Goal: Task Accomplishment & Management: Complete application form

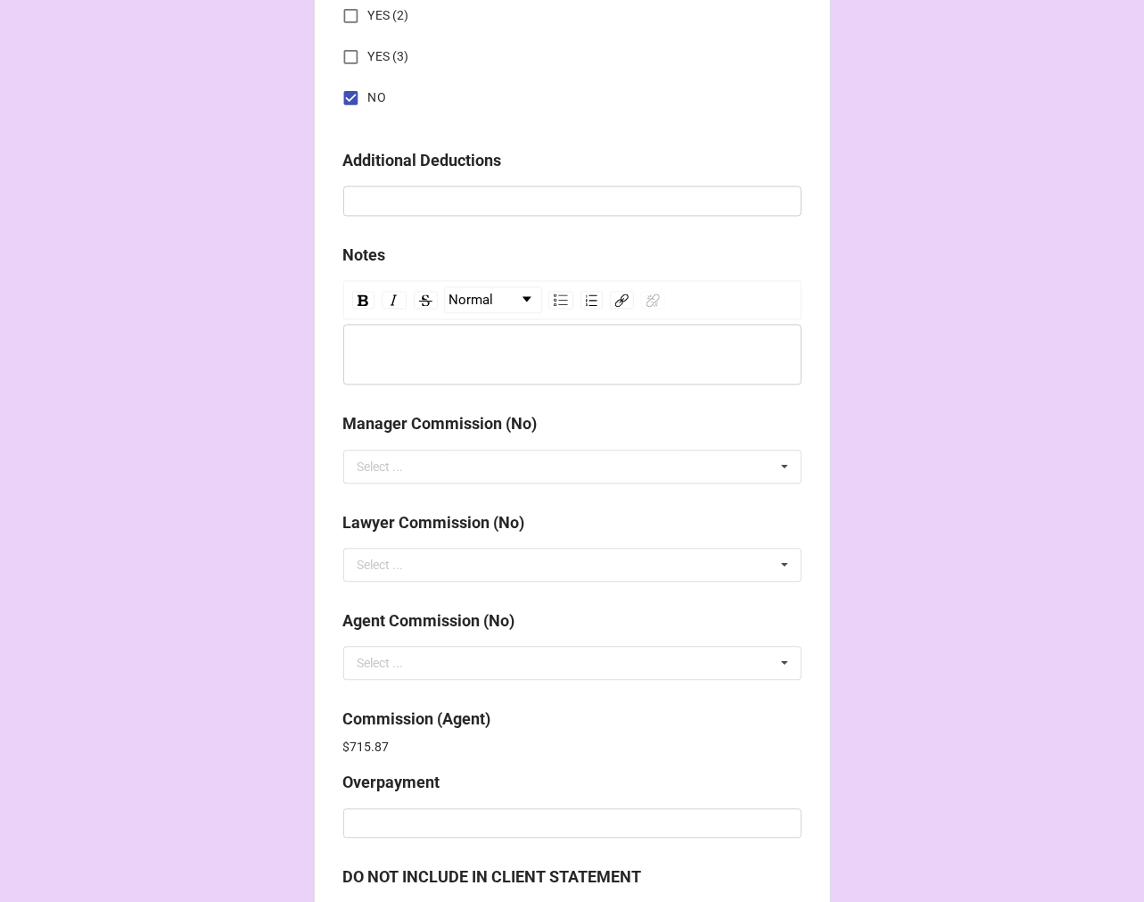
scroll to position [2128, 0]
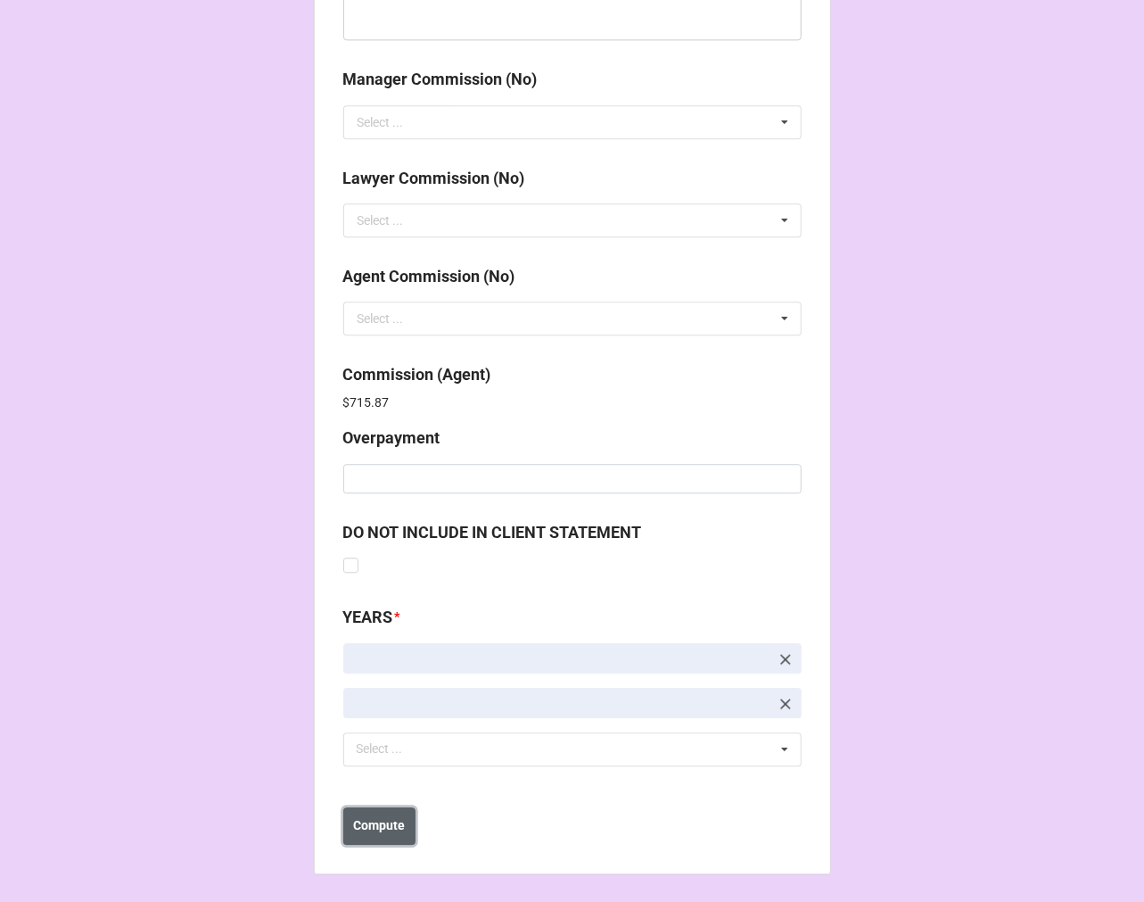
click at [380, 828] on b "Compute" at bounding box center [379, 825] width 52 height 19
click at [373, 824] on b "Save" at bounding box center [375, 825] width 29 height 19
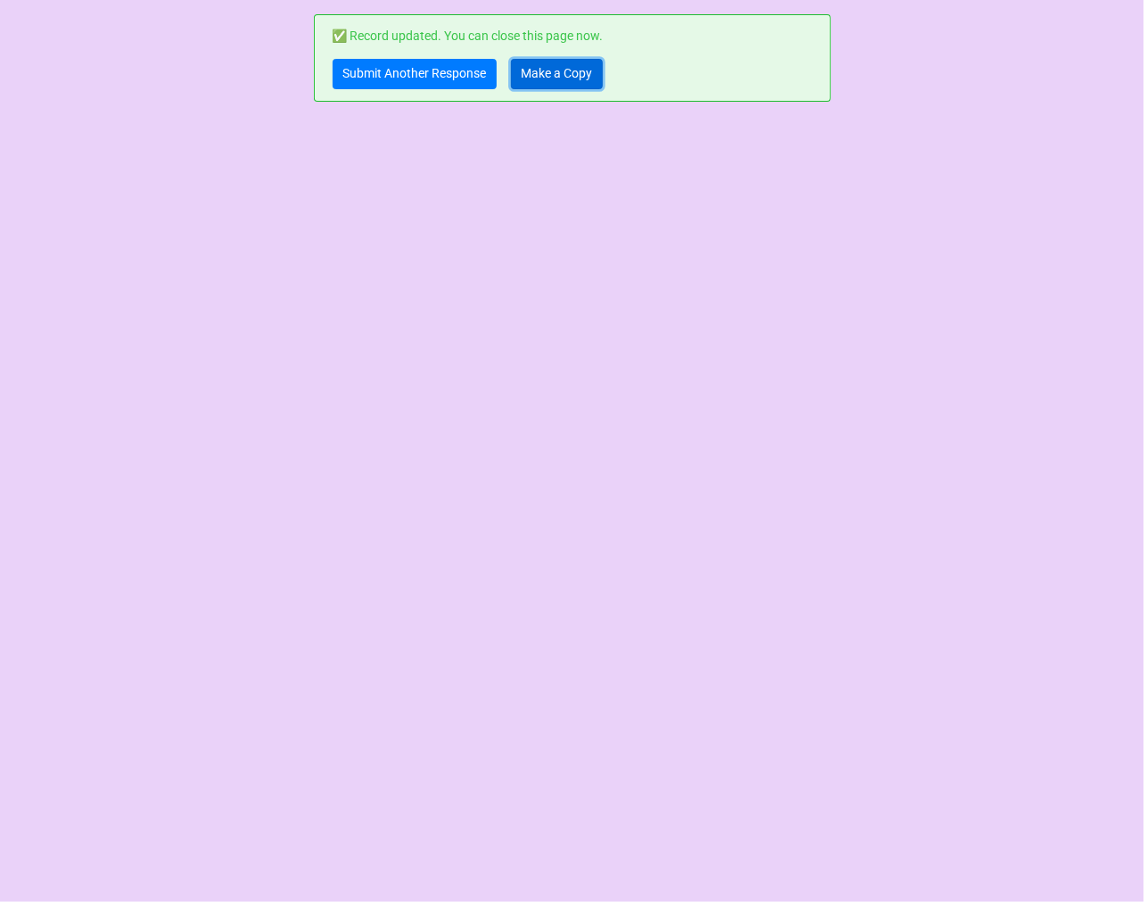
click at [573, 66] on link "Make a Copy" at bounding box center [557, 74] width 92 height 30
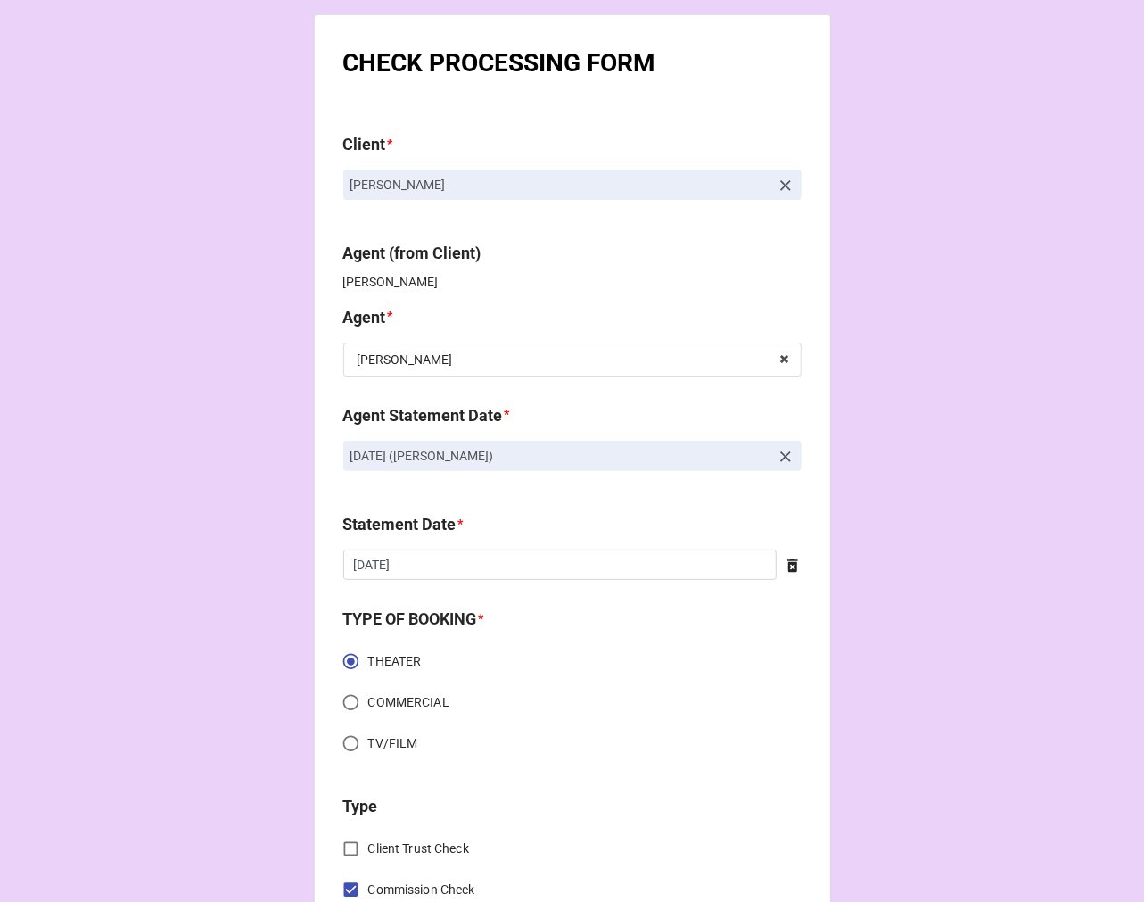
drag, startPoint x: 559, startPoint y: 450, endPoint x: 279, endPoint y: 453, distance: 280.1
copy p "[DATE] ([PERSON_NAME])"
click at [783, 458] on icon at bounding box center [786, 457] width 18 height 18
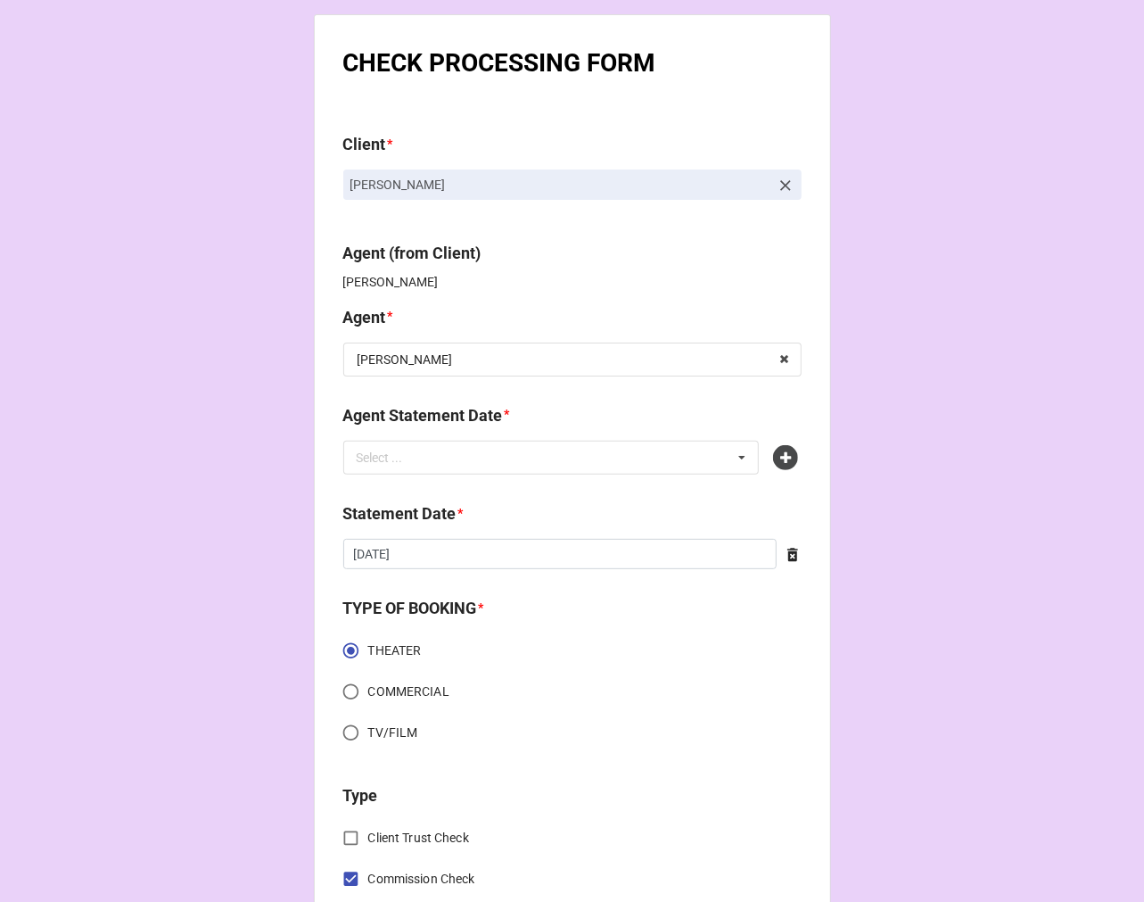
click at [783, 458] on icon at bounding box center [785, 457] width 25 height 25
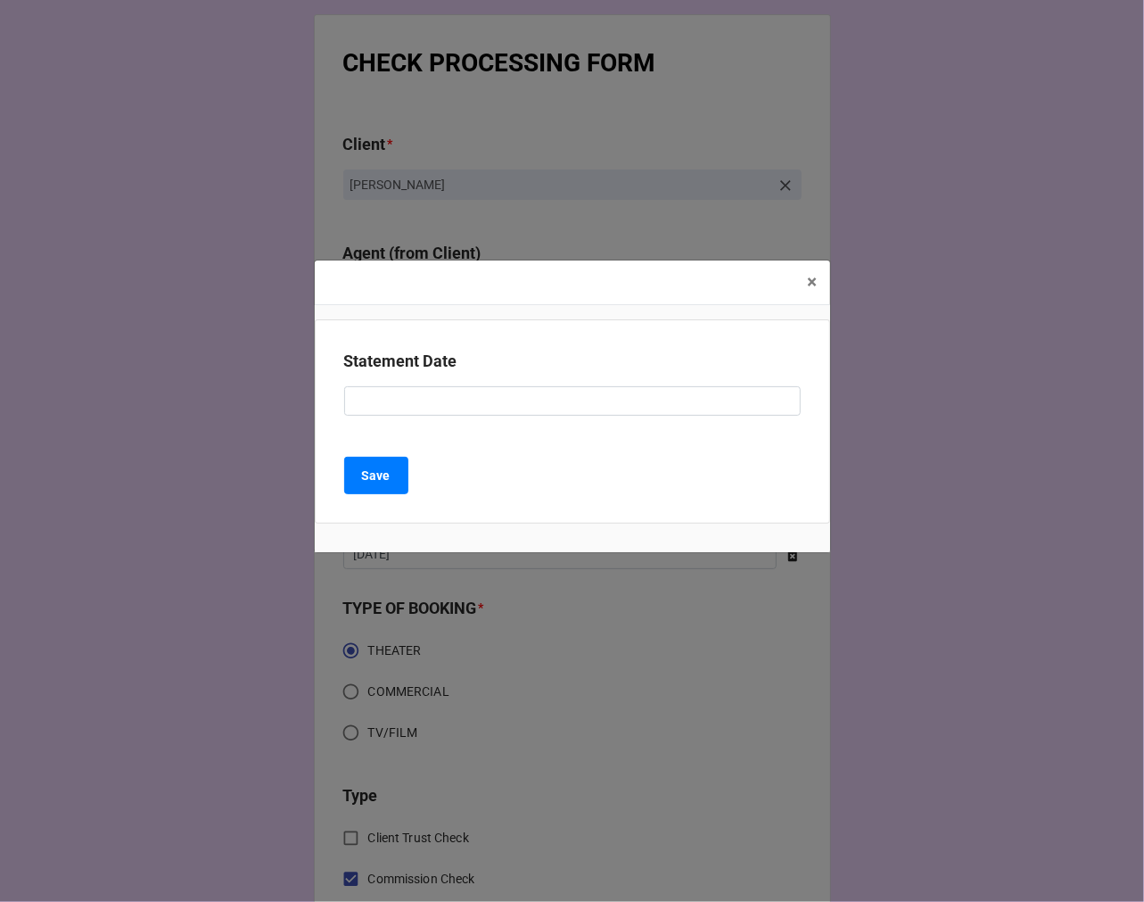
click at [376, 417] on div "Statement Date" at bounding box center [572, 389] width 457 height 80
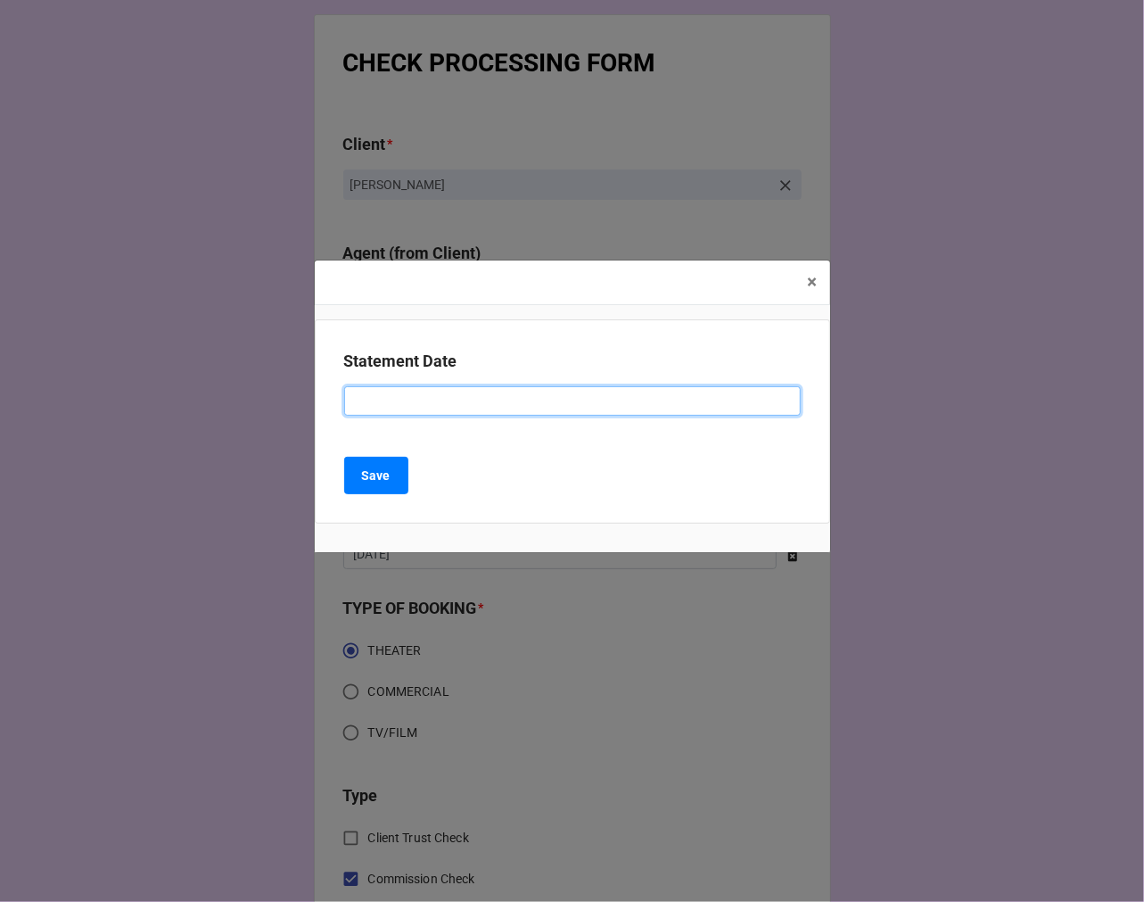
click at [389, 404] on input at bounding box center [572, 401] width 457 height 30
paste input "OCTOBER 3, 2025 (STEPHANIE)"
click at [416, 399] on input "OCTOBER 3, 2025 (STEPHANIE)" at bounding box center [572, 401] width 457 height 30
type input "OCTOBER 17, 2025 (STEPHANIE)"
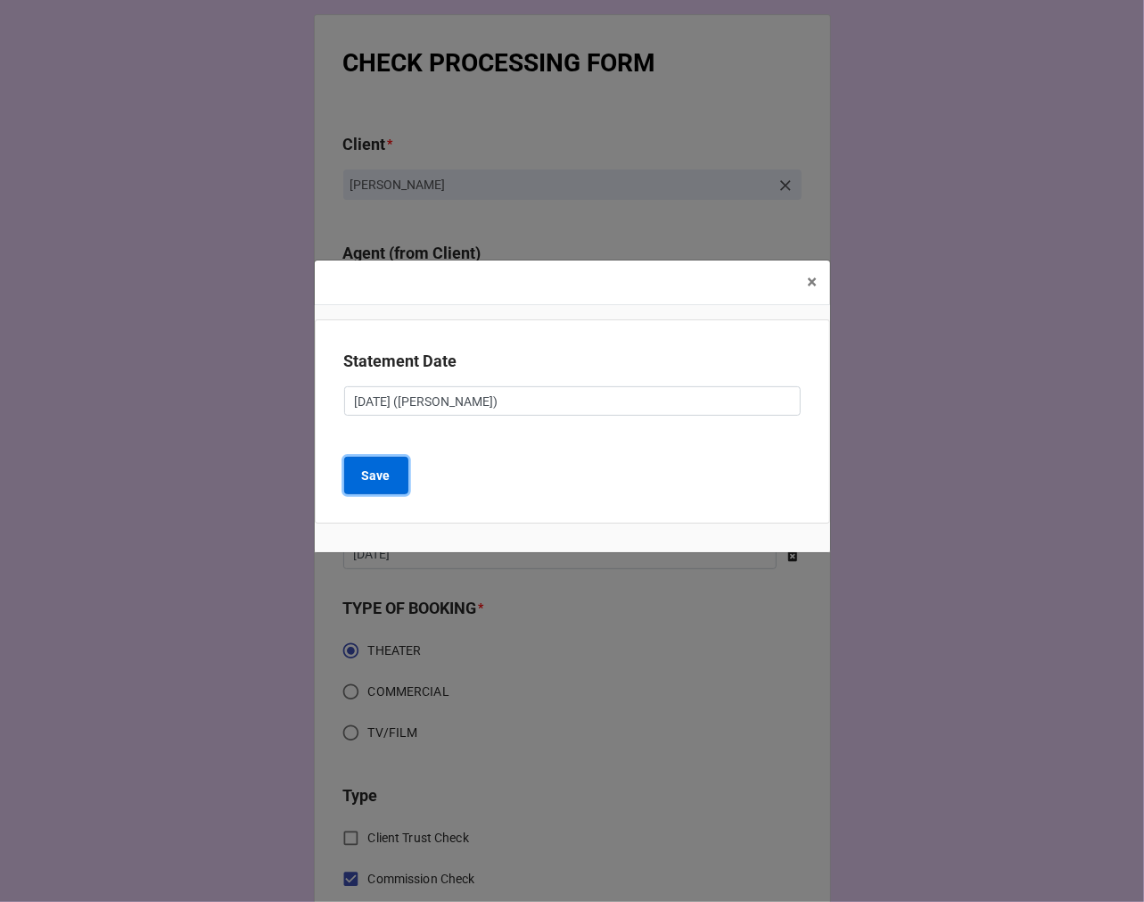
click at [364, 467] on b "Save" at bounding box center [376, 476] width 29 height 19
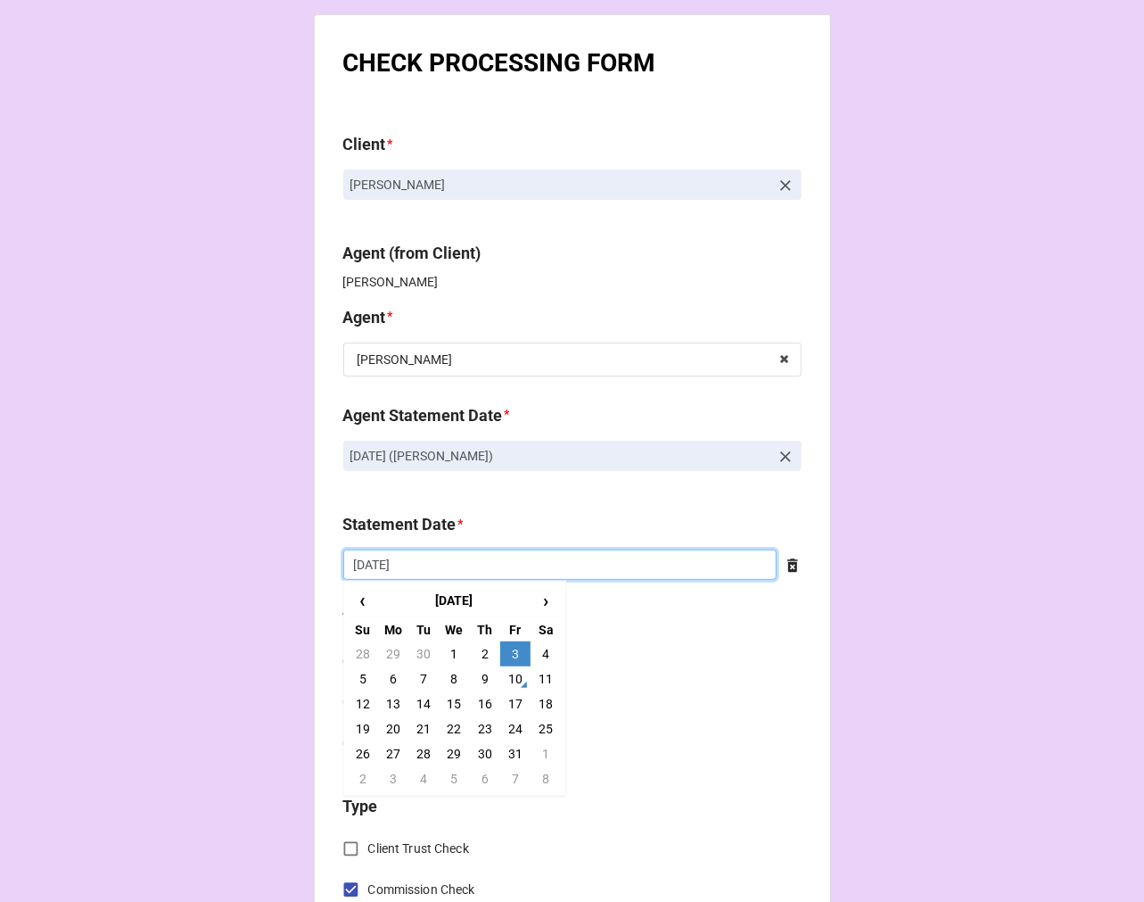
click at [424, 555] on input "[DATE]" at bounding box center [560, 564] width 434 height 30
click at [513, 705] on td "17" at bounding box center [515, 703] width 30 height 25
type input "[DATE]"
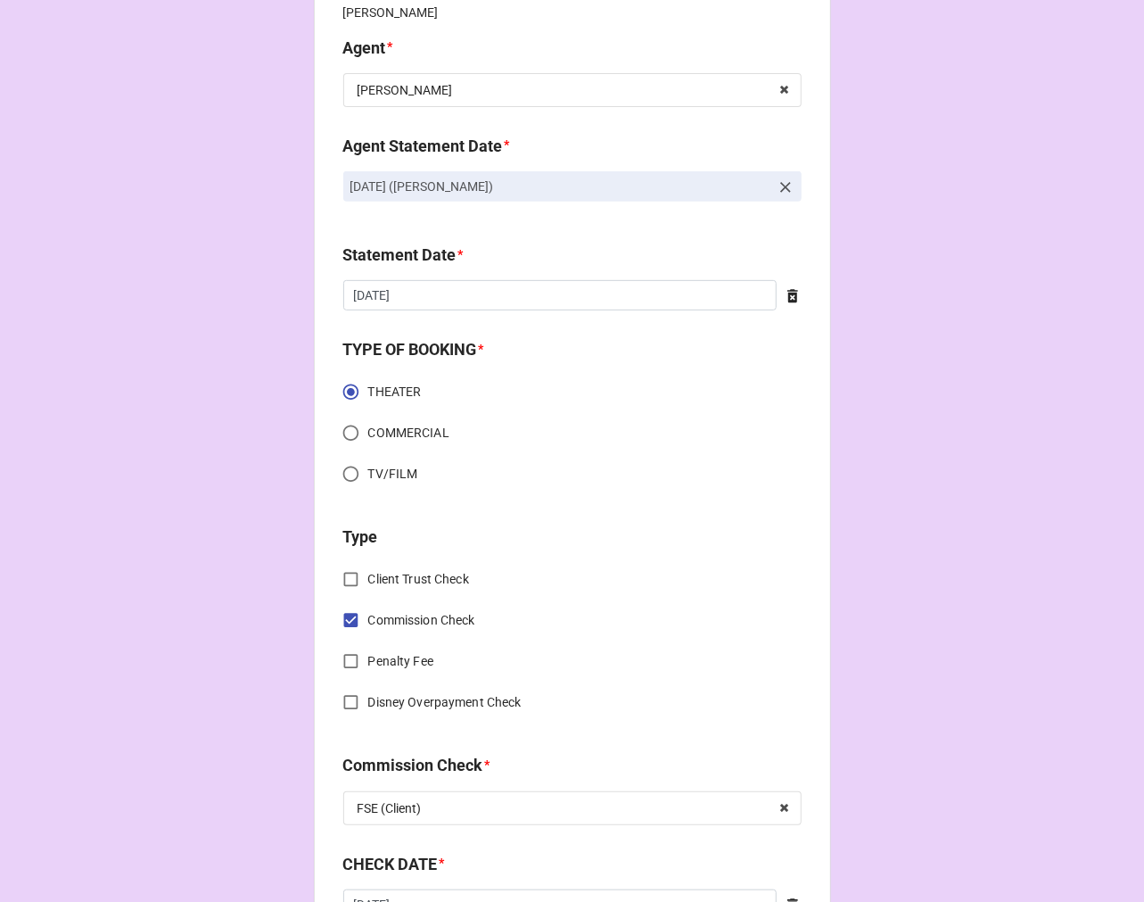
scroll to position [693, 0]
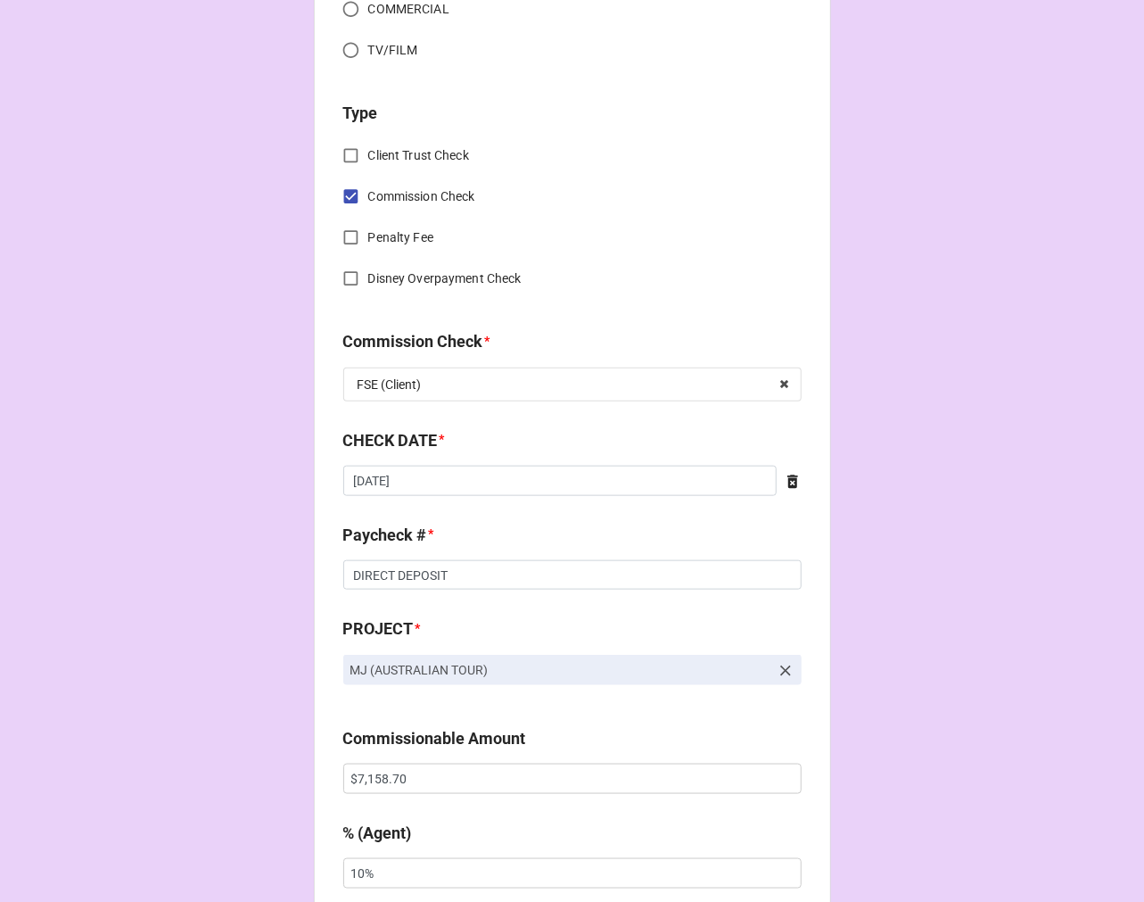
click at [784, 482] on icon at bounding box center [793, 482] width 18 height 18
click at [580, 491] on input "text" at bounding box center [572, 481] width 458 height 30
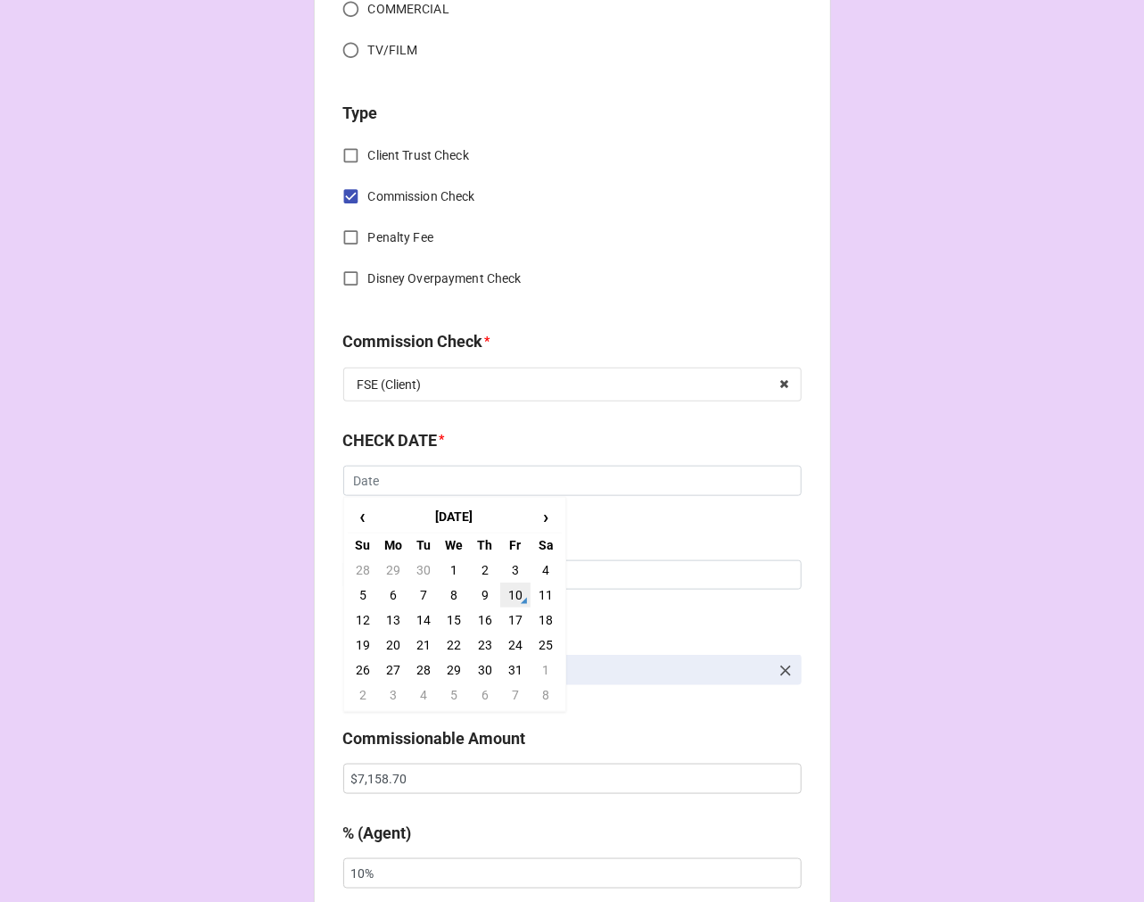
click at [514, 593] on td "10" at bounding box center [515, 594] width 30 height 25
type input "[DATE]"
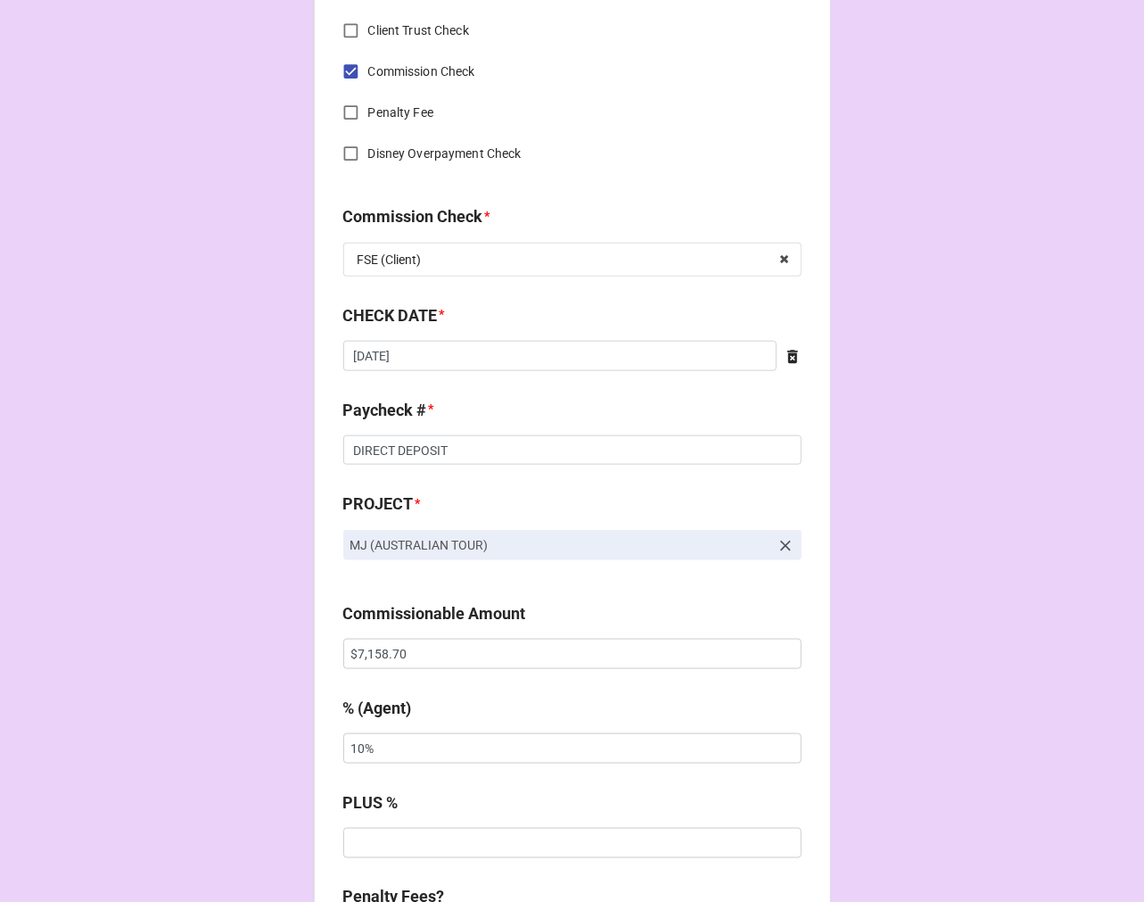
scroll to position [991, 0]
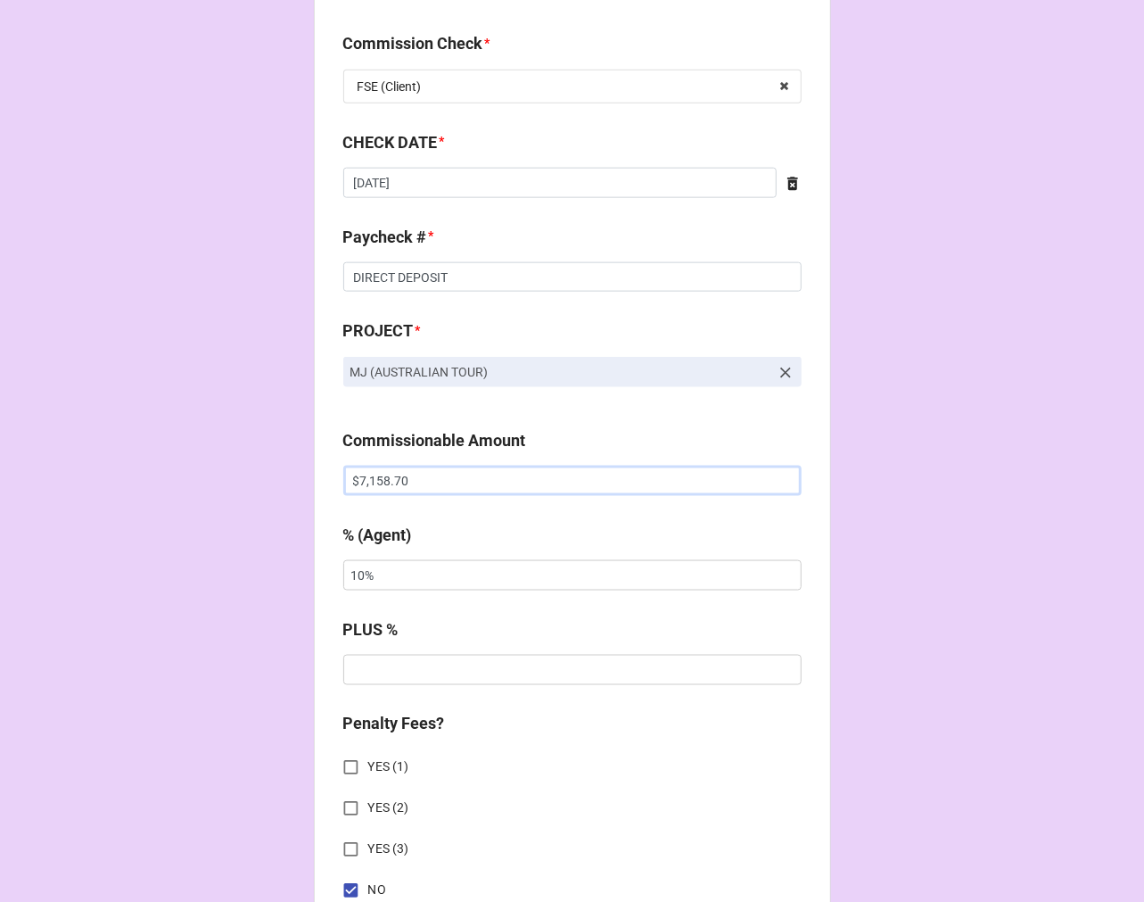
click at [379, 480] on input "$7,158.70" at bounding box center [572, 481] width 458 height 30
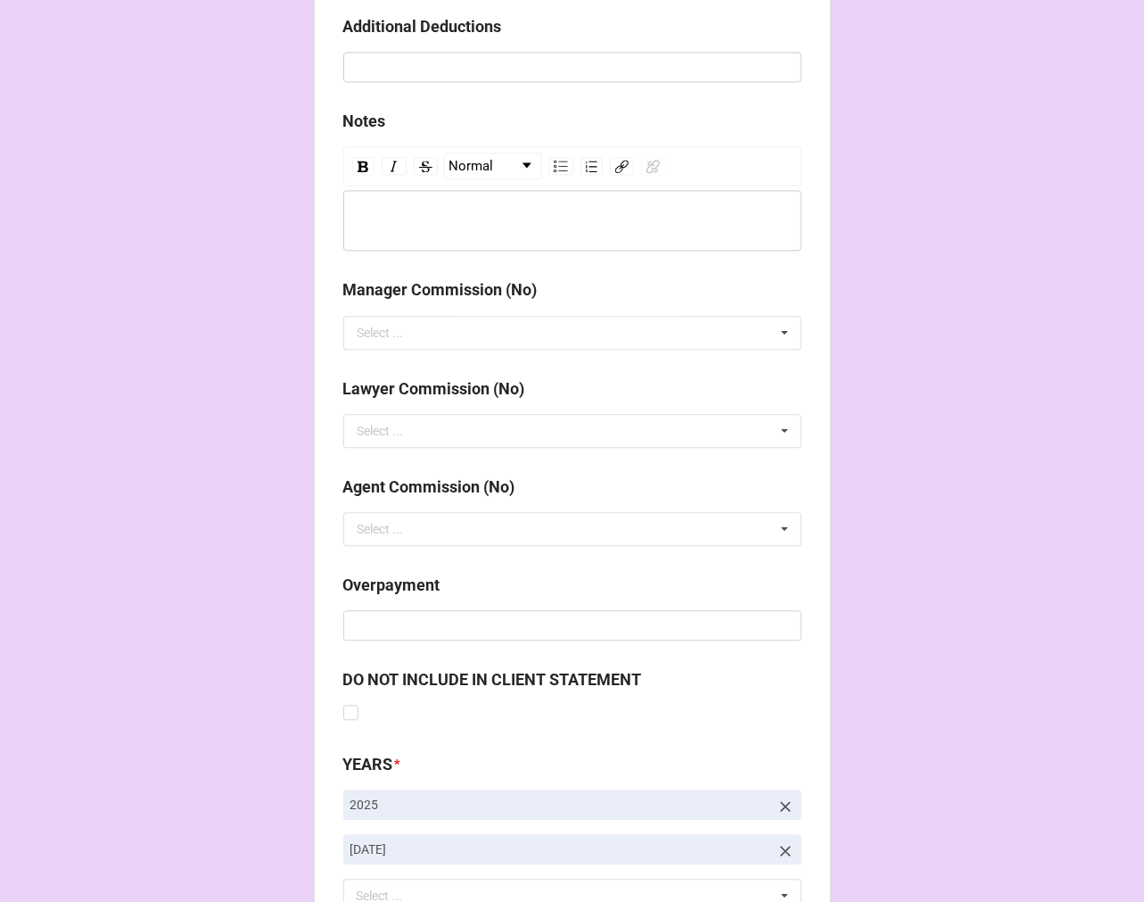
scroll to position [2065, 0]
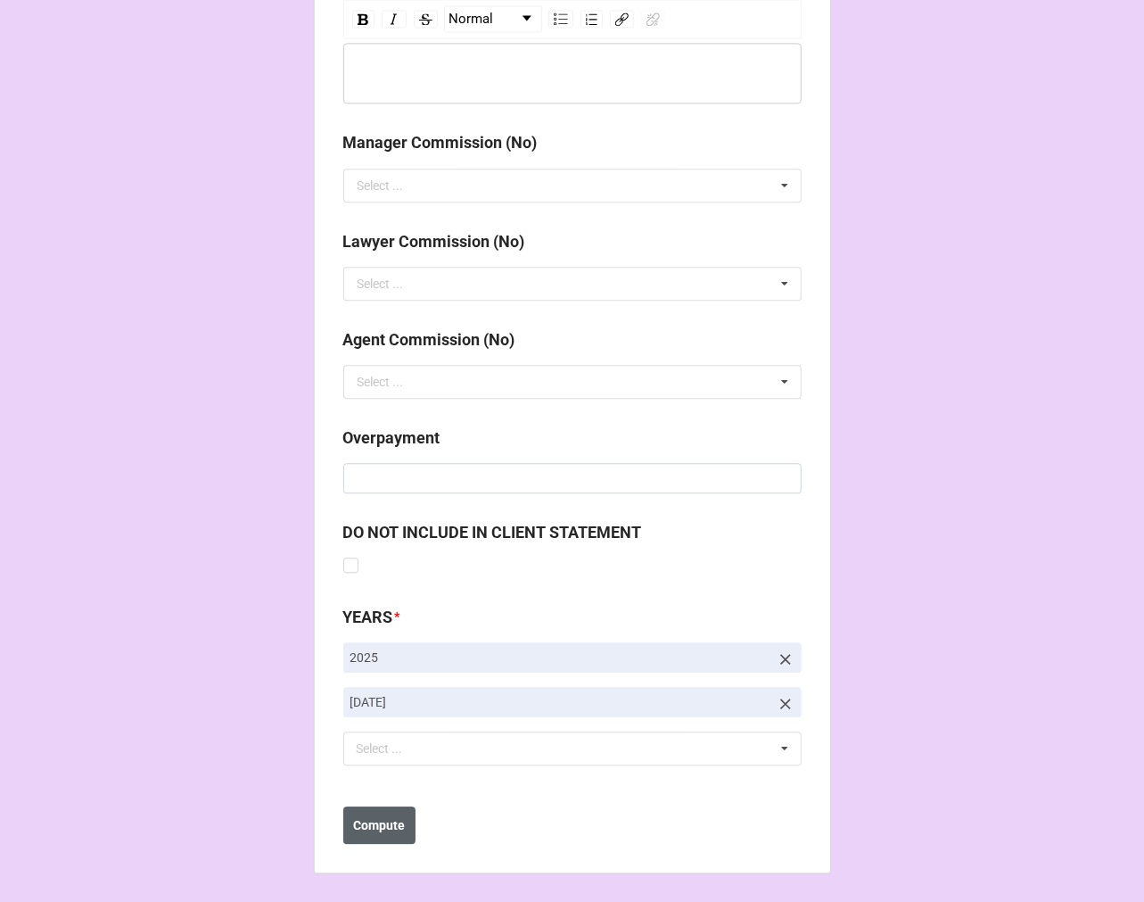
type input "$5,755.00"
click at [371, 827] on b "Compute" at bounding box center [379, 825] width 52 height 19
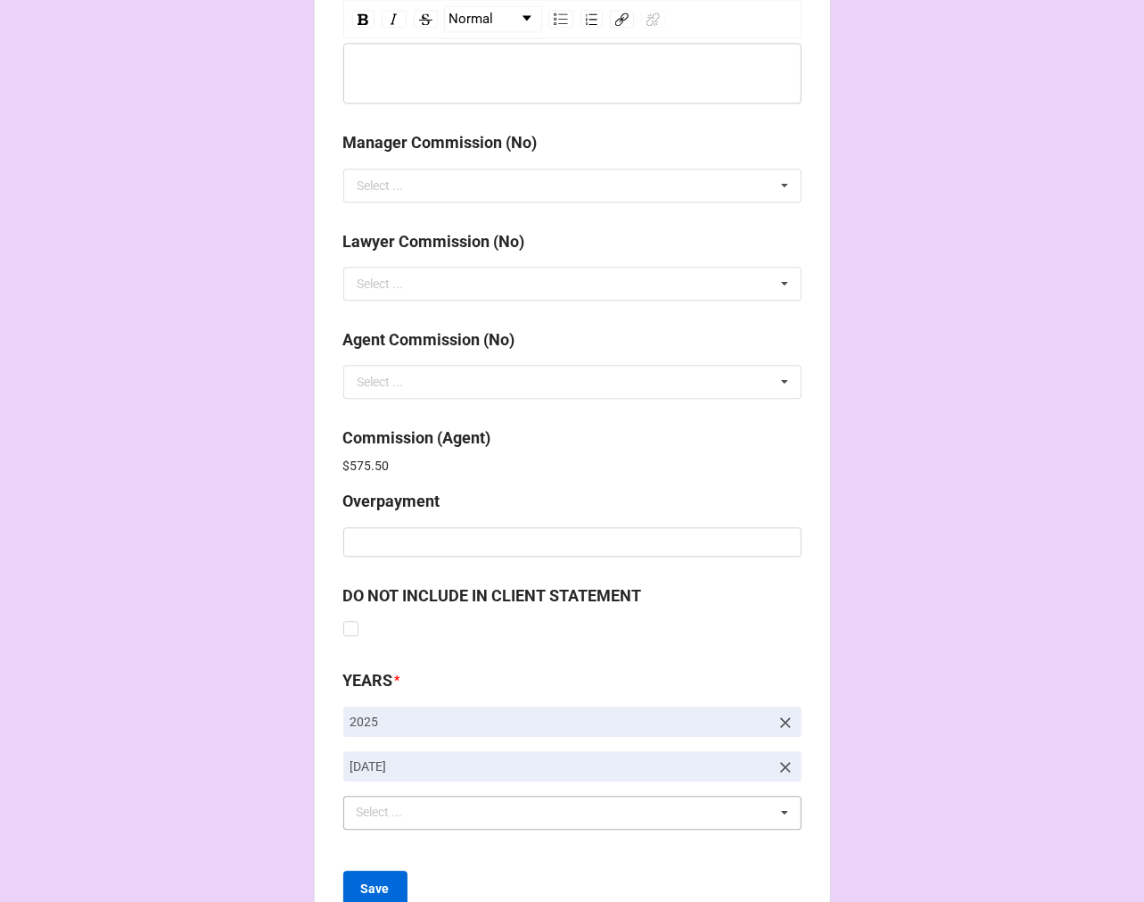
scroll to position [2128, 0]
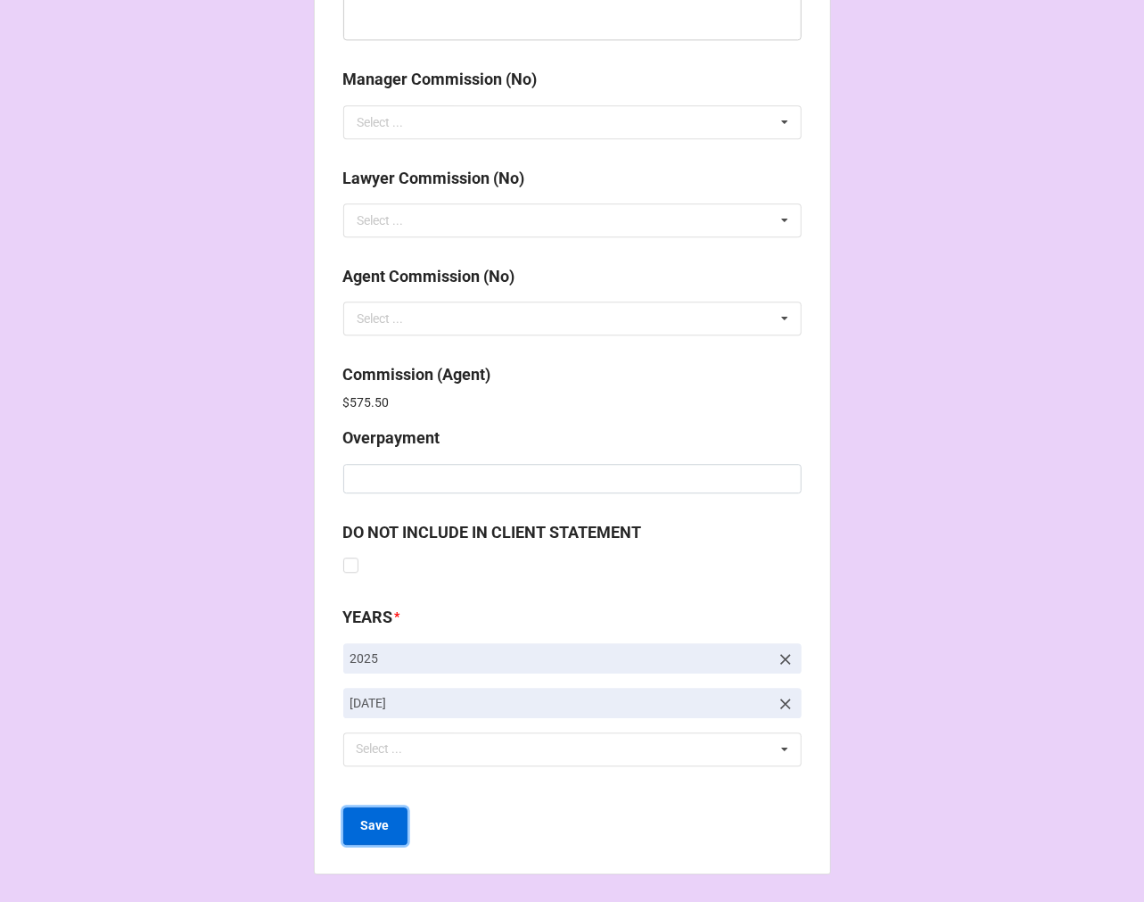
click at [373, 809] on button "Save" at bounding box center [375, 825] width 64 height 37
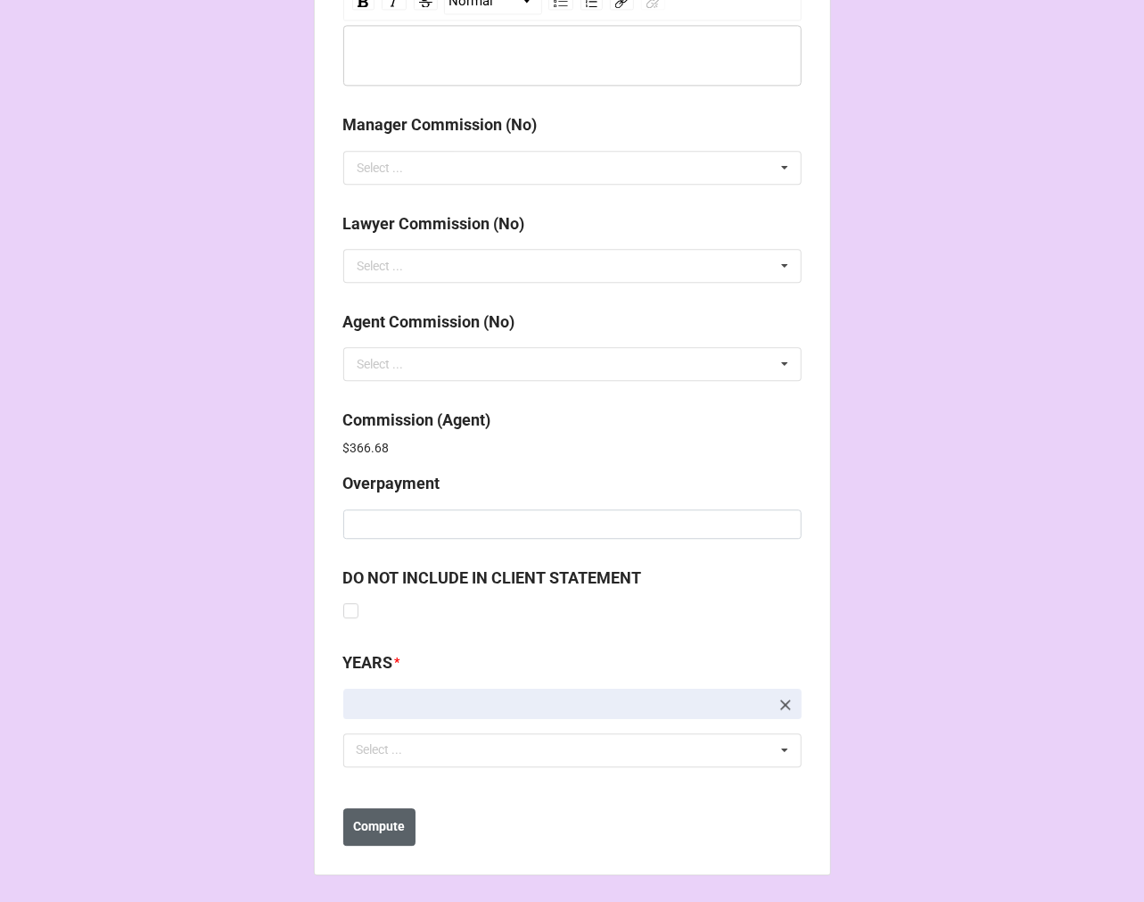
scroll to position [2084, 0]
click at [384, 825] on b "Compute" at bounding box center [379, 825] width 52 height 19
click at [382, 827] on b "Save" at bounding box center [375, 825] width 29 height 19
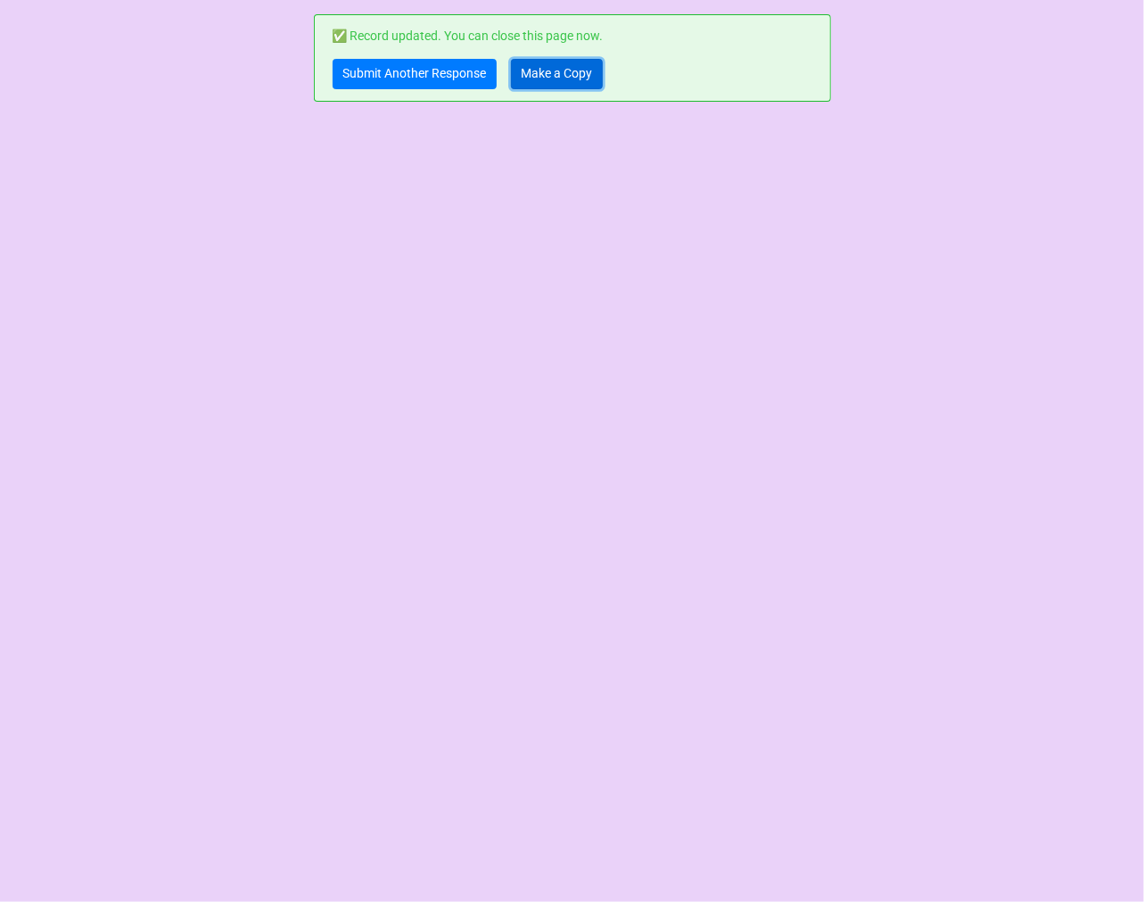
click at [572, 74] on link "Make a Copy" at bounding box center [557, 74] width 92 height 30
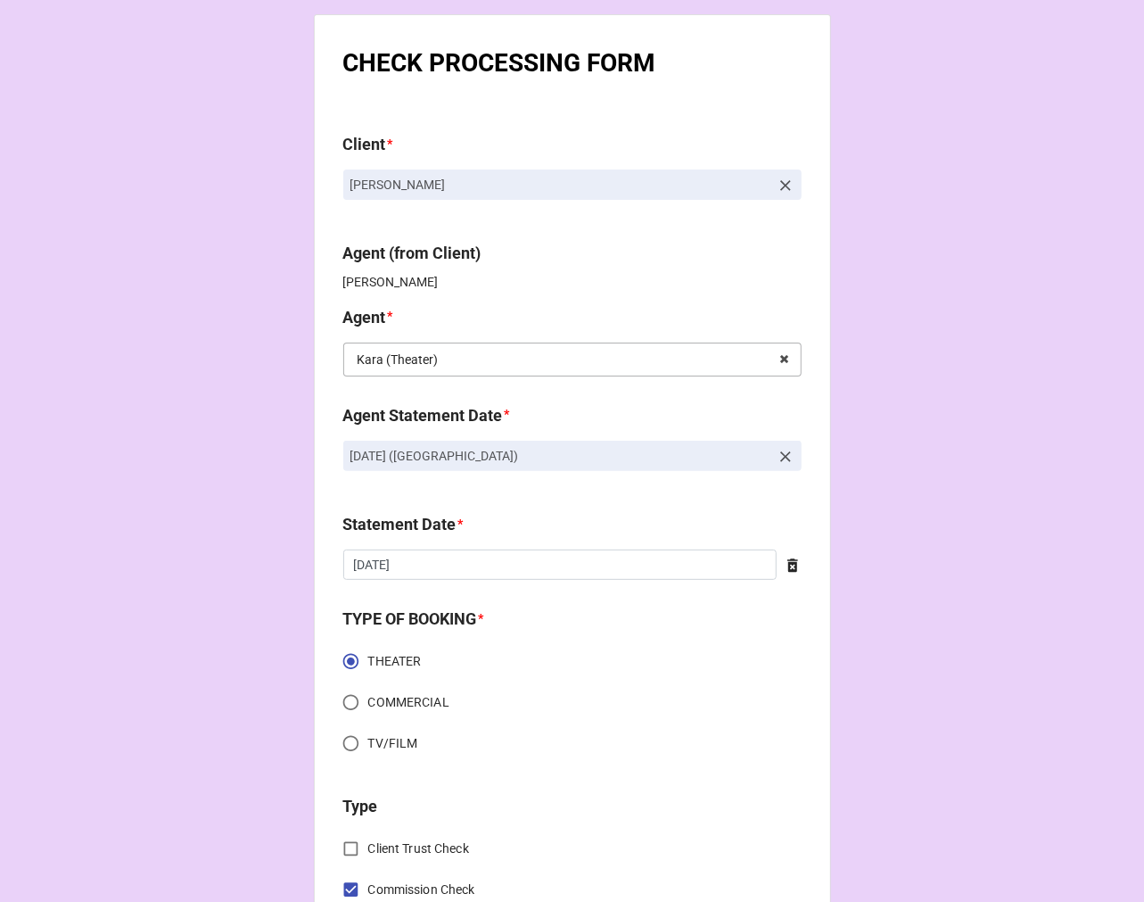
click at [642, 358] on input "text" at bounding box center [573, 359] width 457 height 32
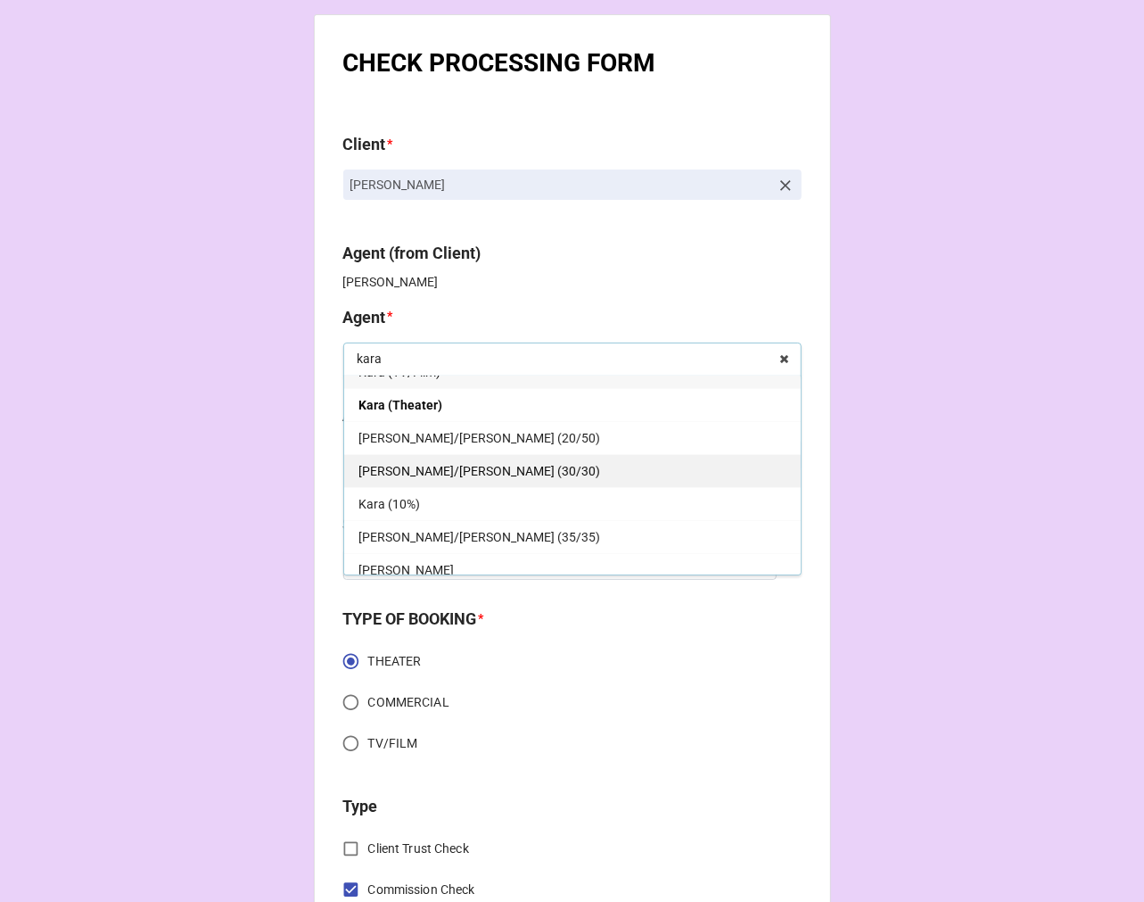
scroll to position [32, 0]
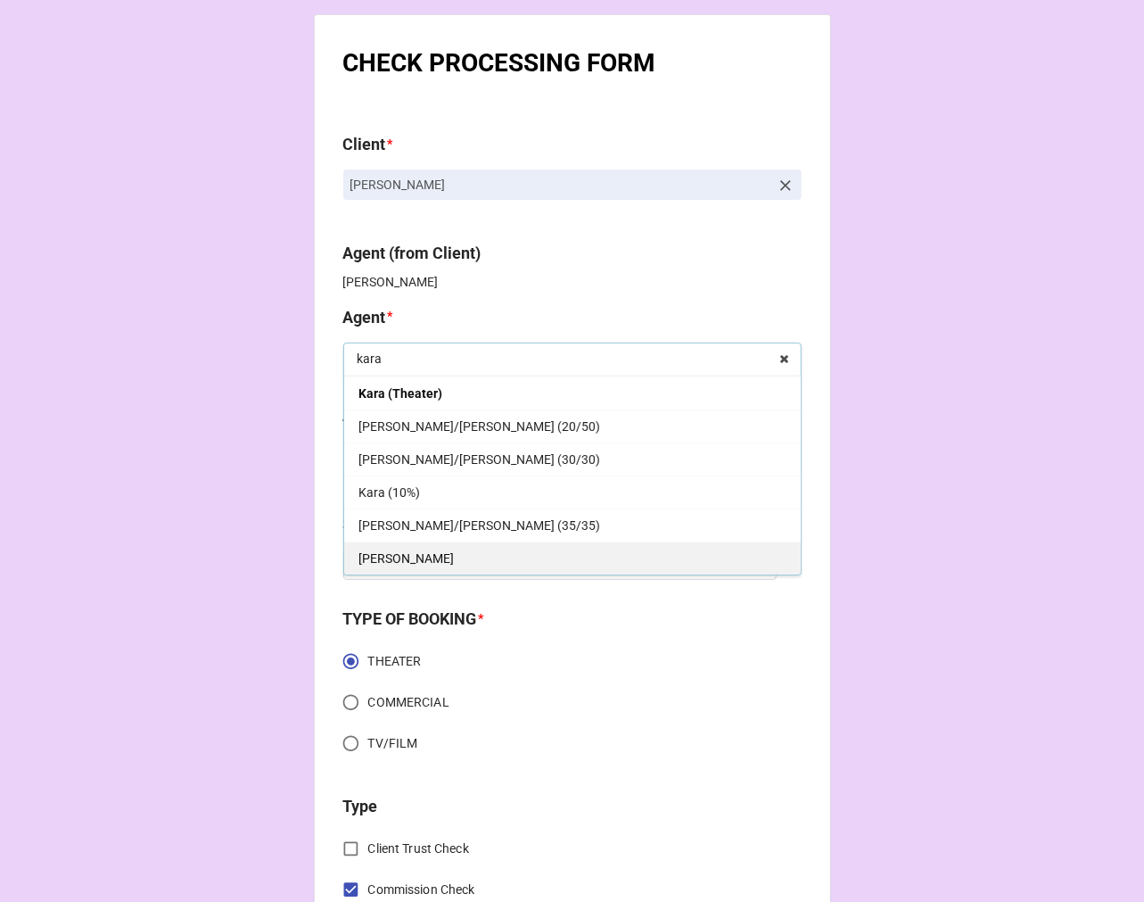
type input "kara"
drag, startPoint x: 416, startPoint y: 559, endPoint x: 438, endPoint y: 535, distance: 32.8
click at [415, 559] on div "[PERSON_NAME]" at bounding box center [572, 557] width 457 height 33
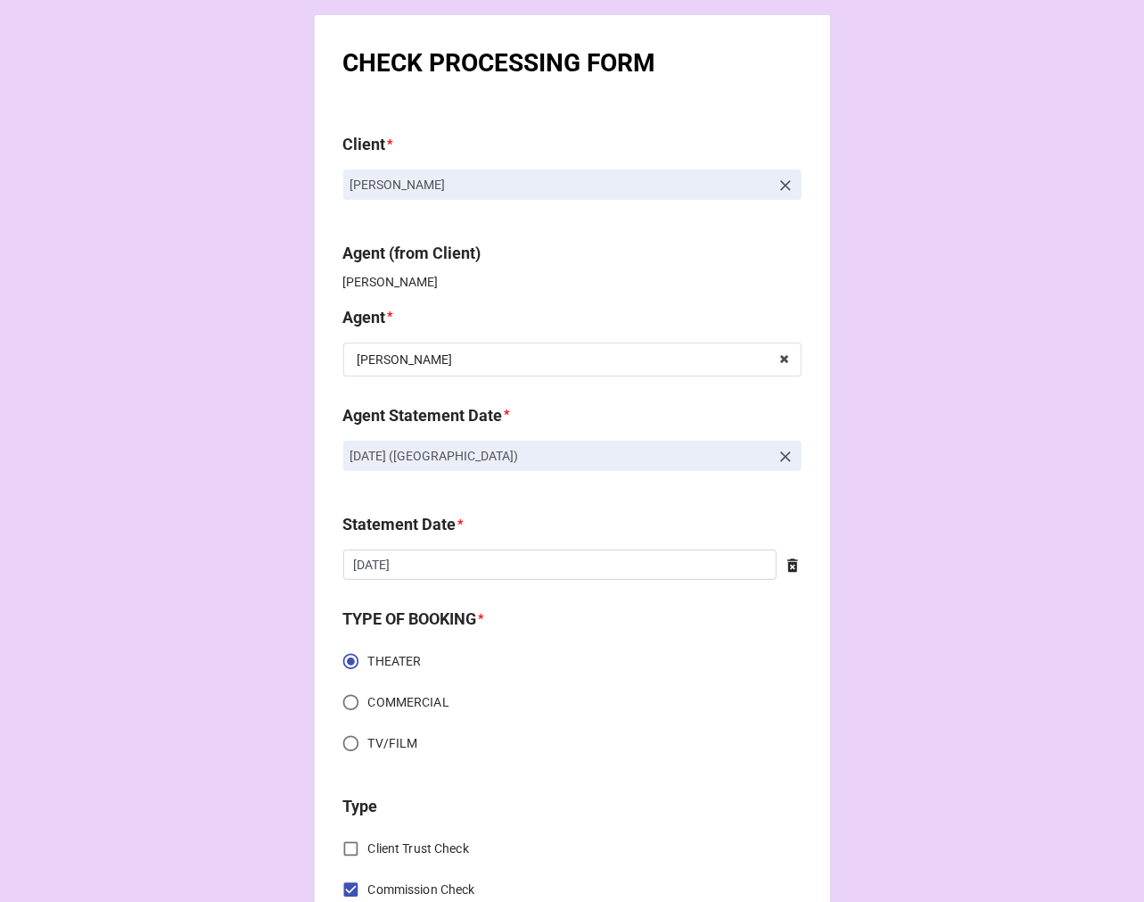
click at [777, 450] on icon at bounding box center [786, 457] width 18 height 18
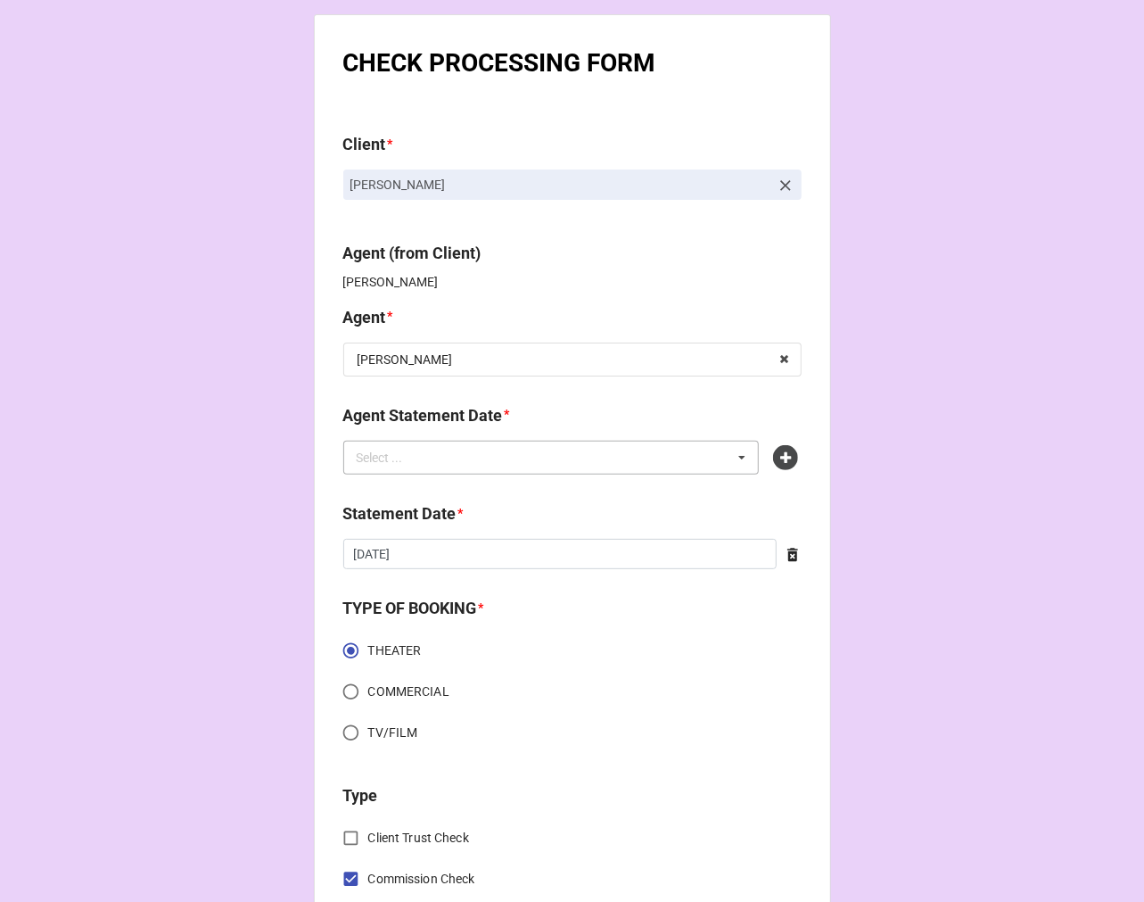
click at [627, 460] on div "Select ... No results found." at bounding box center [551, 458] width 417 height 34
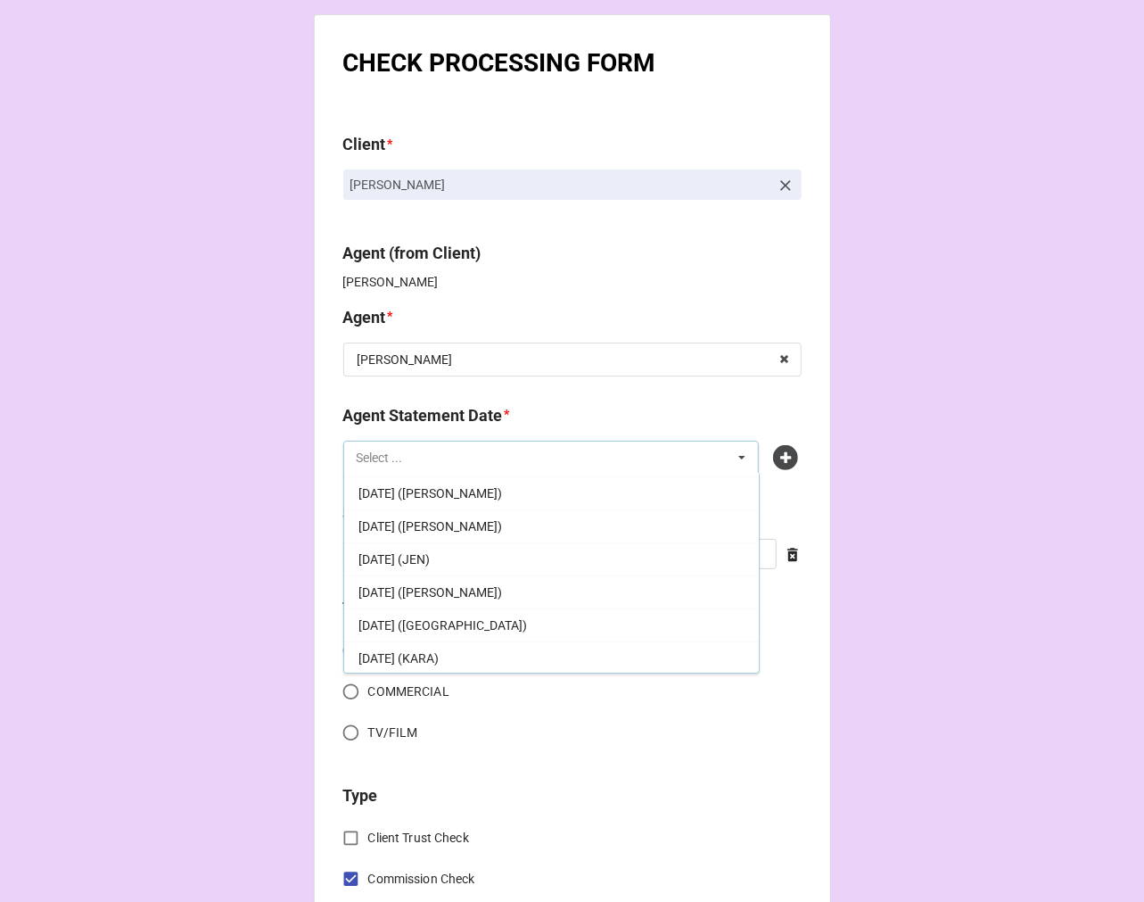
scroll to position [111, 0]
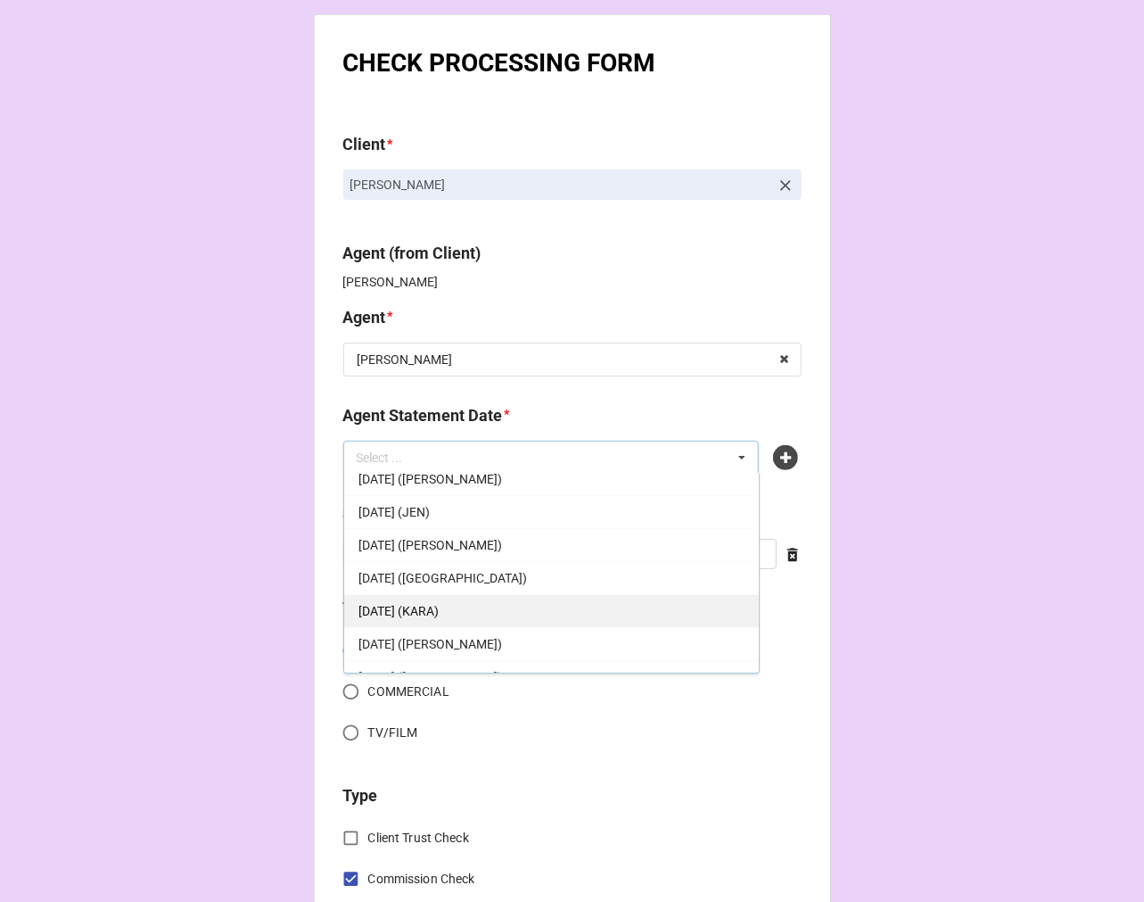
click at [528, 602] on div "OCTOBER 17, 2025 (KARA)" at bounding box center [551, 610] width 415 height 33
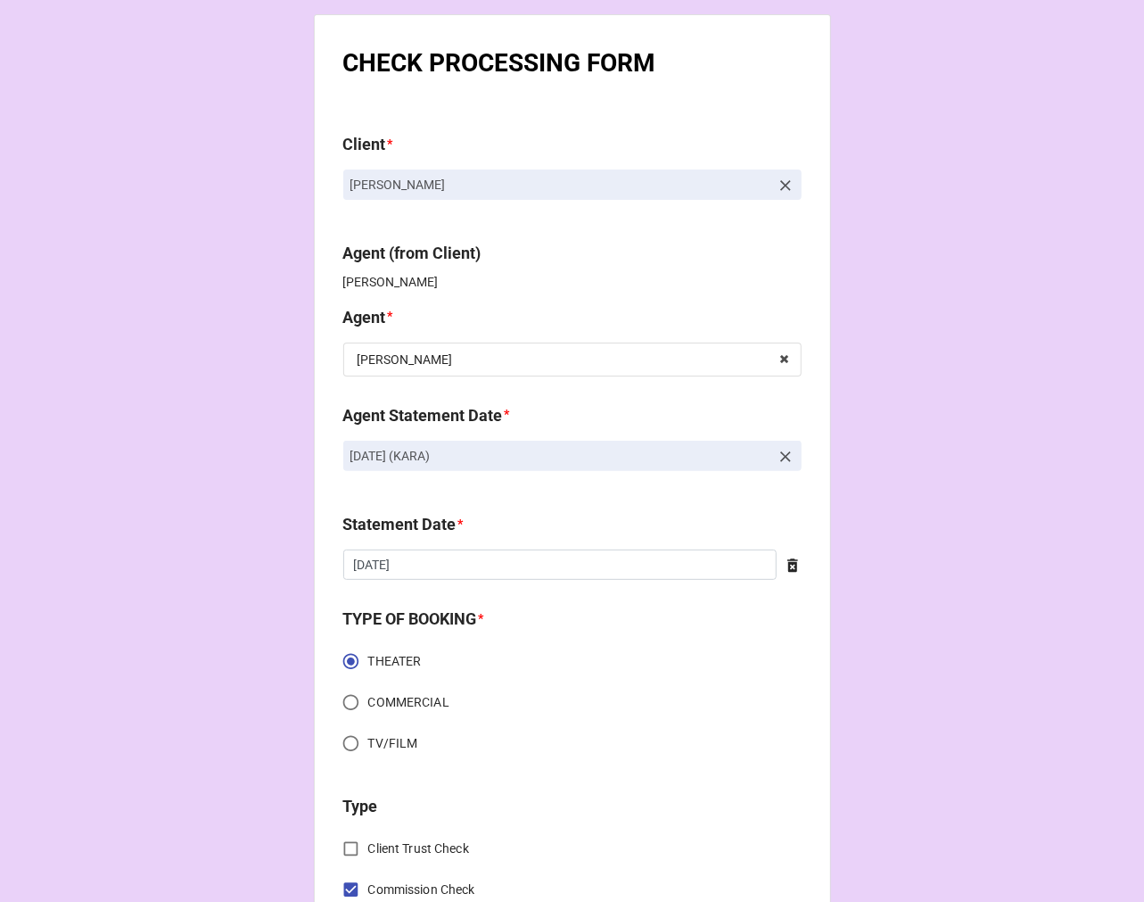
click at [789, 569] on icon at bounding box center [793, 565] width 11 height 13
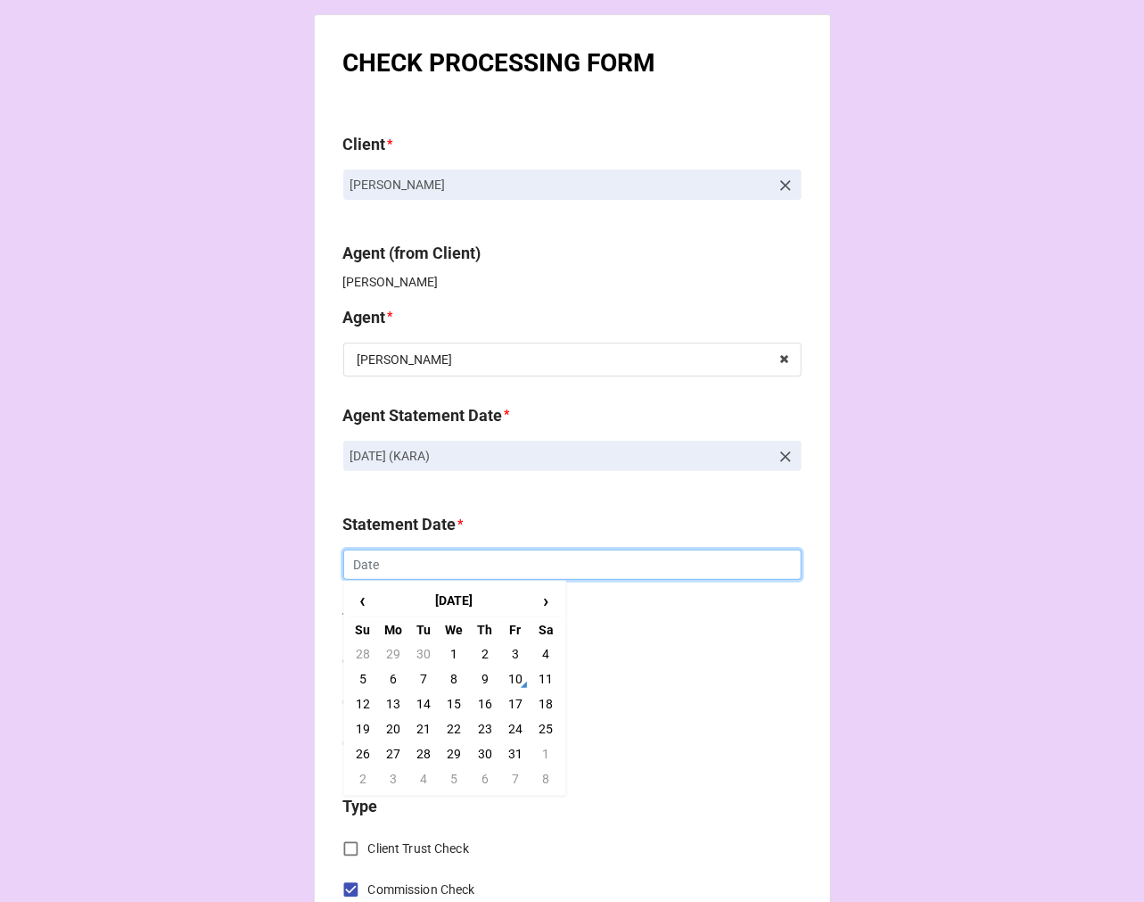
click at [537, 558] on input "text" at bounding box center [572, 564] width 458 height 30
click at [511, 700] on td "17" at bounding box center [515, 703] width 30 height 25
type input "[DATE]"
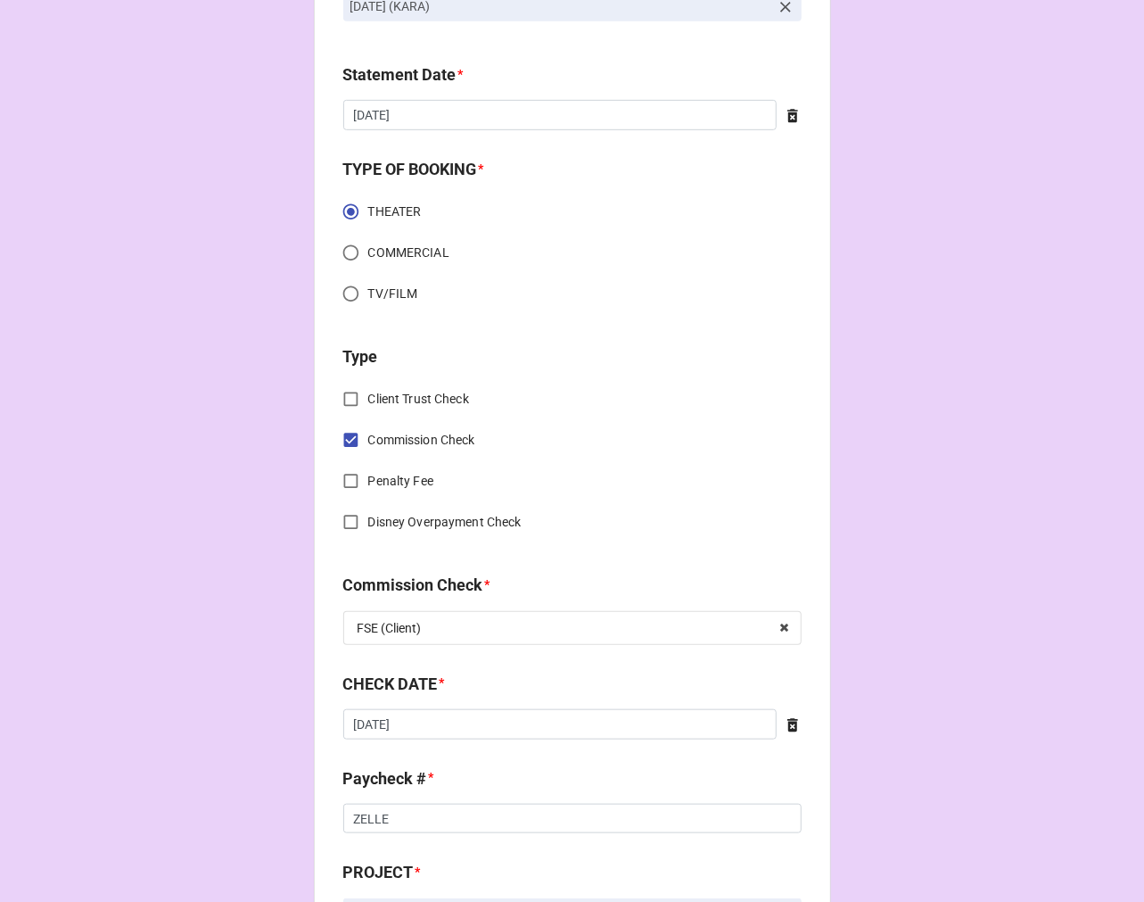
scroll to position [495, 0]
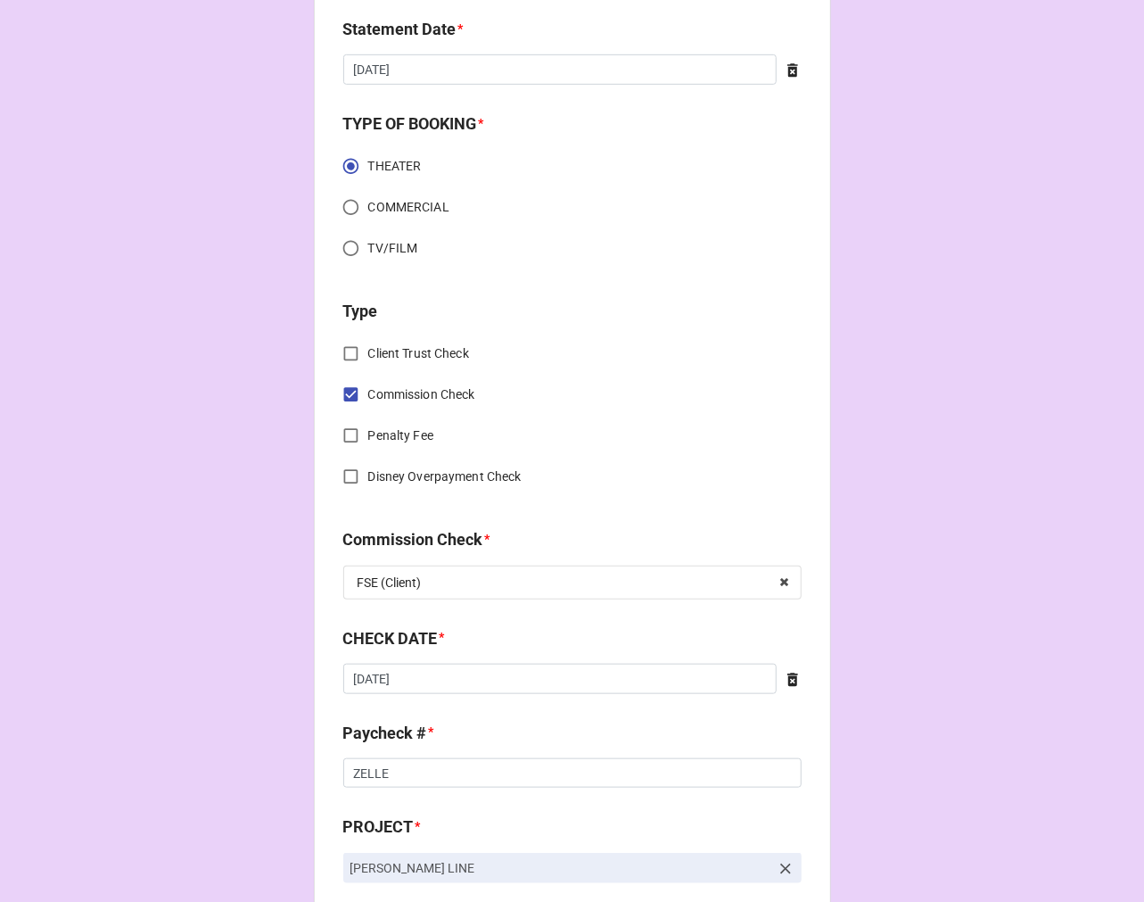
click at [788, 678] on icon at bounding box center [793, 679] width 11 height 13
click at [529, 684] on input "text" at bounding box center [572, 679] width 458 height 30
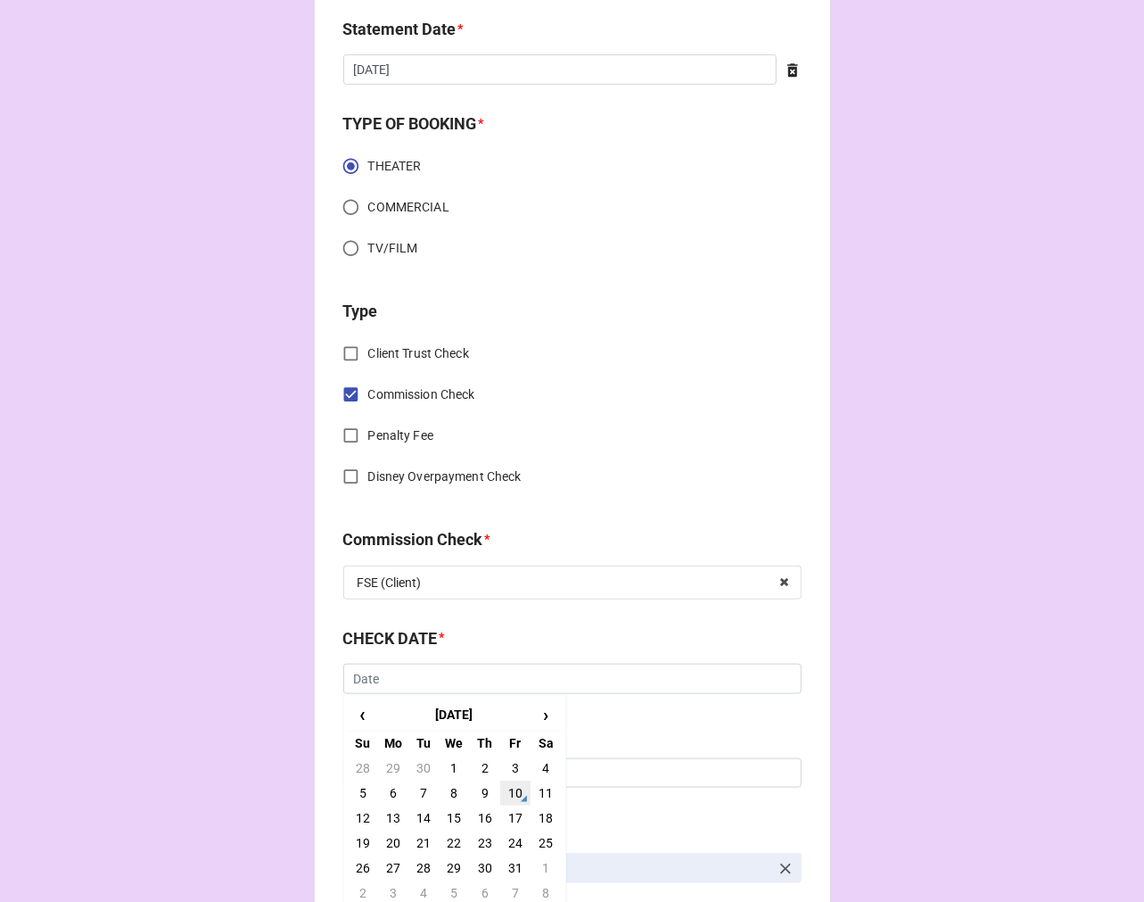
click at [512, 787] on td "10" at bounding box center [515, 793] width 30 height 25
type input "10/10/2025"
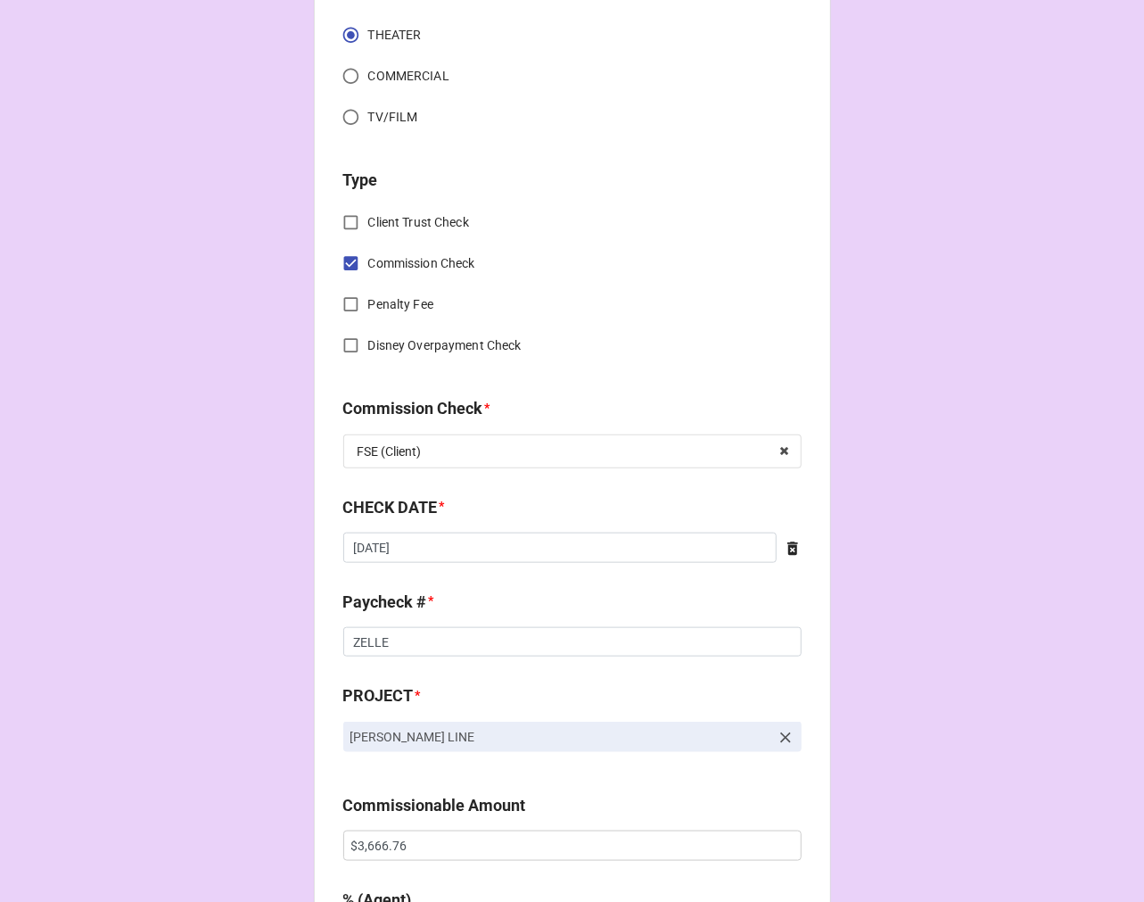
scroll to position [991, 0]
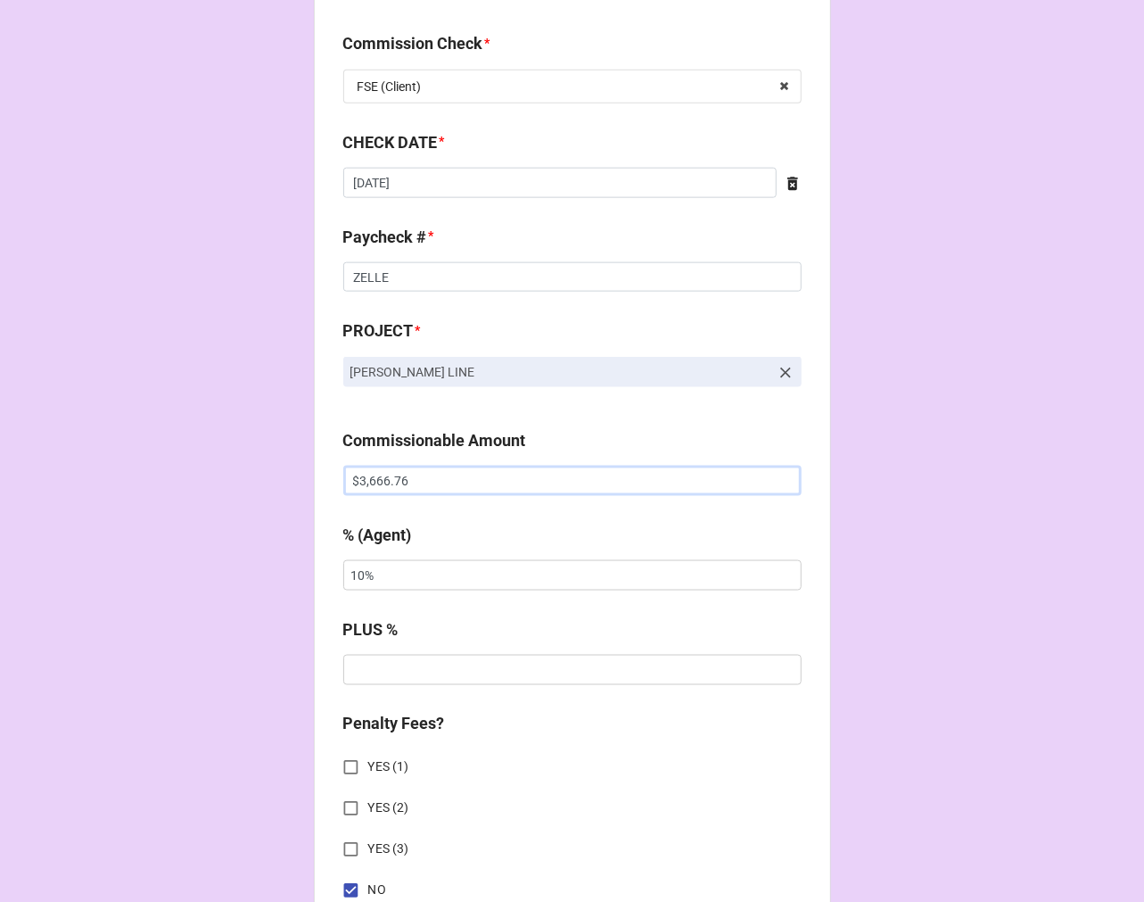
drag, startPoint x: 464, startPoint y: 483, endPoint x: 214, endPoint y: 506, distance: 250.8
click at [218, 507] on div "CHECK PROCESSING FORM Client * Kayla Contreras Agent (from Client) Kara Agent *…" at bounding box center [572, 470] width 1144 height 2922
paste input "5,187.44"
type input "$5,187.44"
drag, startPoint x: 368, startPoint y: 560, endPoint x: 101, endPoint y: 545, distance: 268.0
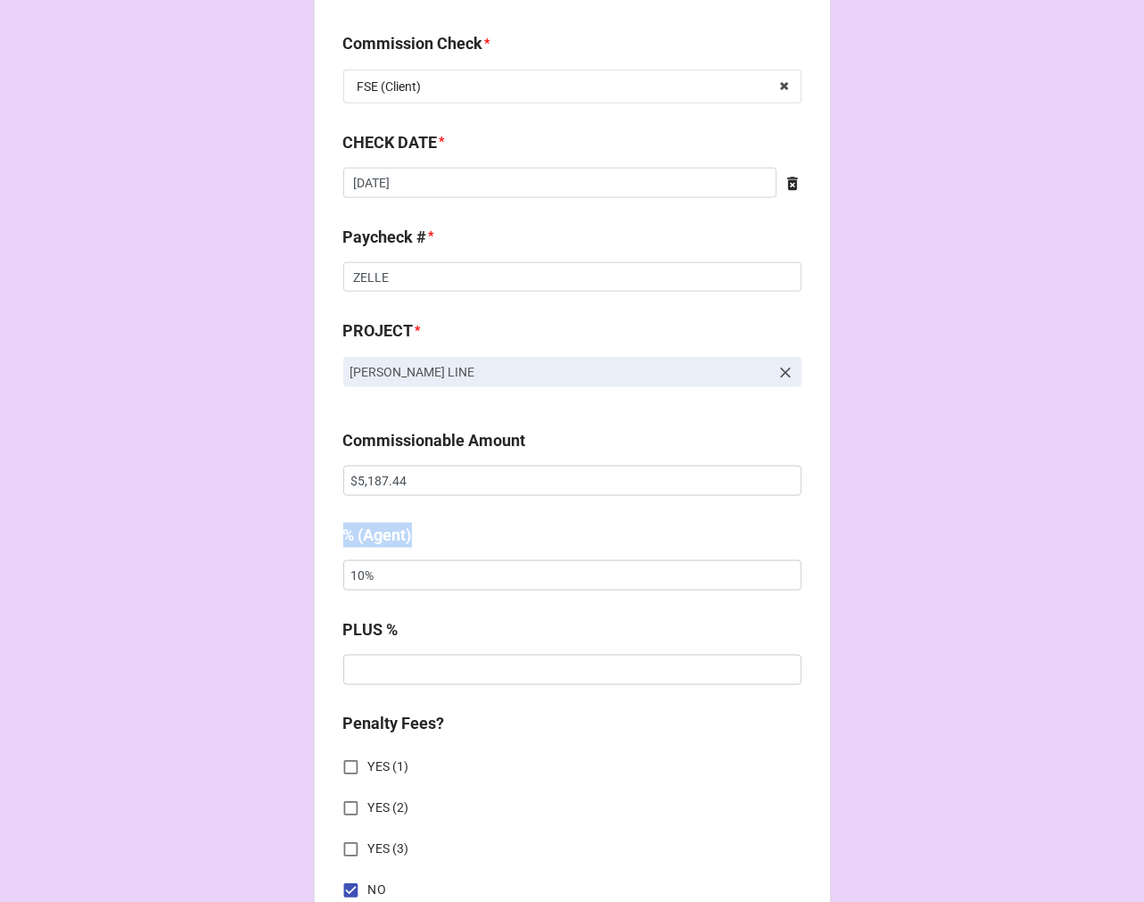
click at [125, 554] on div "CHECK PROCESSING FORM Client * Kayla Contreras Agent (from Client) Kara Agent *…" at bounding box center [572, 470] width 1144 height 2922
drag, startPoint x: 419, startPoint y: 581, endPoint x: 224, endPoint y: 578, distance: 195.4
click at [229, 581] on div "CHECK PROCESSING FORM Client * Kayla Contreras Agent (from Client) Kara Agent *…" at bounding box center [572, 470] width 1144 height 2922
type input "5%"
click at [1045, 252] on div "CHECK PROCESSING FORM Client * Kayla Contreras Agent (from Client) Kara Agent *…" at bounding box center [572, 470] width 1144 height 2922
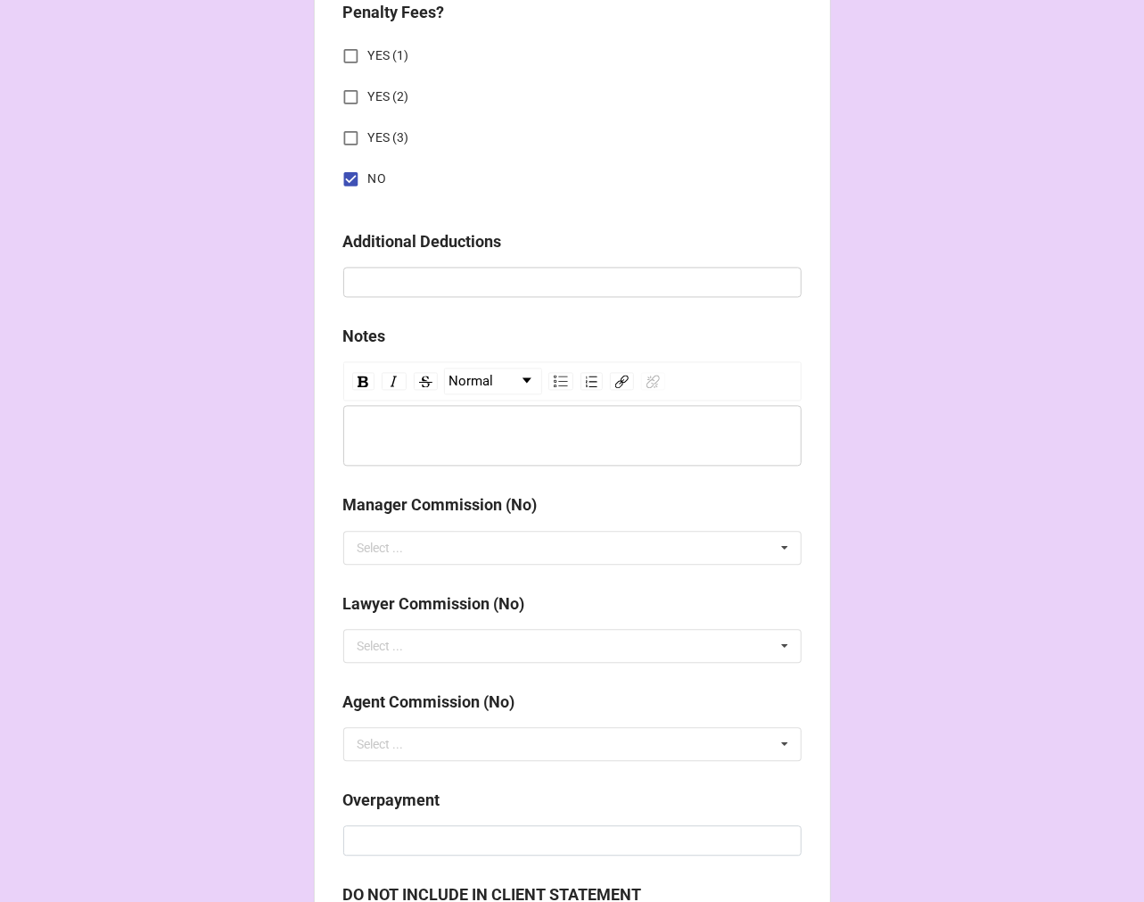
scroll to position [2020, 0]
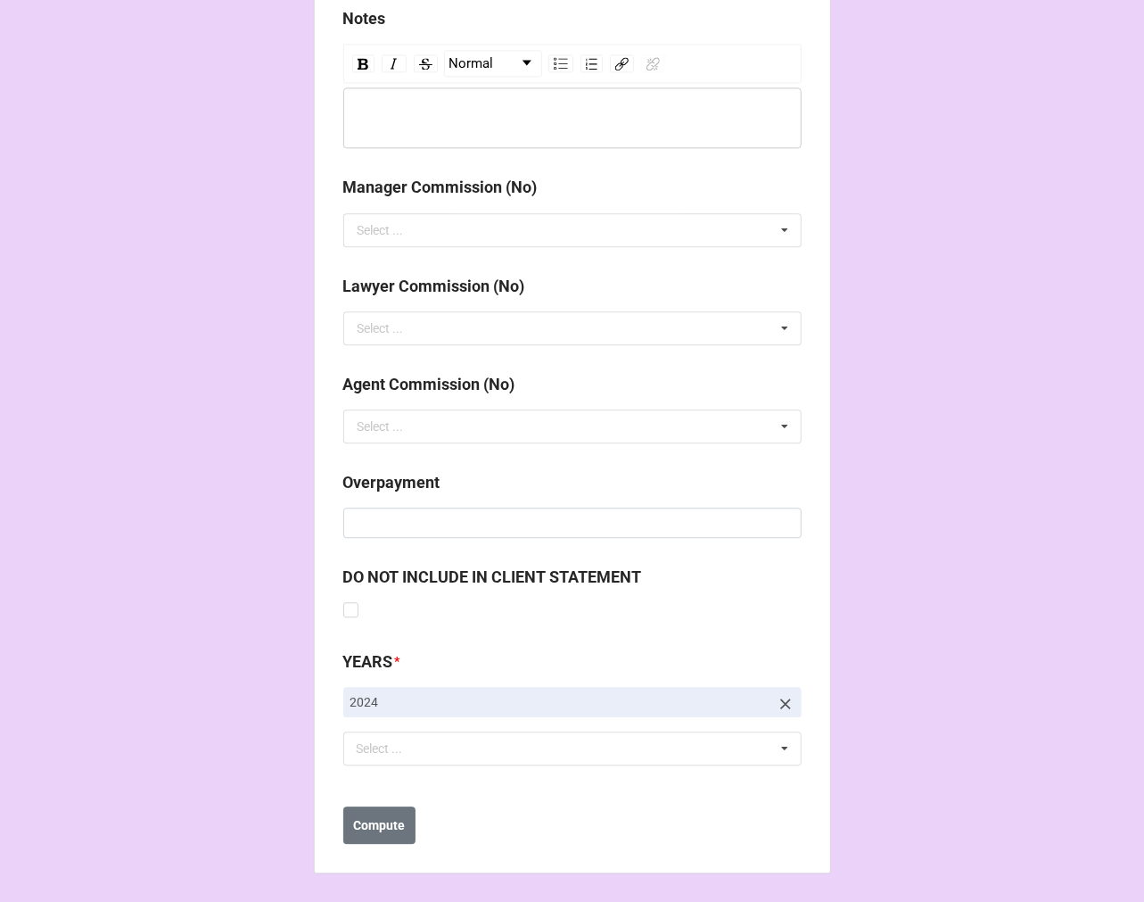
click at [781, 705] on icon at bounding box center [786, 704] width 18 height 18
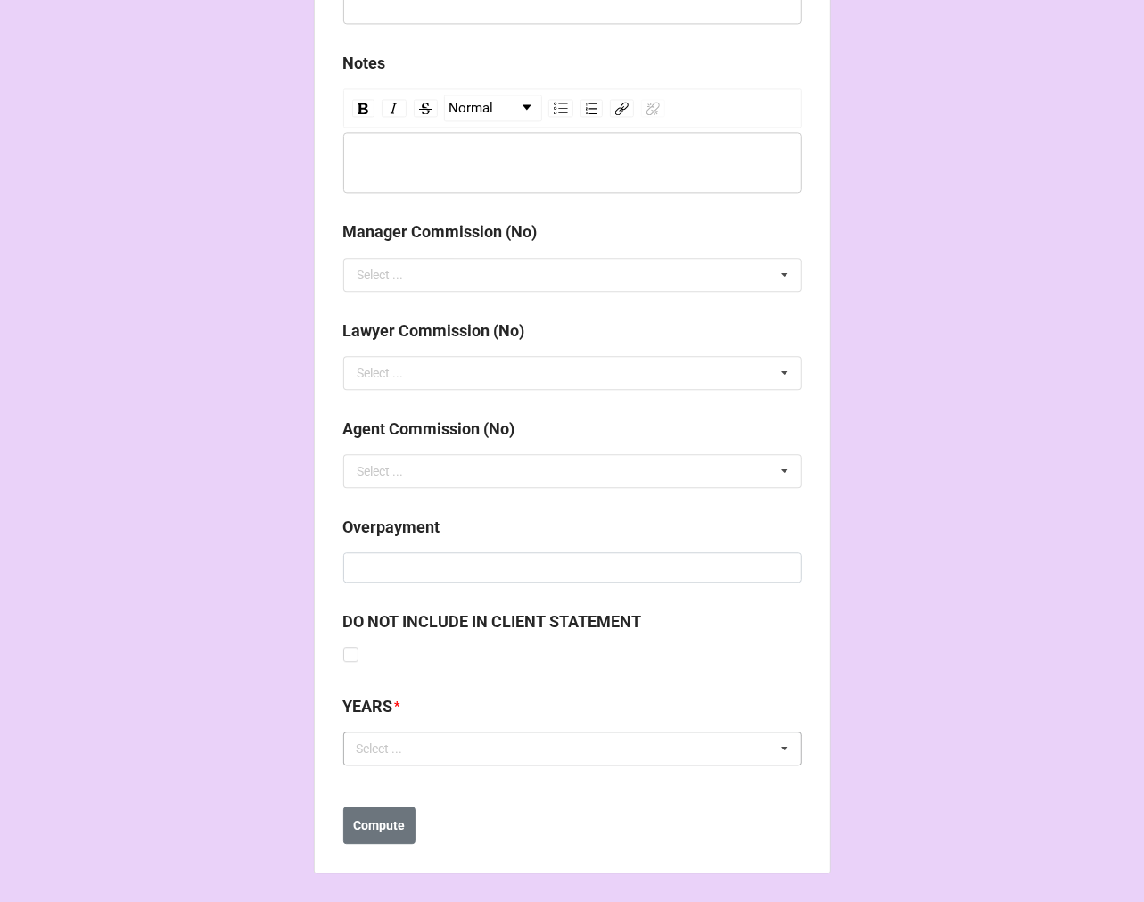
click at [491, 751] on div "Select ... No results found." at bounding box center [572, 748] width 458 height 34
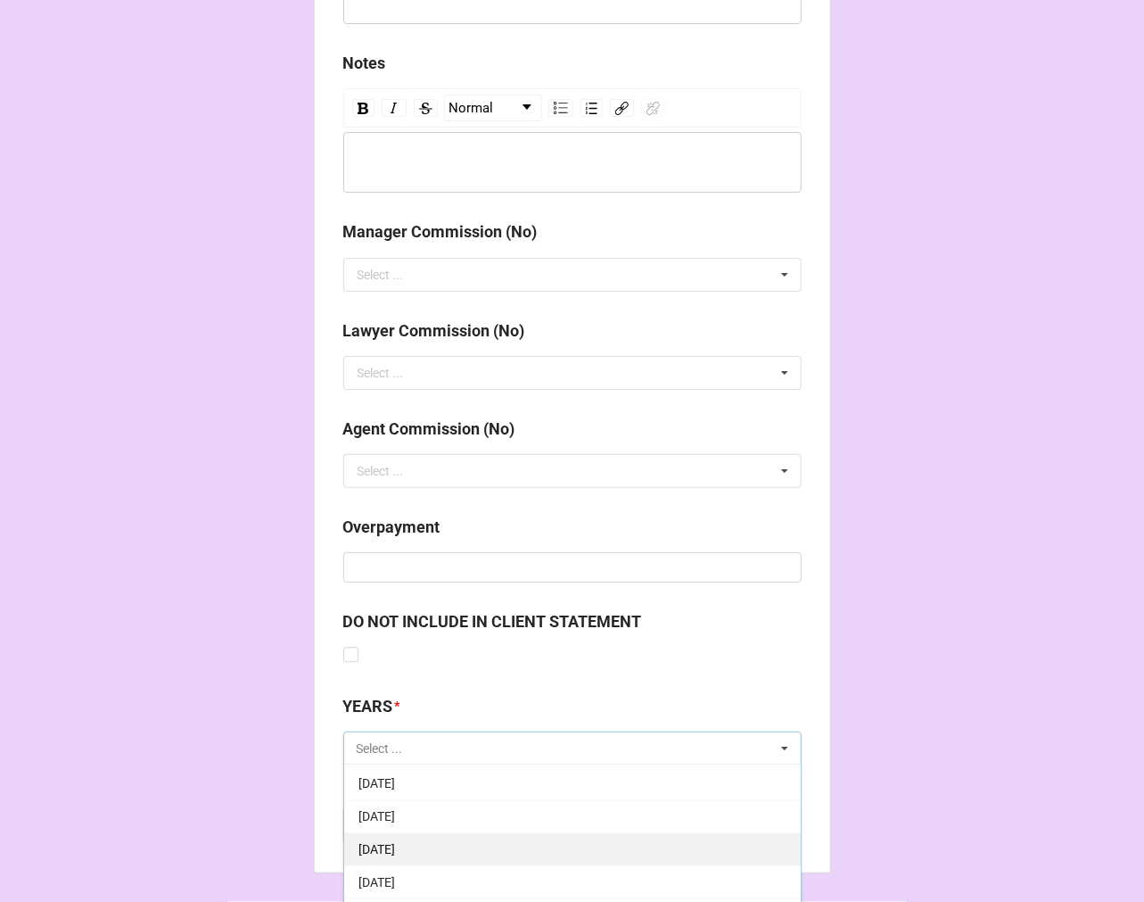
scroll to position [198, 0]
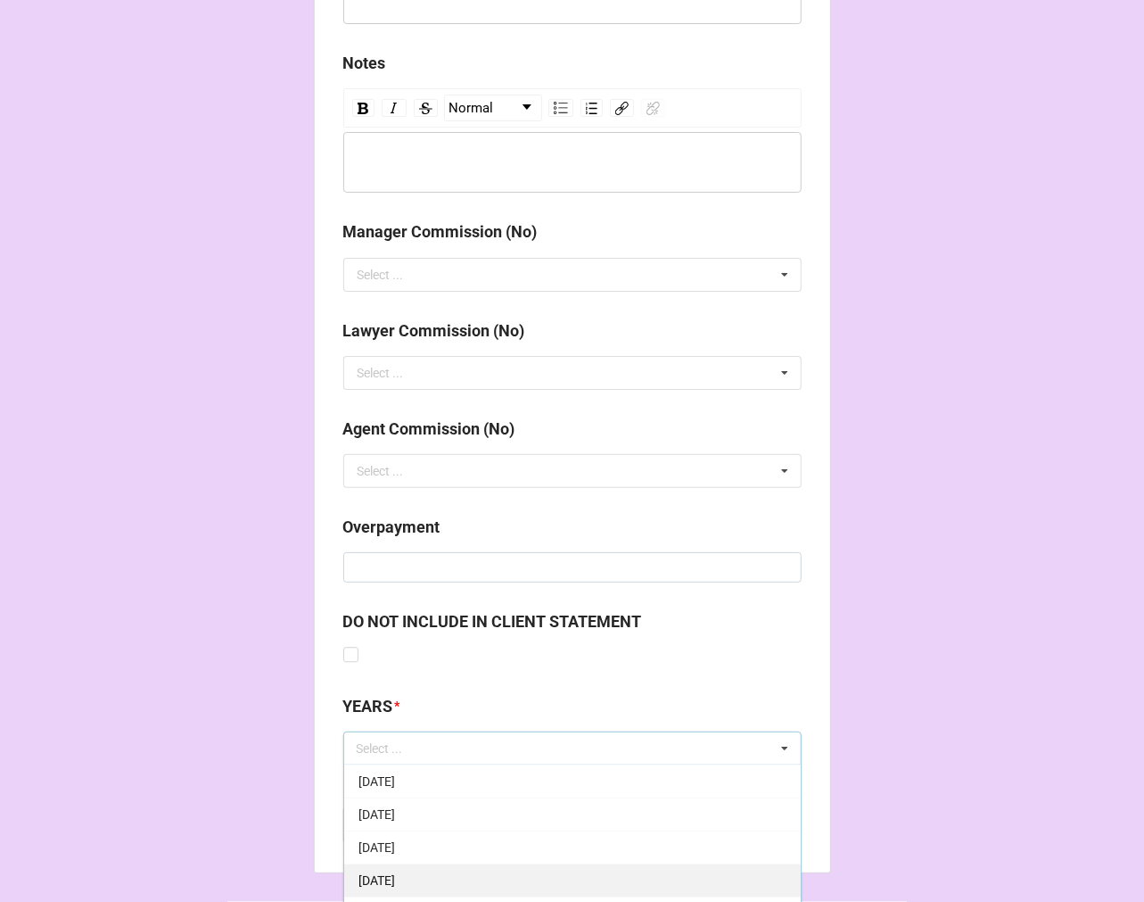
click at [456, 879] on div "[DATE]" at bounding box center [572, 879] width 457 height 33
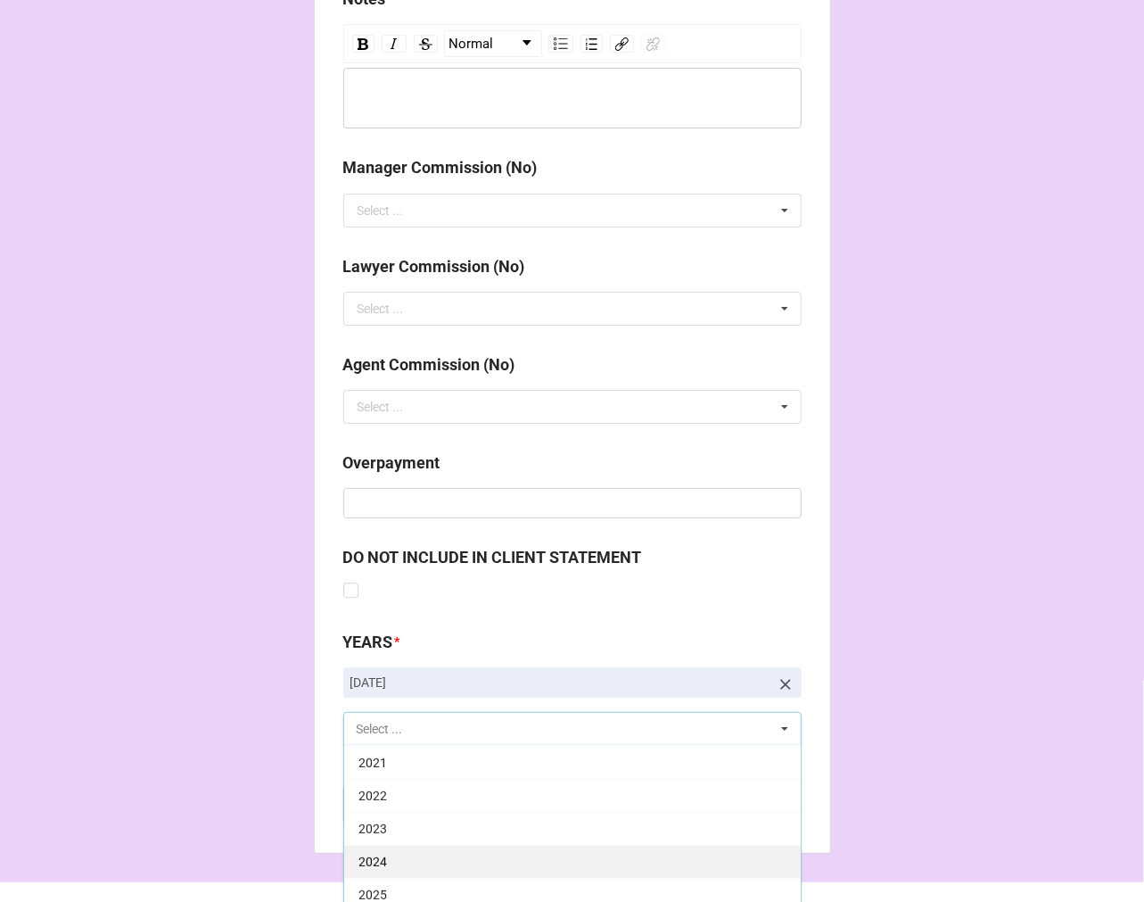
scroll to position [2075, 0]
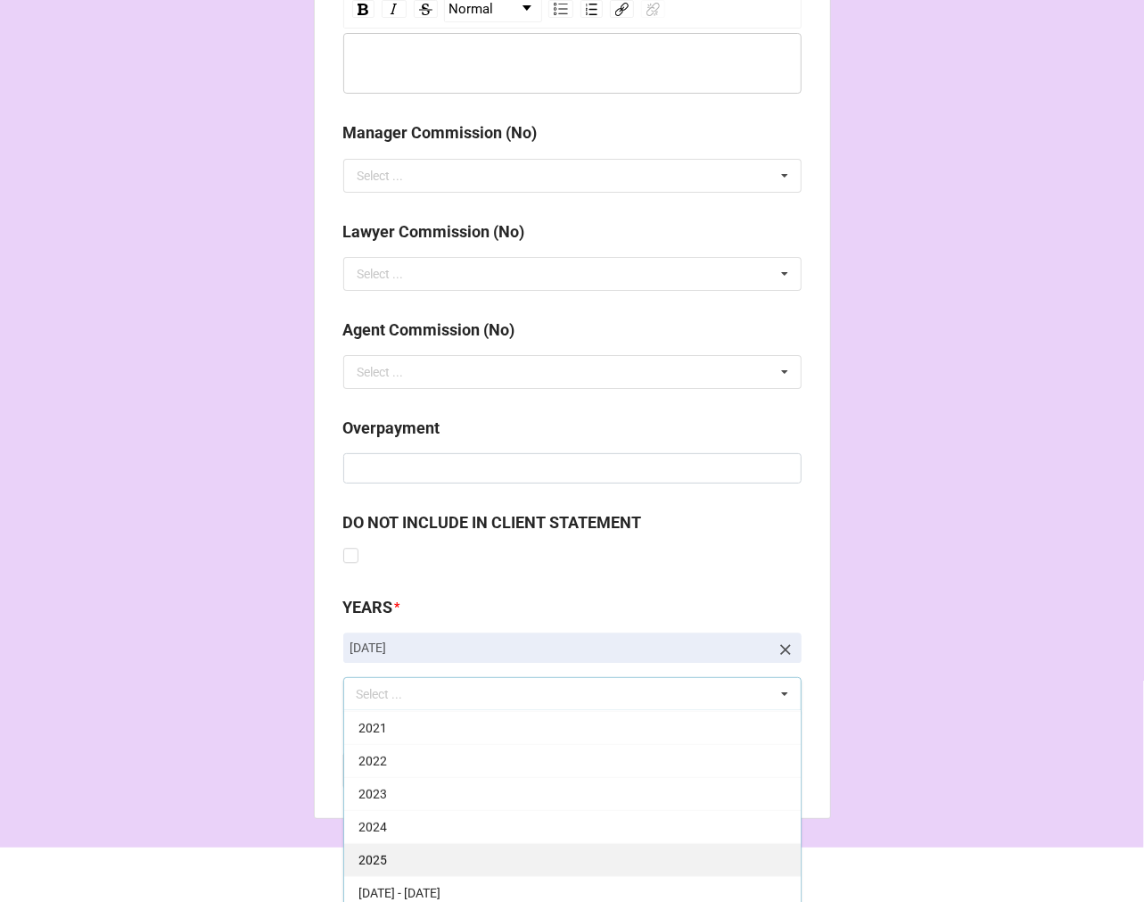
click at [390, 862] on div "2025" at bounding box center [572, 859] width 457 height 33
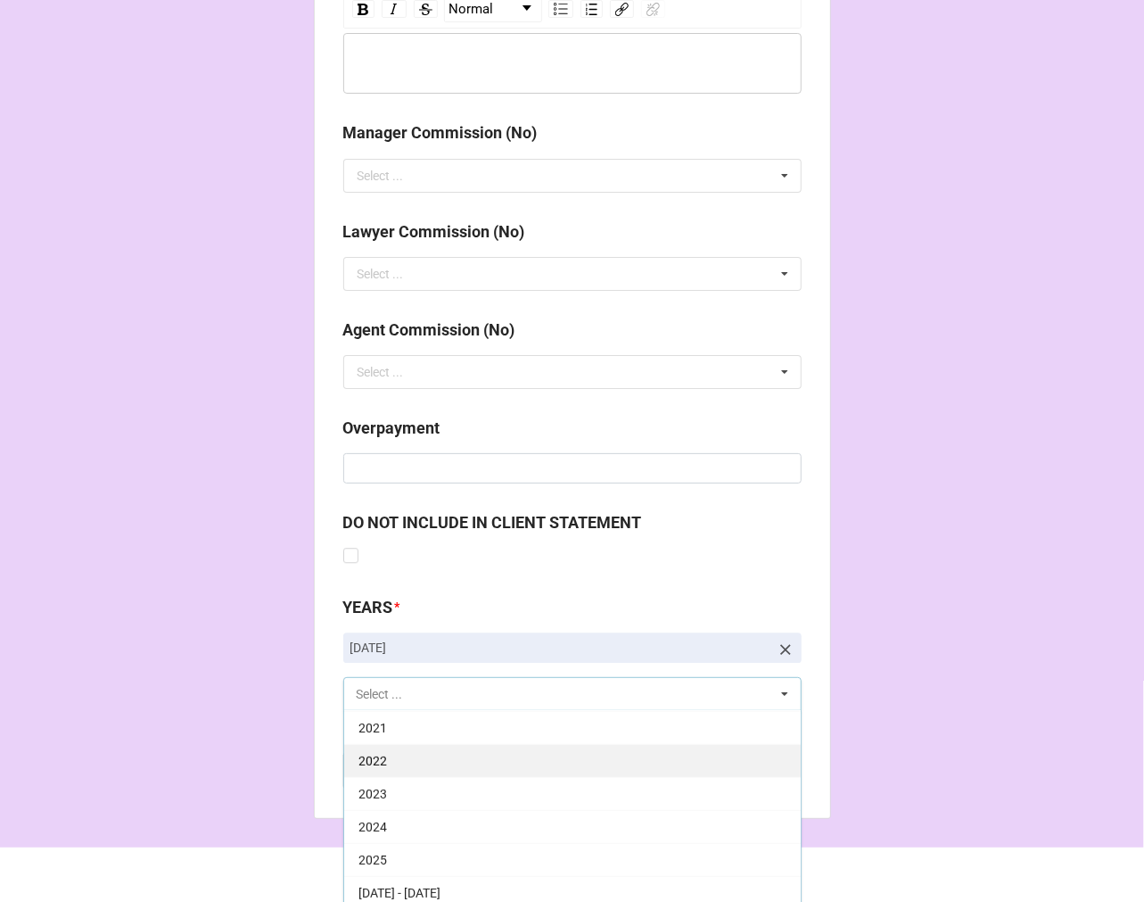
scroll to position [362, 0]
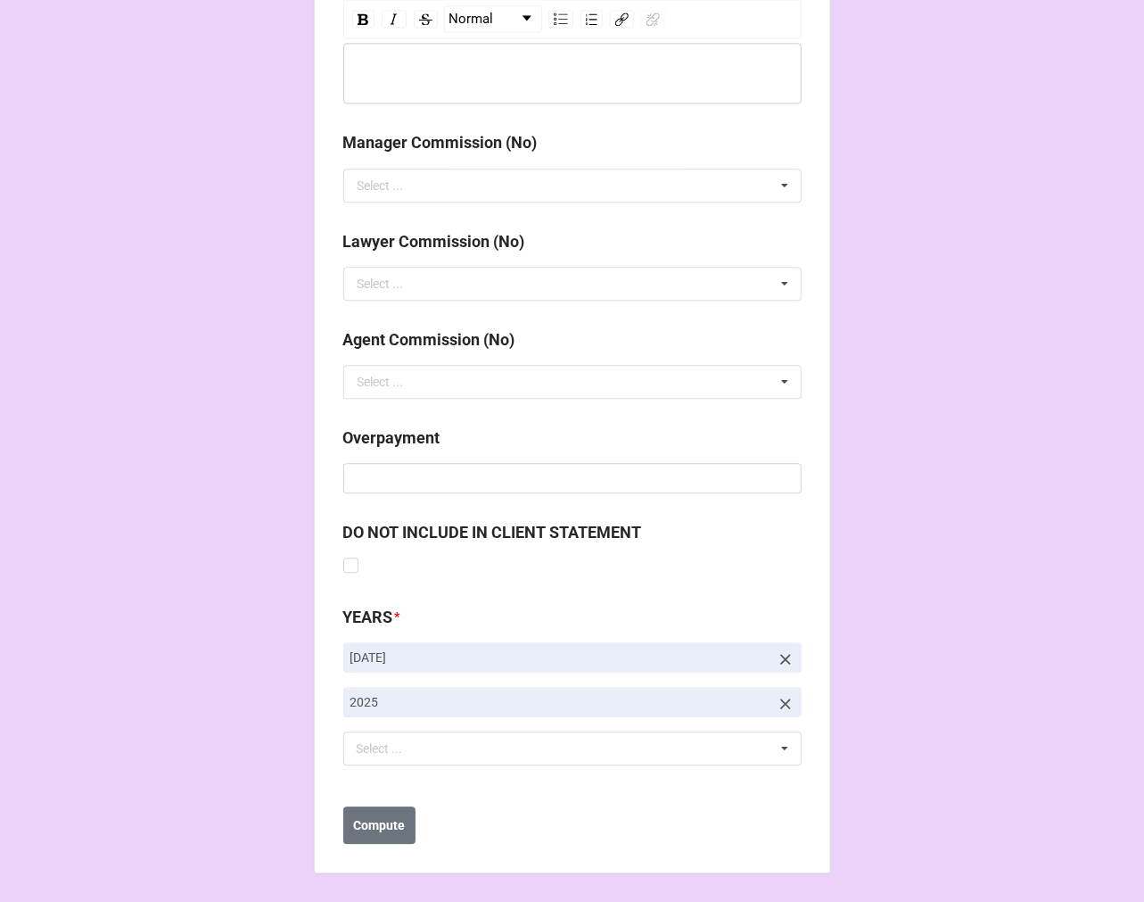
scroll to position [2065, 0]
click at [379, 830] on b "Compute" at bounding box center [379, 825] width 52 height 19
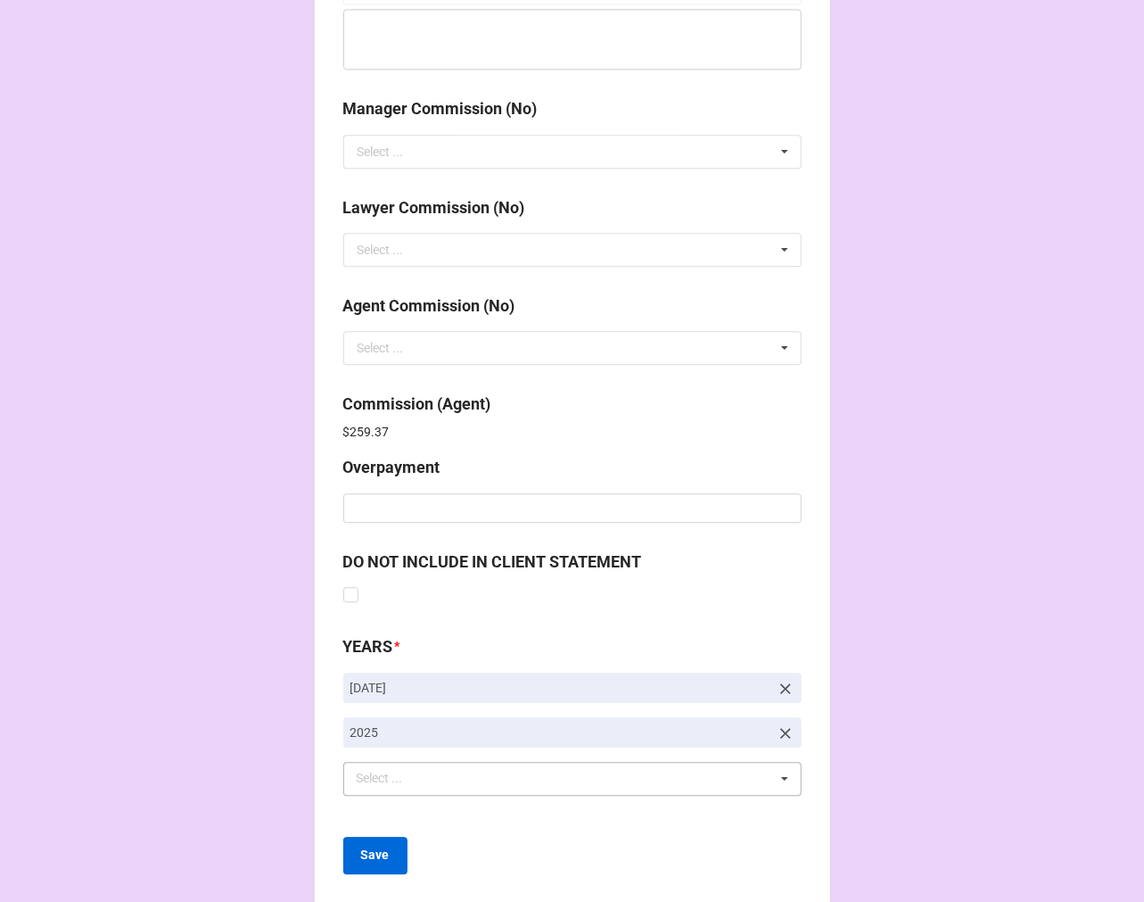
scroll to position [2128, 0]
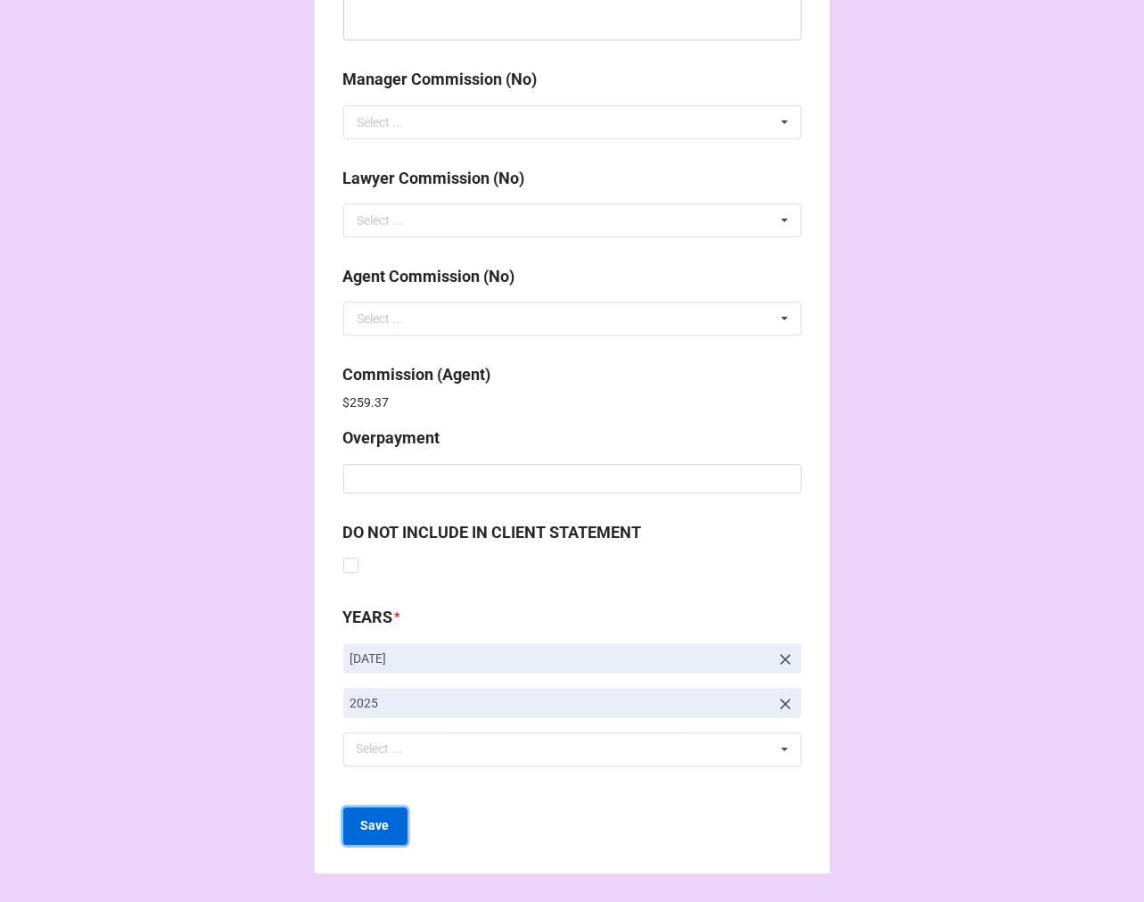
click at [384, 823] on b "Save" at bounding box center [375, 825] width 29 height 19
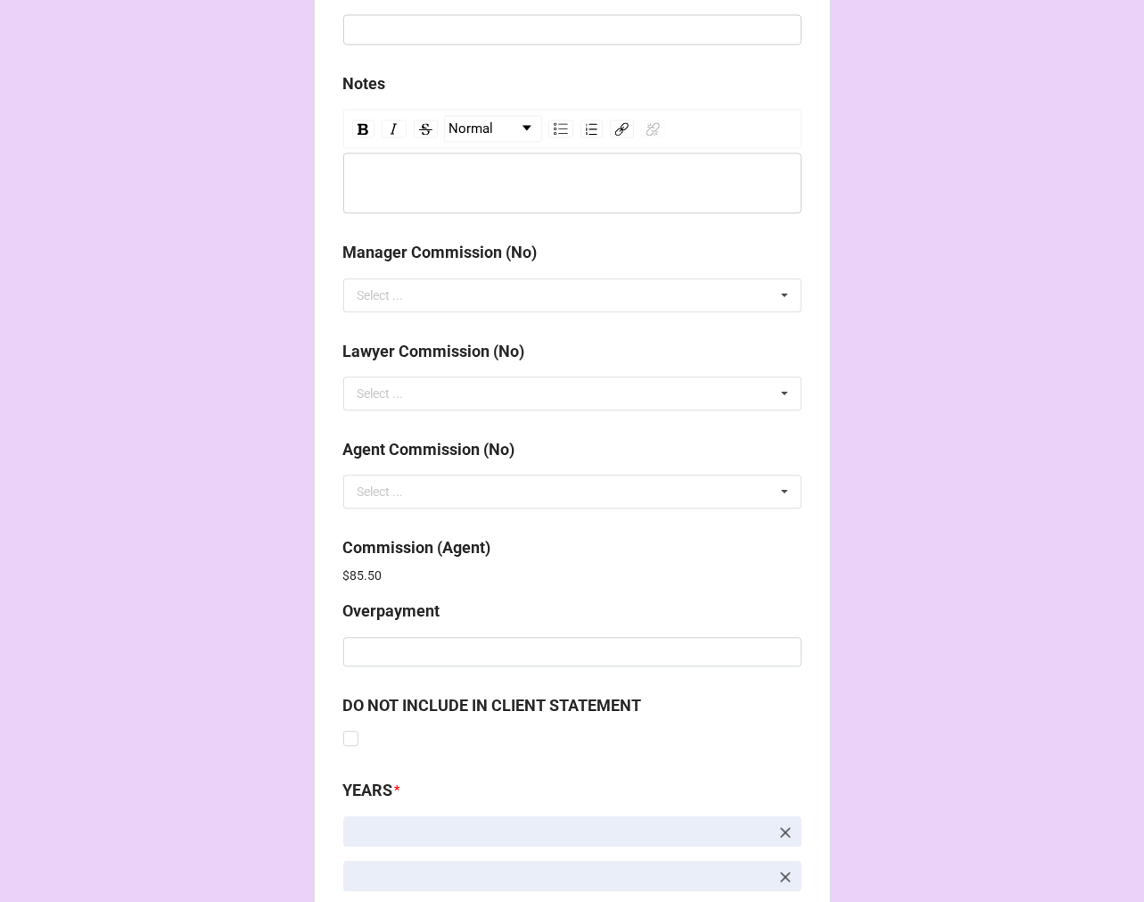
scroll to position [2128, 0]
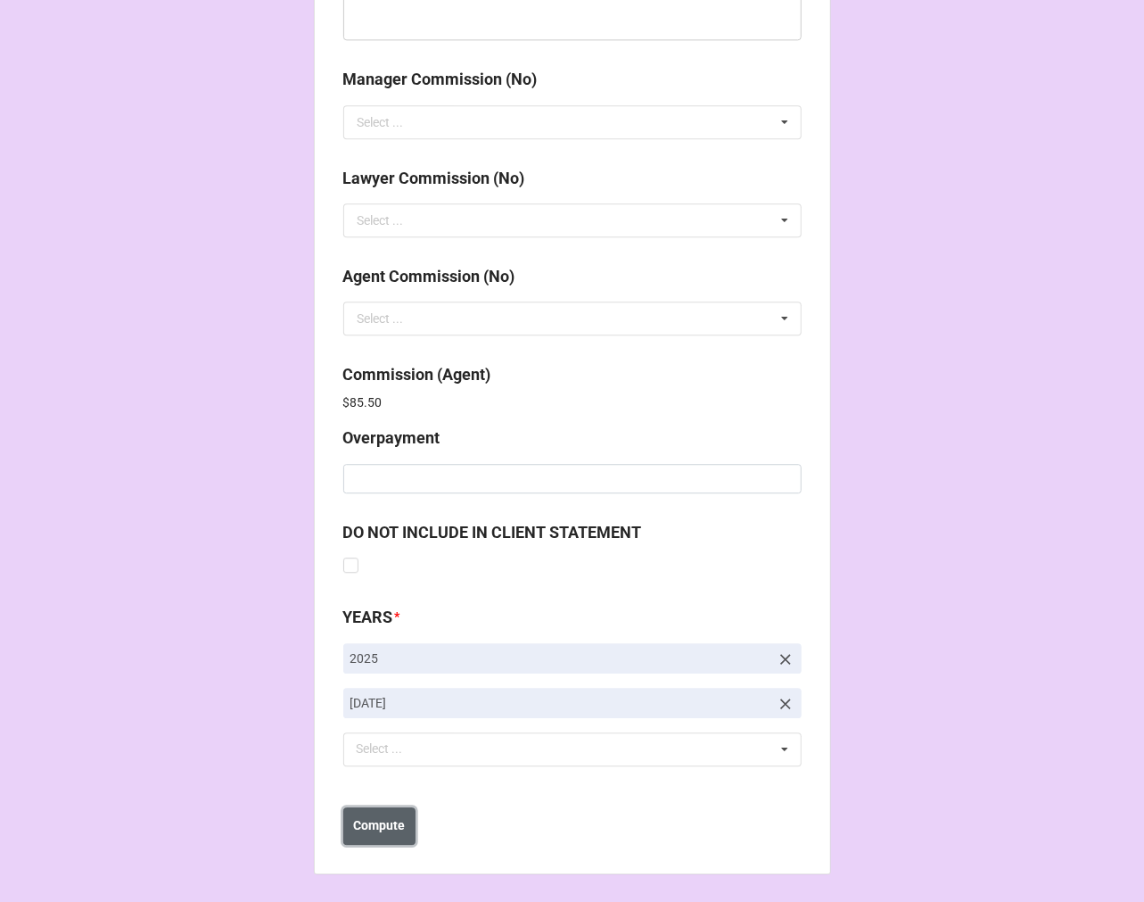
click at [384, 826] on b "Compute" at bounding box center [379, 825] width 52 height 19
click at [384, 826] on button "Save" at bounding box center [375, 825] width 64 height 37
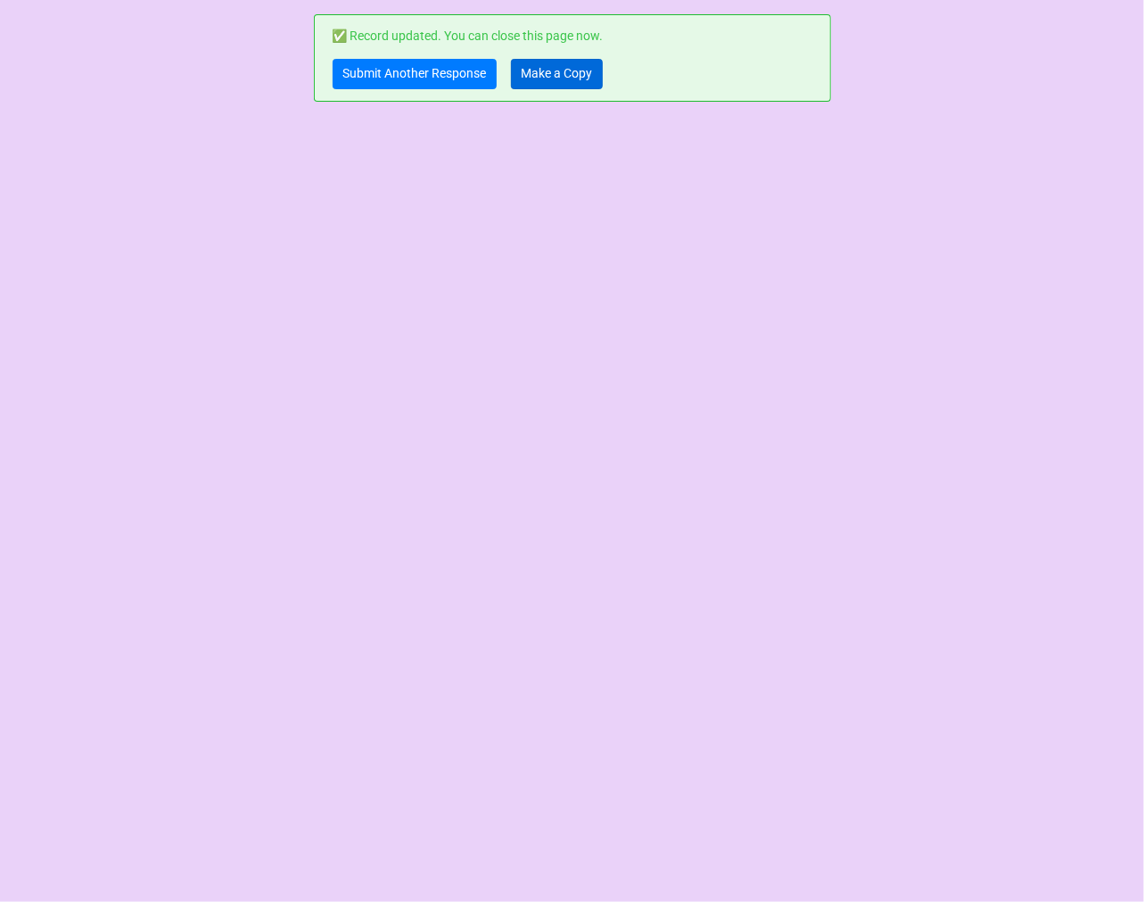
scroll to position [0, 0]
click at [591, 73] on link "Make a Copy" at bounding box center [557, 74] width 92 height 30
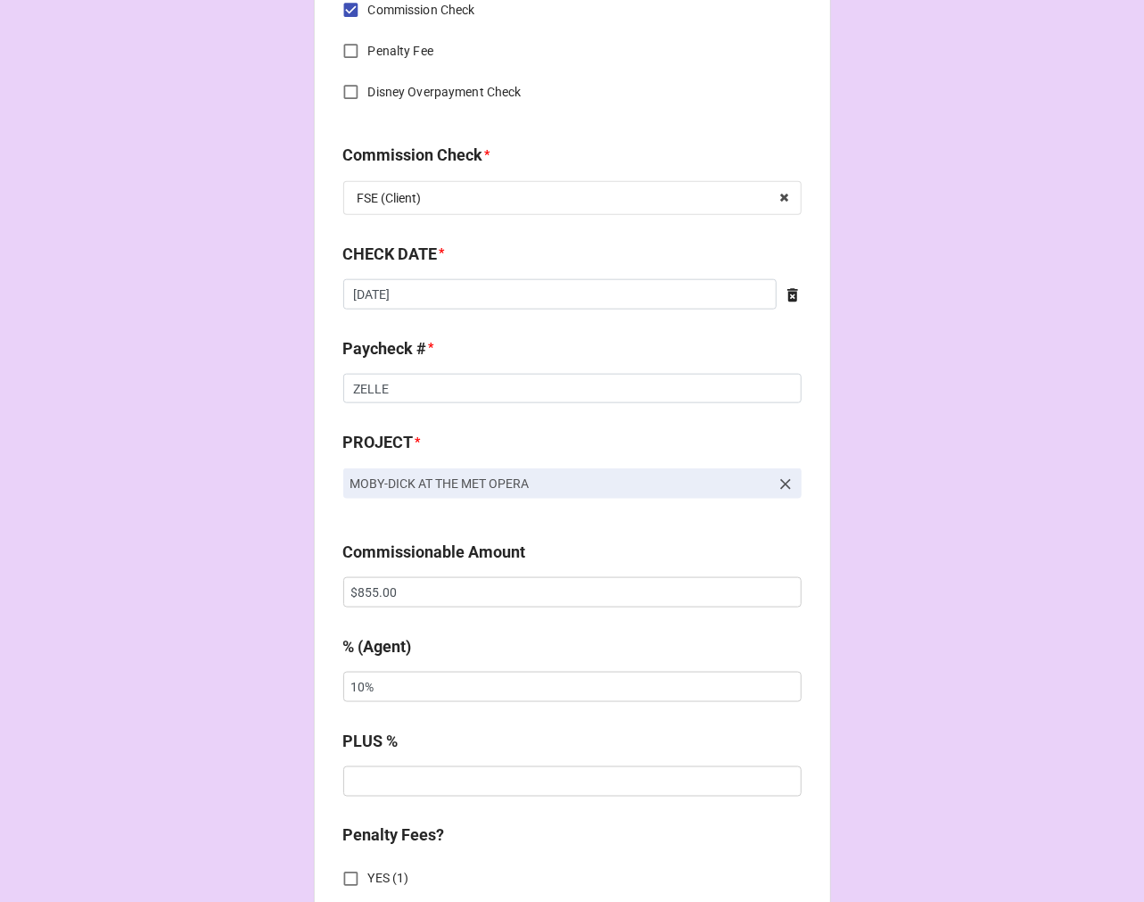
scroll to position [892, 0]
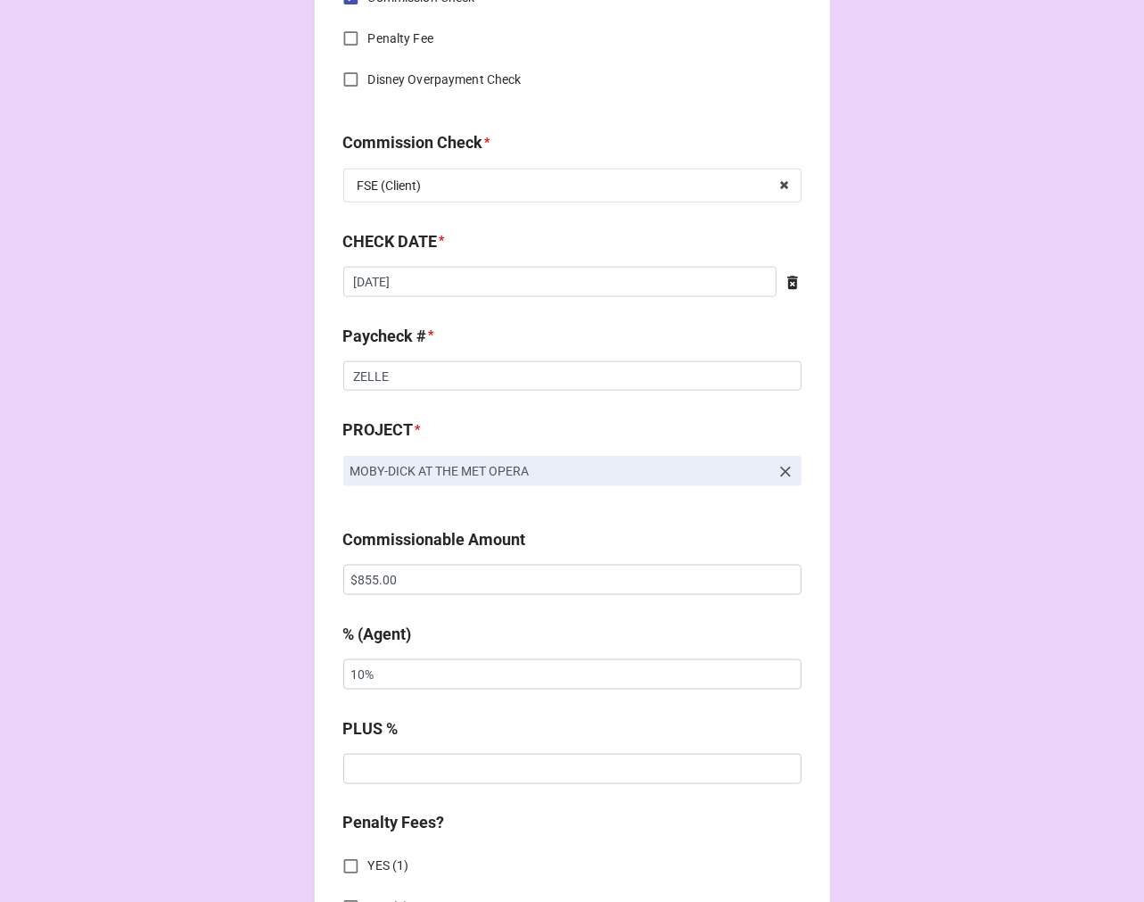
click at [788, 277] on icon at bounding box center [793, 282] width 11 height 13
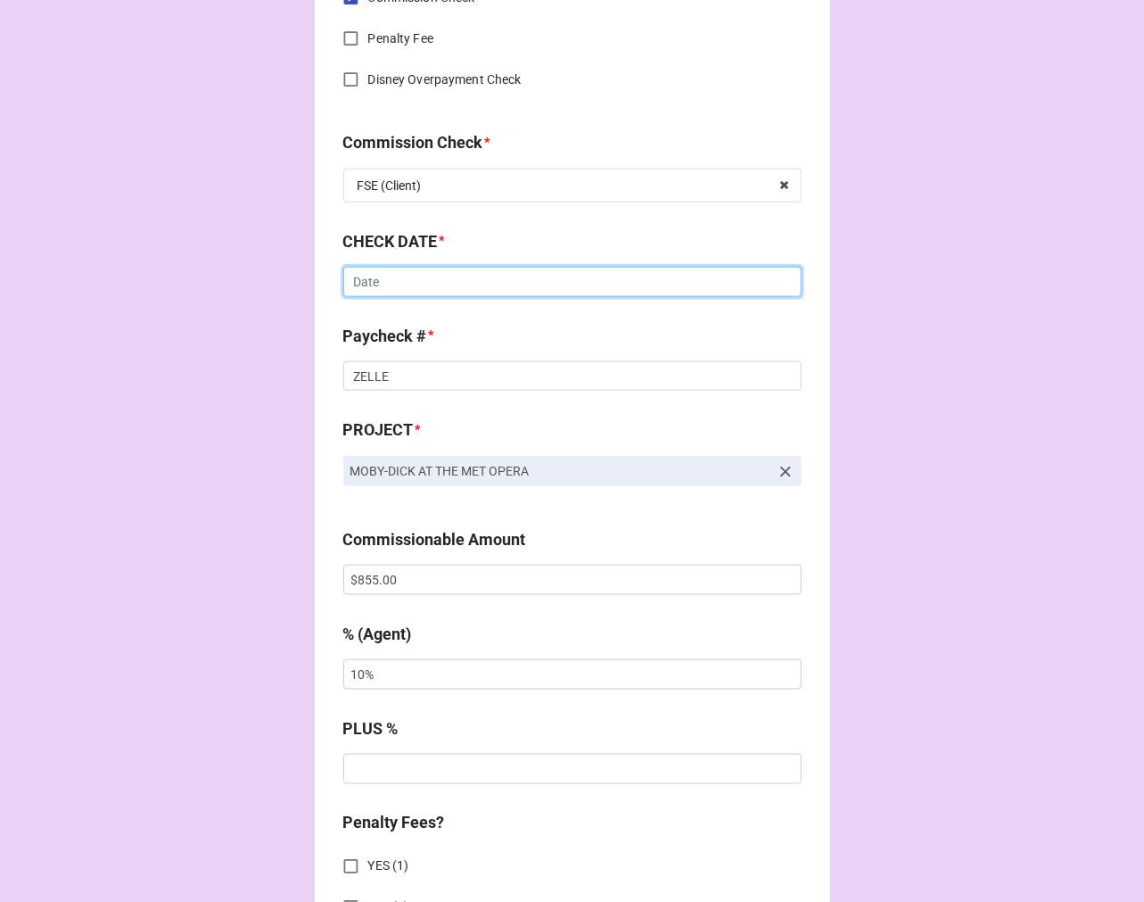
click at [580, 281] on input "text" at bounding box center [572, 282] width 458 height 30
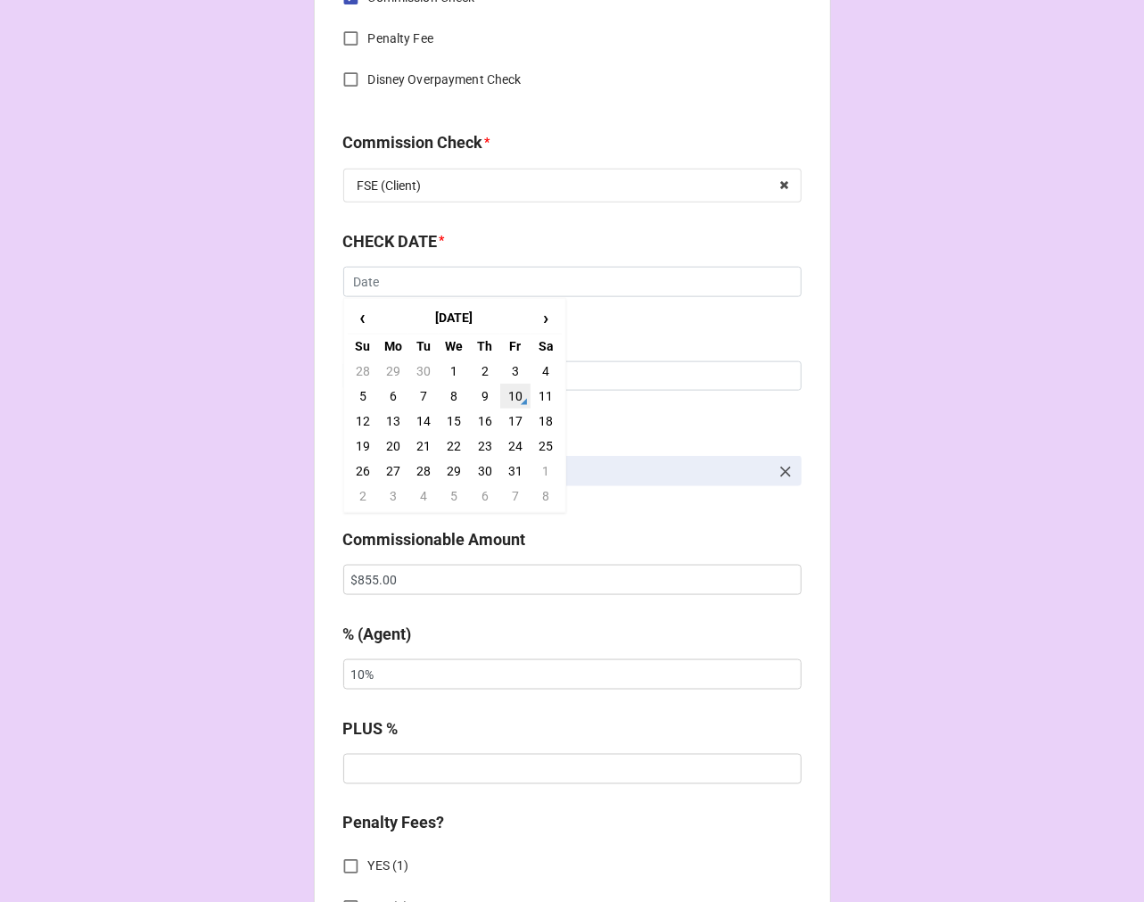
click at [514, 391] on td "10" at bounding box center [515, 396] width 30 height 25
type input "[DATE]"
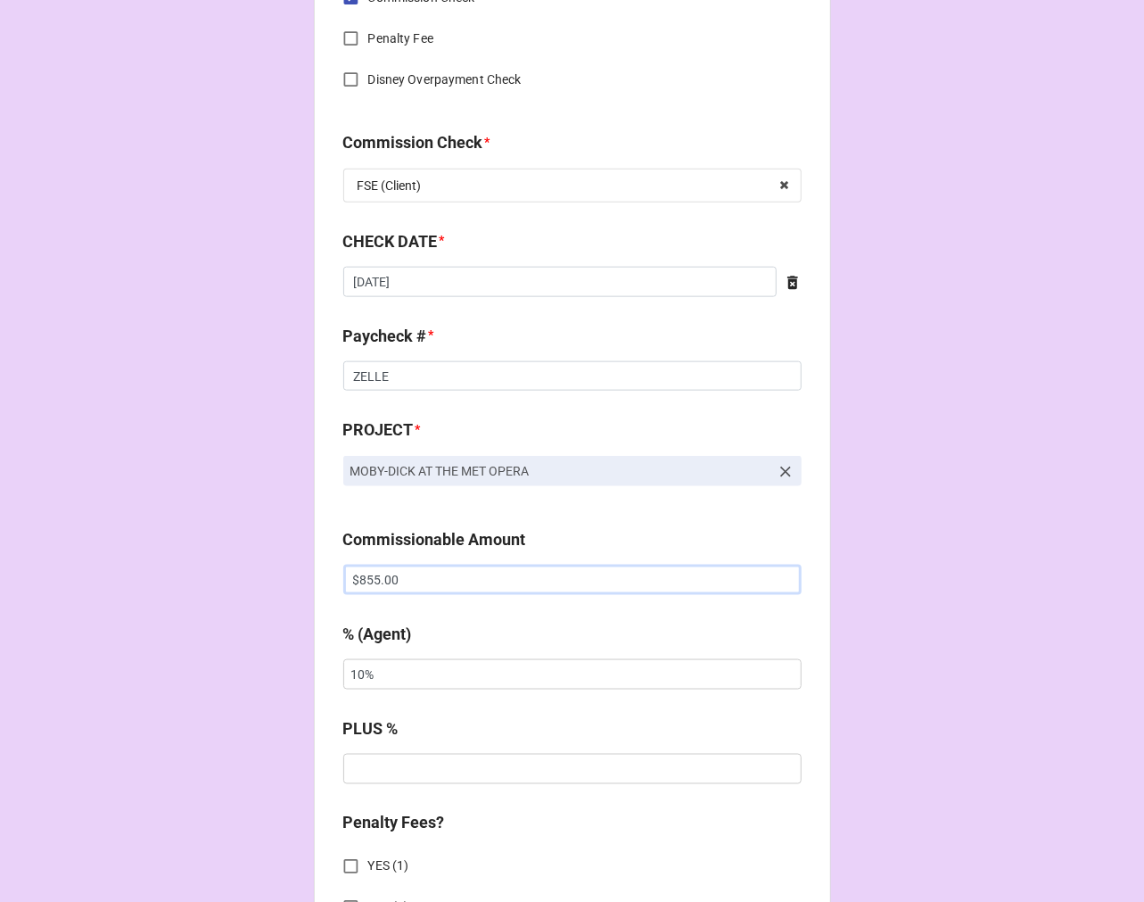
click at [355, 584] on input "$855.00" at bounding box center [572, 580] width 458 height 30
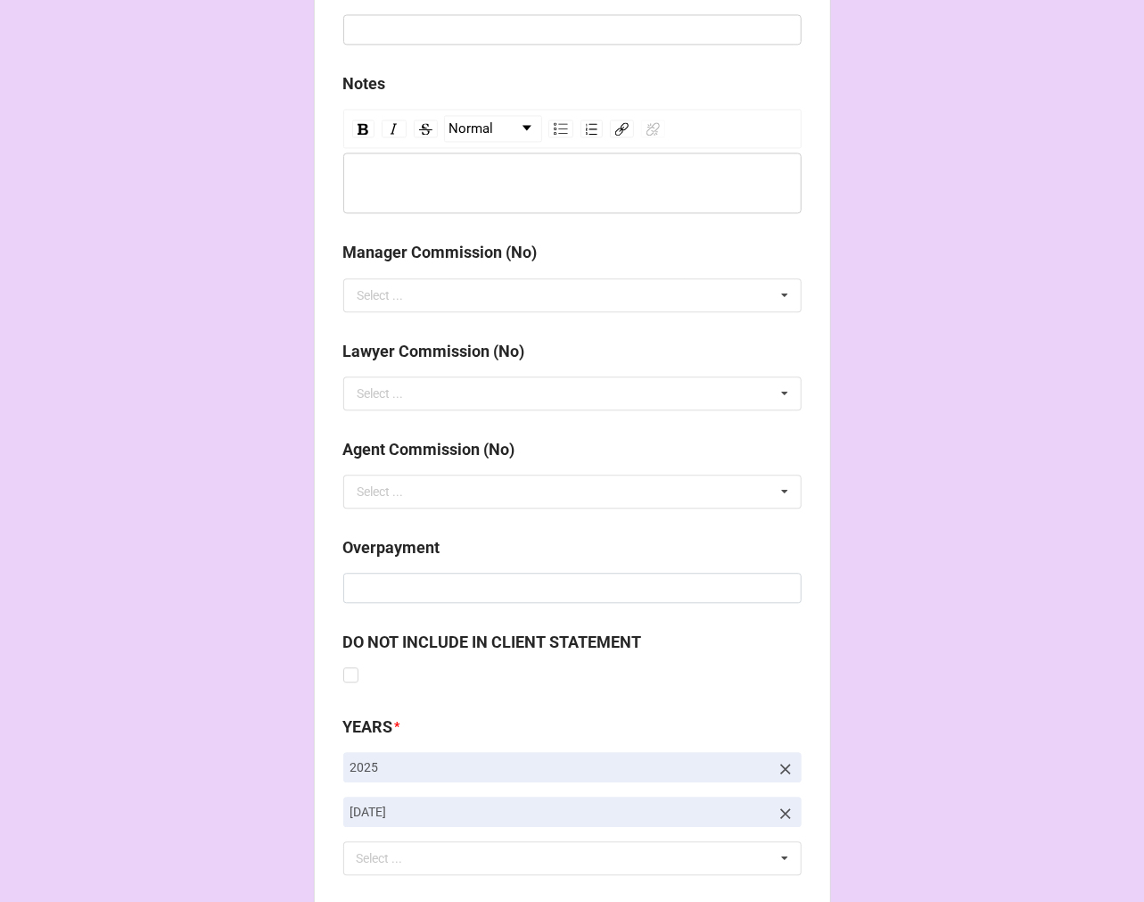
scroll to position [2065, 0]
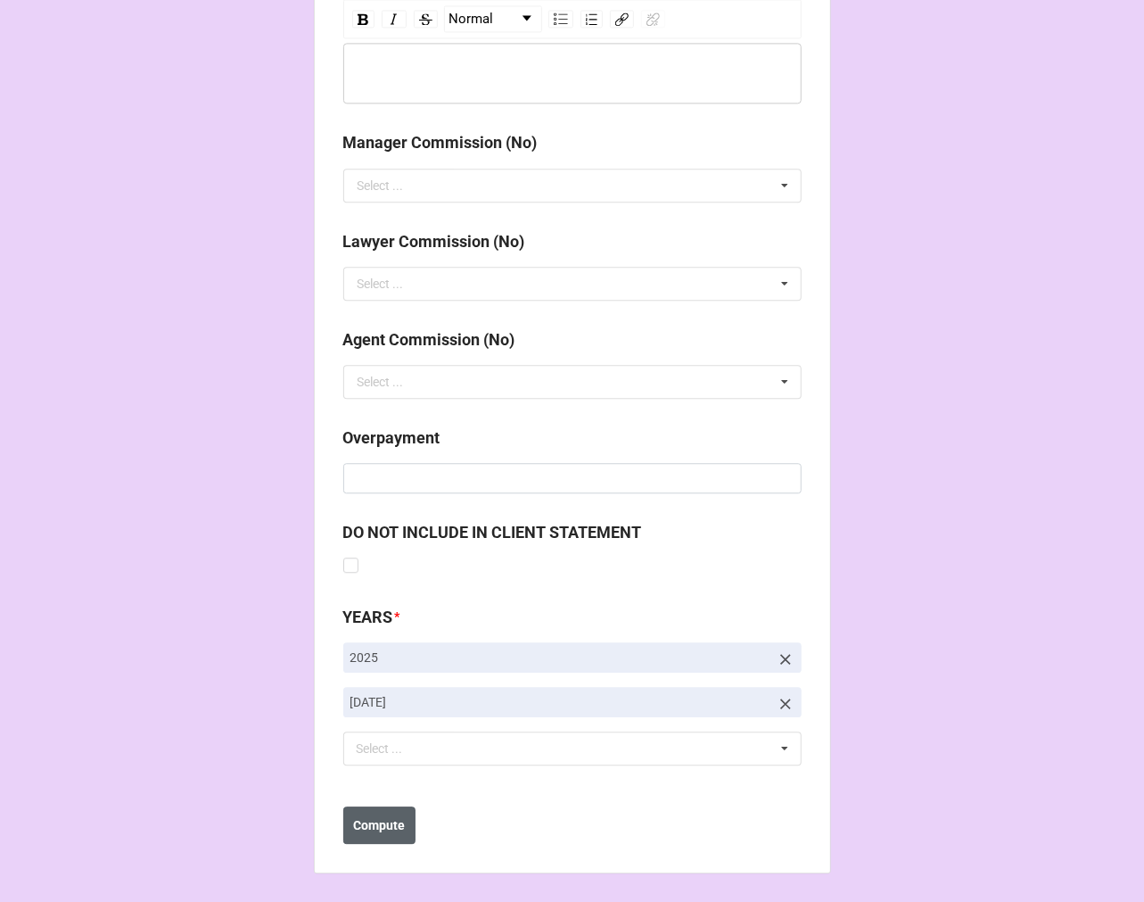
type input "$1,562.50"
click at [384, 830] on b "Compute" at bounding box center [379, 825] width 52 height 19
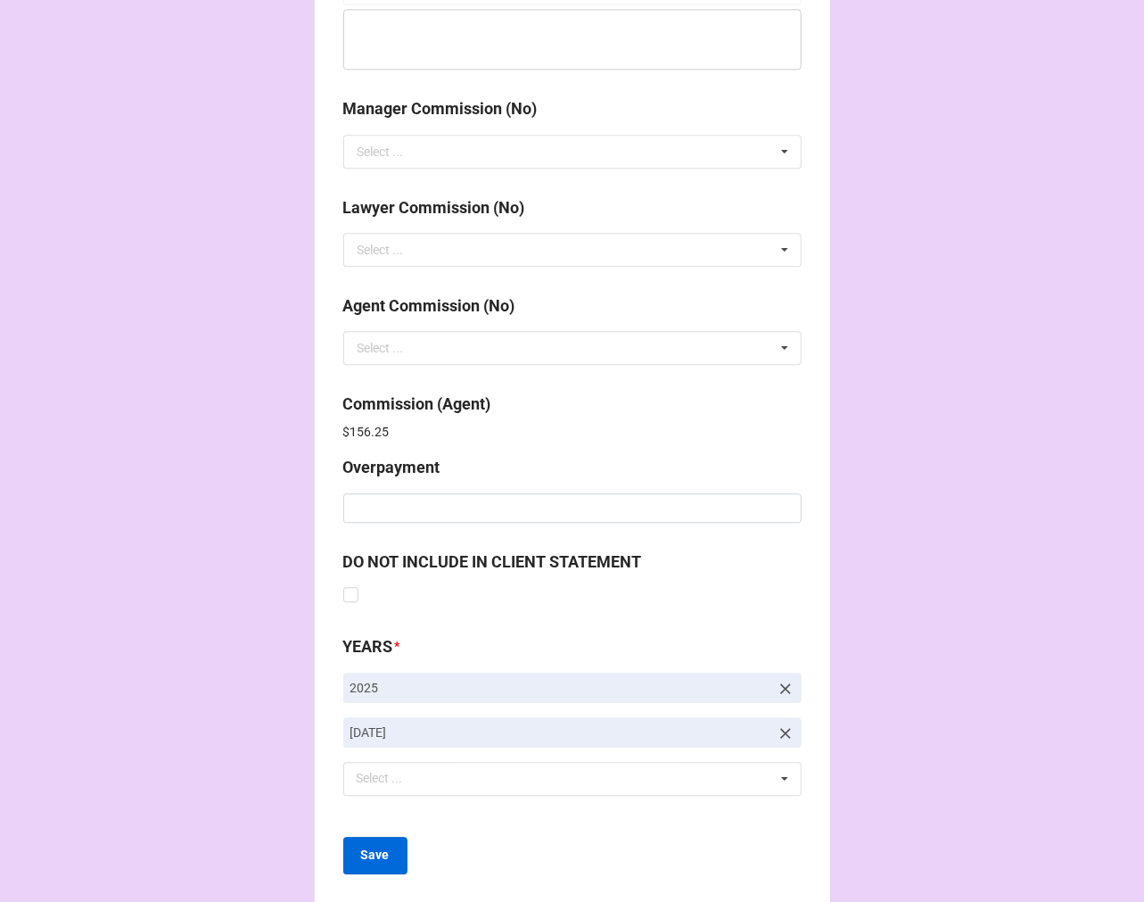
scroll to position [2128, 0]
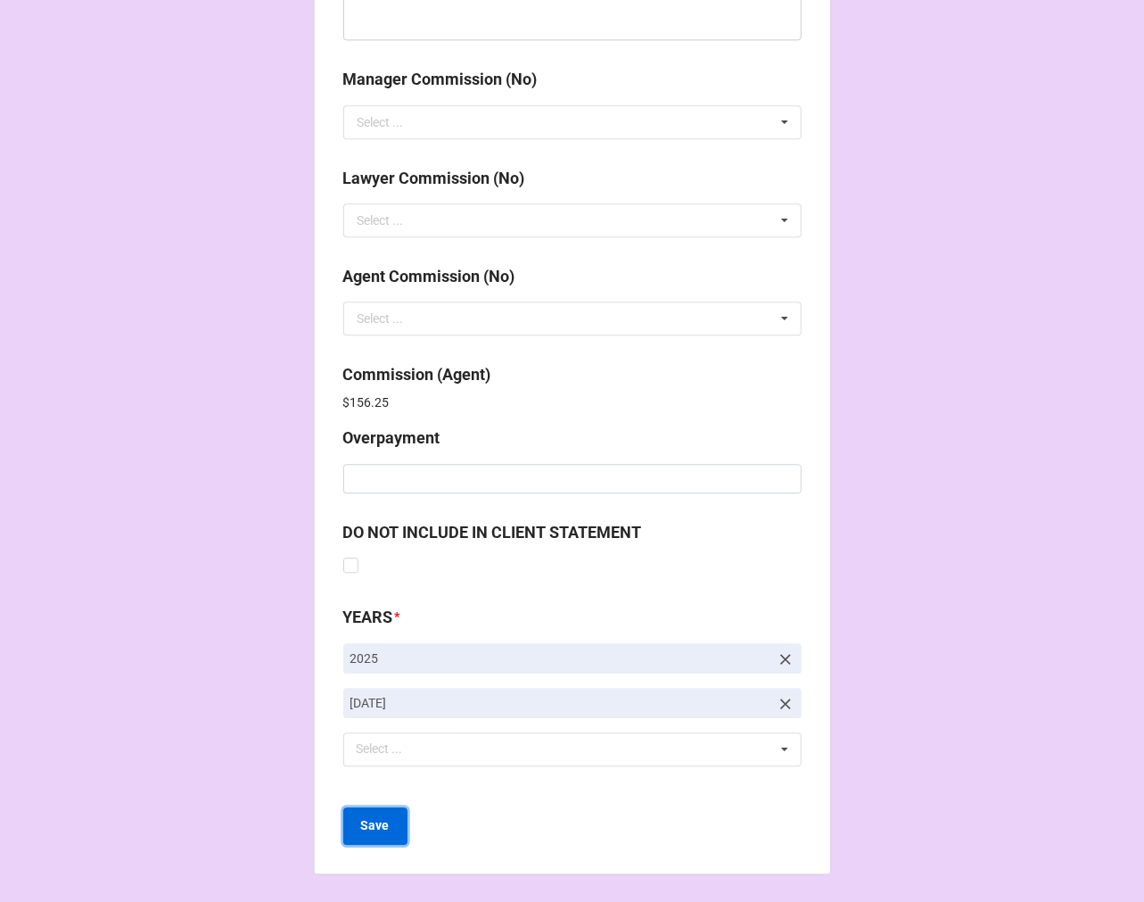
click at [368, 830] on b "Save" at bounding box center [375, 825] width 29 height 19
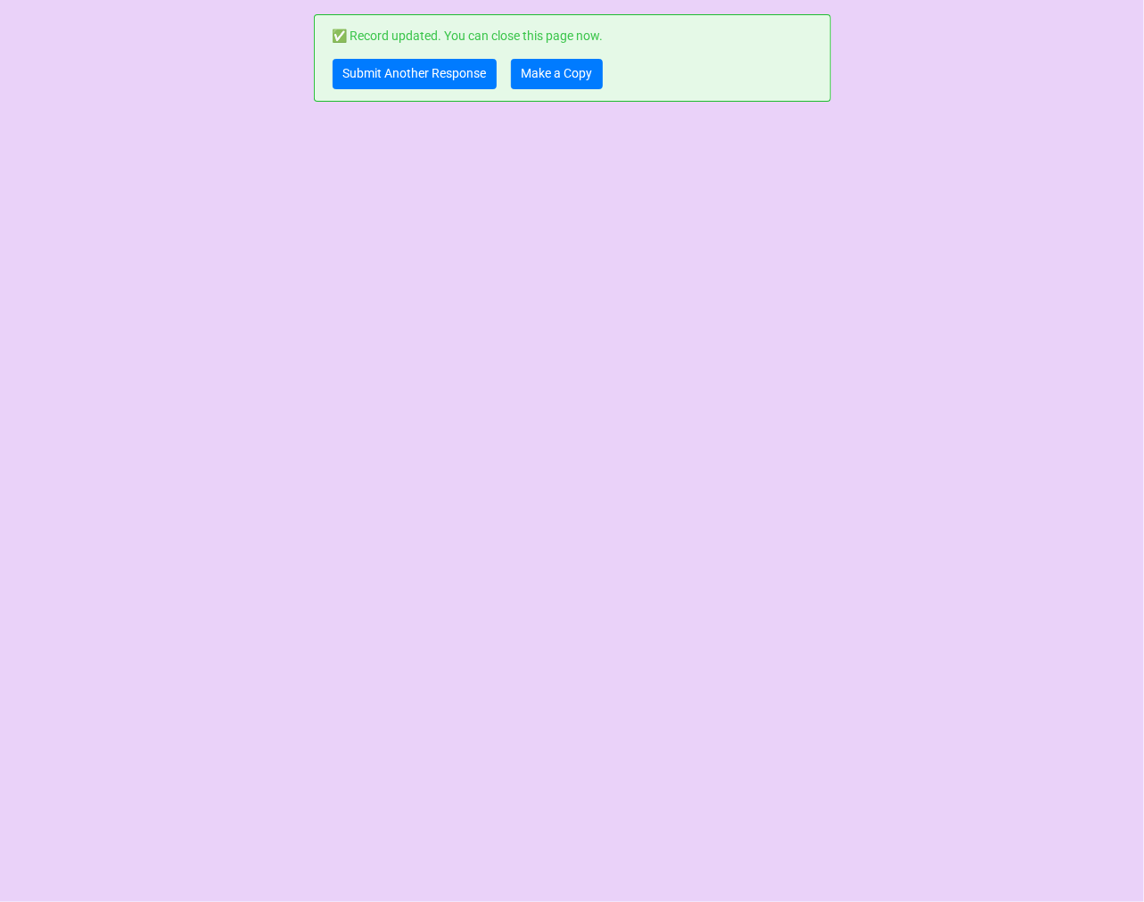
scroll to position [0, 0]
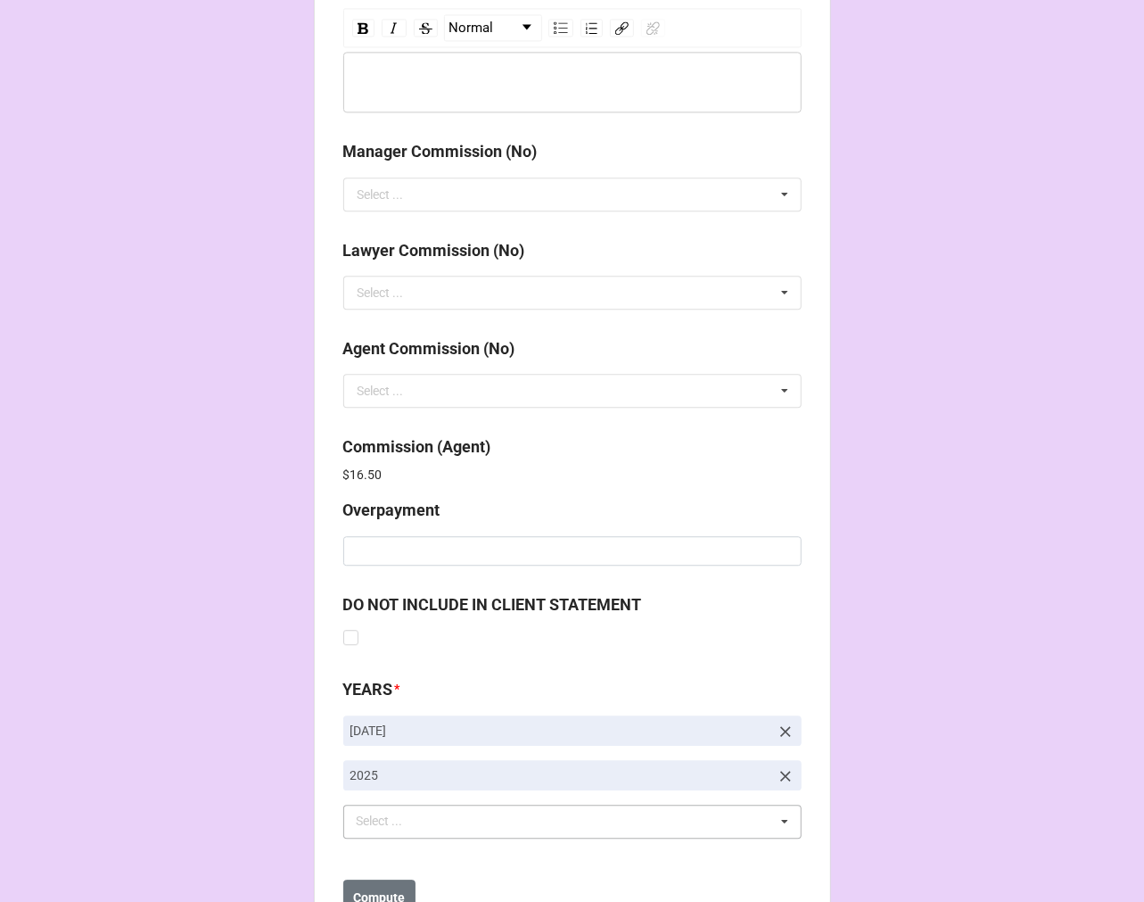
scroll to position [2128, 0]
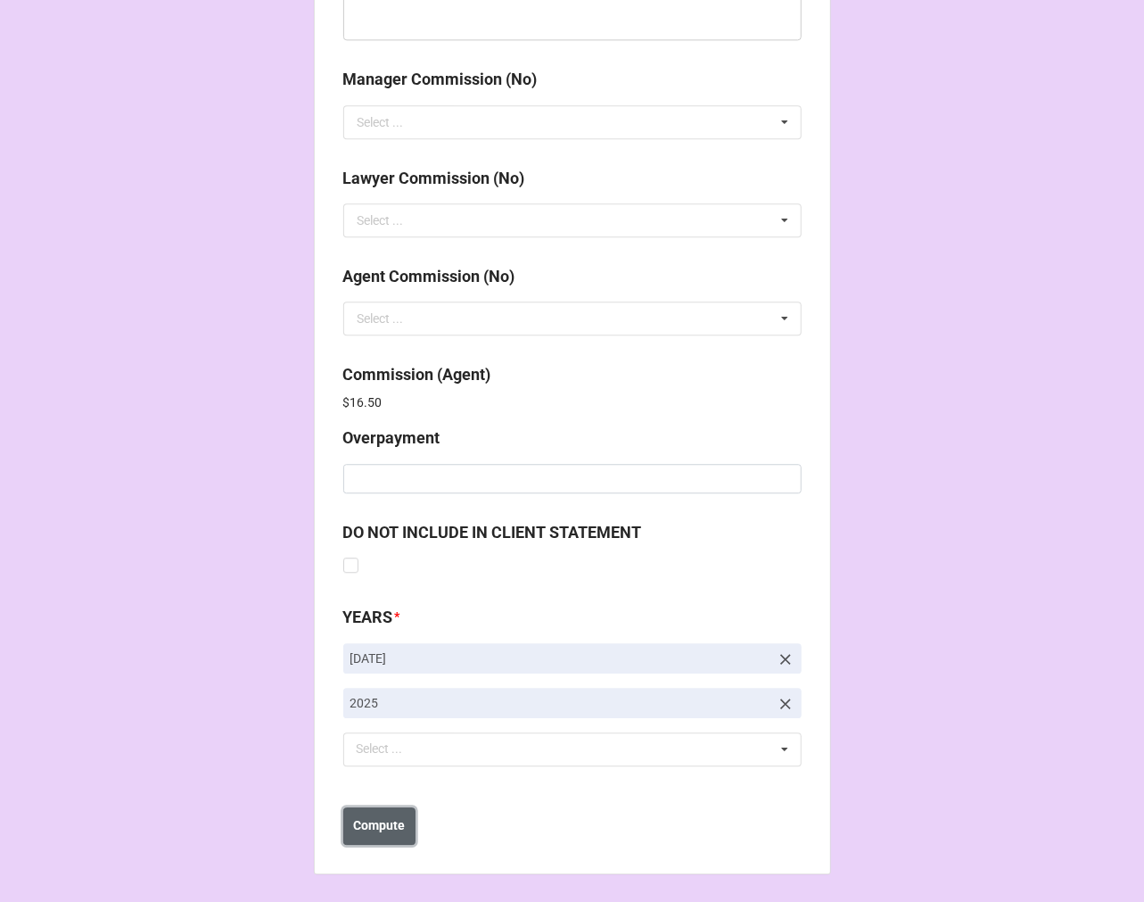
click at [389, 821] on b "Compute" at bounding box center [379, 825] width 52 height 19
click at [384, 830] on b "Save" at bounding box center [375, 825] width 29 height 19
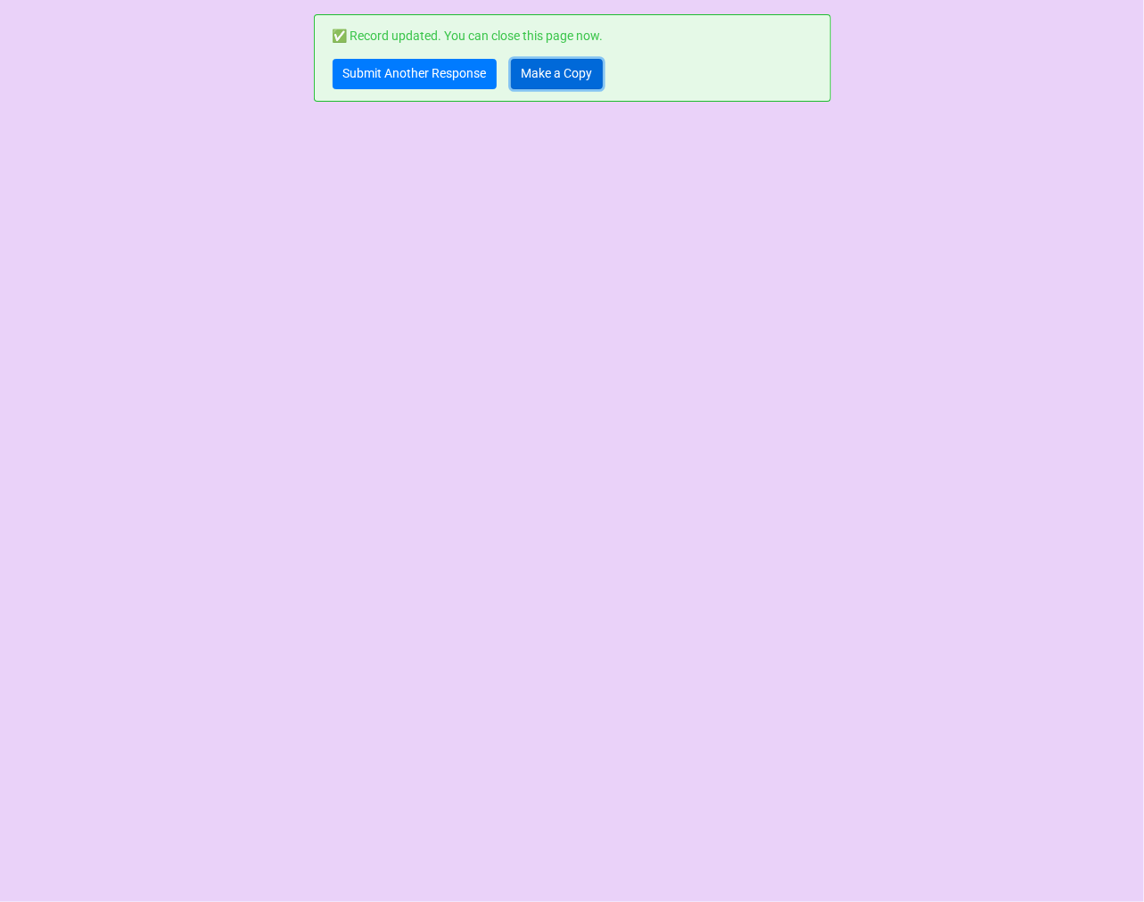
click at [559, 61] on link "Make a Copy" at bounding box center [557, 74] width 92 height 30
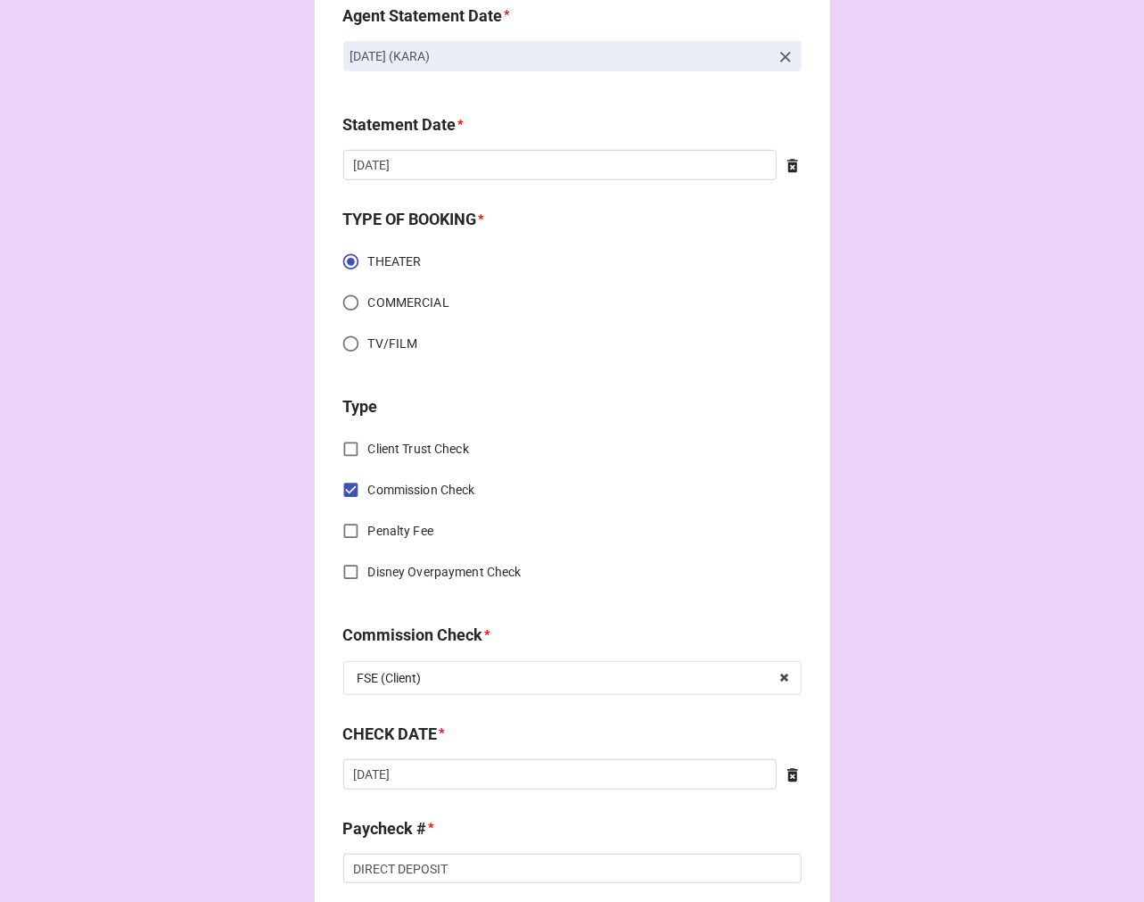
scroll to position [594, 0]
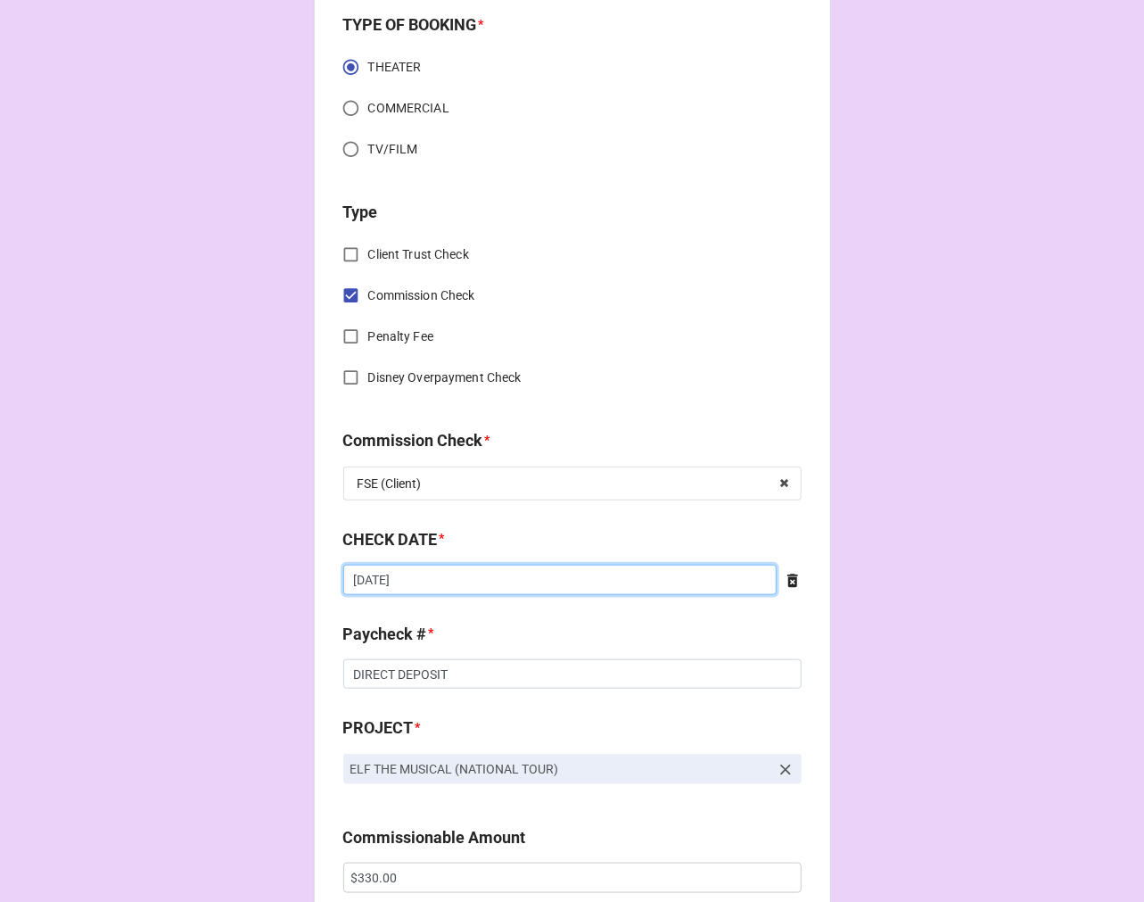
click at [430, 583] on input "[DATE]" at bounding box center [560, 580] width 434 height 30
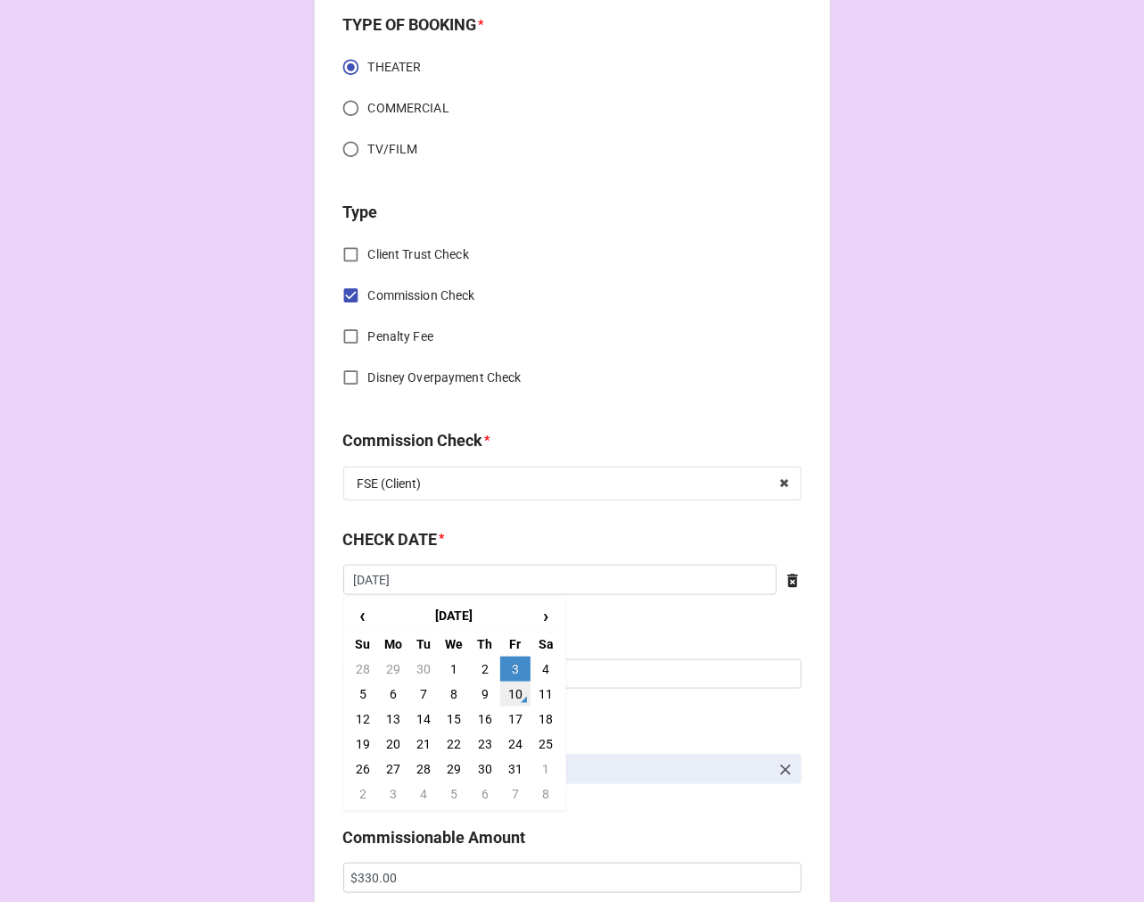
click at [513, 685] on td "10" at bounding box center [515, 693] width 30 height 25
type input "[DATE]"
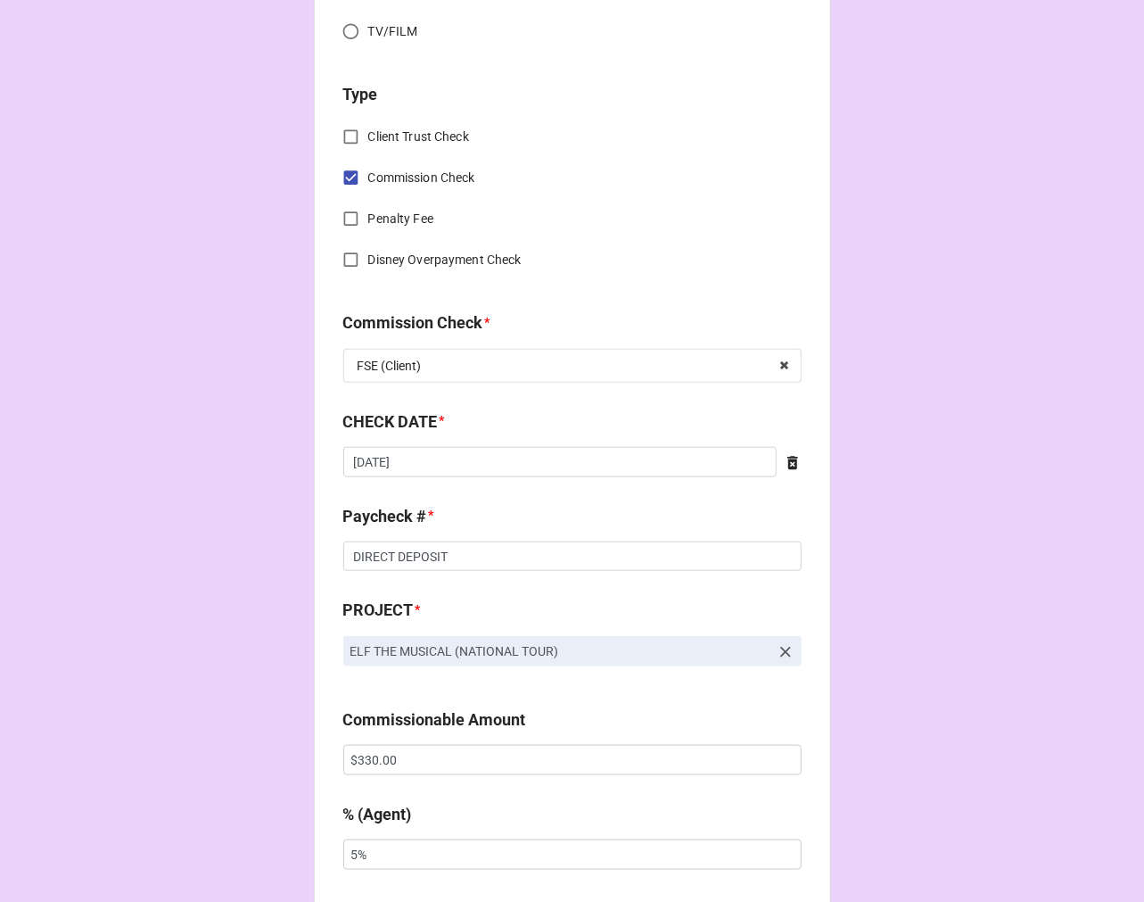
scroll to position [892, 0]
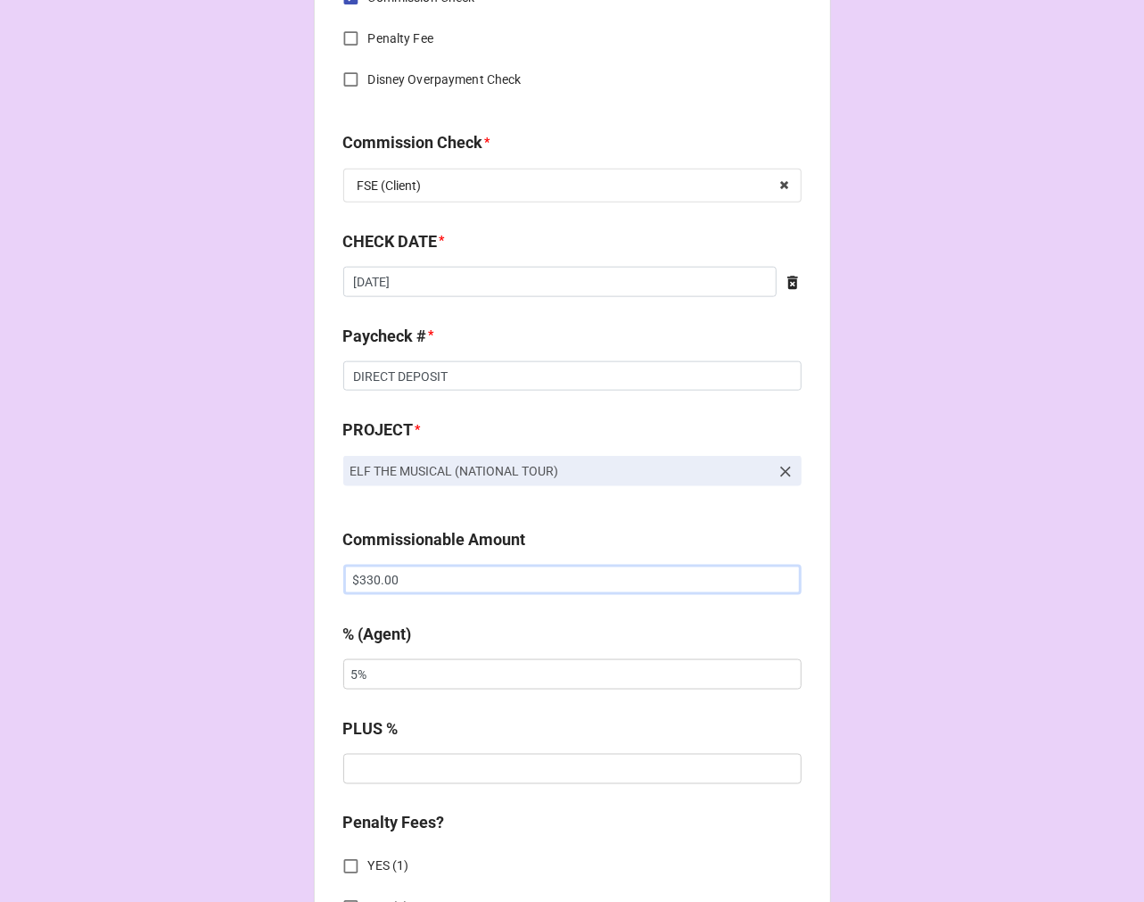
click at [371, 577] on input "$330.00" at bounding box center [572, 580] width 458 height 30
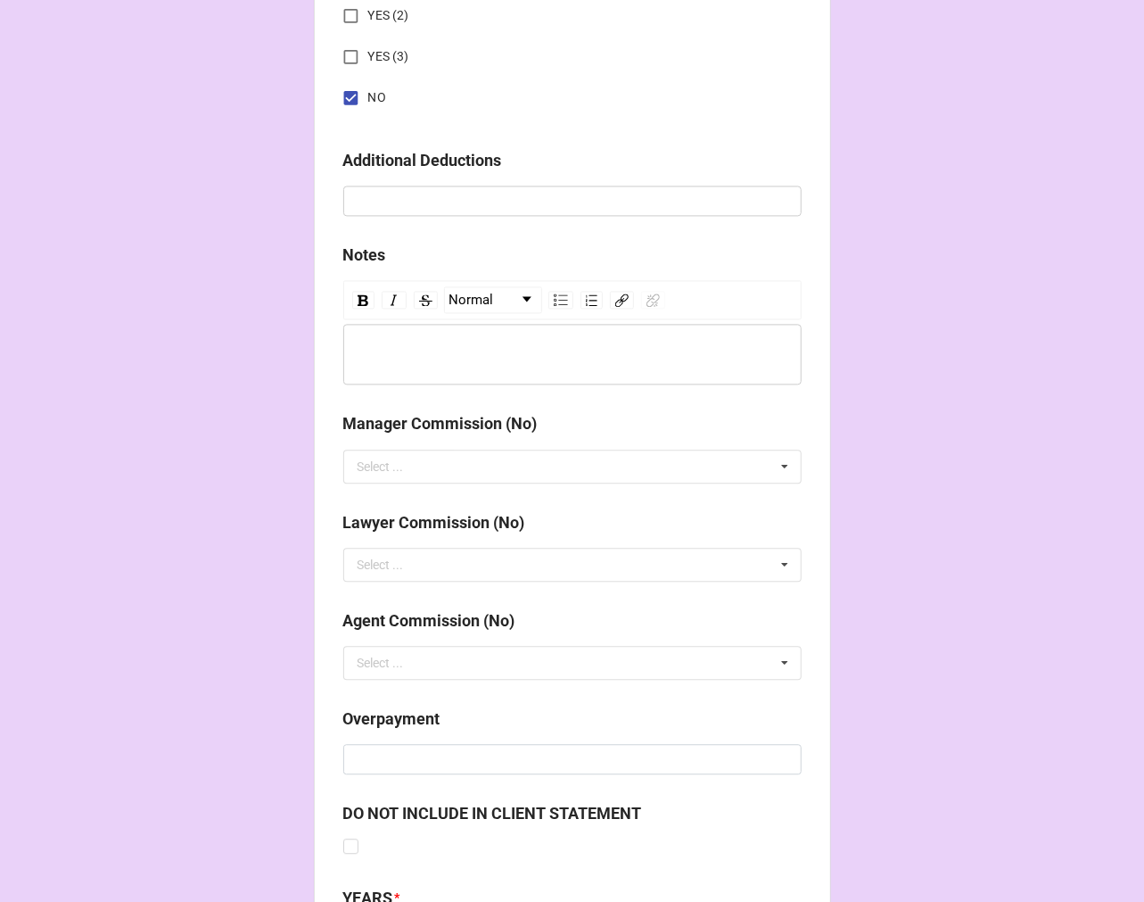
scroll to position [2065, 0]
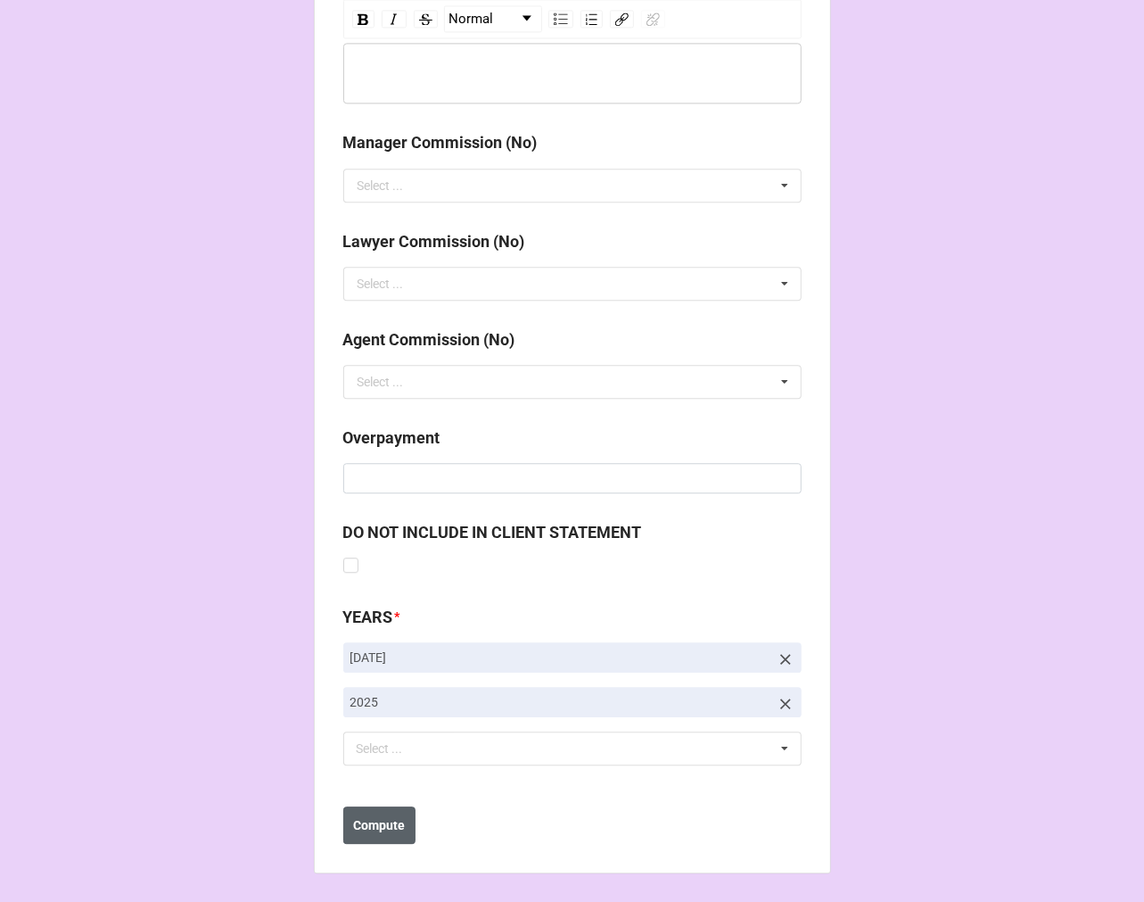
type input "$660.00"
click at [353, 827] on b "Compute" at bounding box center [379, 825] width 52 height 19
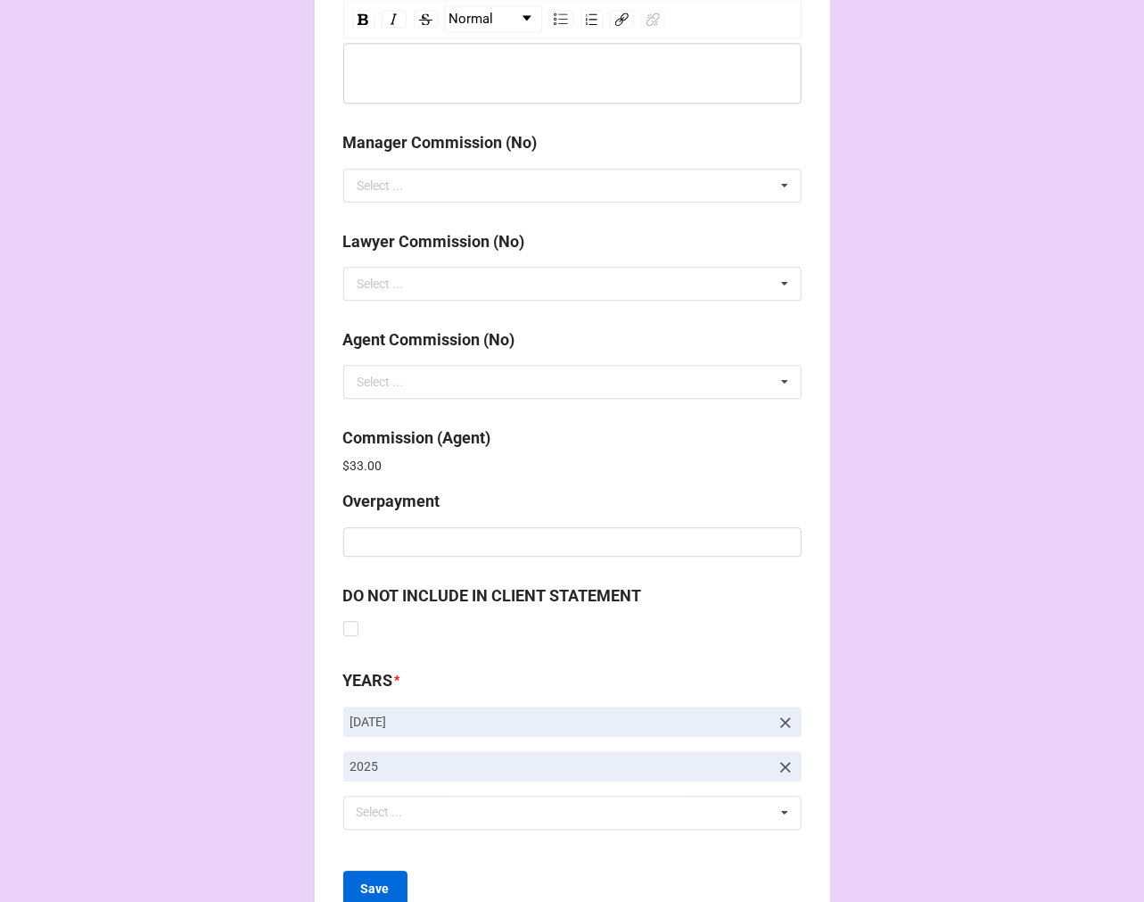
scroll to position [2128, 0]
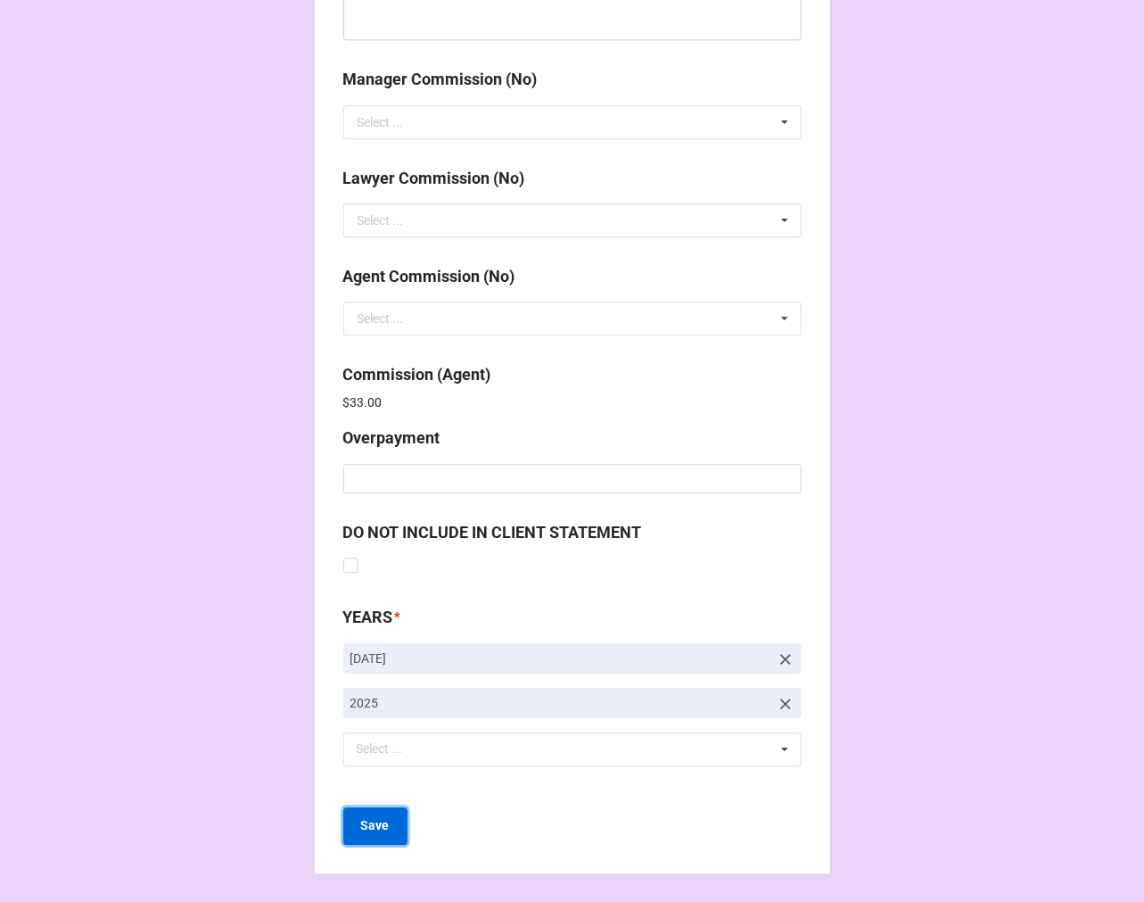
click at [367, 830] on b "Save" at bounding box center [375, 825] width 29 height 19
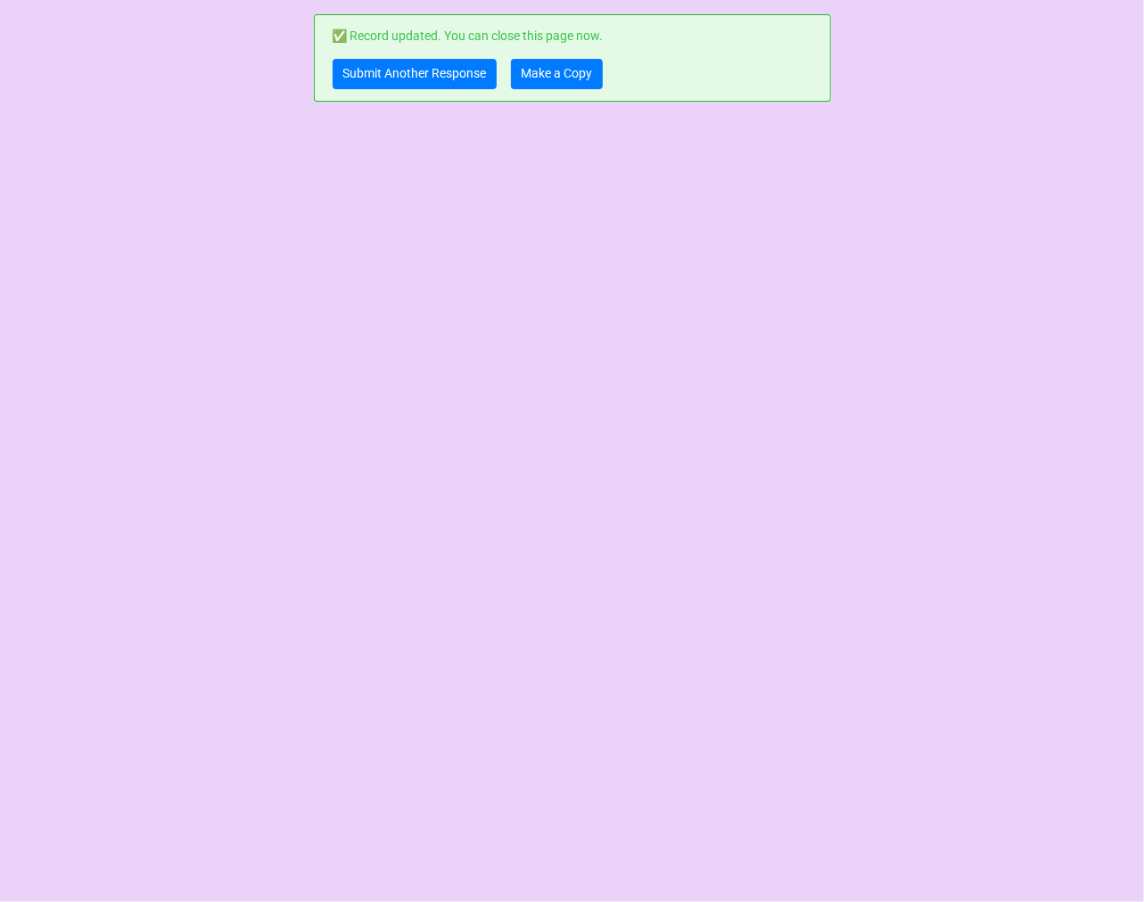
scroll to position [0, 0]
click at [571, 75] on link "Make a Copy" at bounding box center [557, 74] width 92 height 30
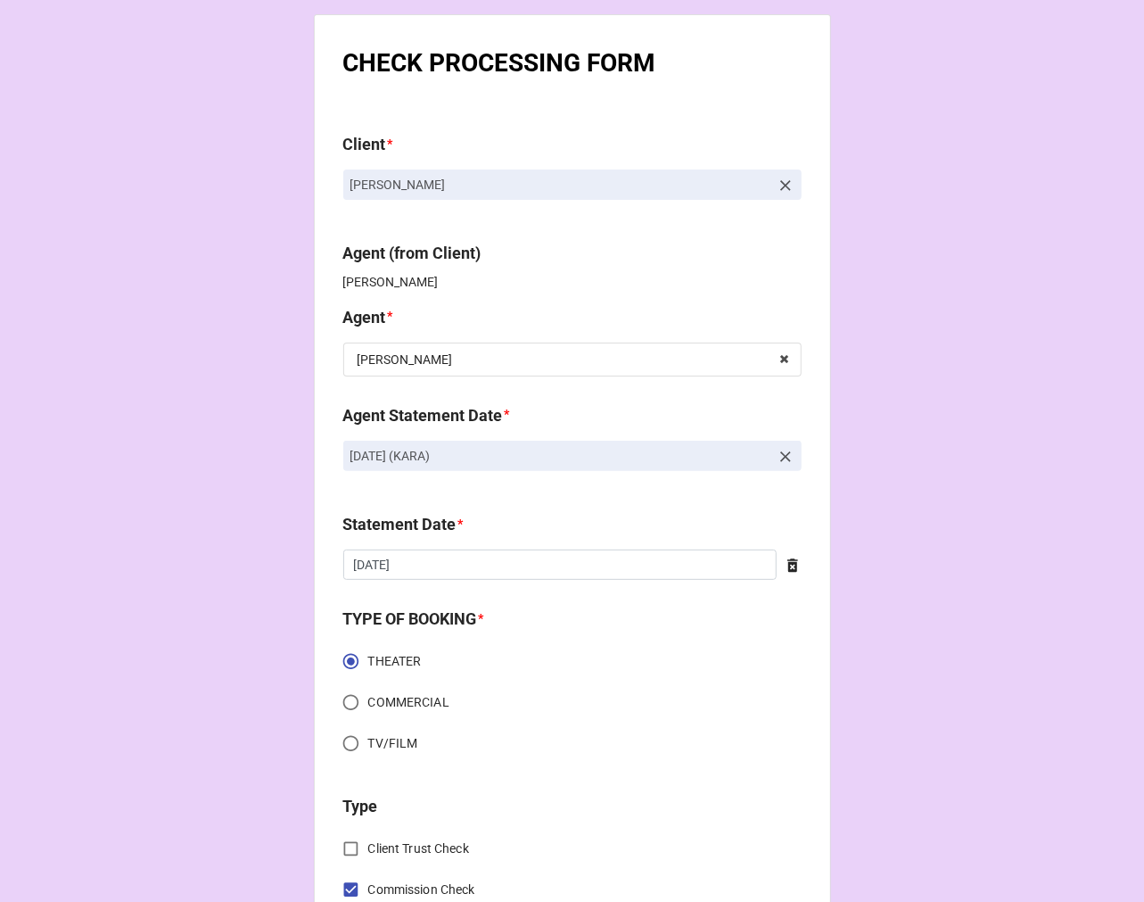
click at [782, 182] on icon at bounding box center [786, 186] width 18 height 18
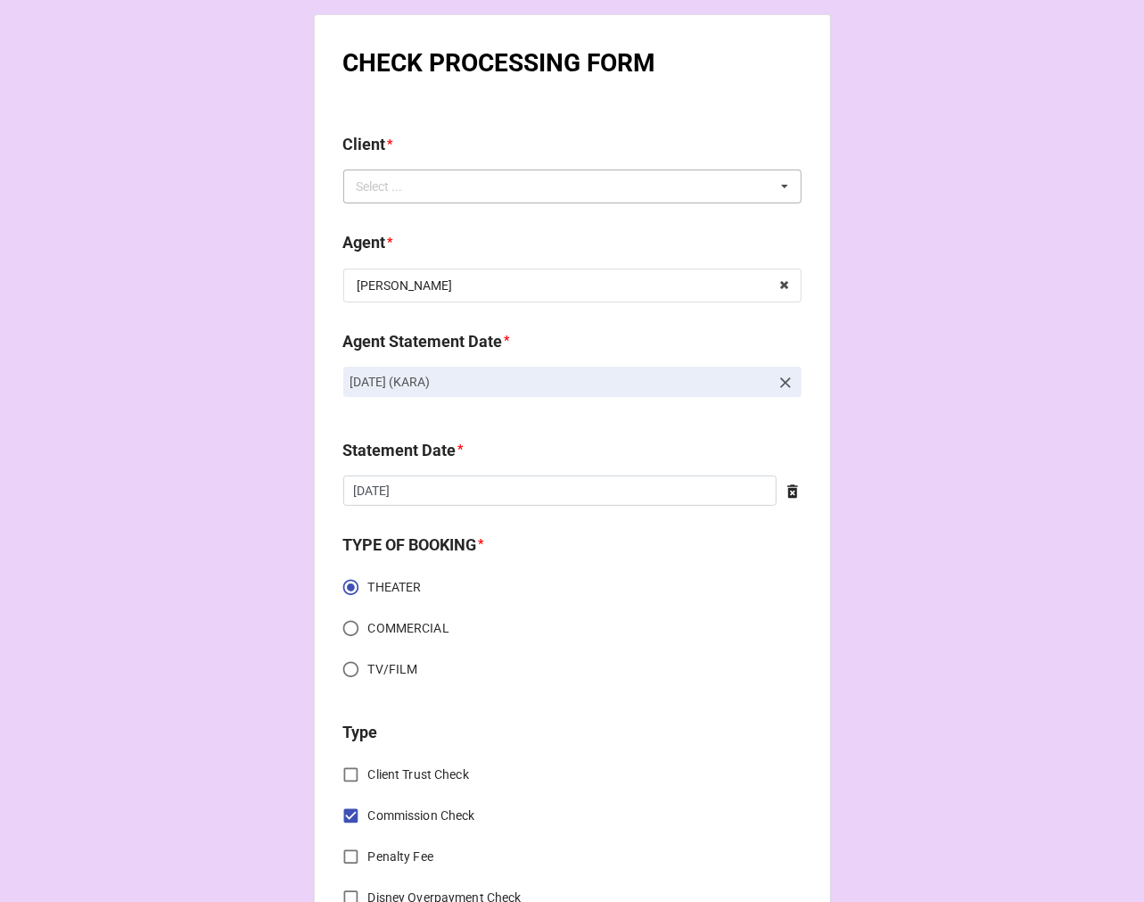
click at [735, 185] on div "Select ... No results found." at bounding box center [572, 186] width 458 height 34
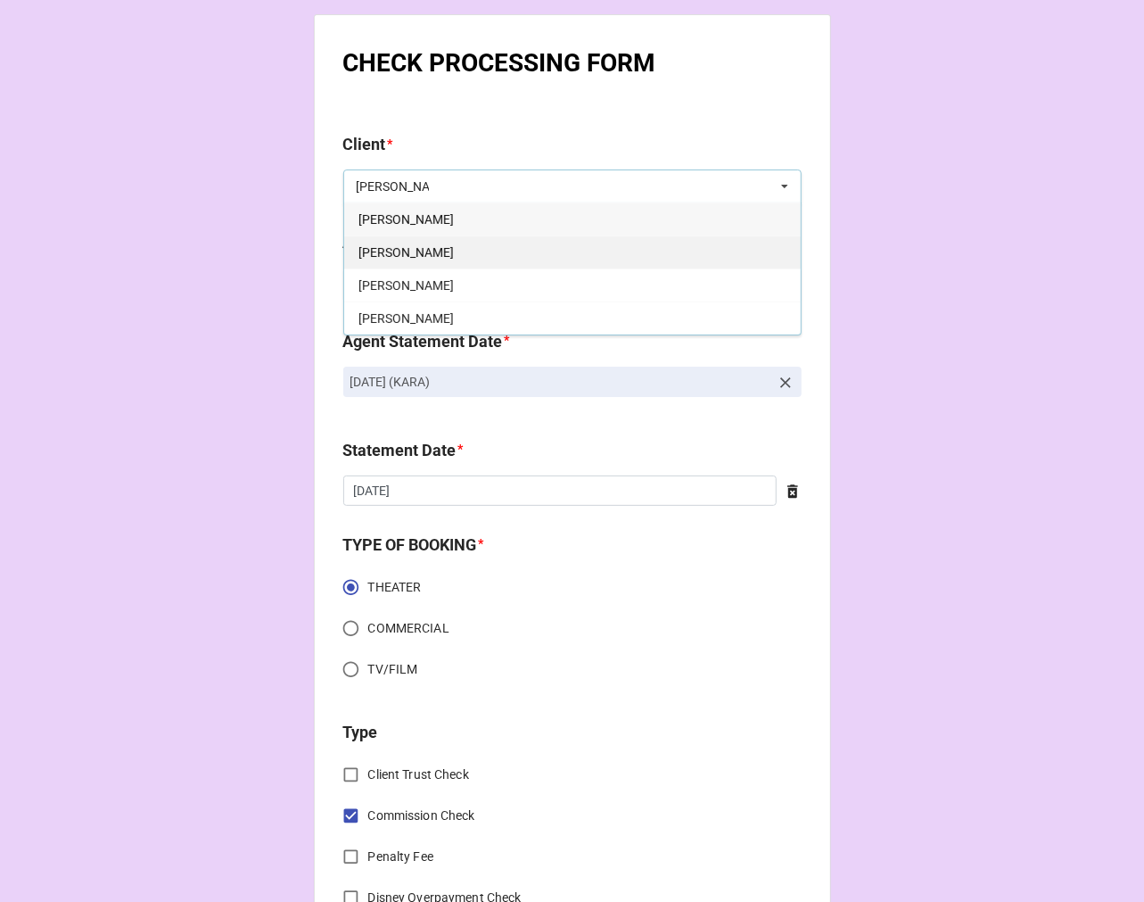
type input "derick"
click at [417, 251] on span "Derick Donato" at bounding box center [406, 252] width 95 height 14
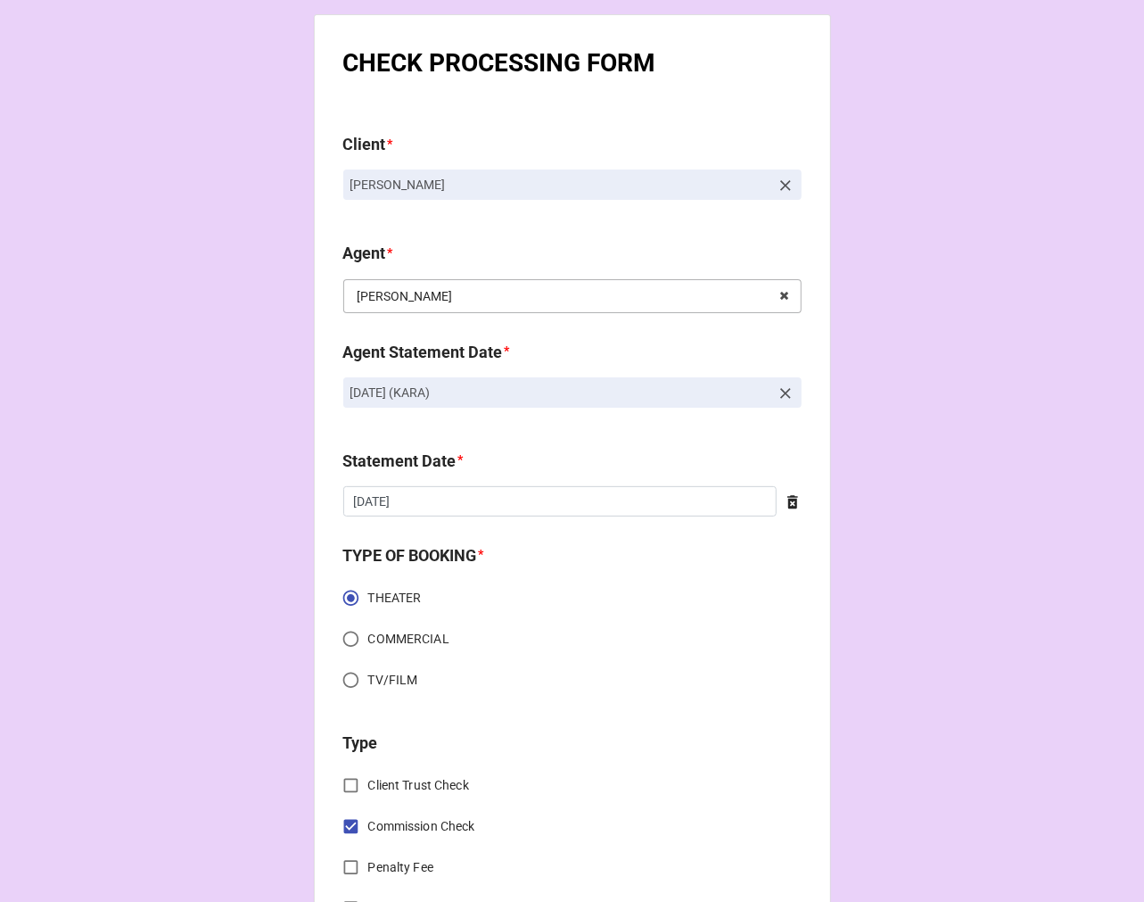
click at [441, 290] on input "text" at bounding box center [573, 296] width 457 height 32
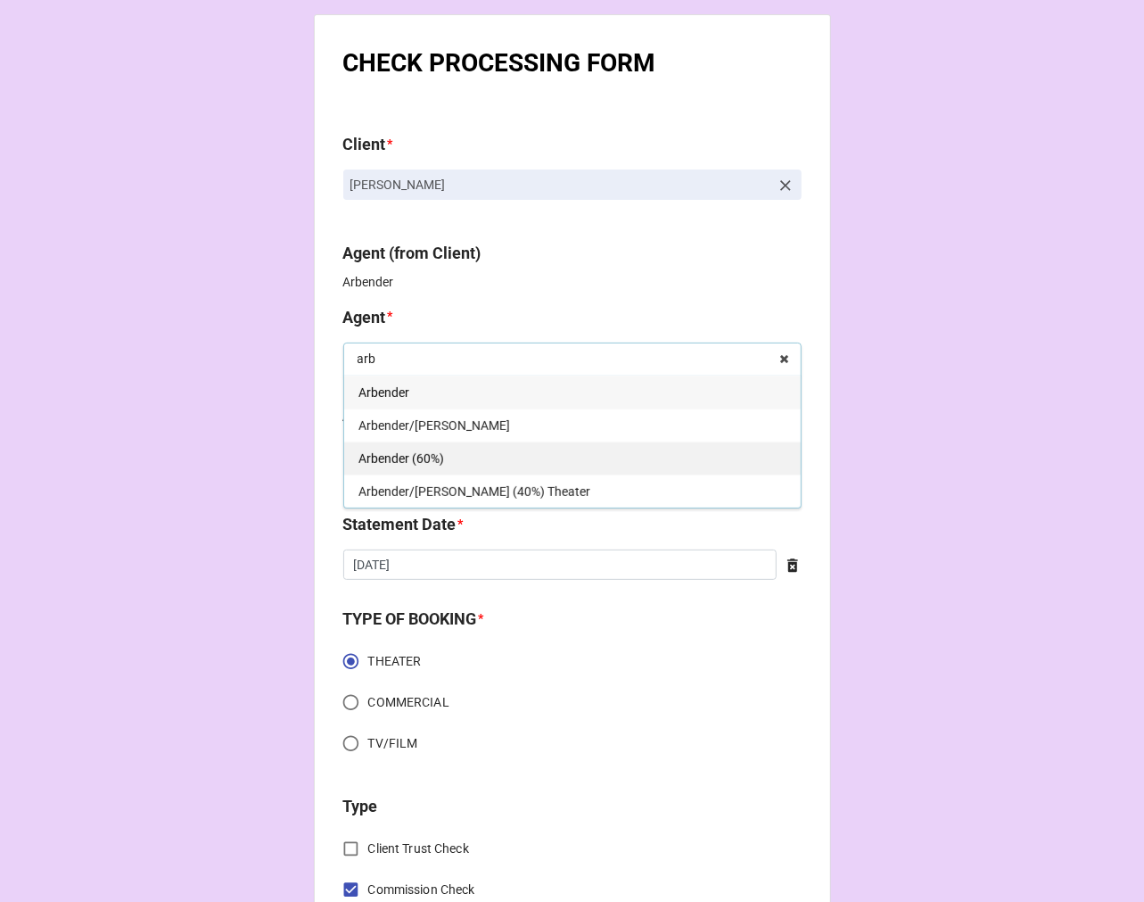
type input "arb"
click at [434, 465] on span "Arbender (60%)" at bounding box center [402, 458] width 86 height 14
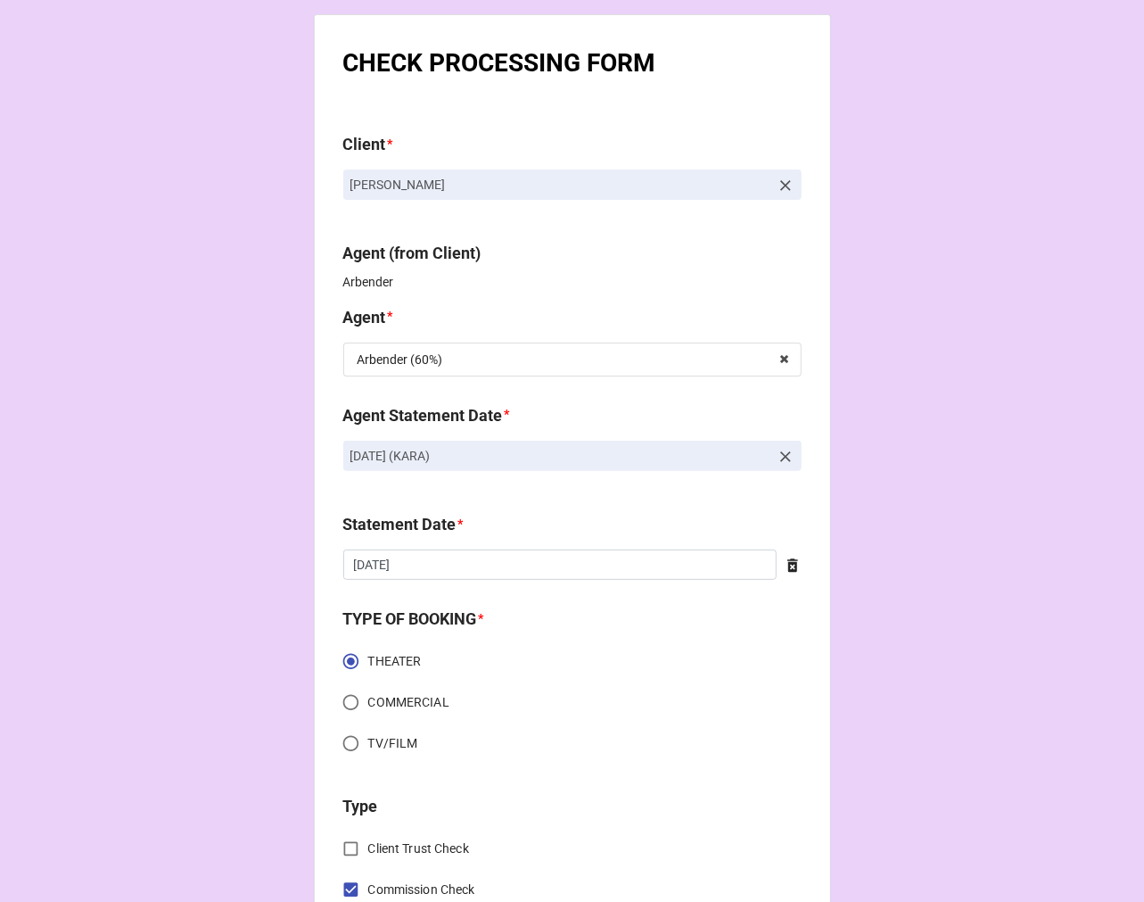
click at [785, 452] on icon at bounding box center [786, 456] width 11 height 11
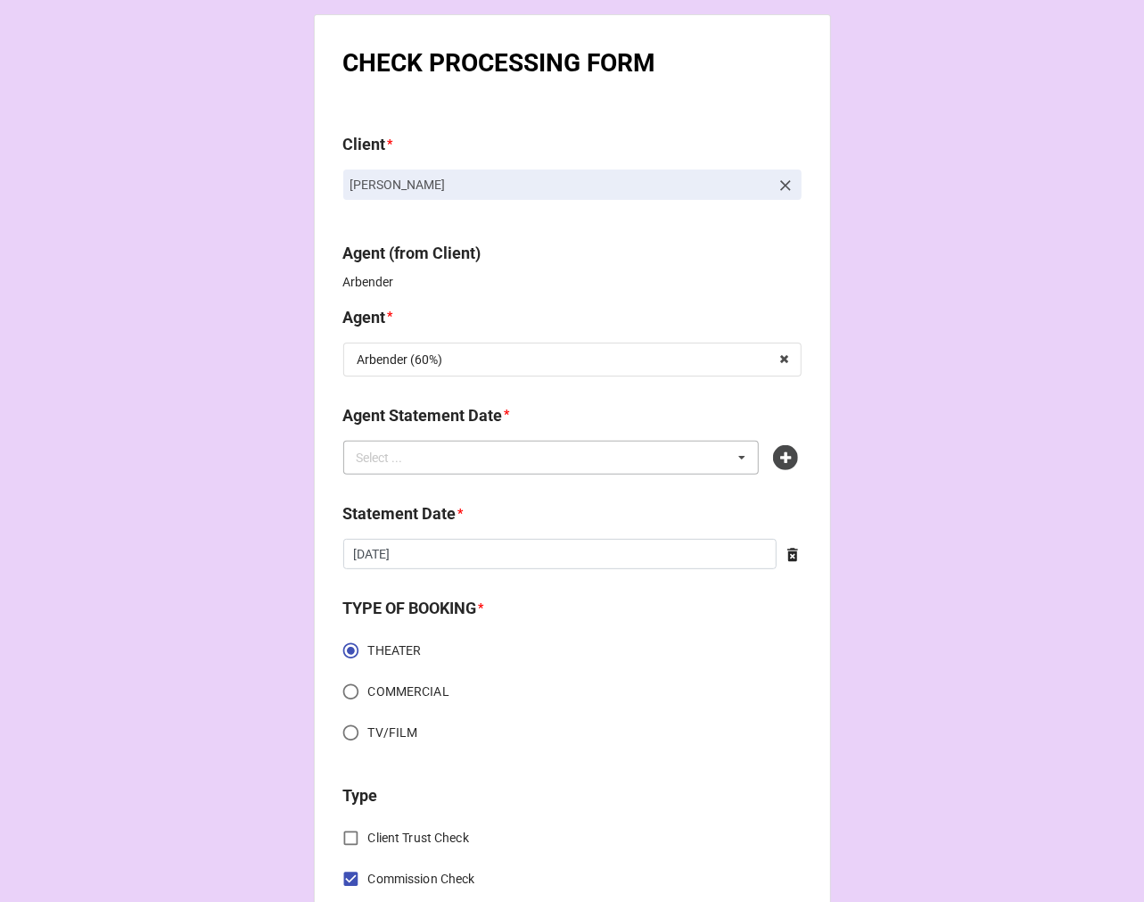
click at [632, 456] on div "Select ... No results found." at bounding box center [551, 458] width 417 height 34
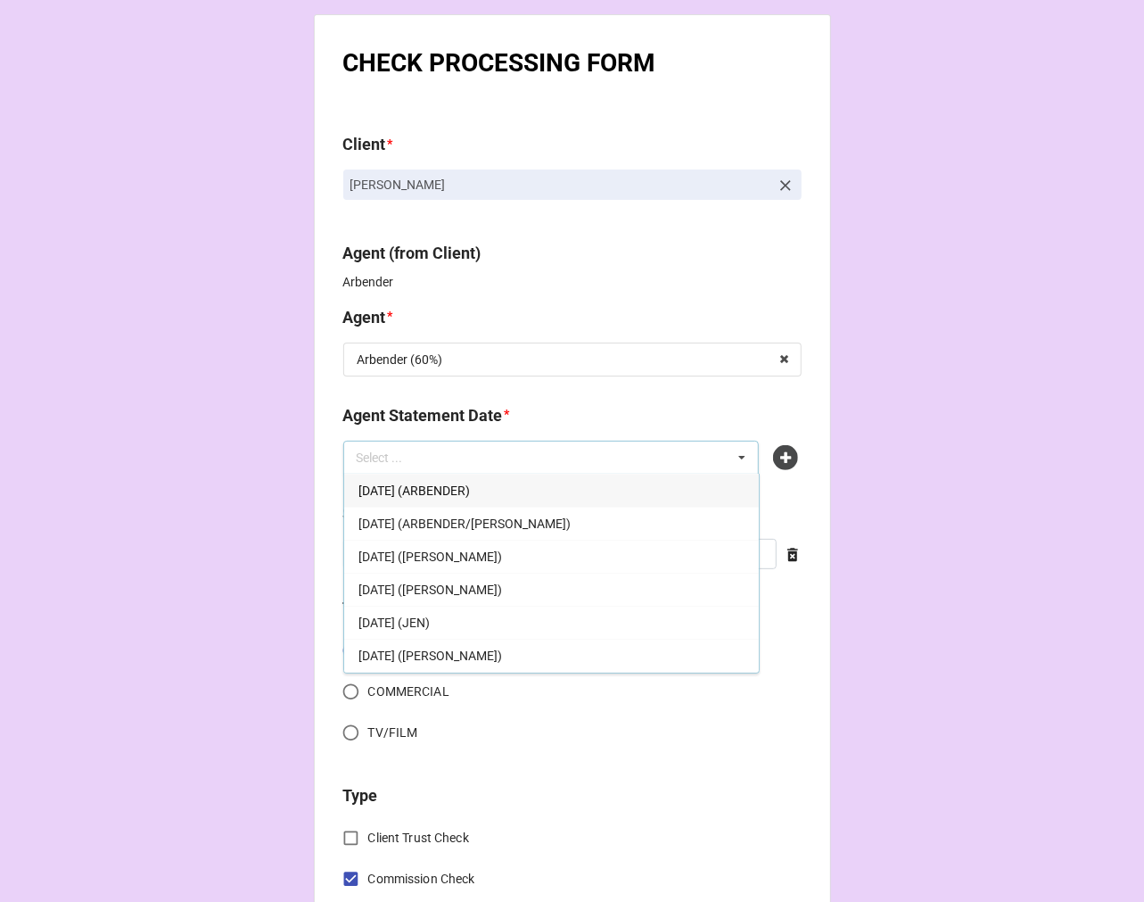
click at [470, 488] on span "OCTOBER 17, 2025 (ARBENDER)" at bounding box center [415, 490] width 112 height 14
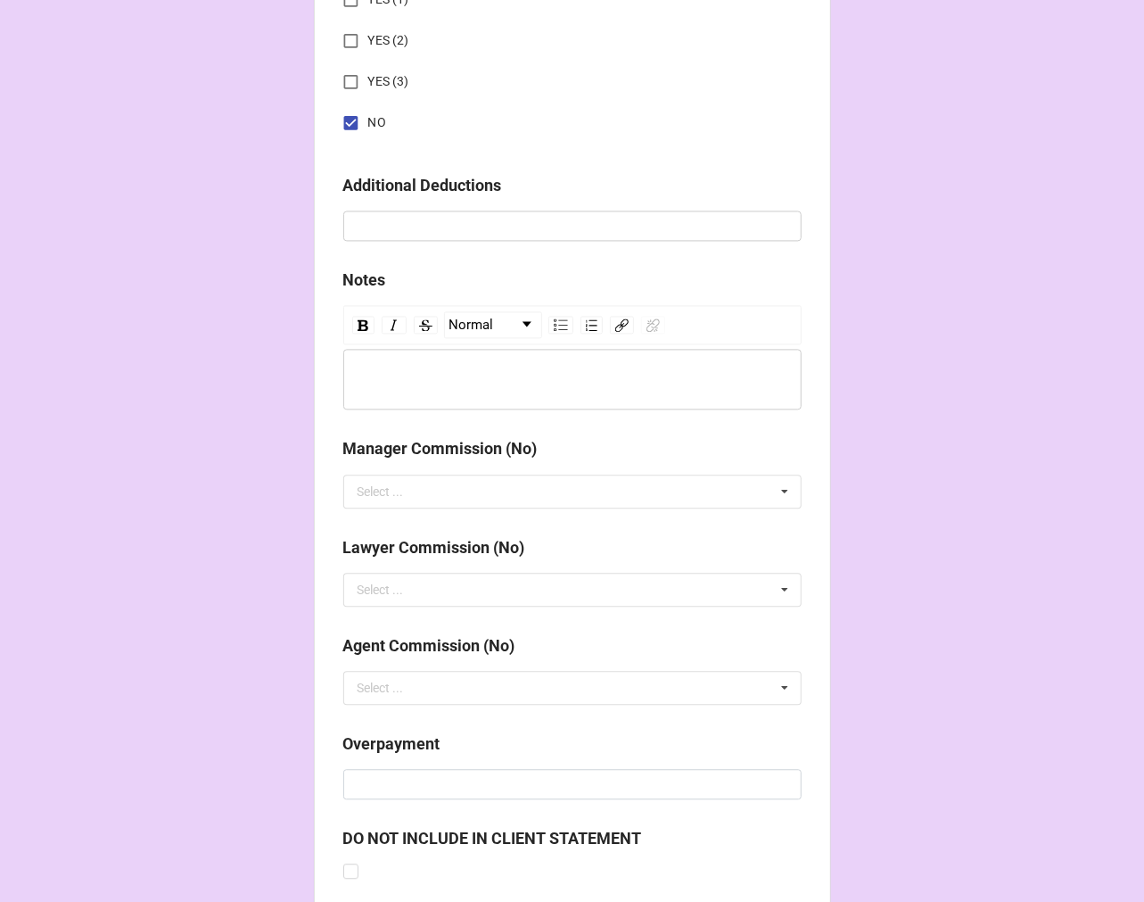
scroll to position [2065, 0]
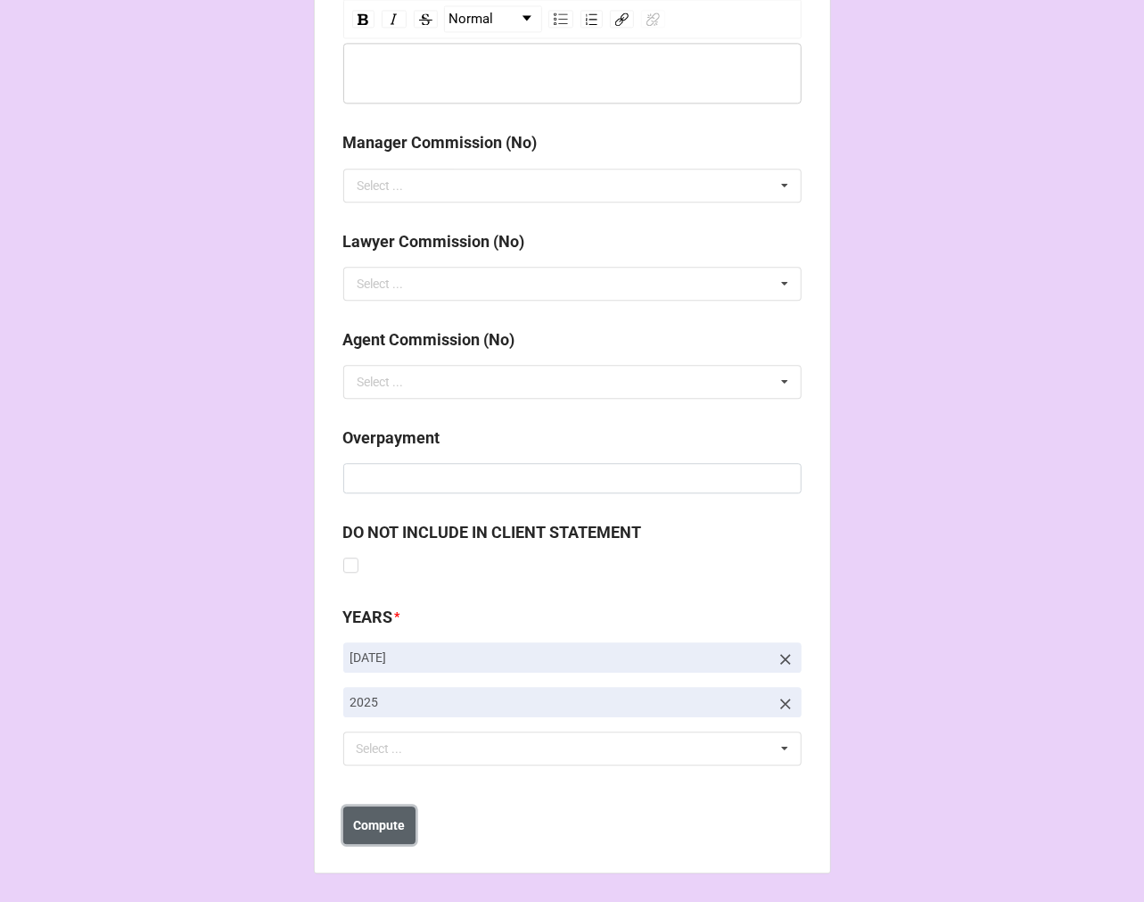
click at [369, 832] on b "Compute" at bounding box center [379, 825] width 52 height 19
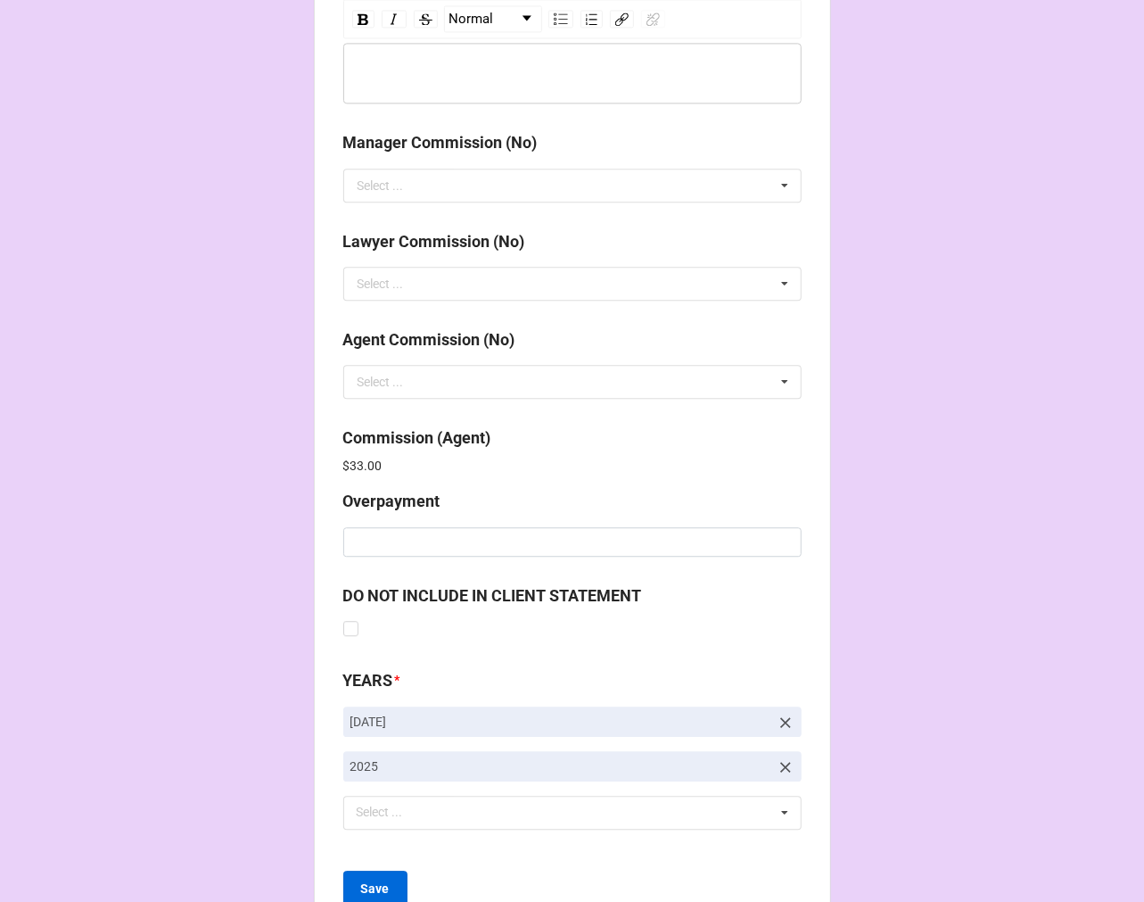
scroll to position [2128, 0]
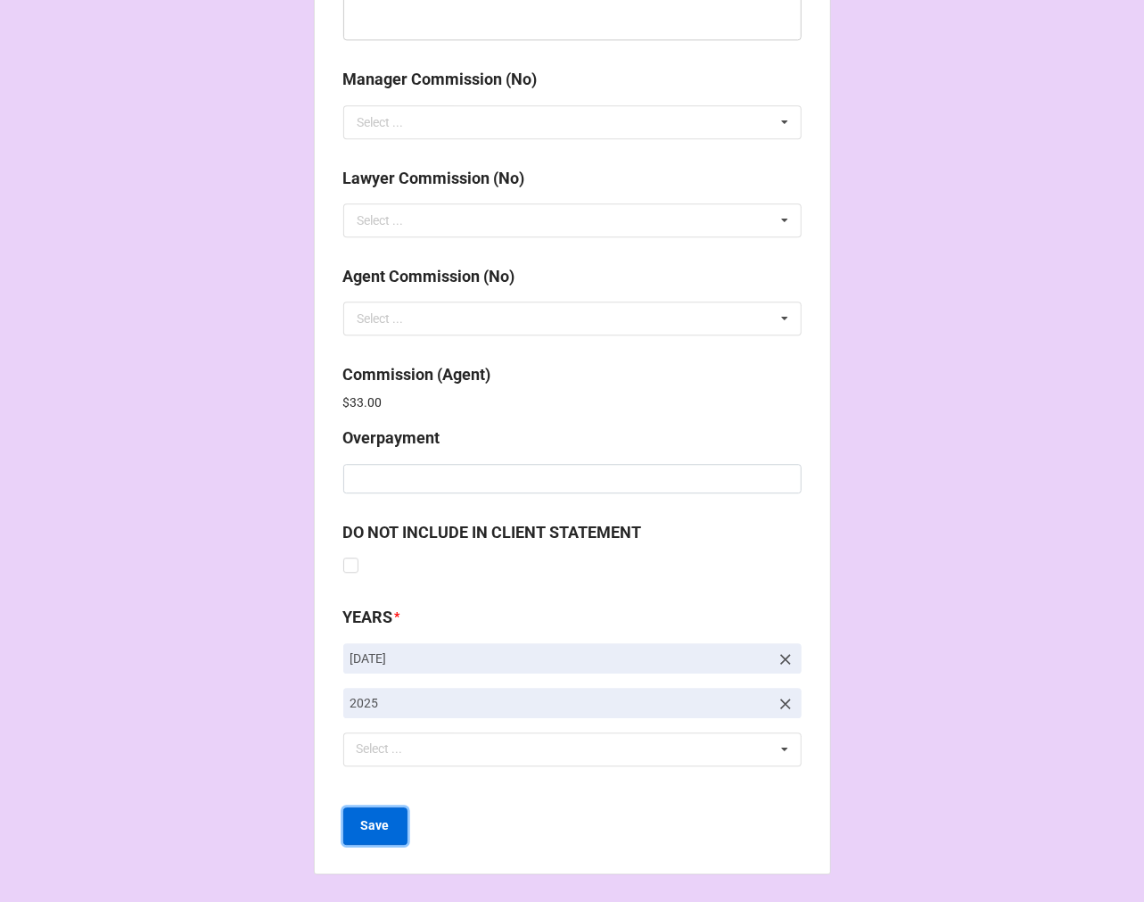
click at [367, 828] on b "Save" at bounding box center [375, 825] width 29 height 19
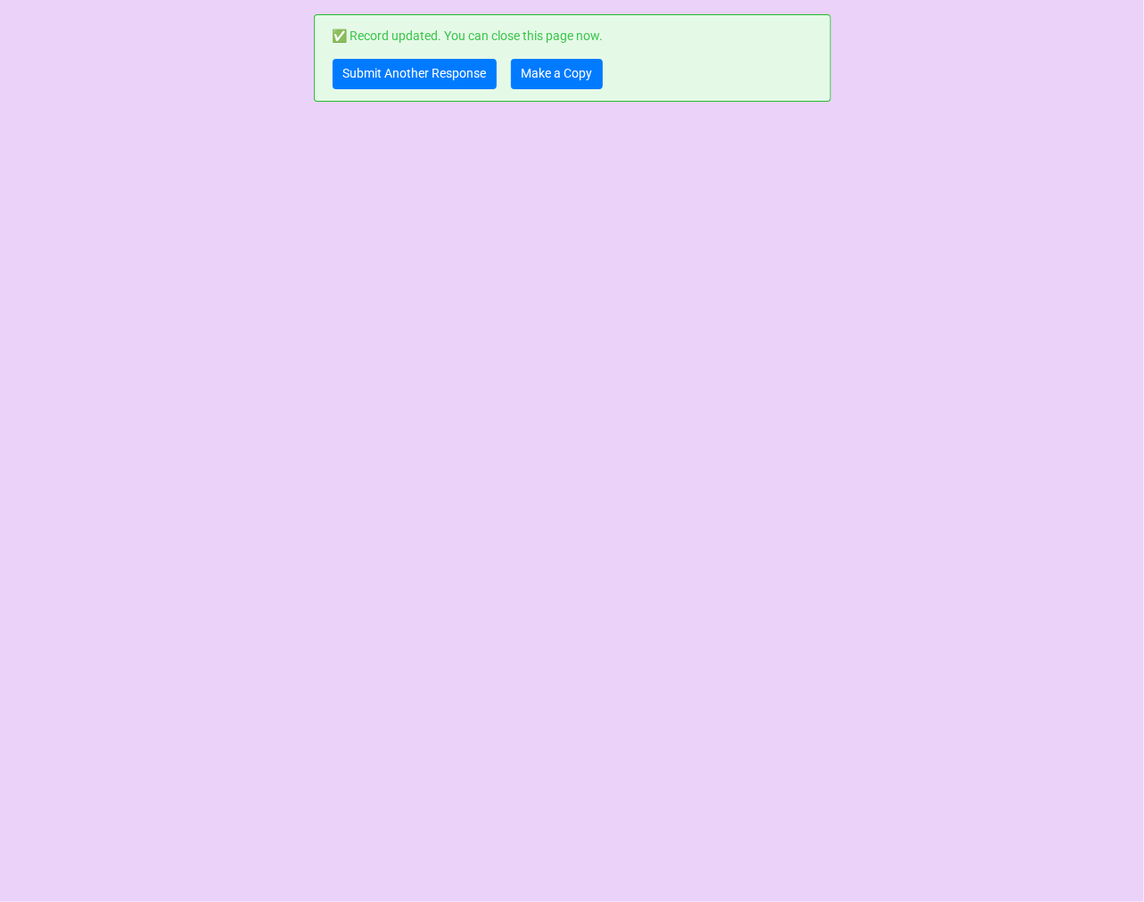
scroll to position [0, 0]
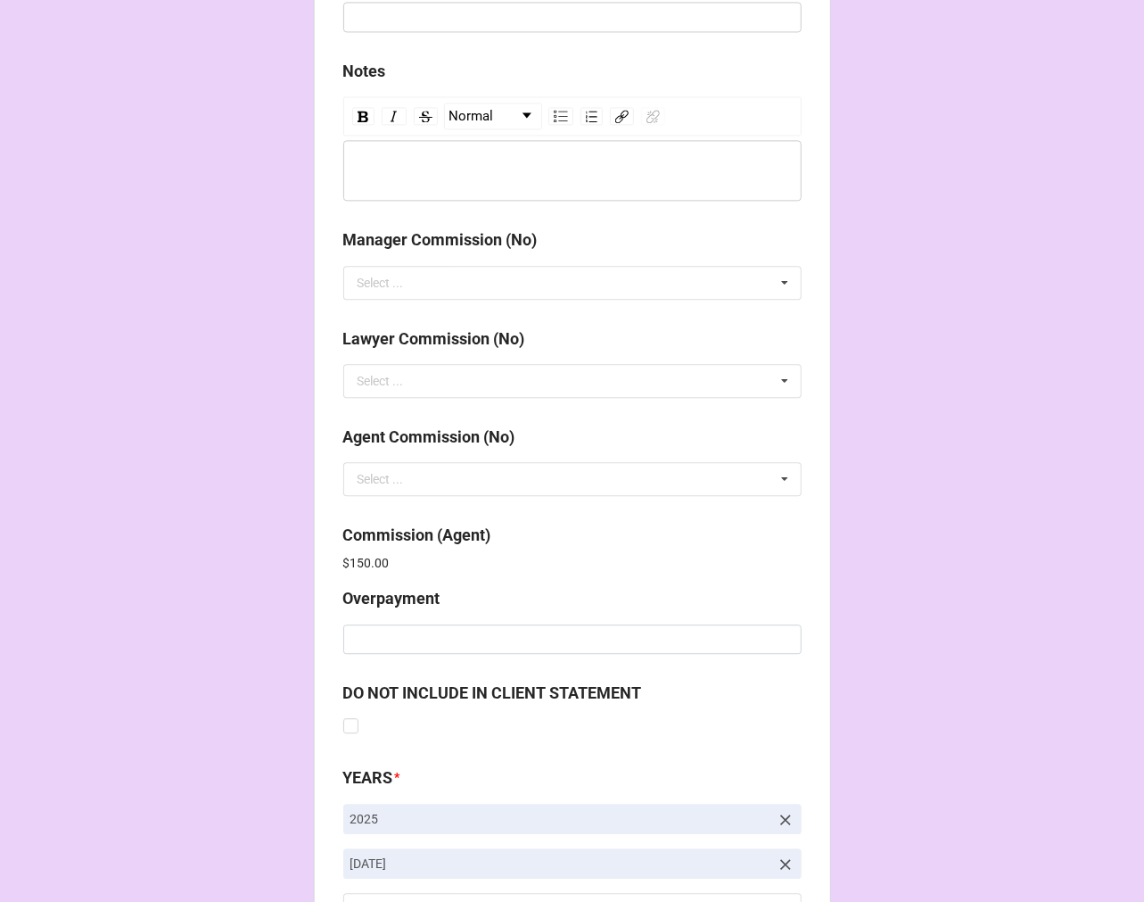
scroll to position [2128, 0]
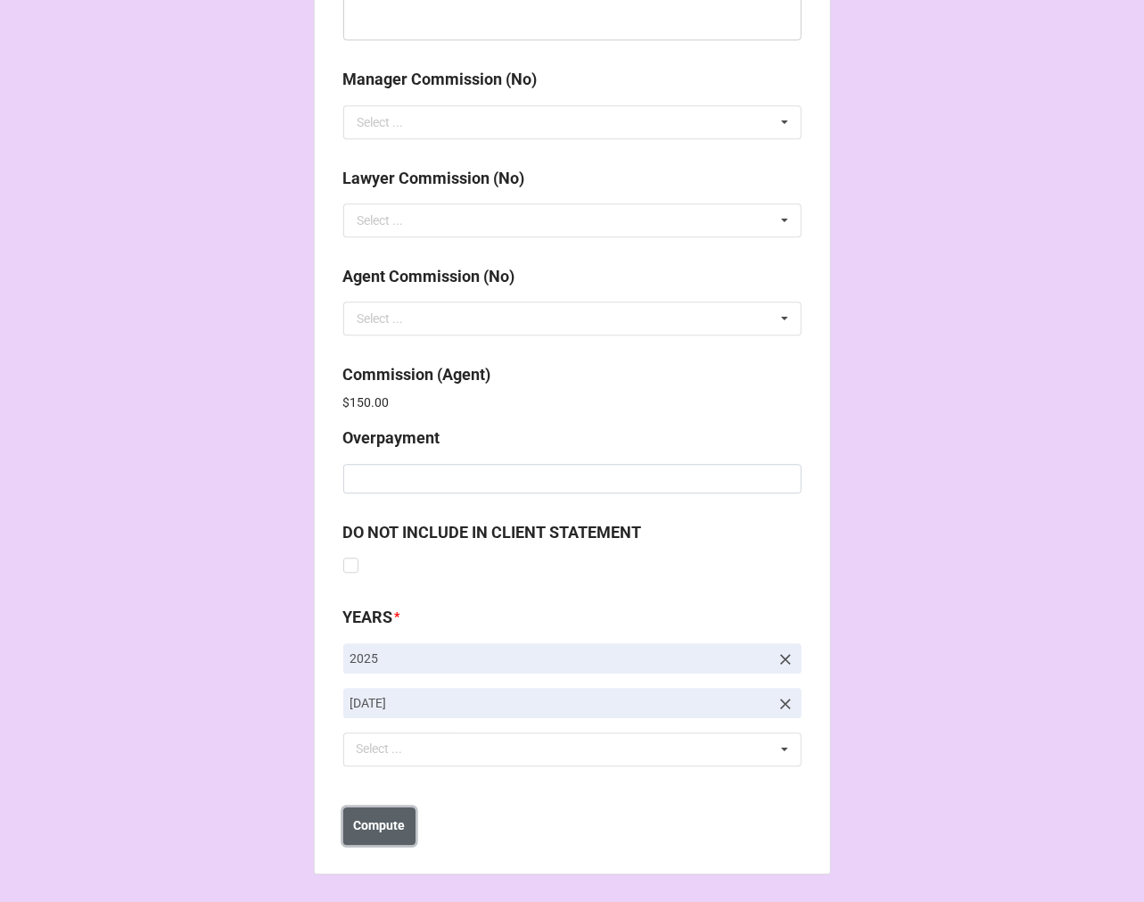
click at [388, 825] on b "Compute" at bounding box center [379, 825] width 52 height 19
click at [387, 826] on button "Save" at bounding box center [375, 825] width 64 height 37
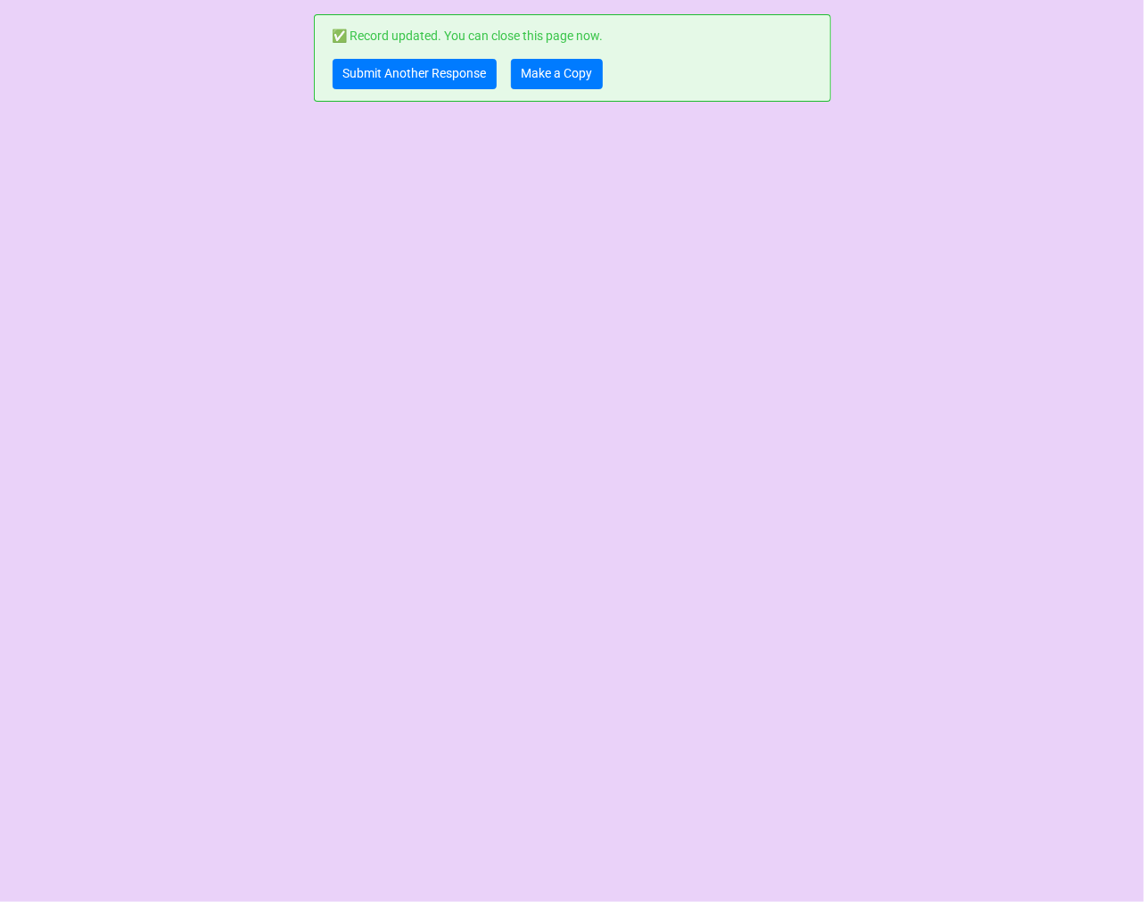
scroll to position [0, 0]
click at [567, 62] on link "Make a Copy" at bounding box center [557, 74] width 92 height 30
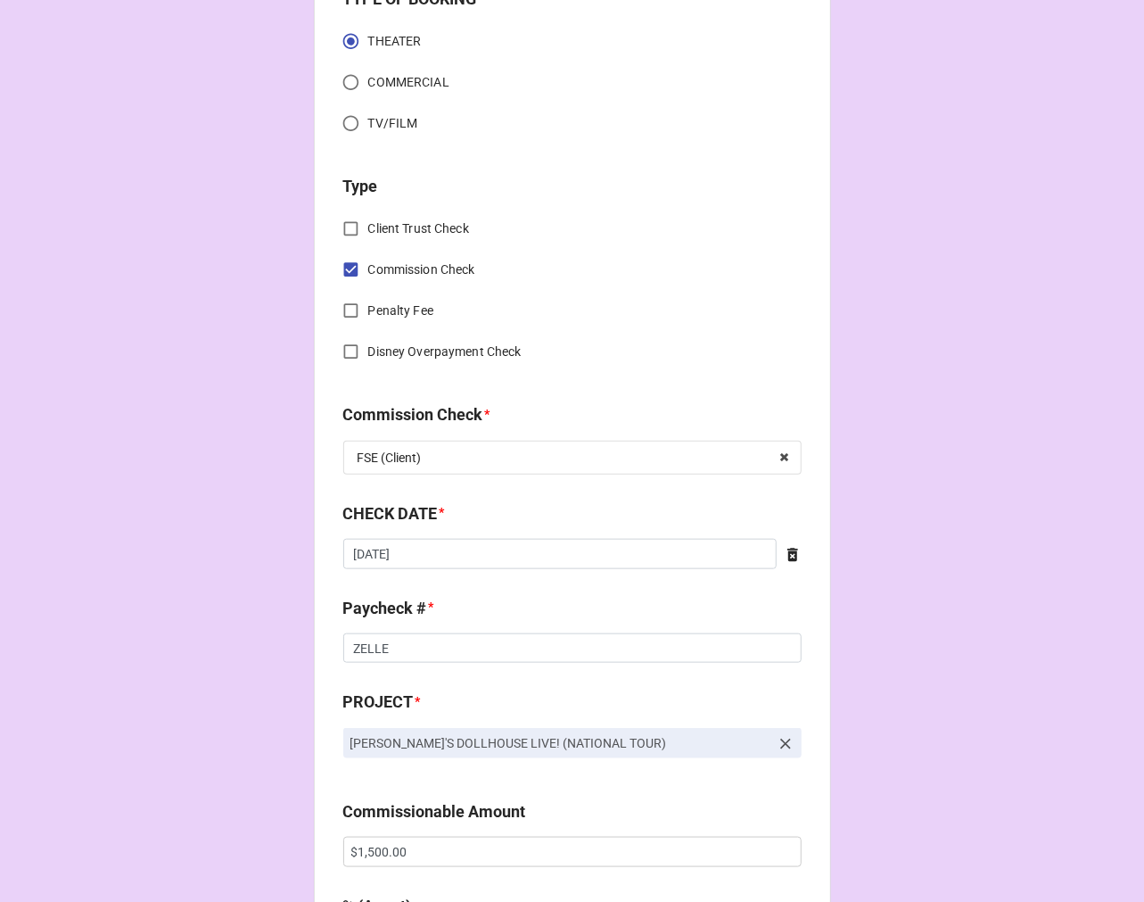
scroll to position [693, 0]
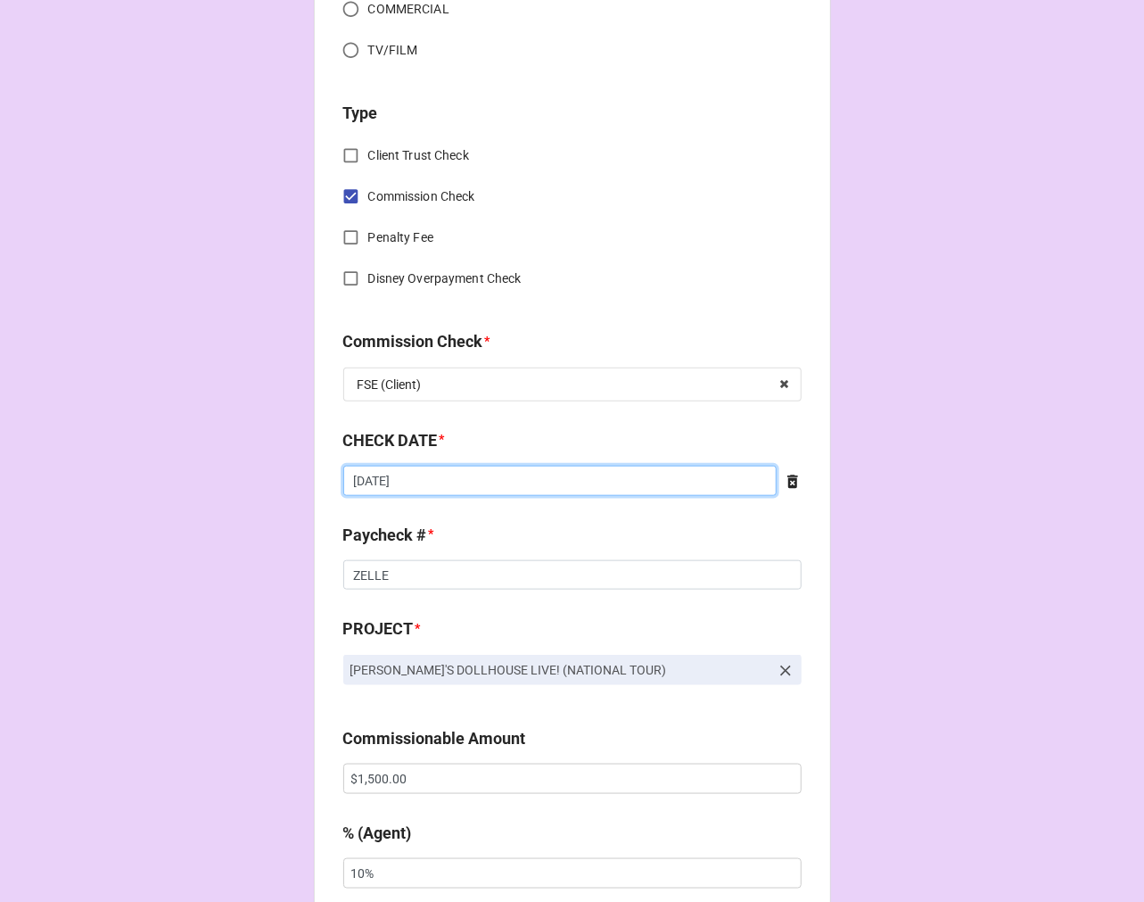
click at [452, 493] on input "[DATE]" at bounding box center [560, 481] width 434 height 30
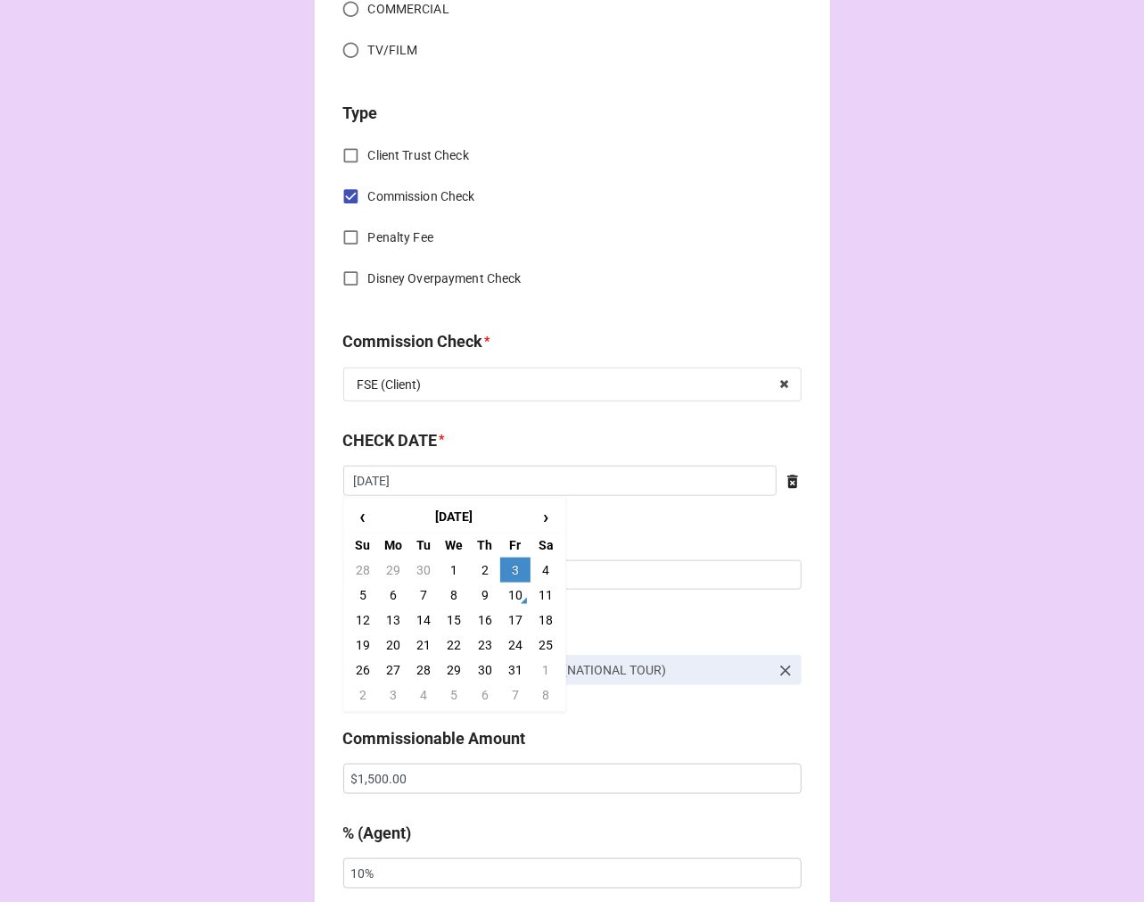
drag, startPoint x: 518, startPoint y: 594, endPoint x: 524, endPoint y: 587, distance: 9.5
click at [518, 593] on td "10" at bounding box center [515, 594] width 30 height 25
type input "[DATE]"
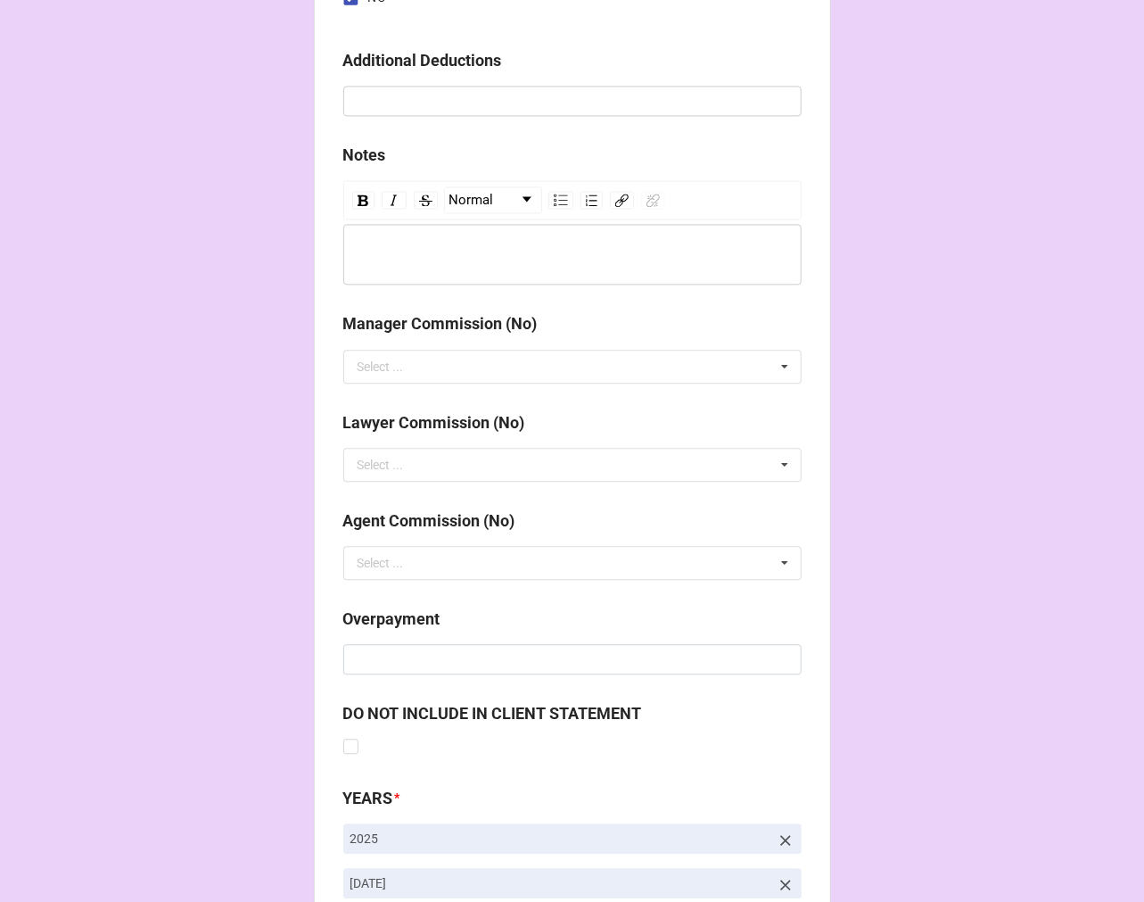
scroll to position [2065, 0]
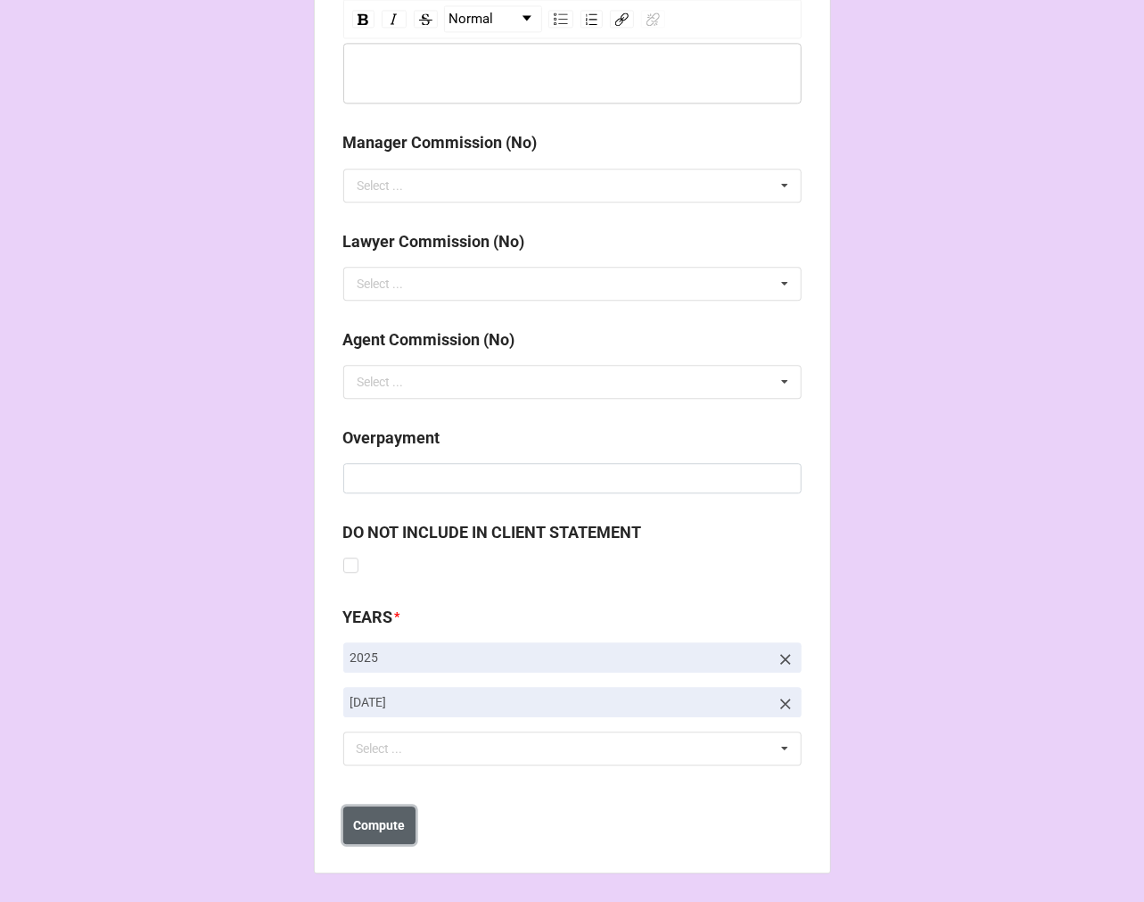
click at [369, 833] on b "Compute" at bounding box center [379, 825] width 52 height 19
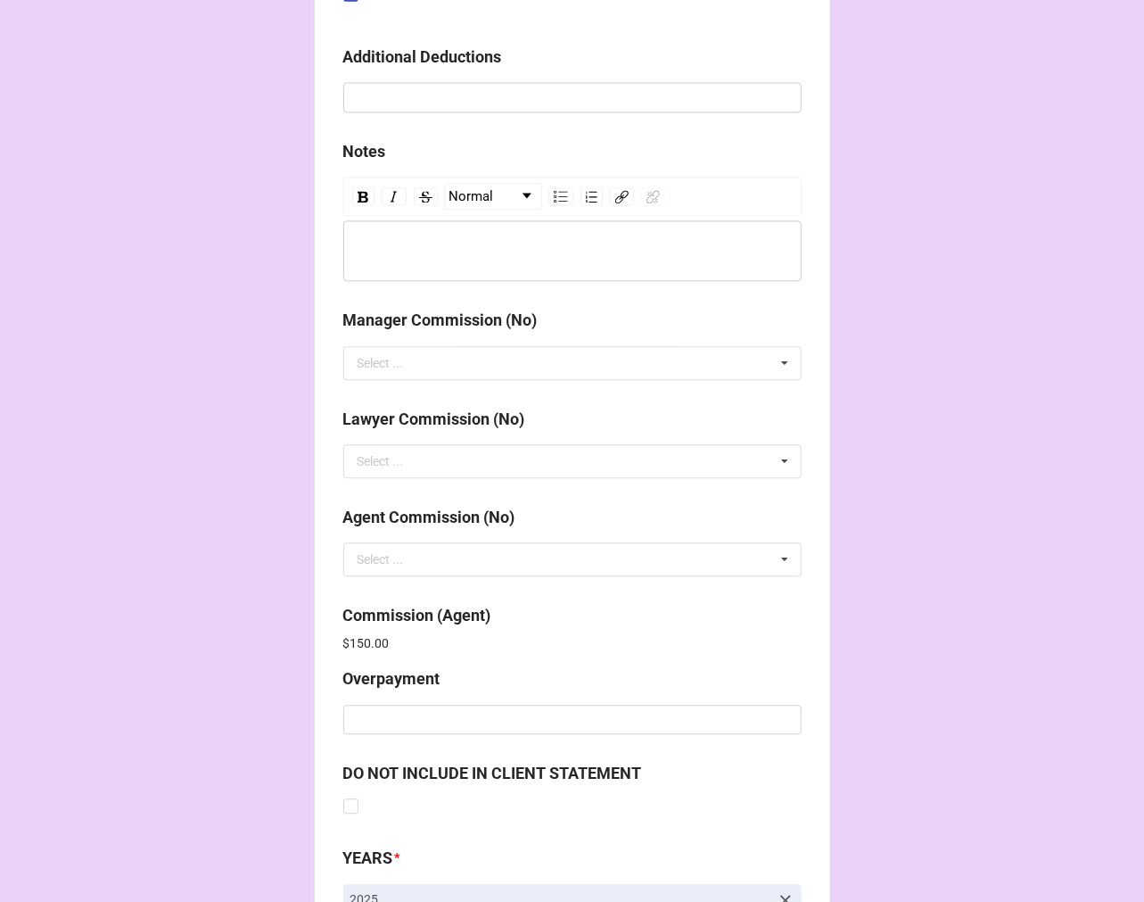
scroll to position [2128, 0]
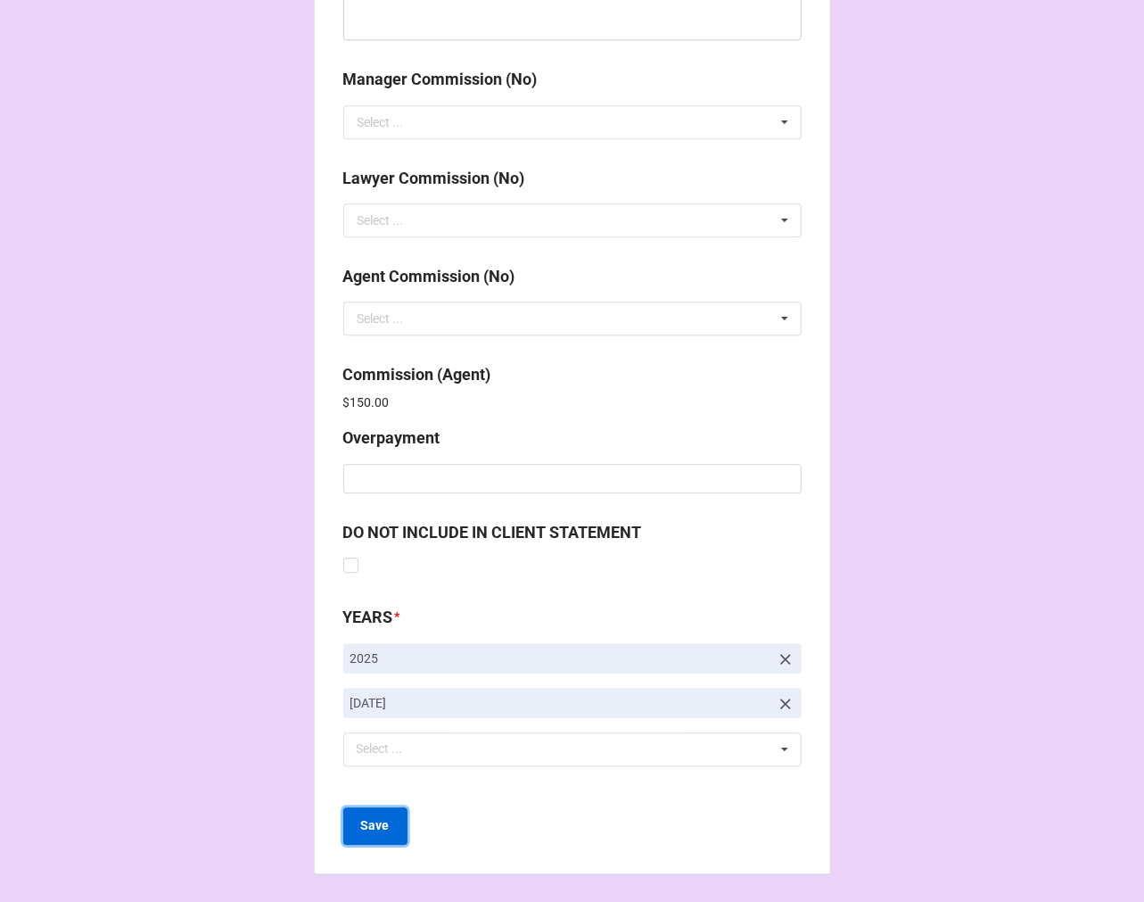
click at [361, 830] on b "Save" at bounding box center [375, 825] width 29 height 19
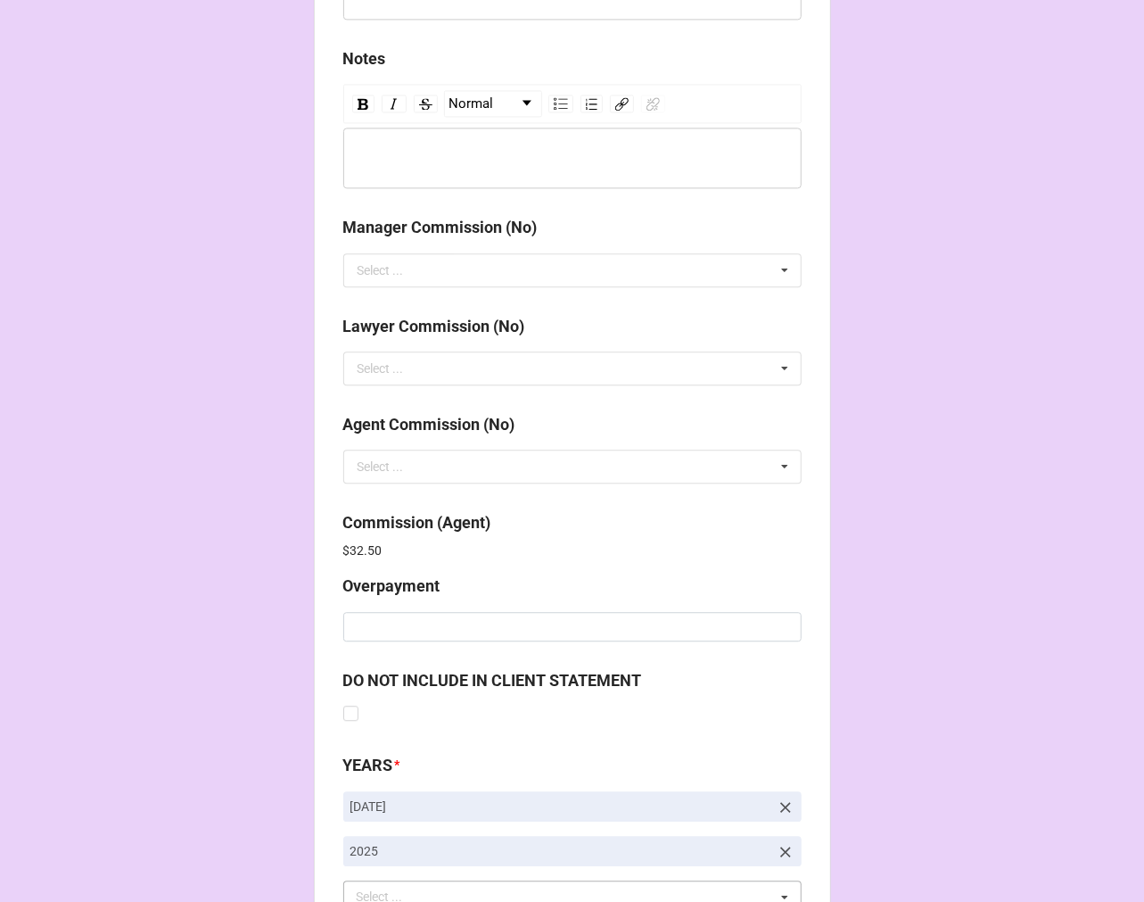
scroll to position [2128, 0]
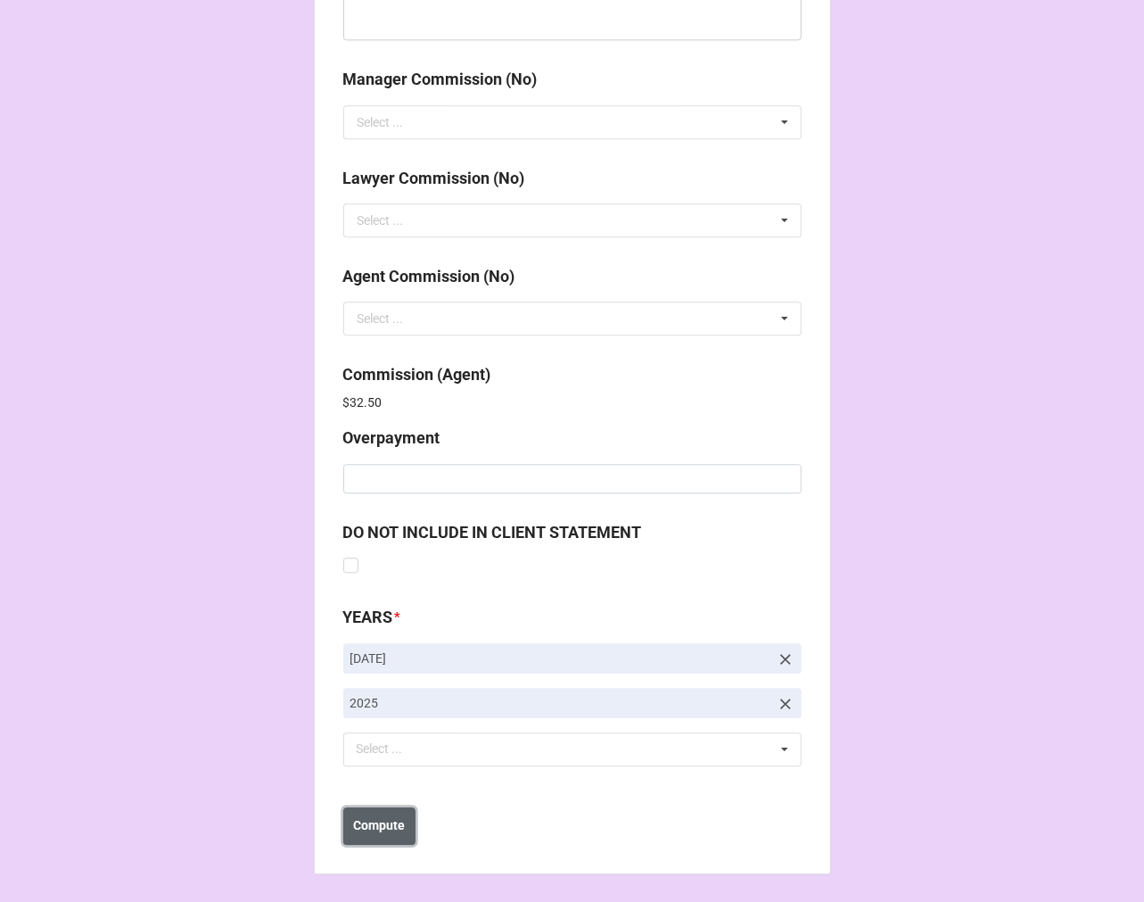
click at [392, 826] on b "Compute" at bounding box center [379, 825] width 52 height 19
click at [378, 825] on b "Save" at bounding box center [375, 825] width 29 height 19
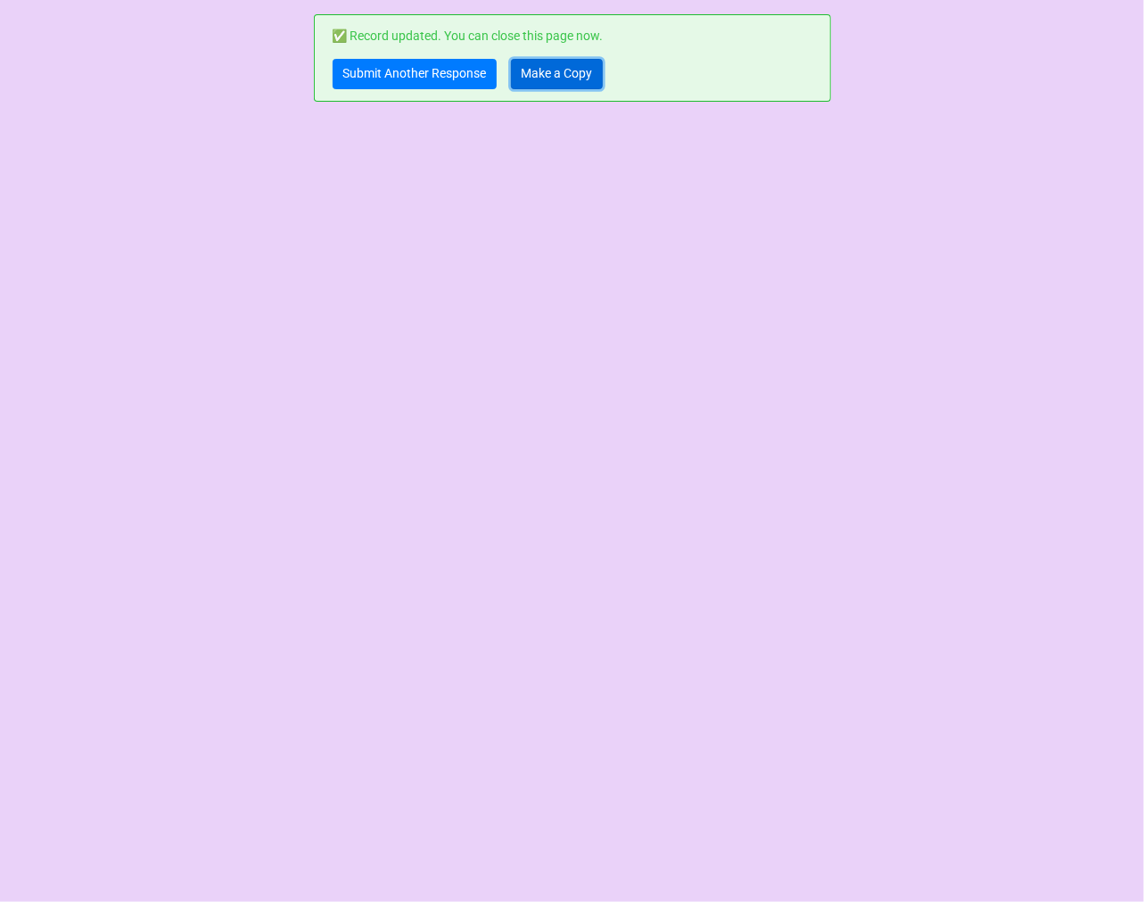
click at [550, 75] on link "Make a Copy" at bounding box center [557, 74] width 92 height 30
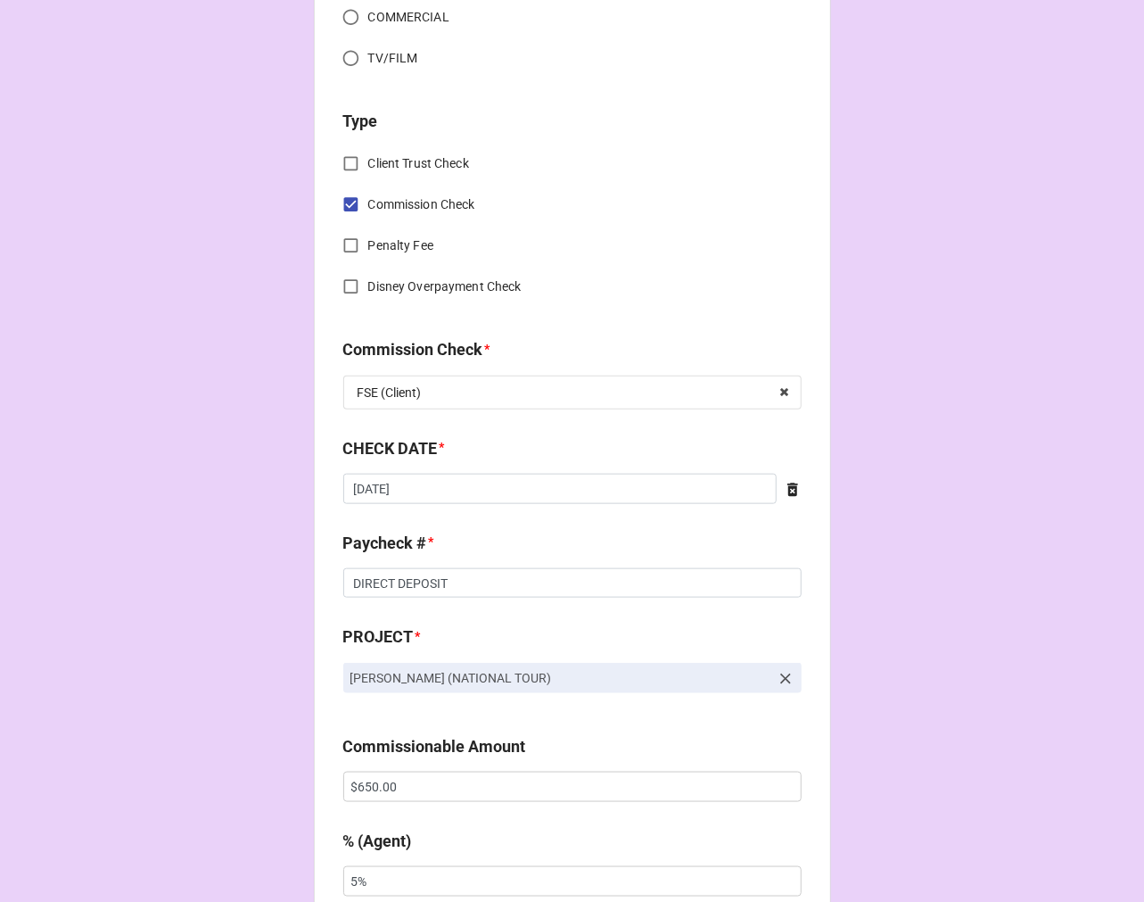
scroll to position [991, 0]
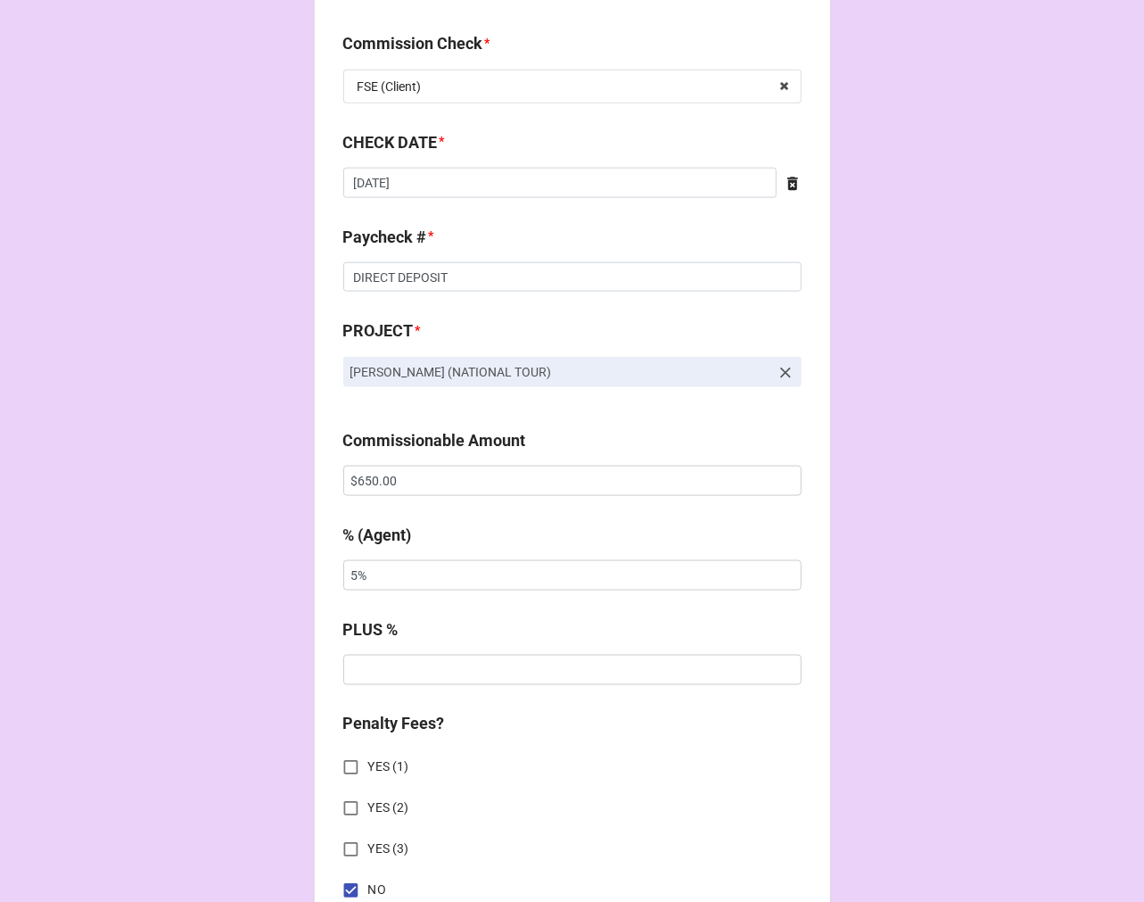
click at [789, 178] on icon at bounding box center [793, 183] width 11 height 13
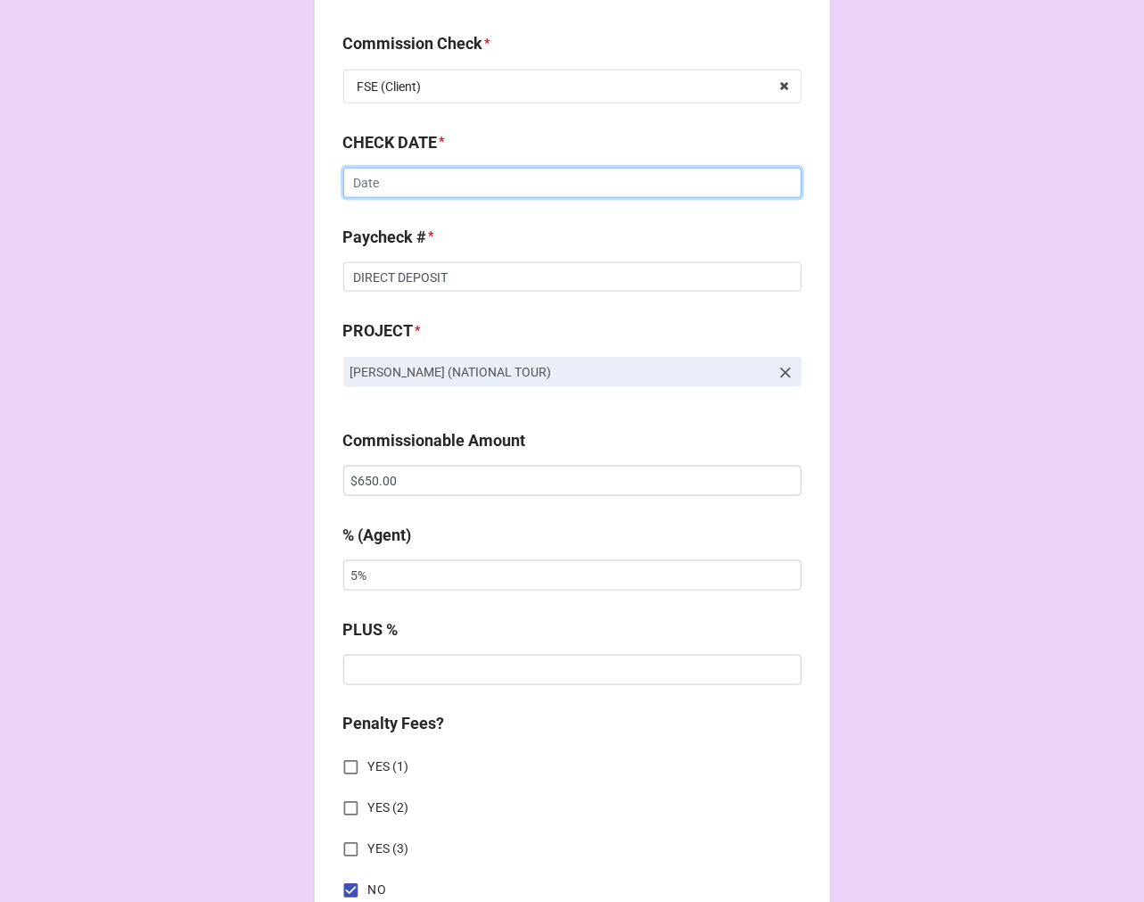
click at [500, 180] on input "text" at bounding box center [572, 183] width 458 height 30
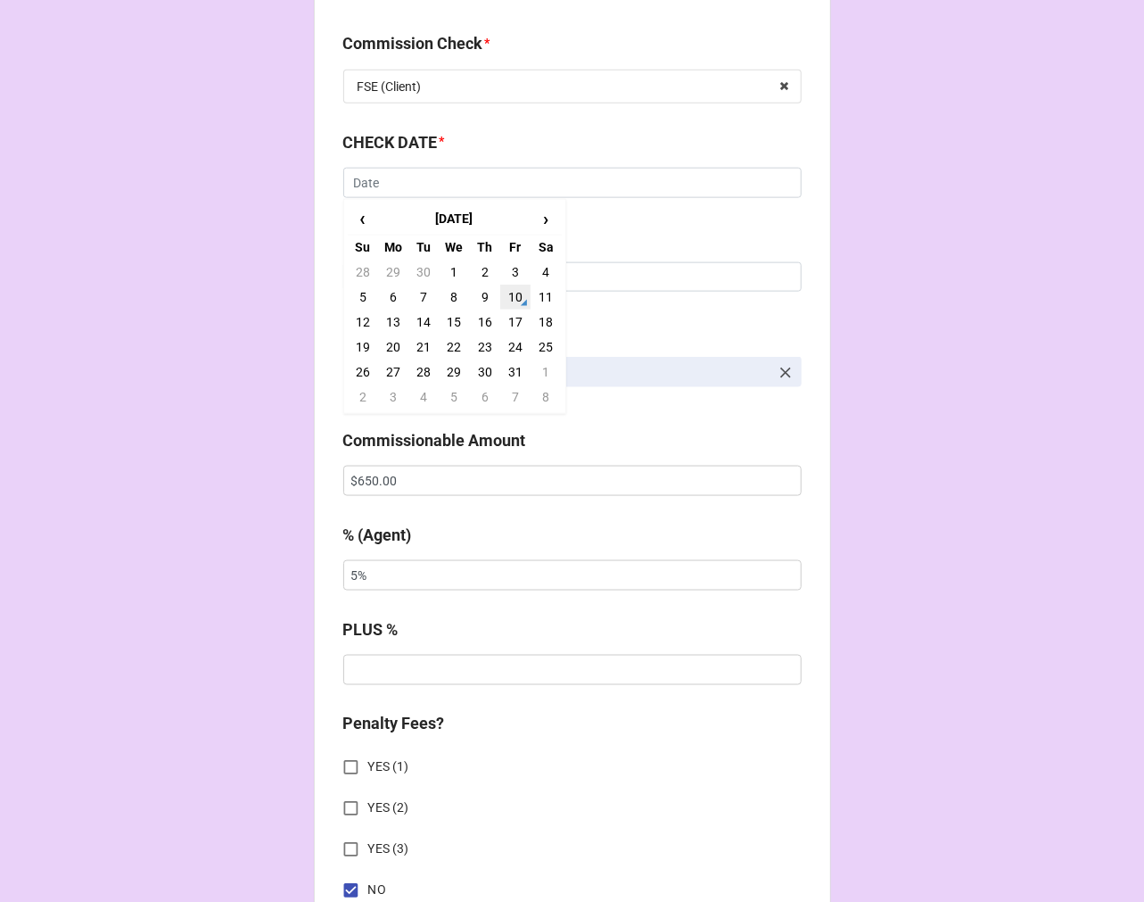
click at [514, 291] on td "10" at bounding box center [515, 297] width 30 height 25
type input "10/10/2025"
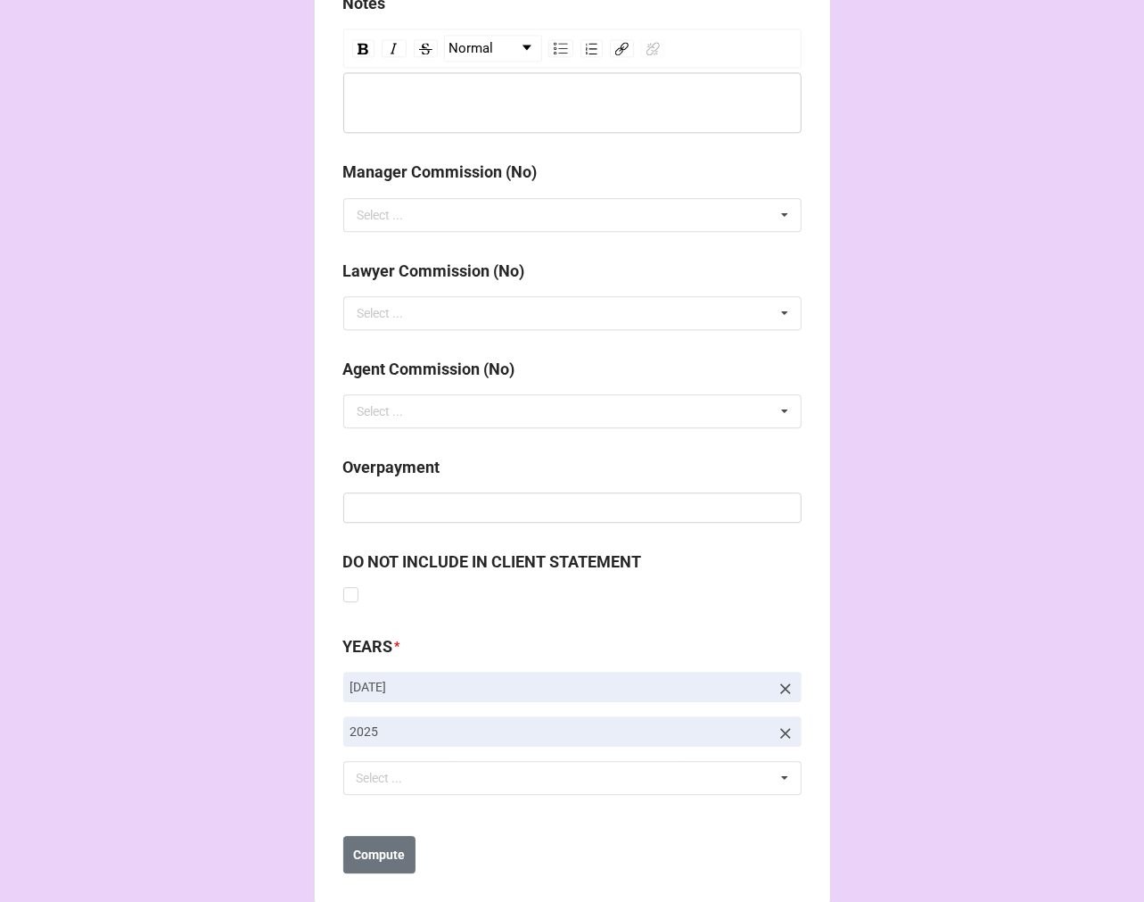
scroll to position [2065, 0]
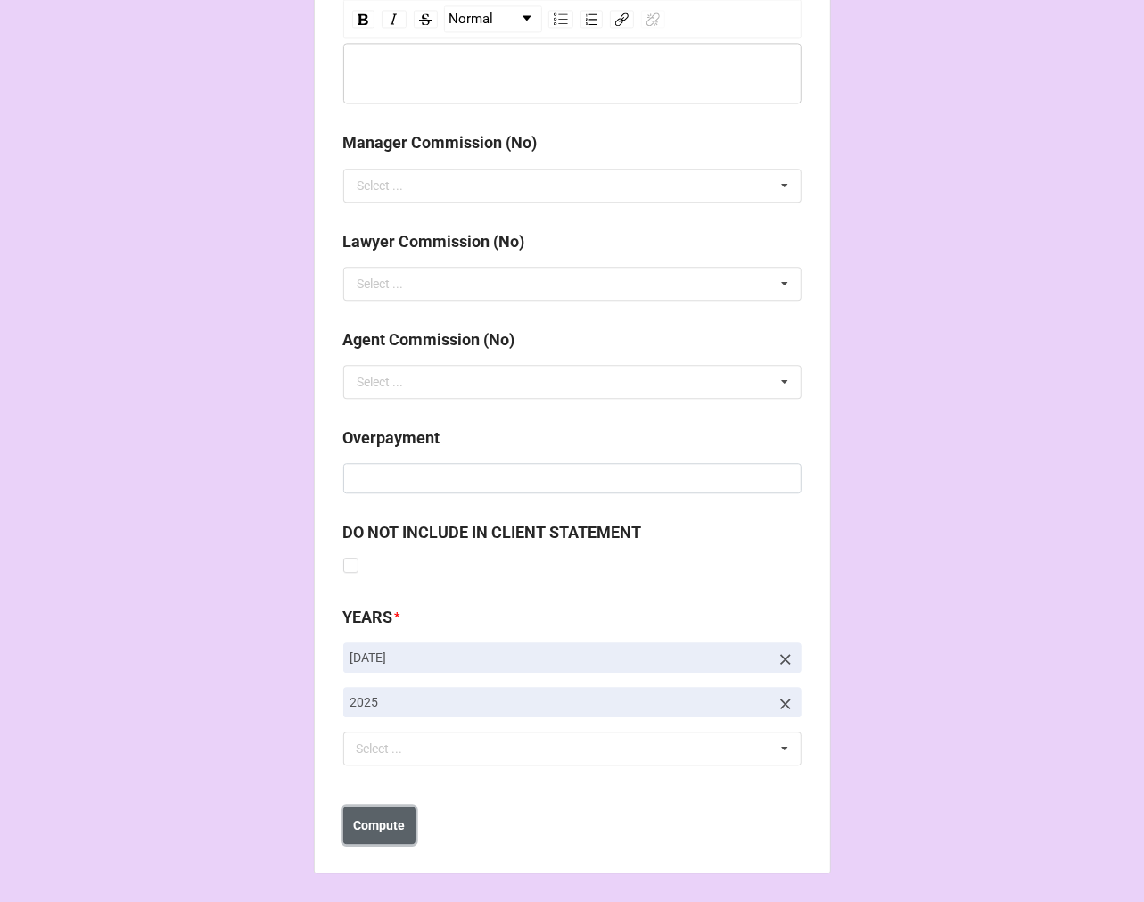
click at [387, 827] on b "Compute" at bounding box center [379, 825] width 52 height 19
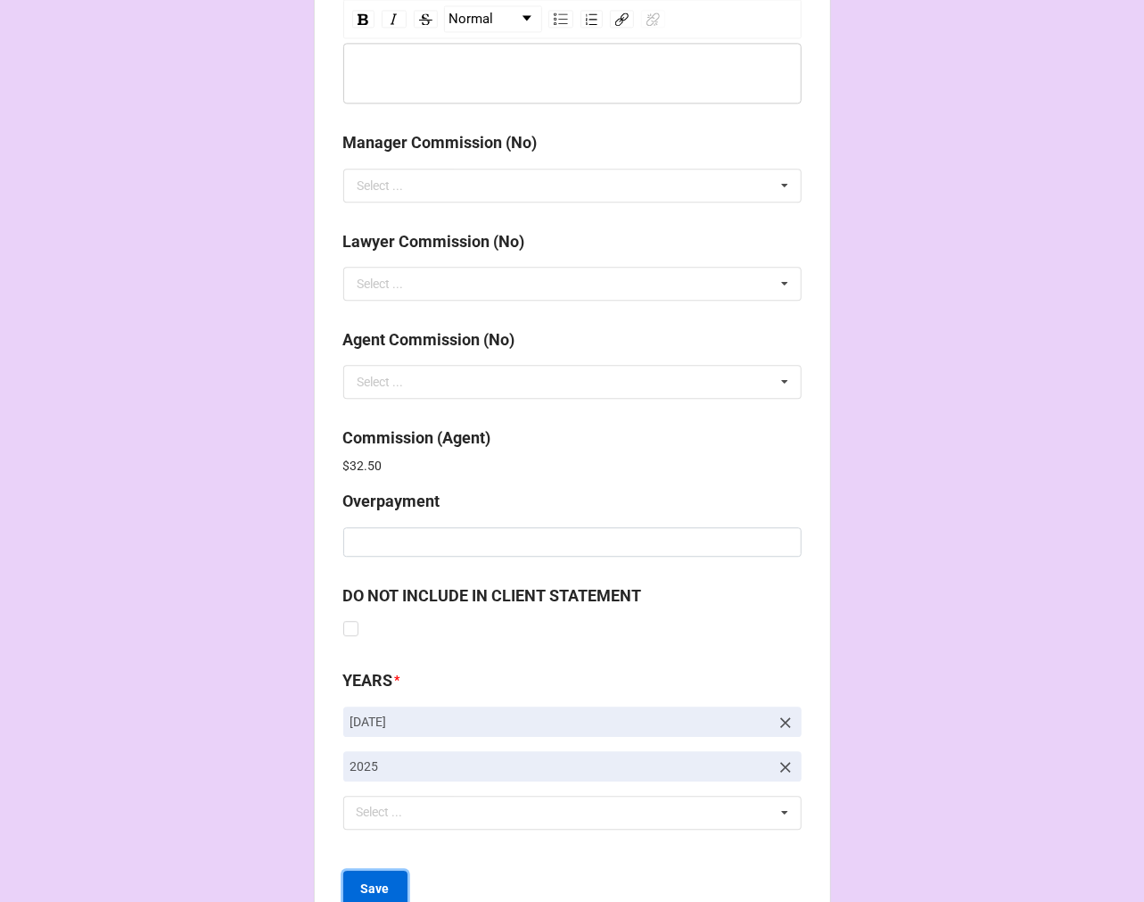
click at [367, 878] on button "Save" at bounding box center [375, 889] width 64 height 37
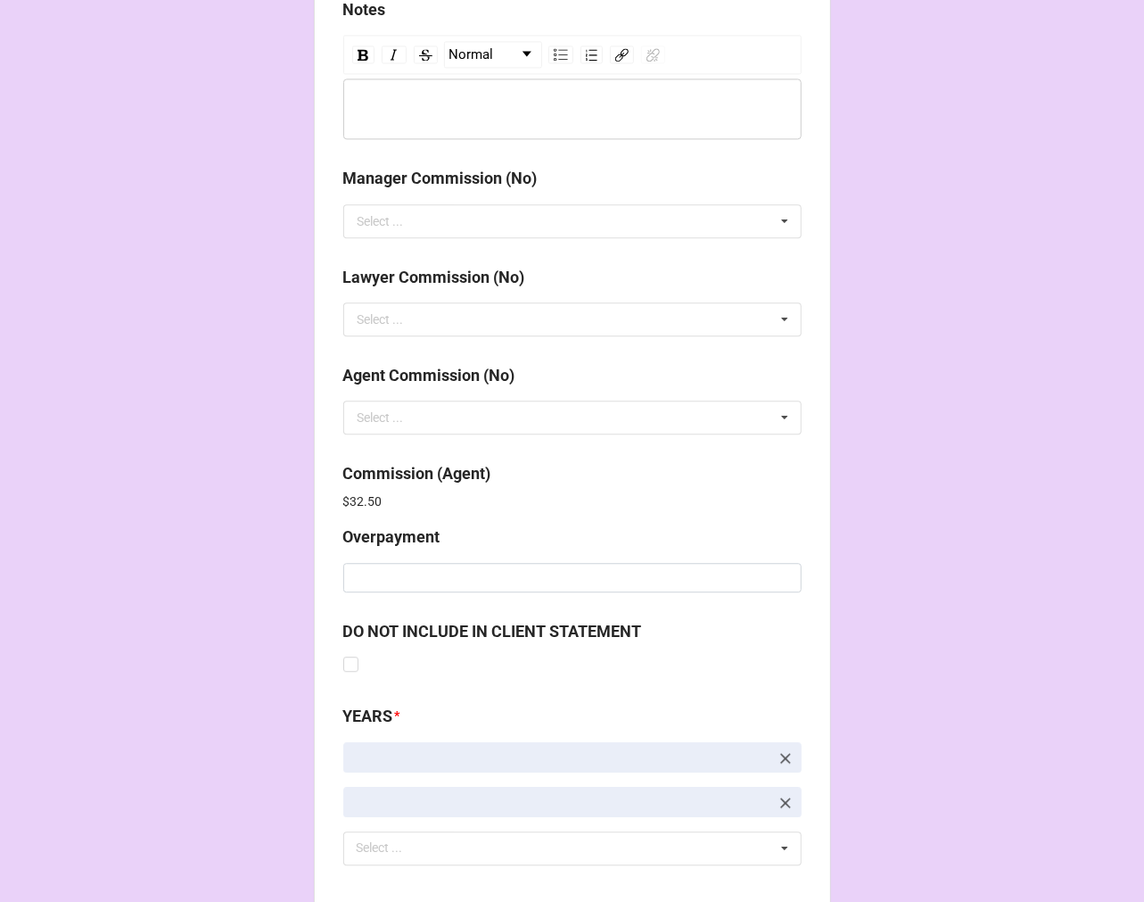
scroll to position [2128, 0]
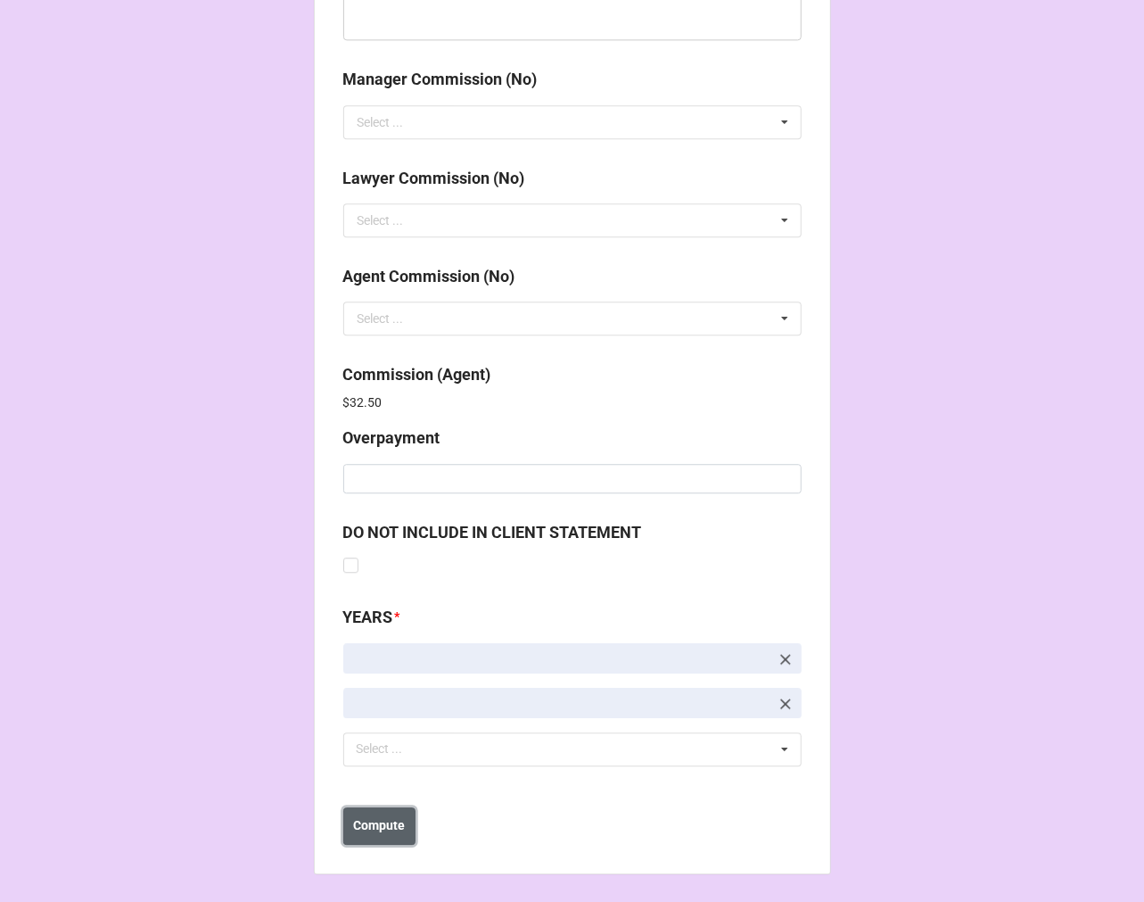
click at [368, 840] on button "Compute" at bounding box center [379, 825] width 72 height 37
click at [379, 833] on b "Save" at bounding box center [375, 825] width 29 height 19
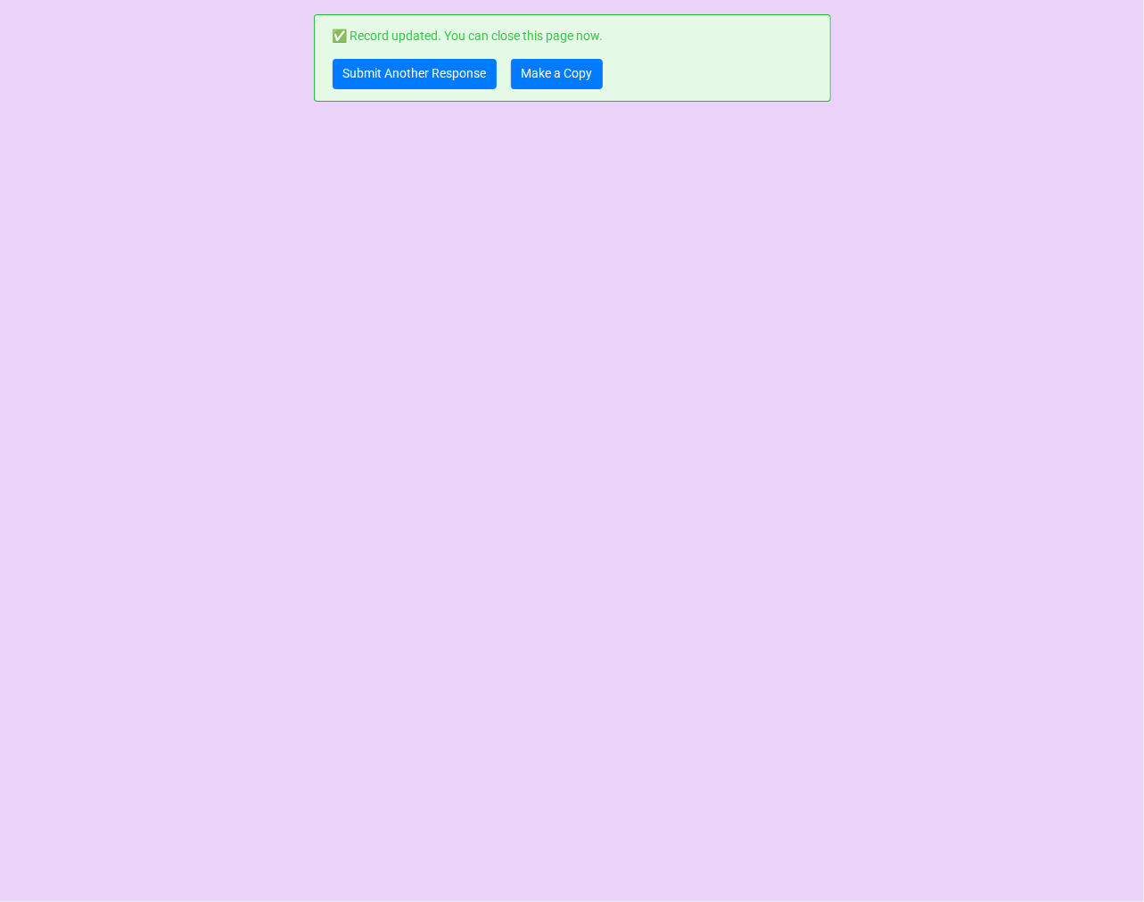
scroll to position [0, 0]
click at [556, 84] on link "Make a Copy" at bounding box center [557, 74] width 92 height 30
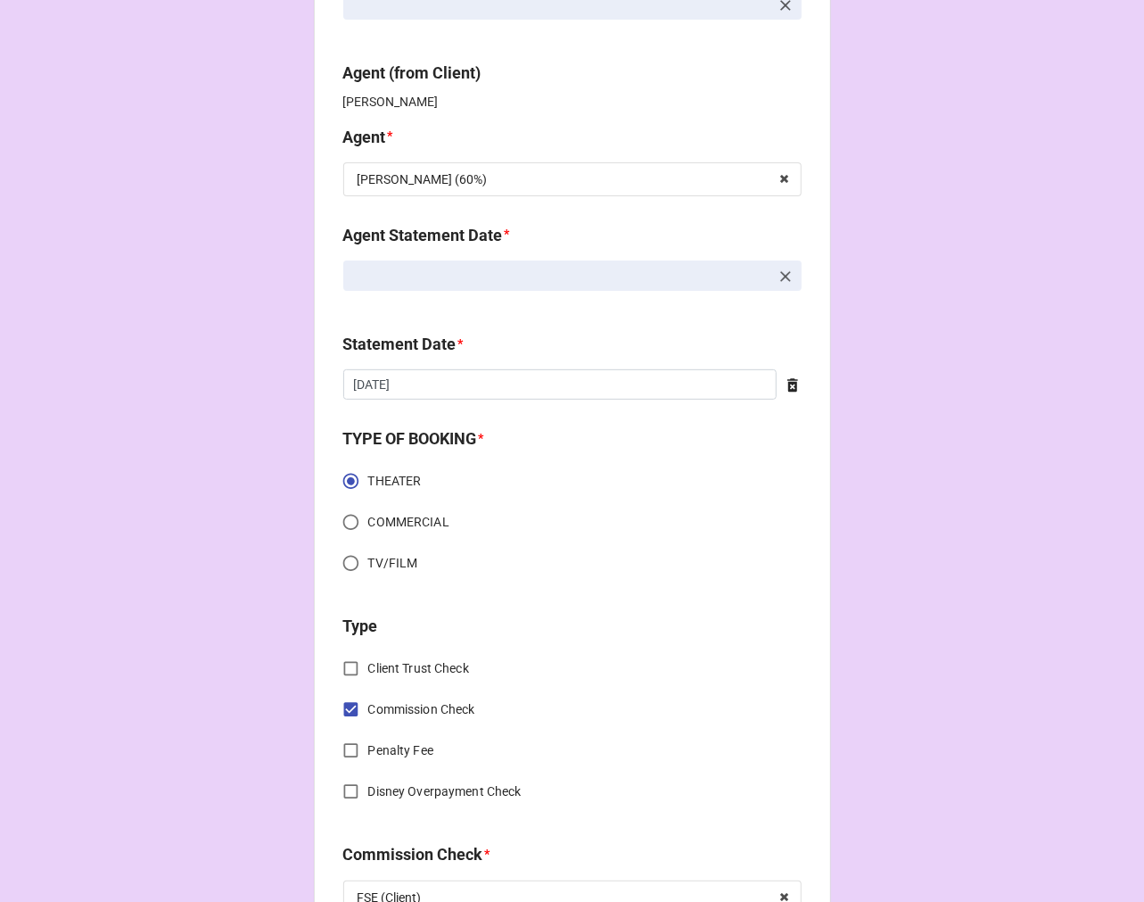
scroll to position [495, 0]
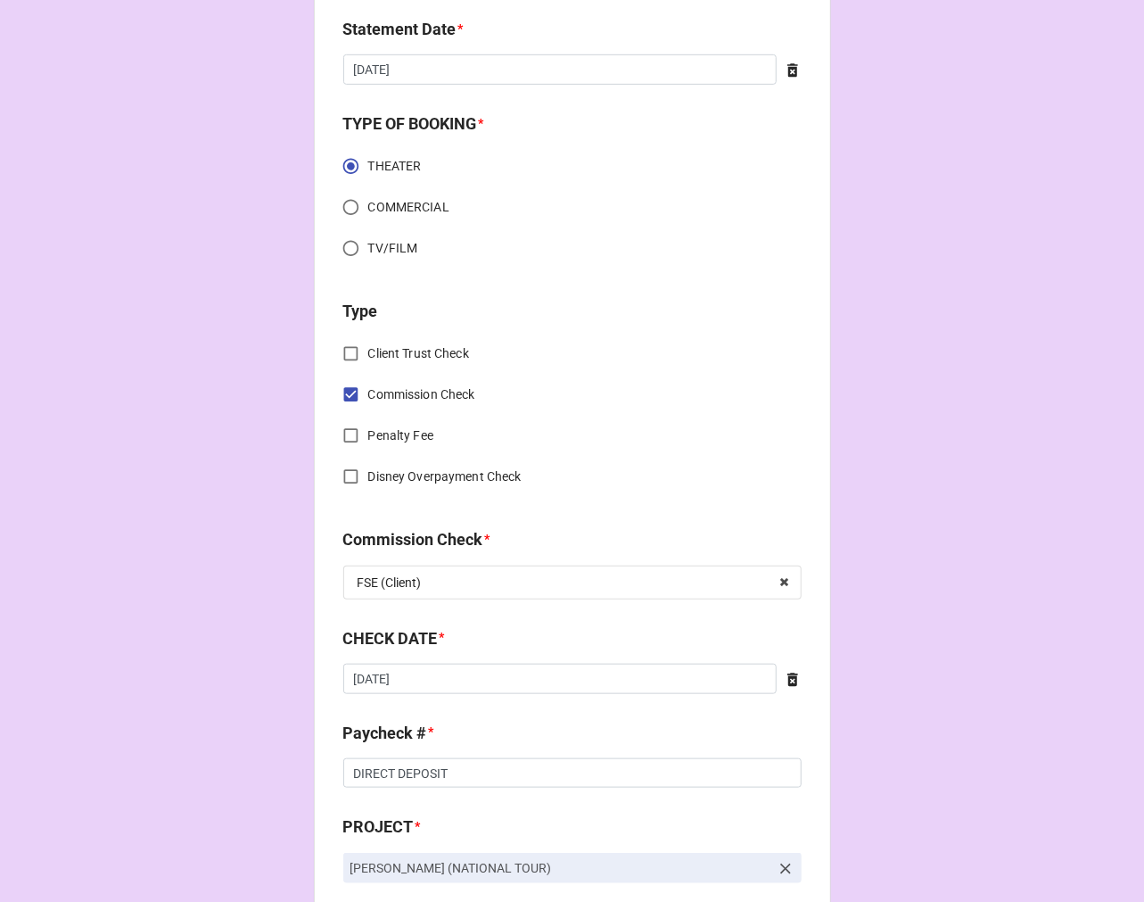
click at [784, 682] on icon at bounding box center [793, 680] width 18 height 18
click at [660, 678] on input "text" at bounding box center [572, 679] width 458 height 30
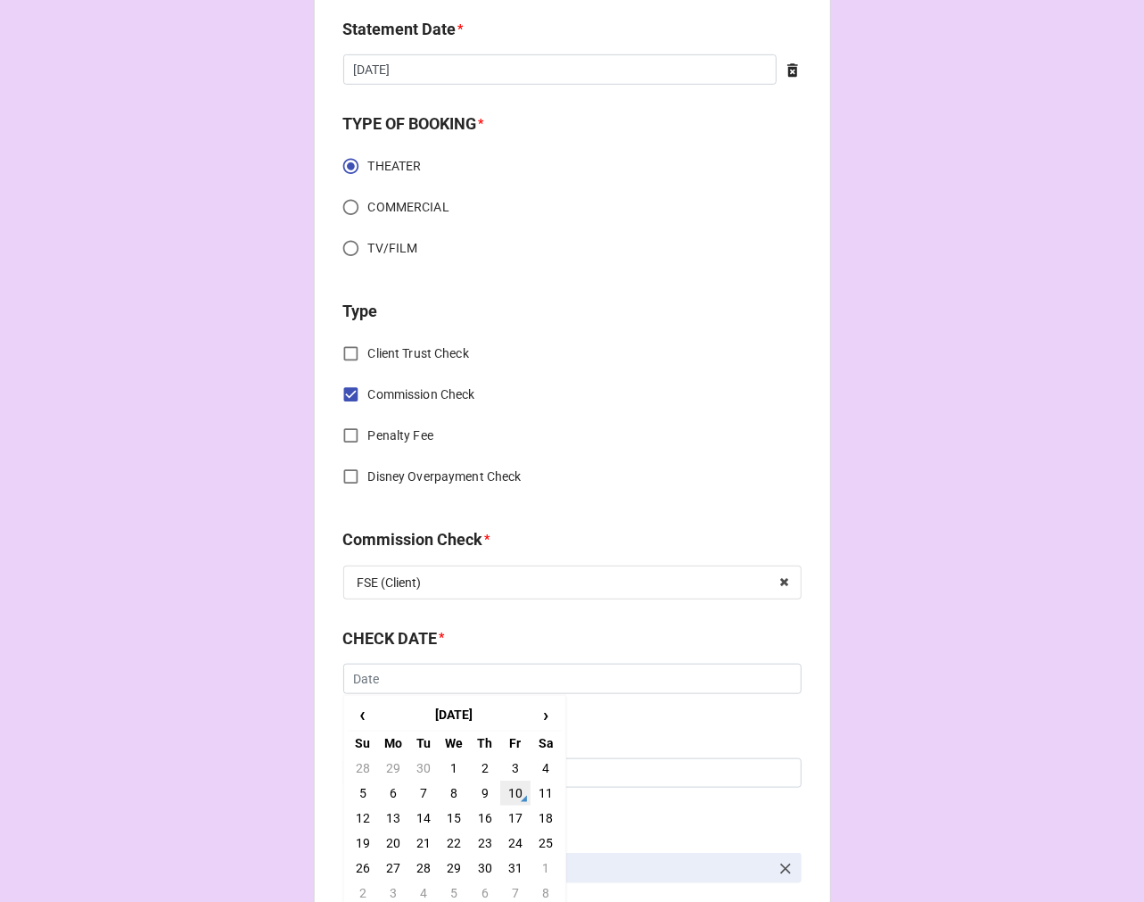
click at [512, 789] on td "10" at bounding box center [515, 793] width 30 height 25
type input "10/10/2025"
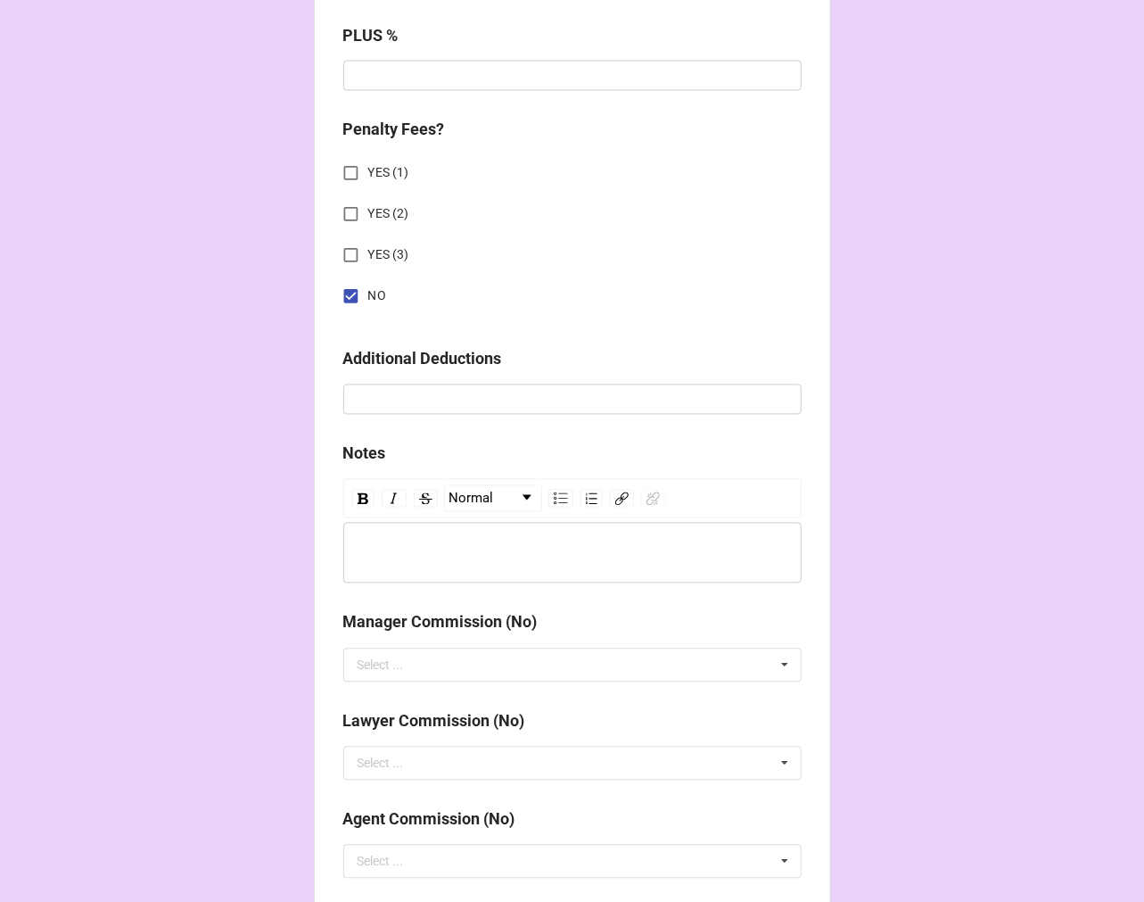
scroll to position [2065, 0]
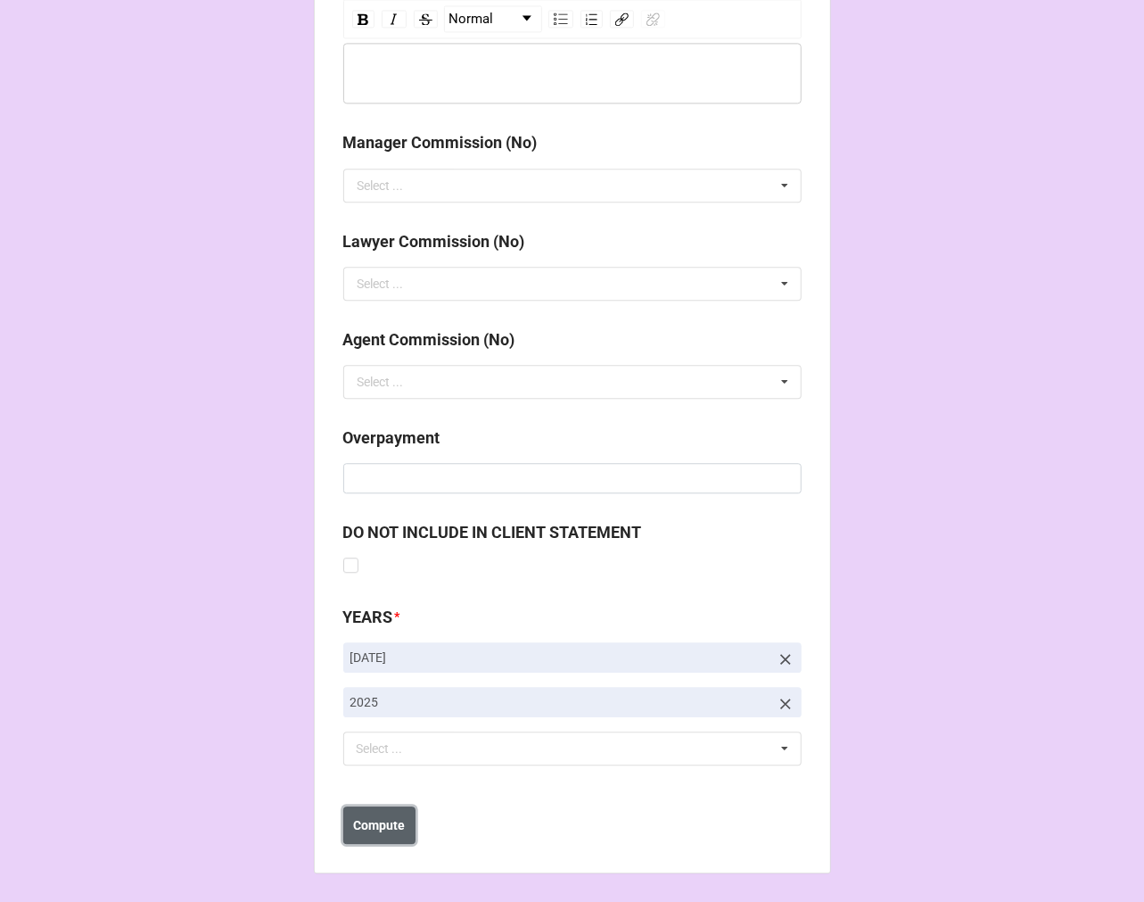
click at [378, 831] on b "Compute" at bounding box center [379, 825] width 52 height 19
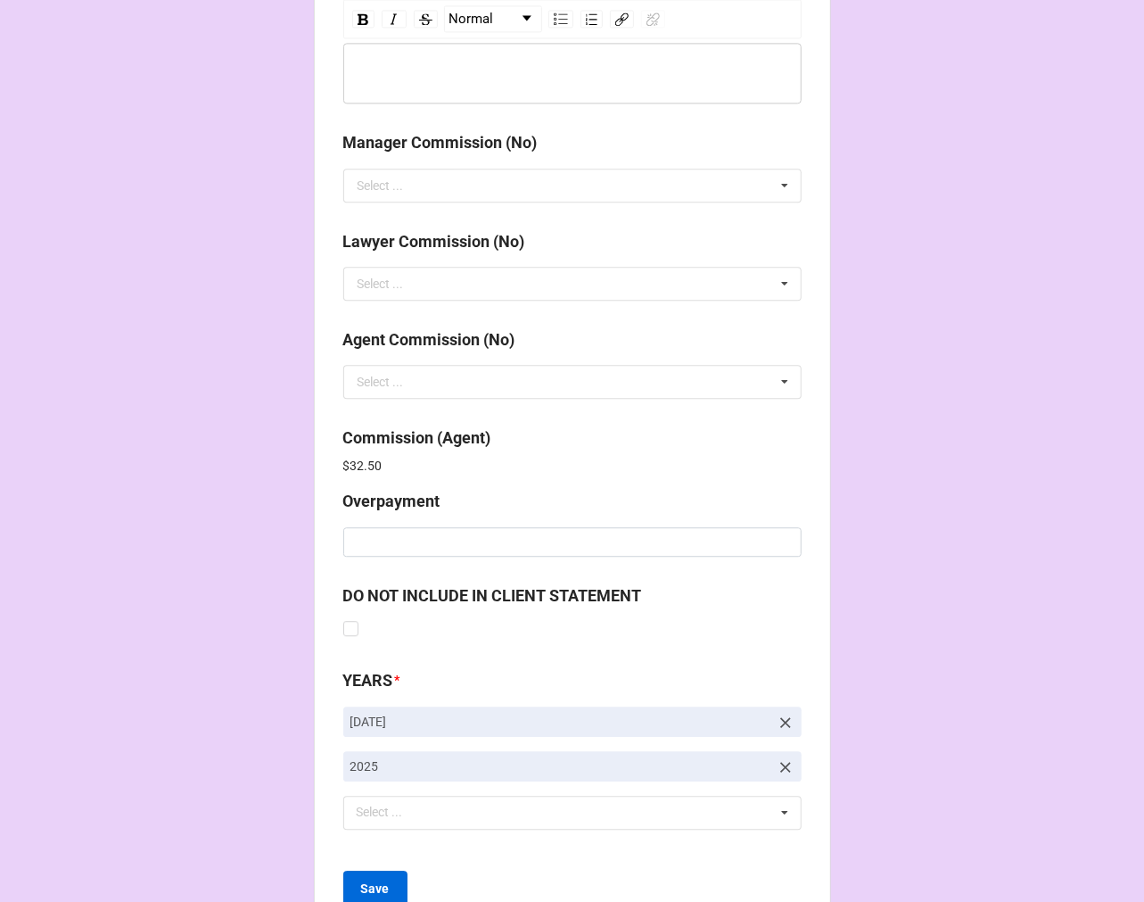
scroll to position [2128, 0]
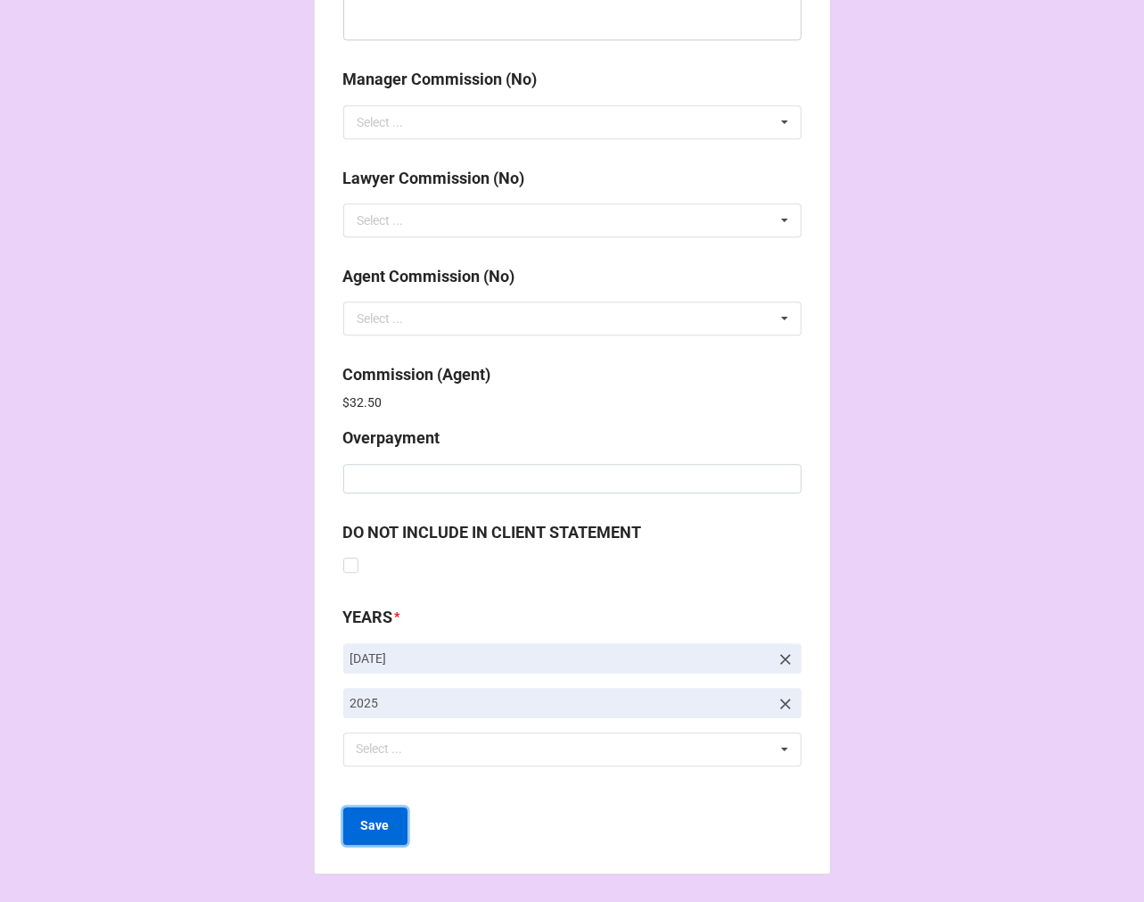
click at [381, 827] on b "Save" at bounding box center [375, 825] width 29 height 19
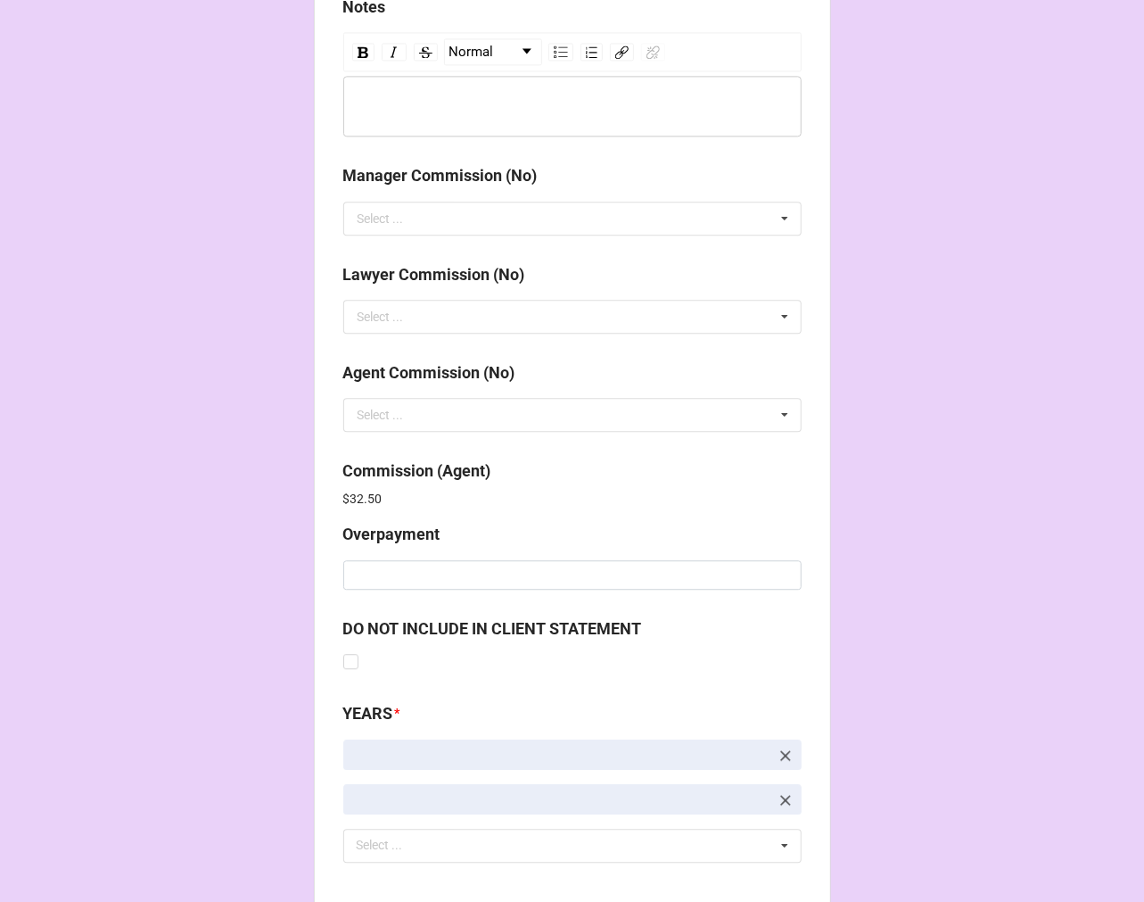
scroll to position [2128, 0]
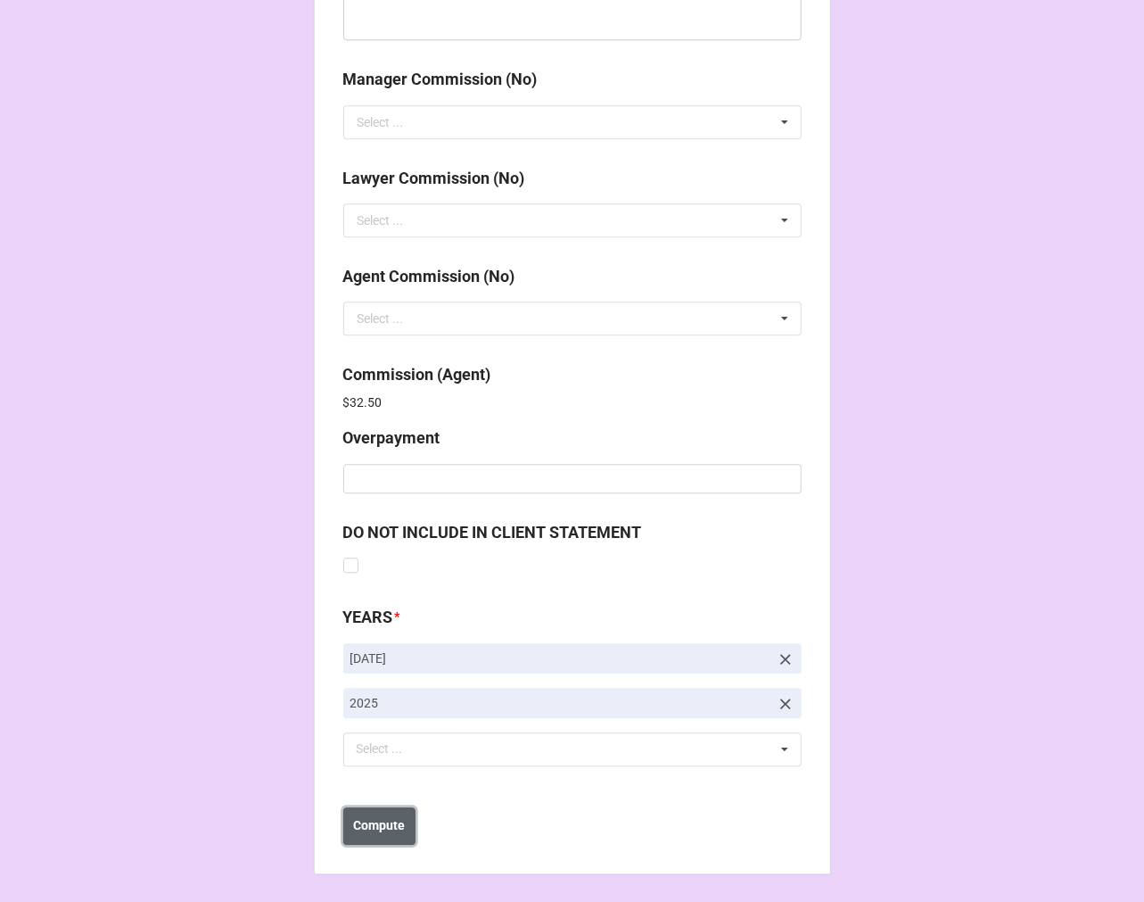
click at [376, 826] on b "Compute" at bounding box center [379, 825] width 52 height 19
click at [376, 827] on b "Save" at bounding box center [375, 825] width 29 height 19
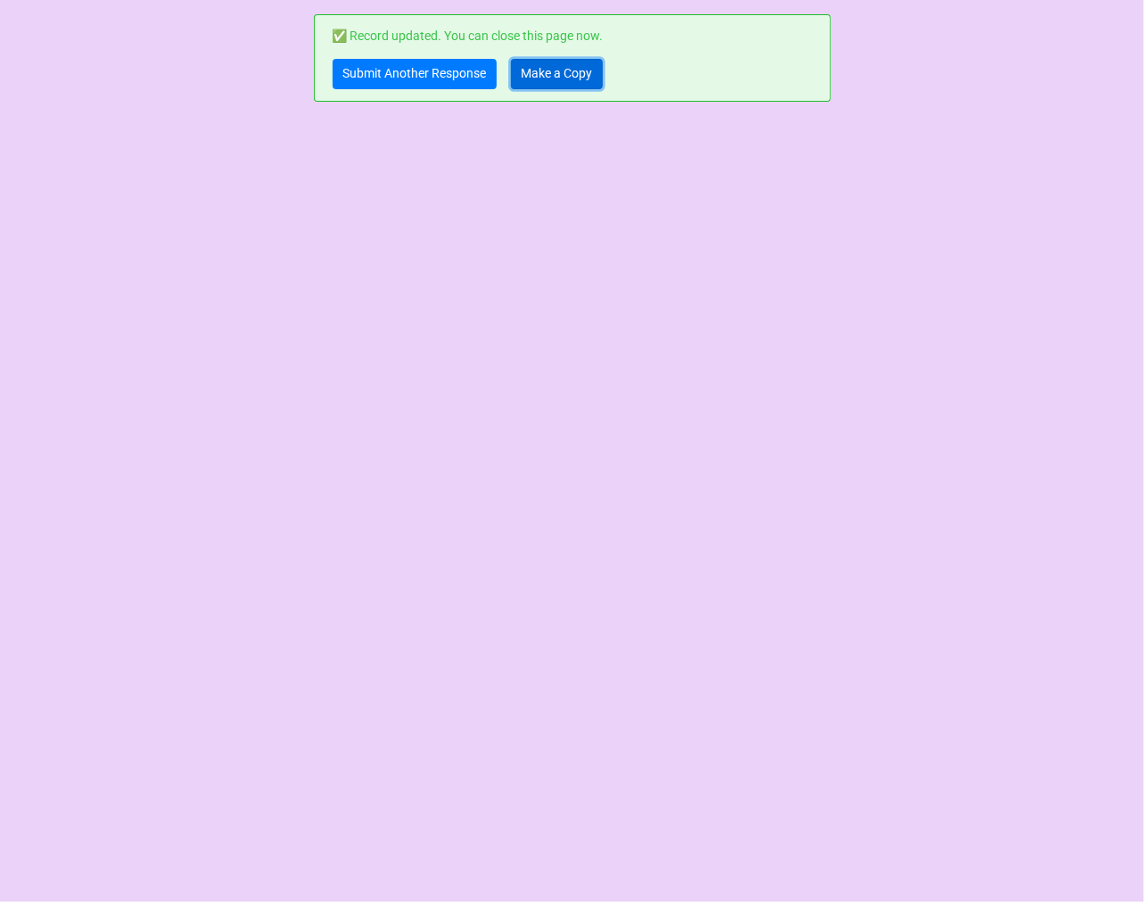
click at [556, 74] on link "Make a Copy" at bounding box center [557, 74] width 92 height 30
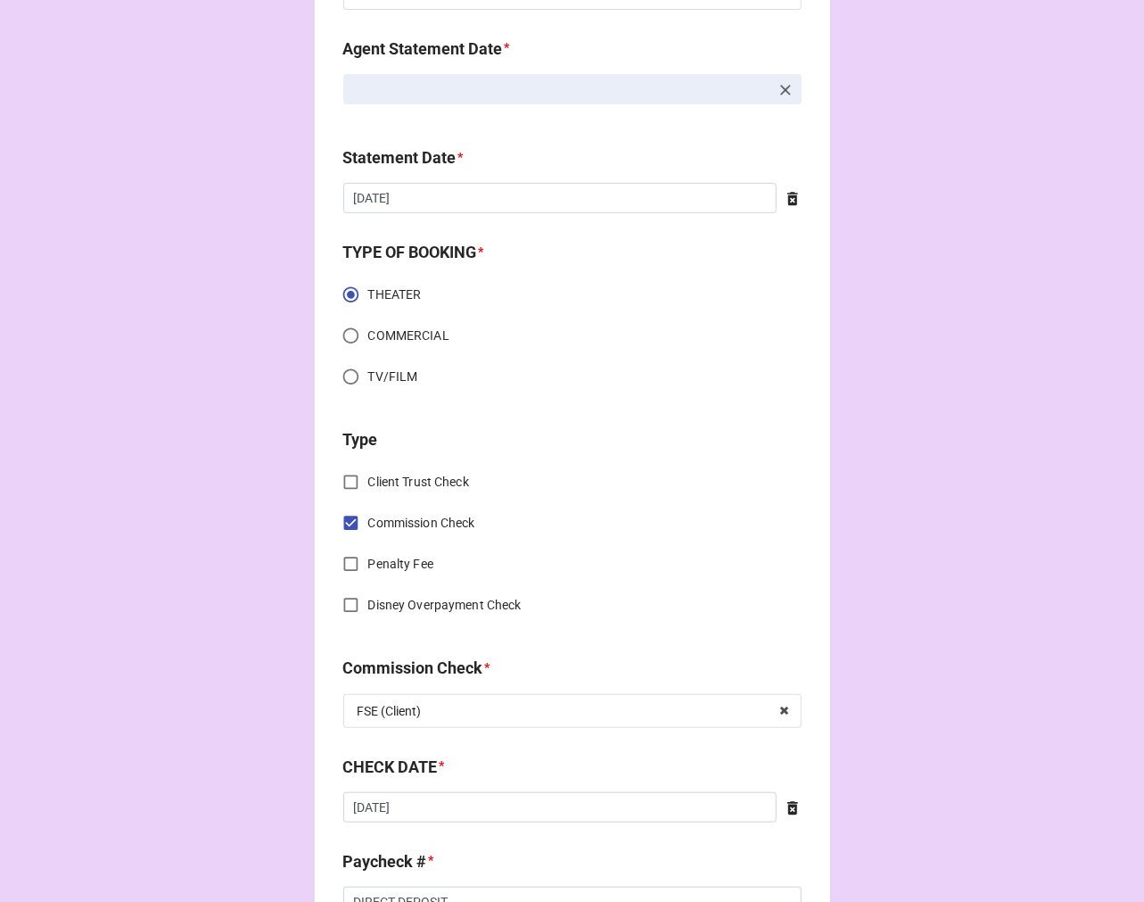
scroll to position [594, 0]
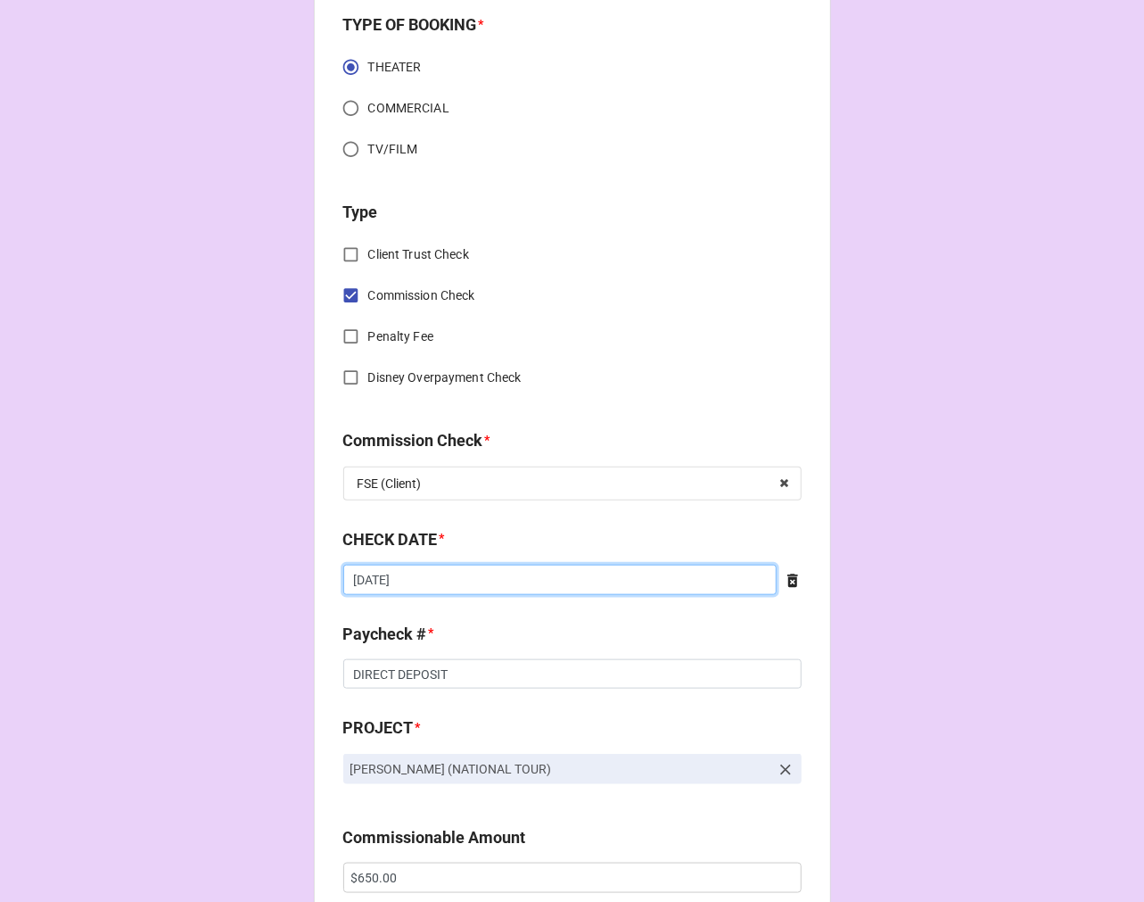
click at [487, 582] on input "[DATE]" at bounding box center [560, 580] width 434 height 30
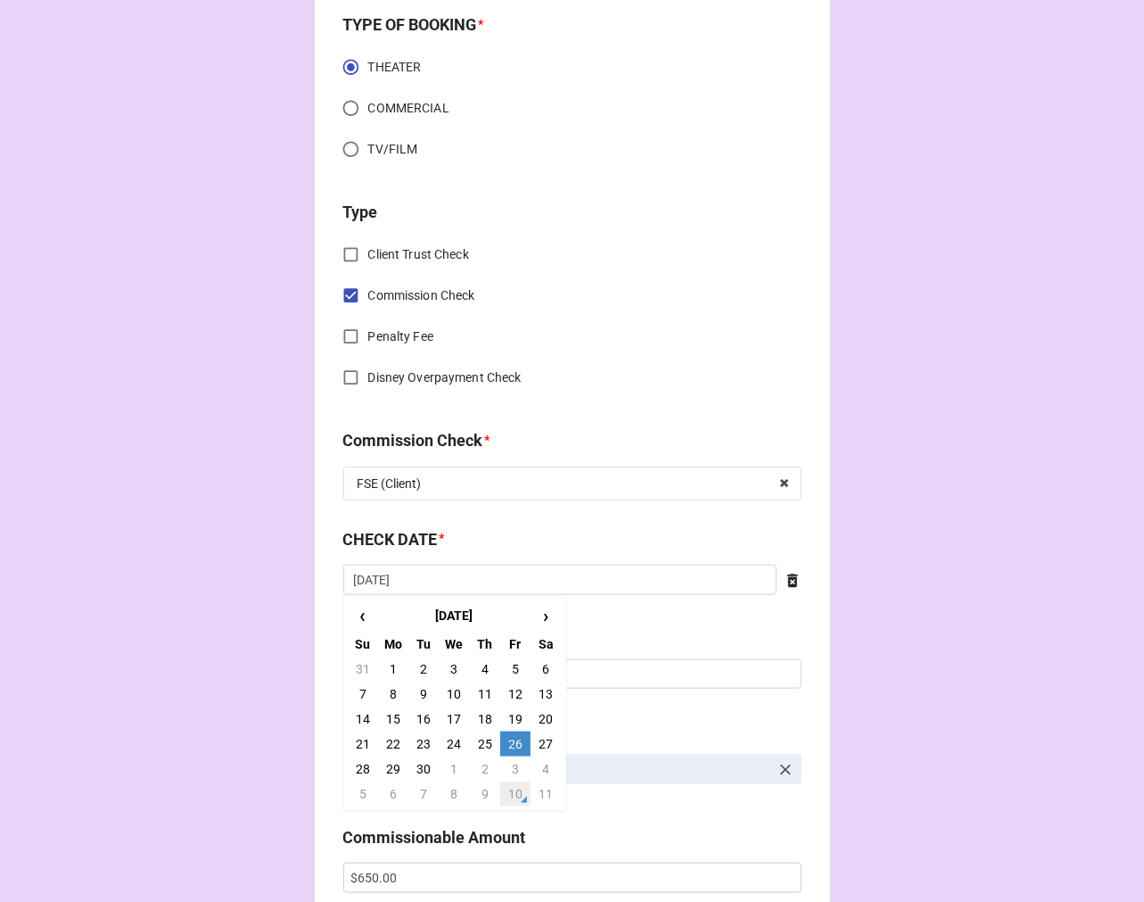
click at [512, 788] on td "10" at bounding box center [515, 793] width 30 height 25
type input "10/10/2025"
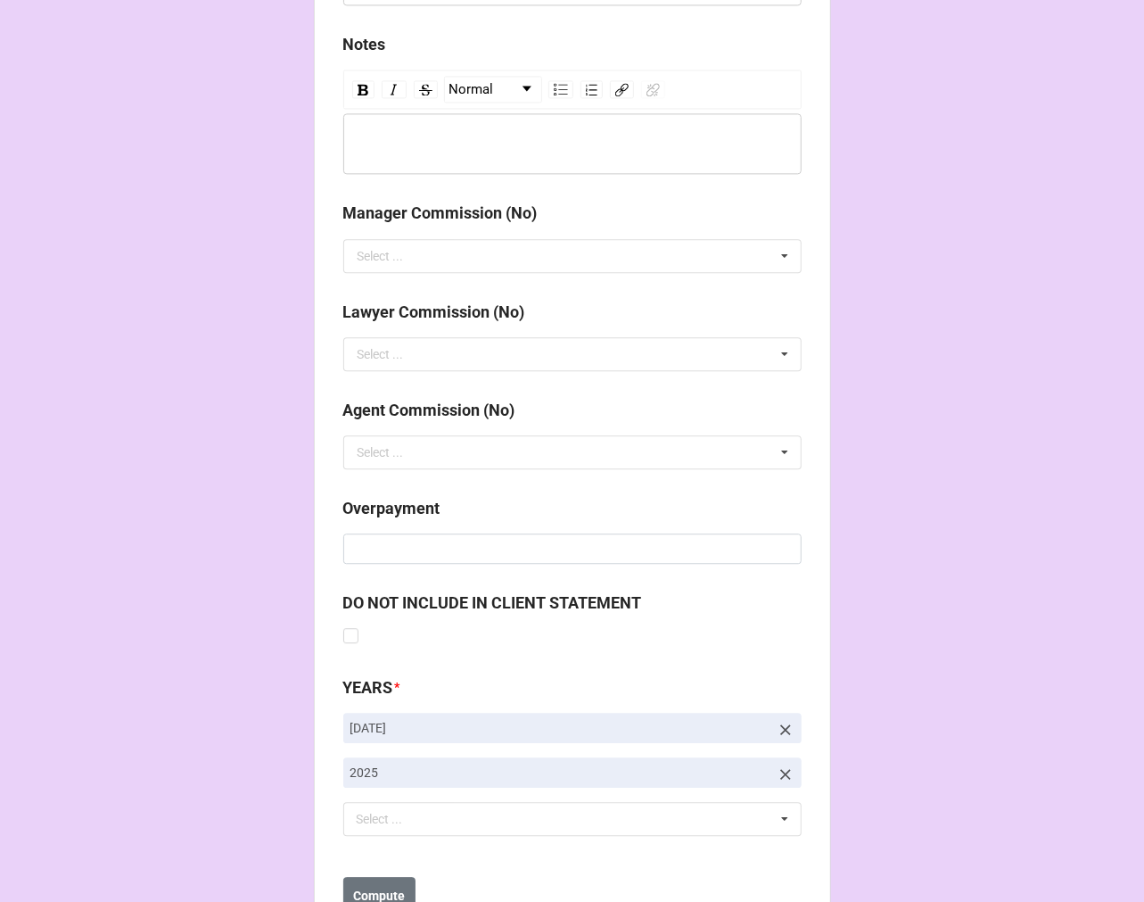
scroll to position [2065, 0]
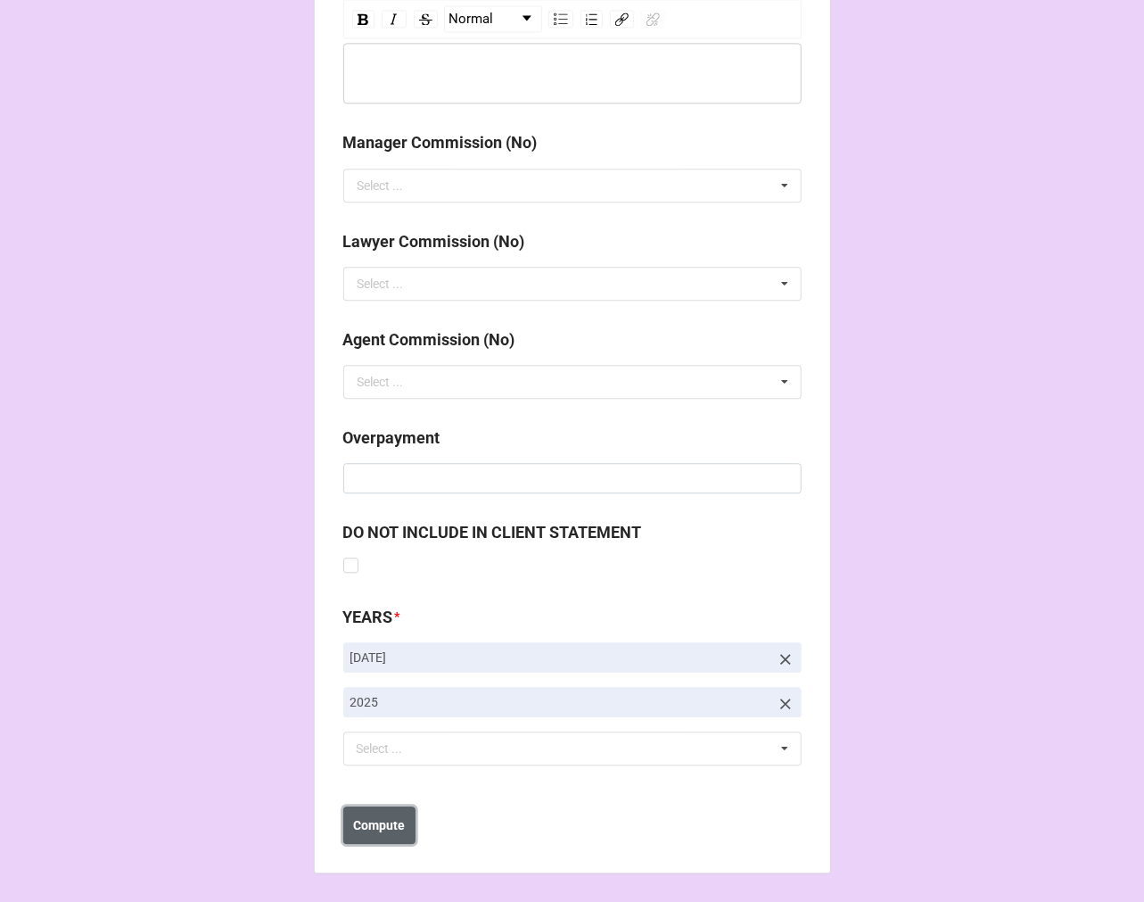
click at [390, 819] on b "Compute" at bounding box center [379, 825] width 52 height 19
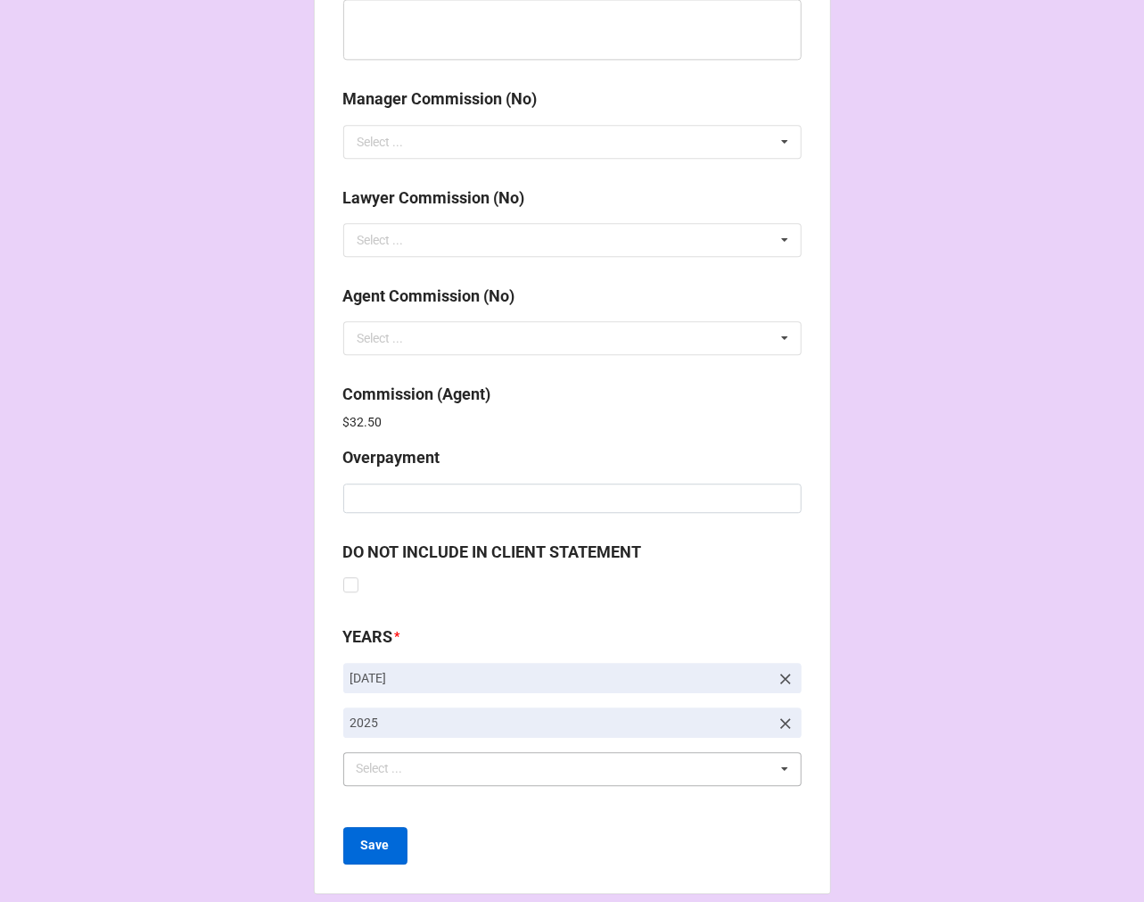
scroll to position [2128, 0]
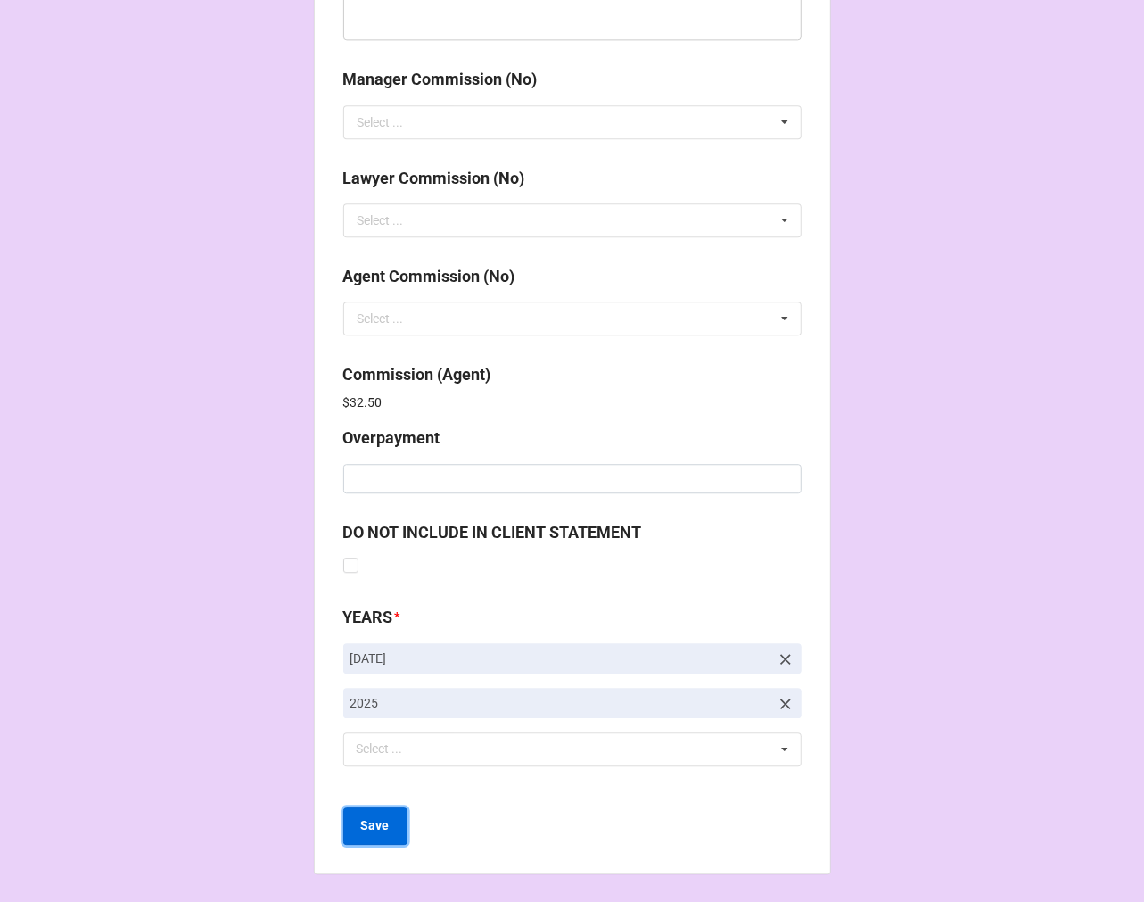
click at [370, 823] on b "Save" at bounding box center [375, 825] width 29 height 19
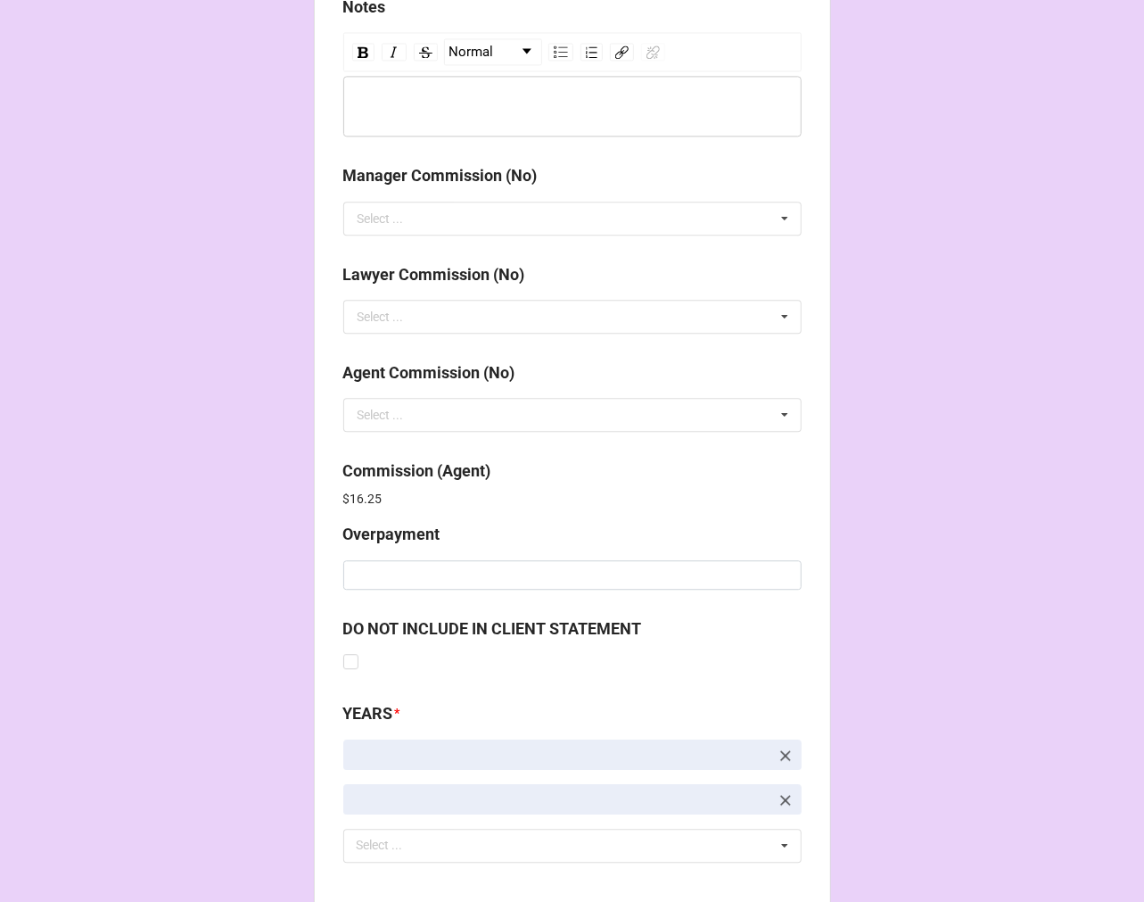
scroll to position [2128, 0]
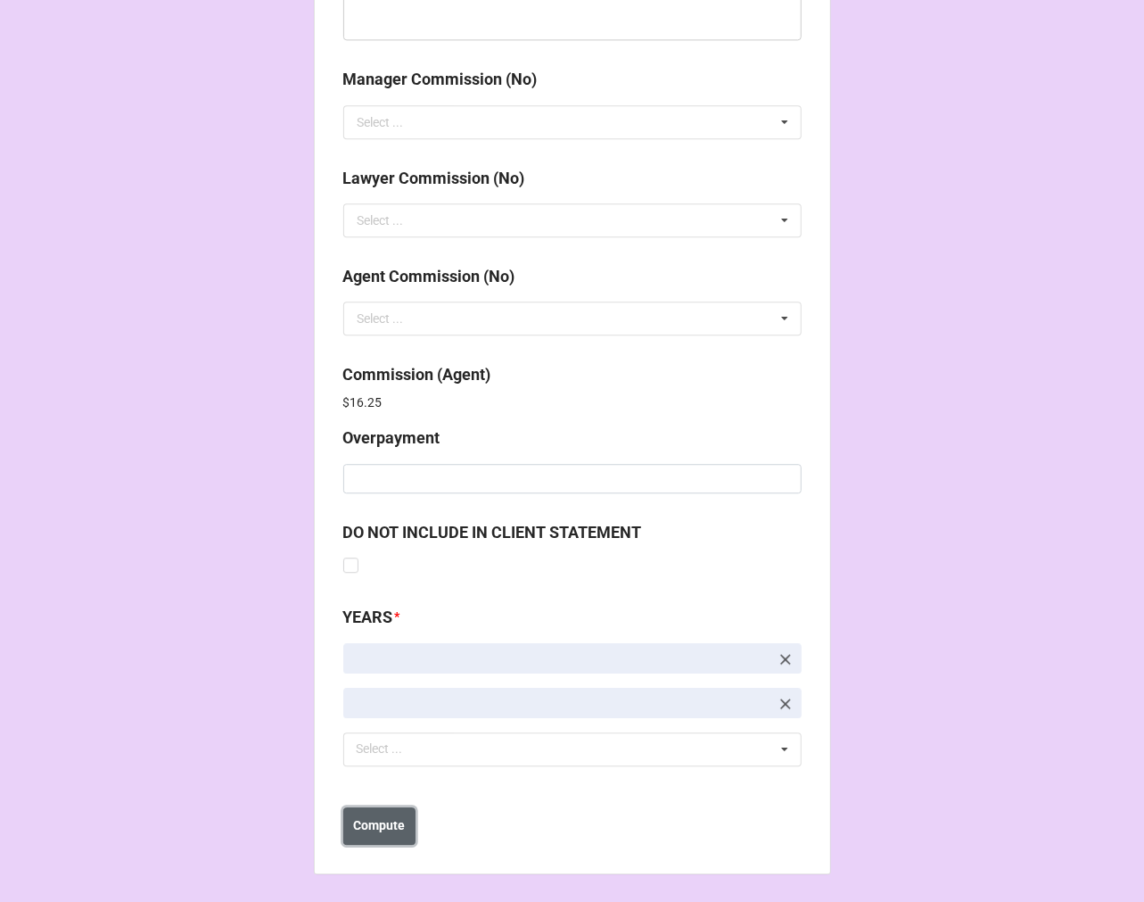
click at [381, 830] on b "Compute" at bounding box center [379, 825] width 52 height 19
click at [369, 828] on b "Save" at bounding box center [375, 825] width 29 height 19
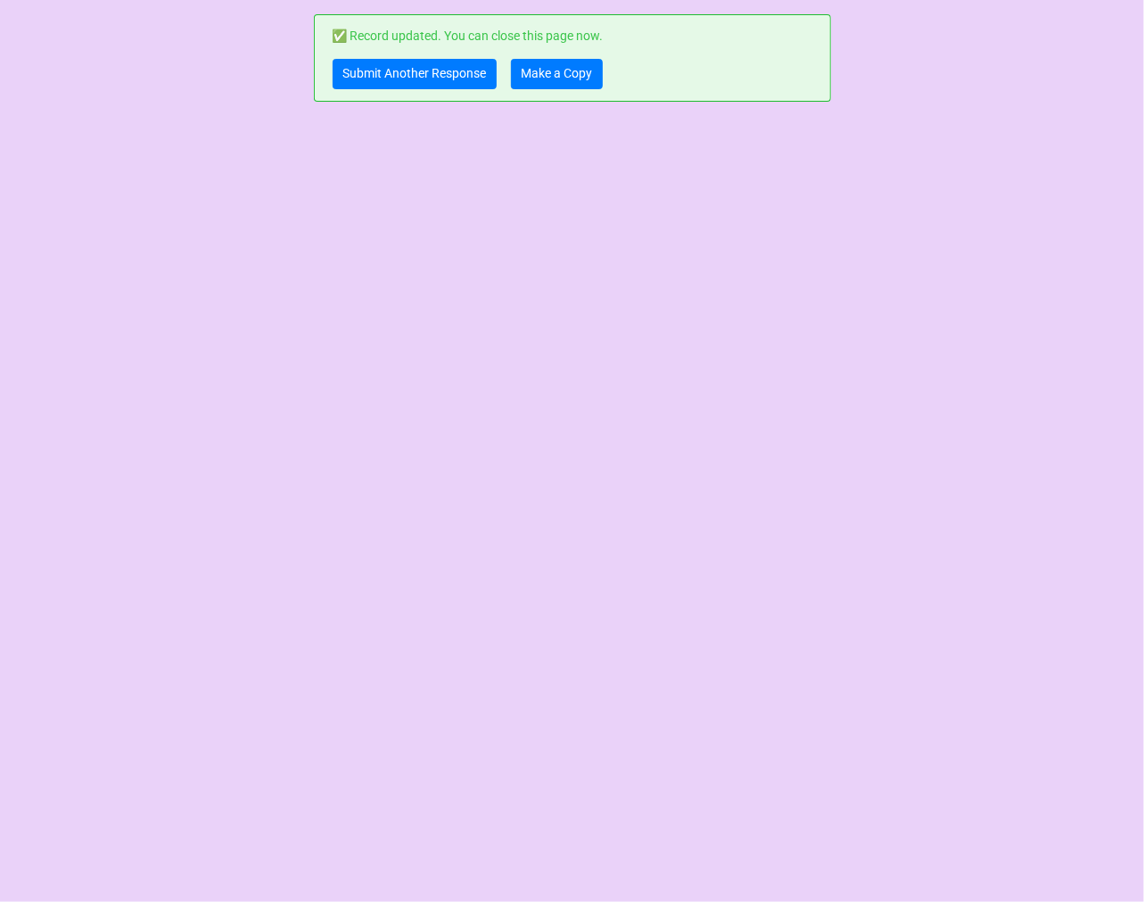
scroll to position [0, 0]
click at [574, 71] on link "Make a Copy" at bounding box center [557, 74] width 92 height 30
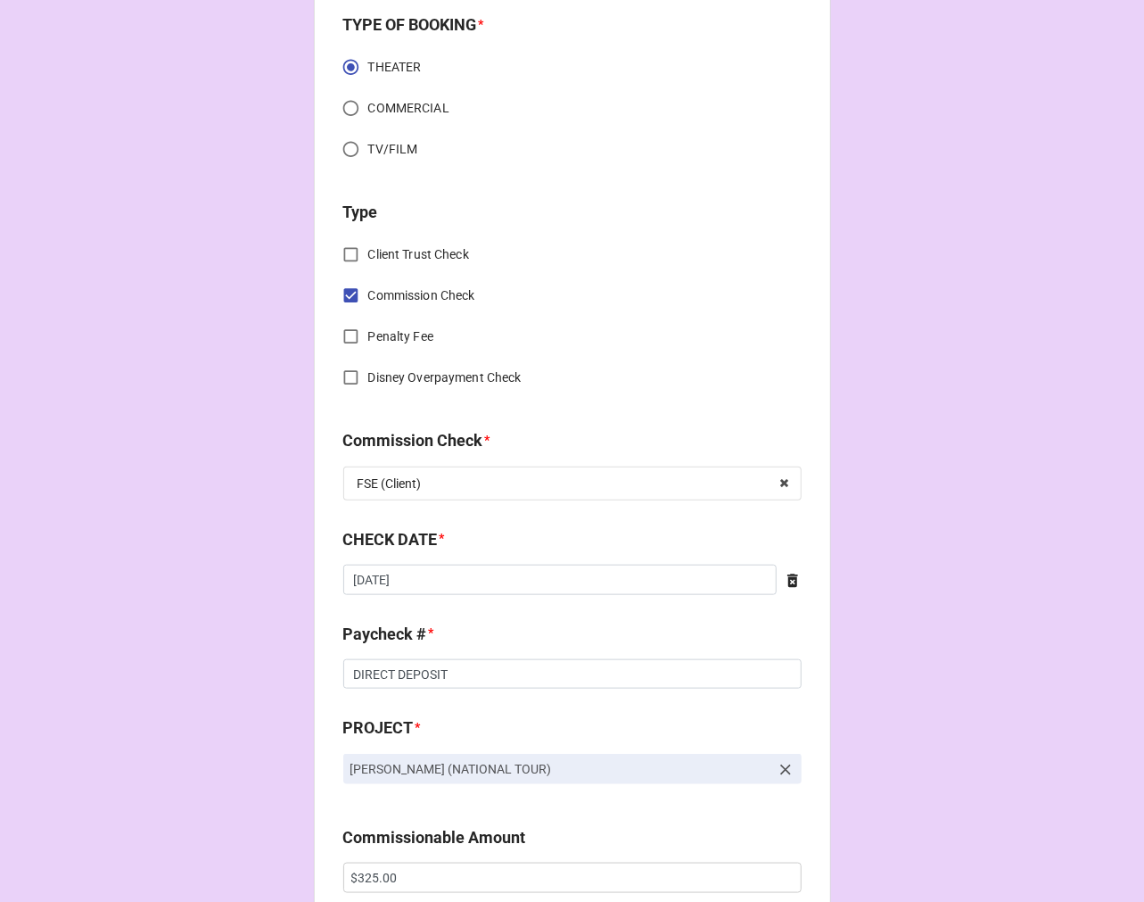
scroll to position [792, 0]
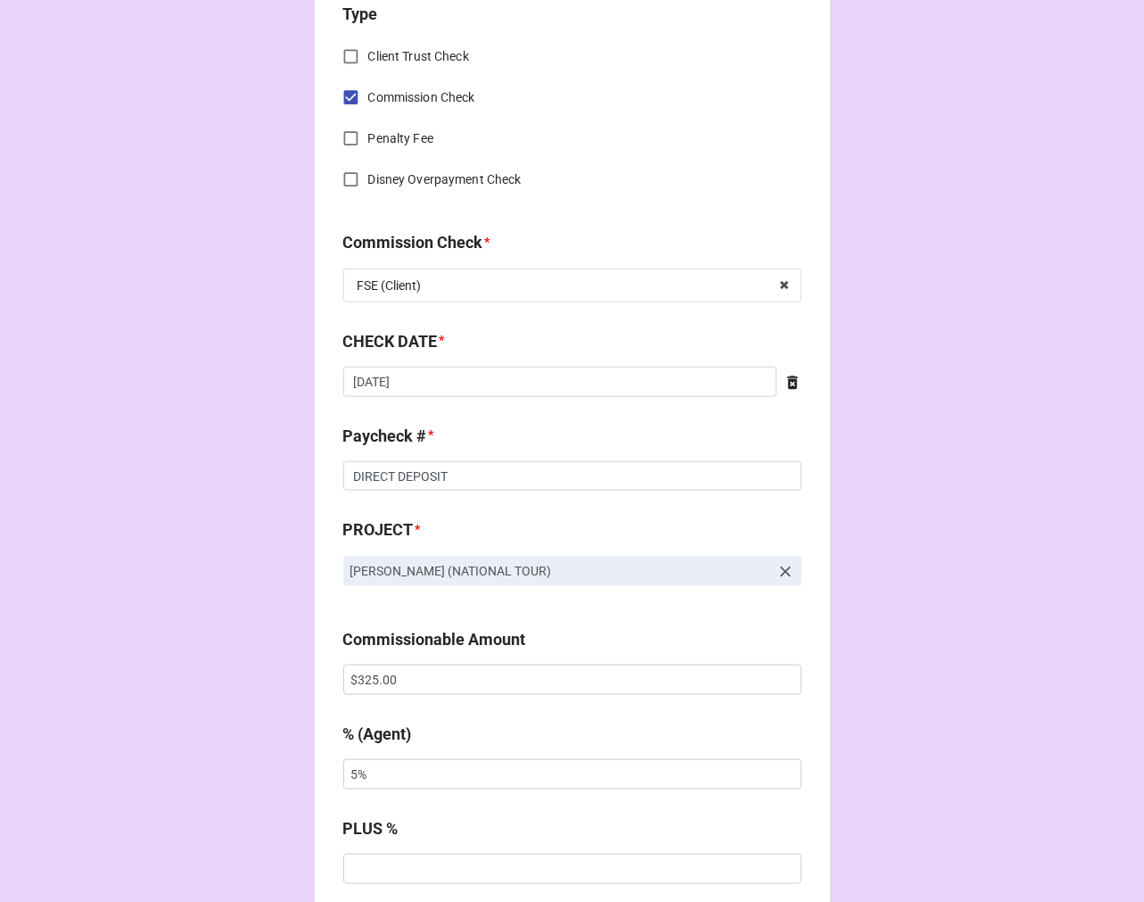
click at [784, 376] on icon at bounding box center [793, 383] width 18 height 18
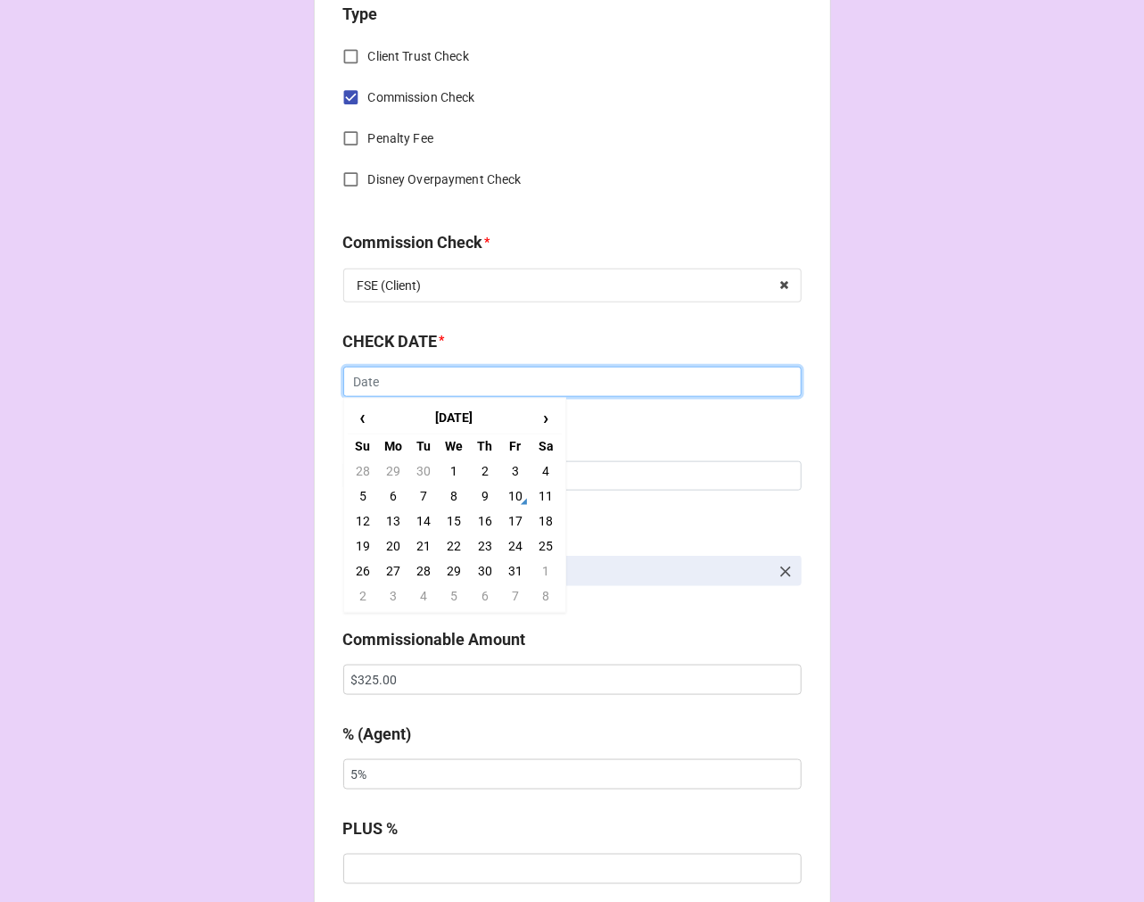
click at [593, 384] on input "text" at bounding box center [572, 382] width 458 height 30
click at [514, 495] on td "10" at bounding box center [515, 495] width 30 height 25
type input "[DATE]"
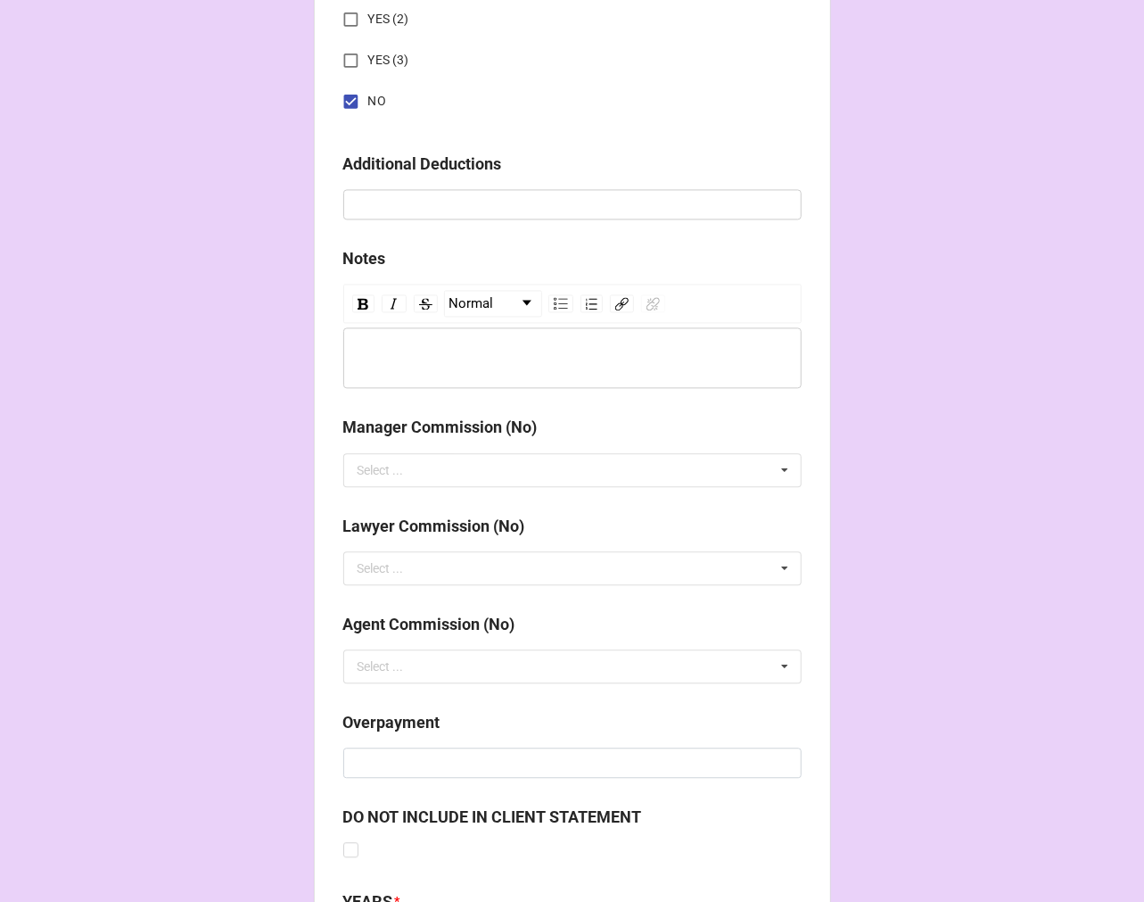
scroll to position [2065, 0]
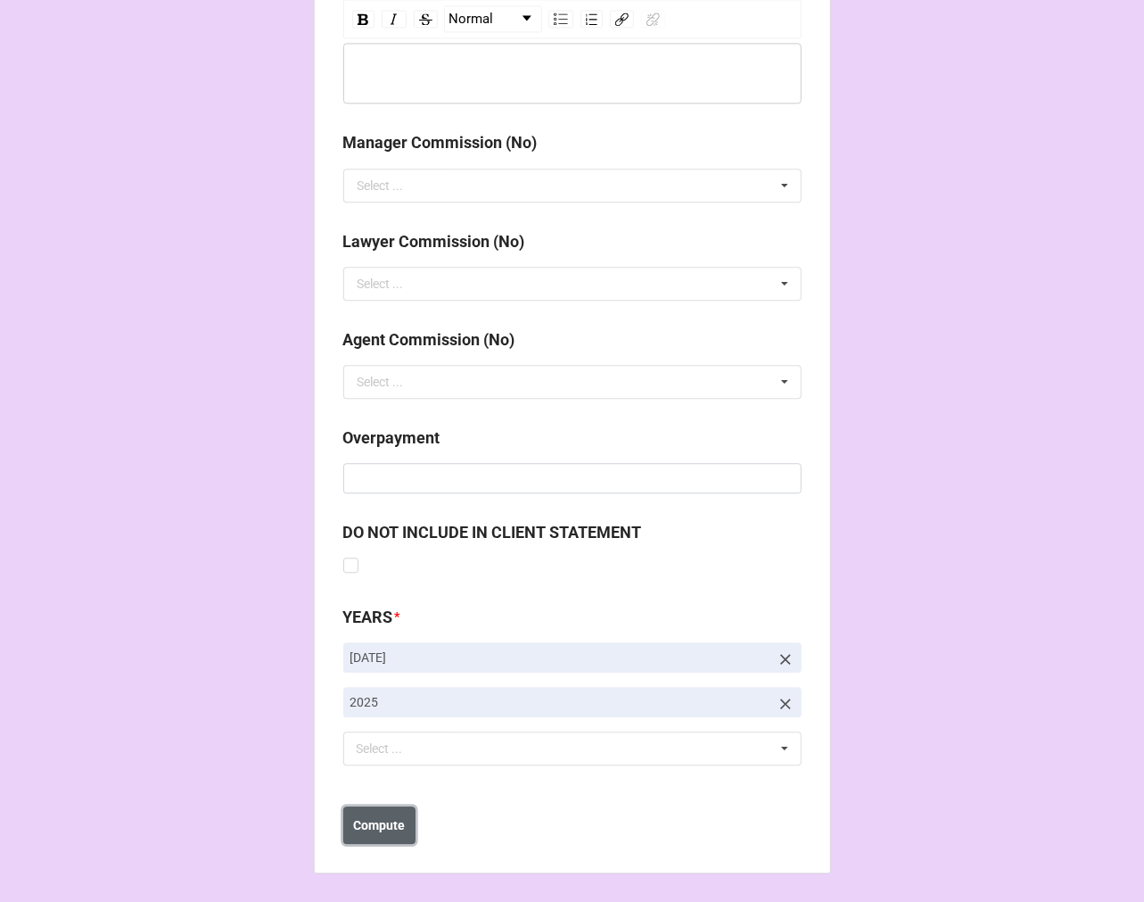
click at [367, 814] on button "Compute" at bounding box center [379, 824] width 72 height 37
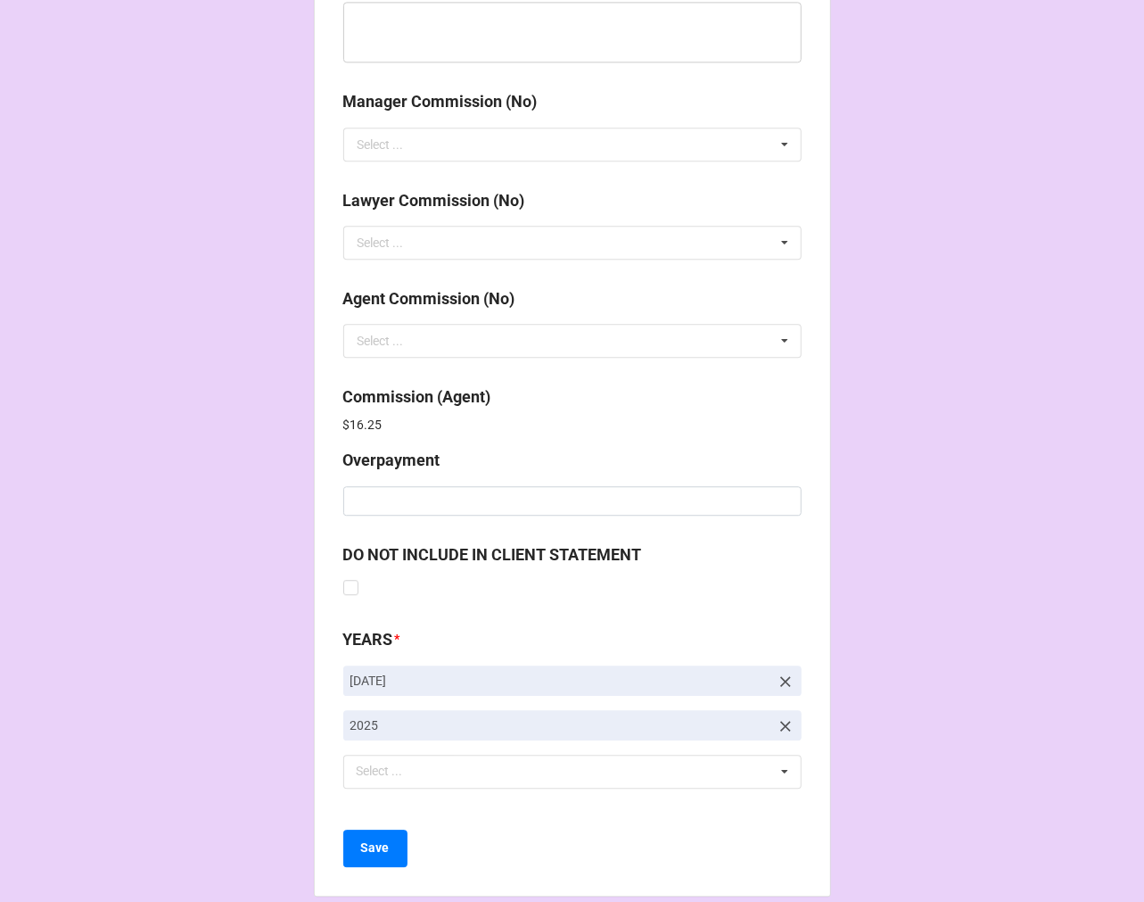
scroll to position [2128, 0]
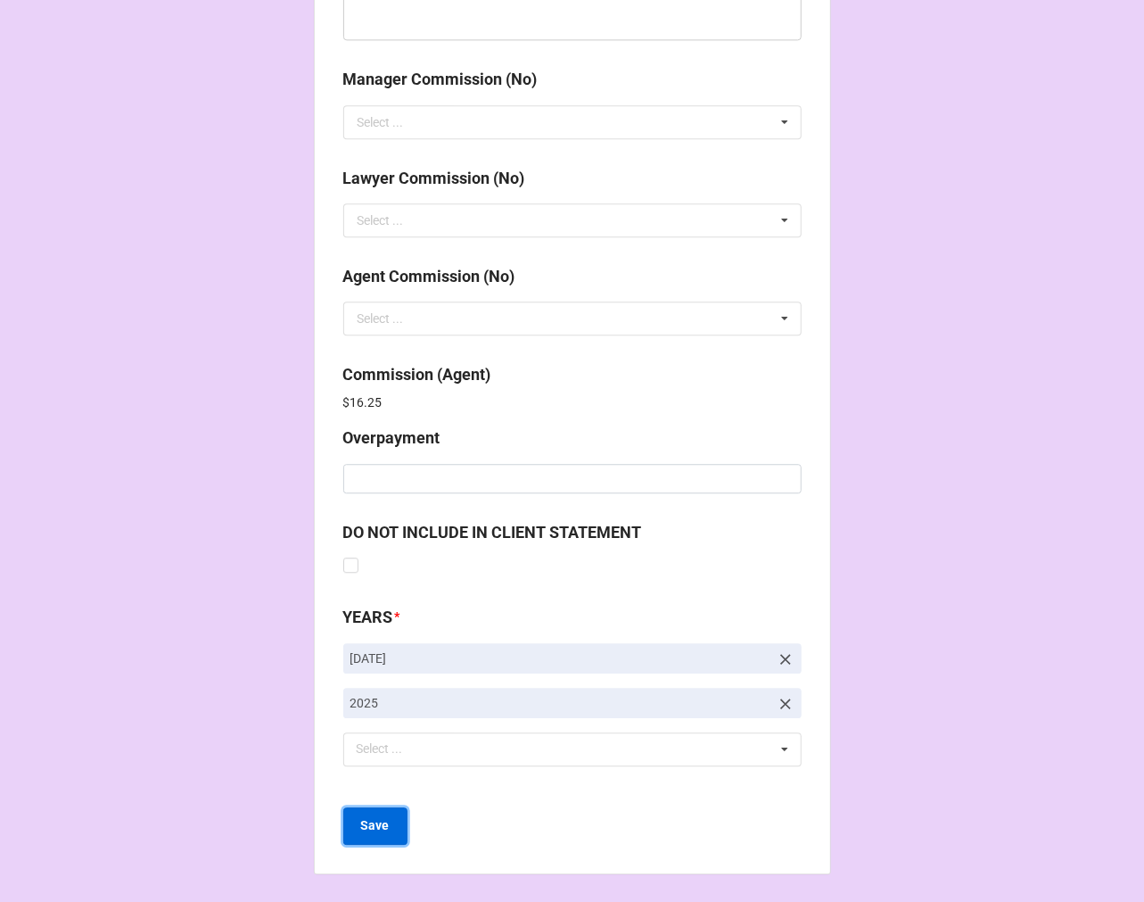
click at [368, 824] on b "Save" at bounding box center [375, 825] width 29 height 19
